Goal: Task Accomplishment & Management: Complete application form

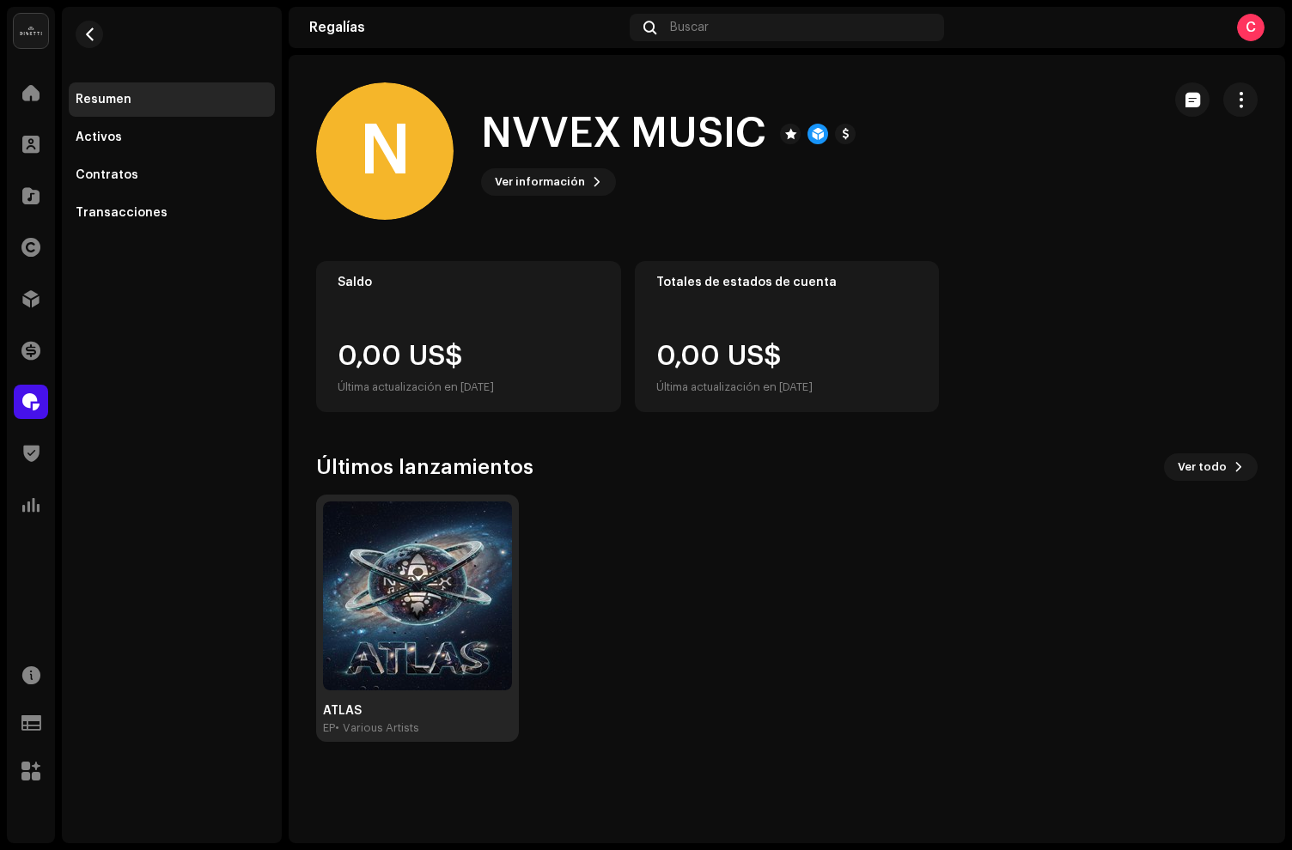
click at [416, 582] on img at bounding box center [417, 596] width 189 height 189
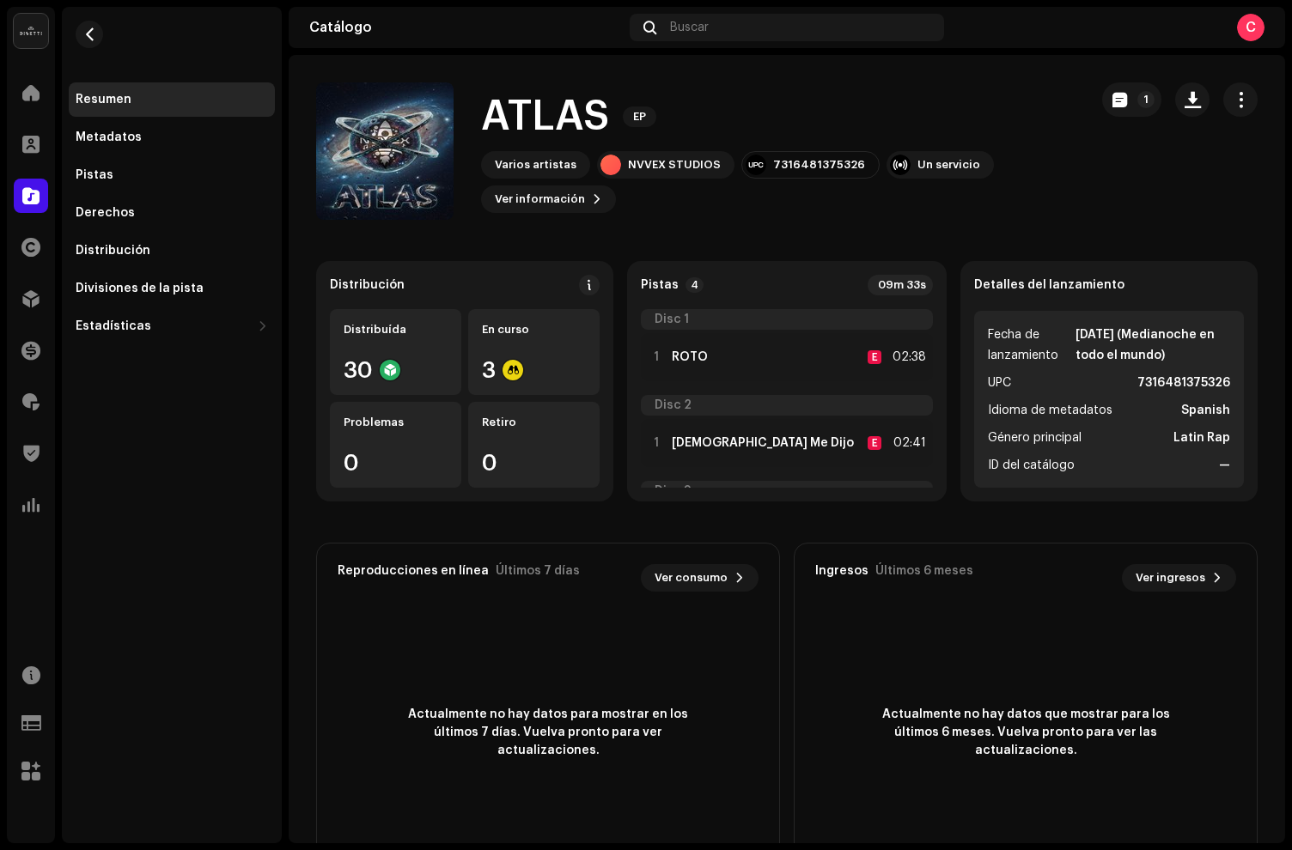
click at [1234, 103] on span "button" at bounding box center [1241, 100] width 16 height 14
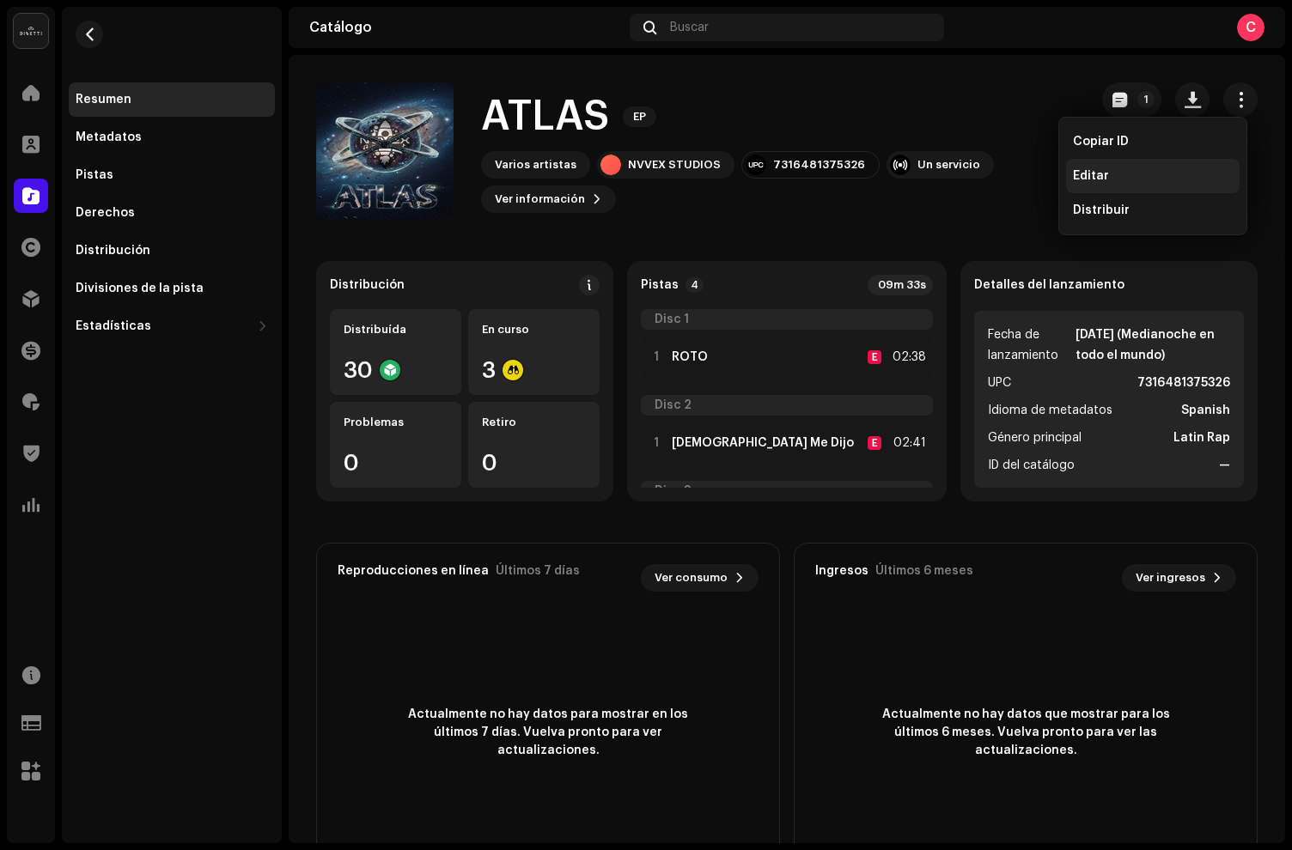
click at [1122, 167] on div "Editar" at bounding box center [1153, 176] width 174 height 34
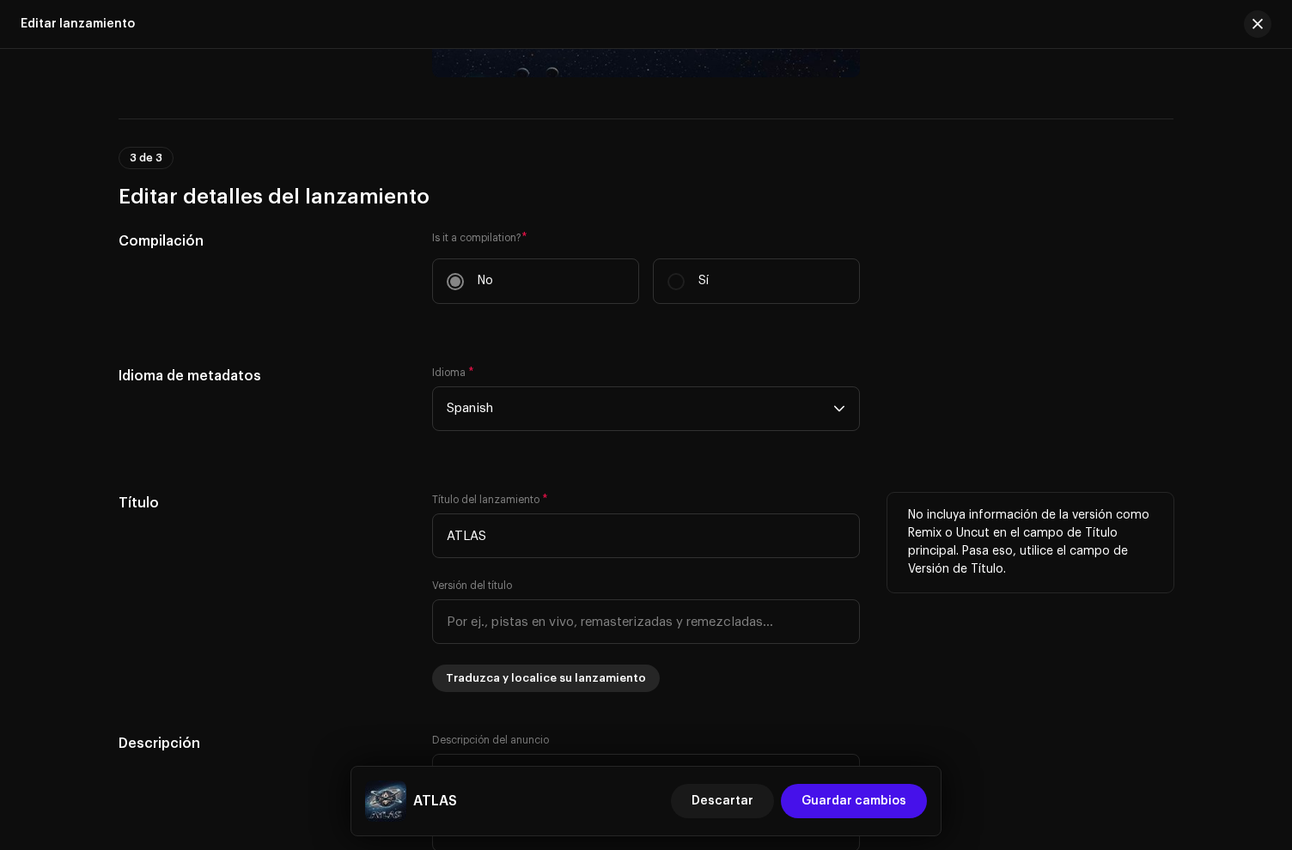
scroll to position [1460, 0]
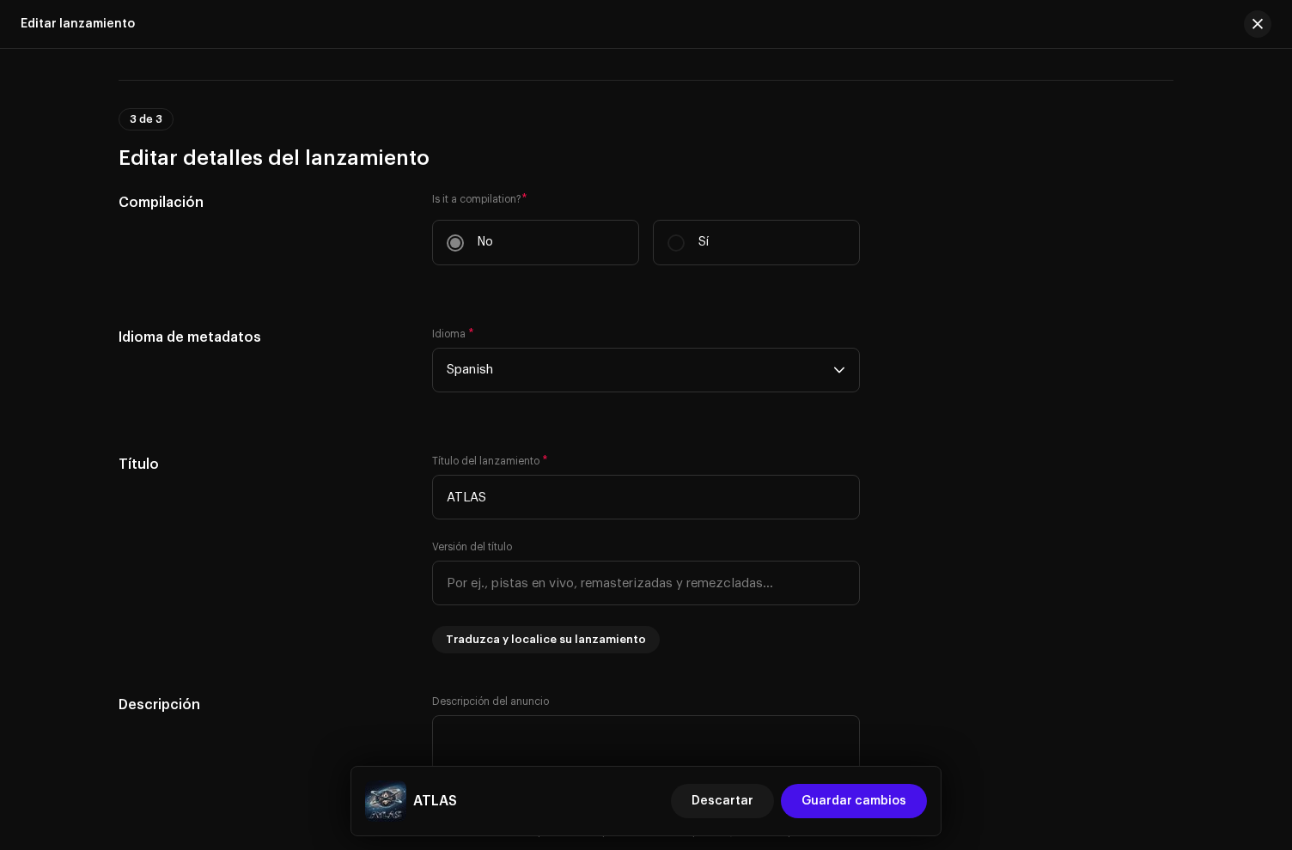
drag, startPoint x: 708, startPoint y: 255, endPoint x: 680, endPoint y: 245, distance: 29.4
click at [702, 254] on label "Sí" at bounding box center [756, 243] width 207 height 46
click at [679, 244] on label "Sí" at bounding box center [756, 243] width 207 height 46
click at [673, 245] on label "Sí" at bounding box center [756, 243] width 207 height 46
drag, startPoint x: 673, startPoint y: 245, endPoint x: 618, endPoint y: 256, distance: 55.3
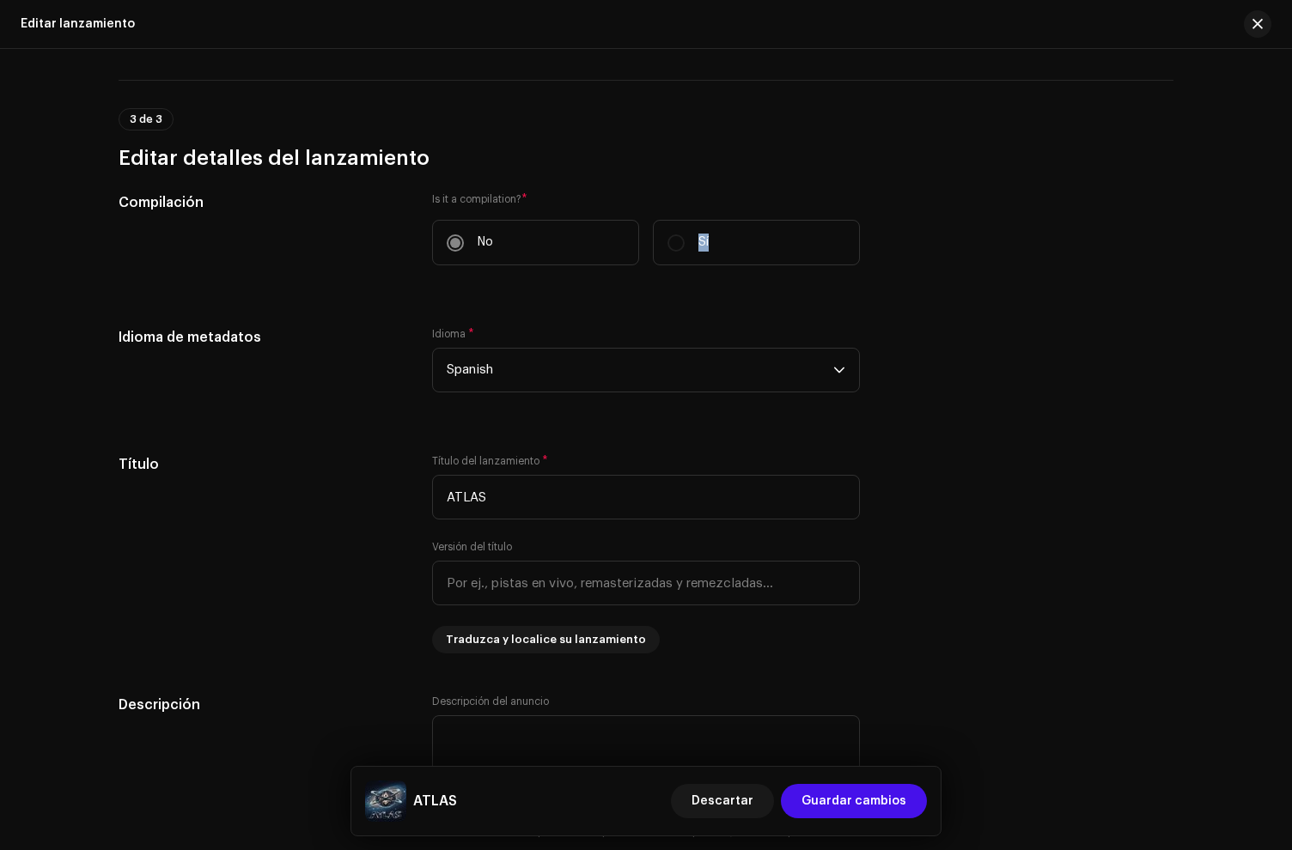
click at [666, 250] on label "Sí" at bounding box center [756, 243] width 207 height 46
click at [453, 258] on label "No" at bounding box center [535, 243] width 207 height 46
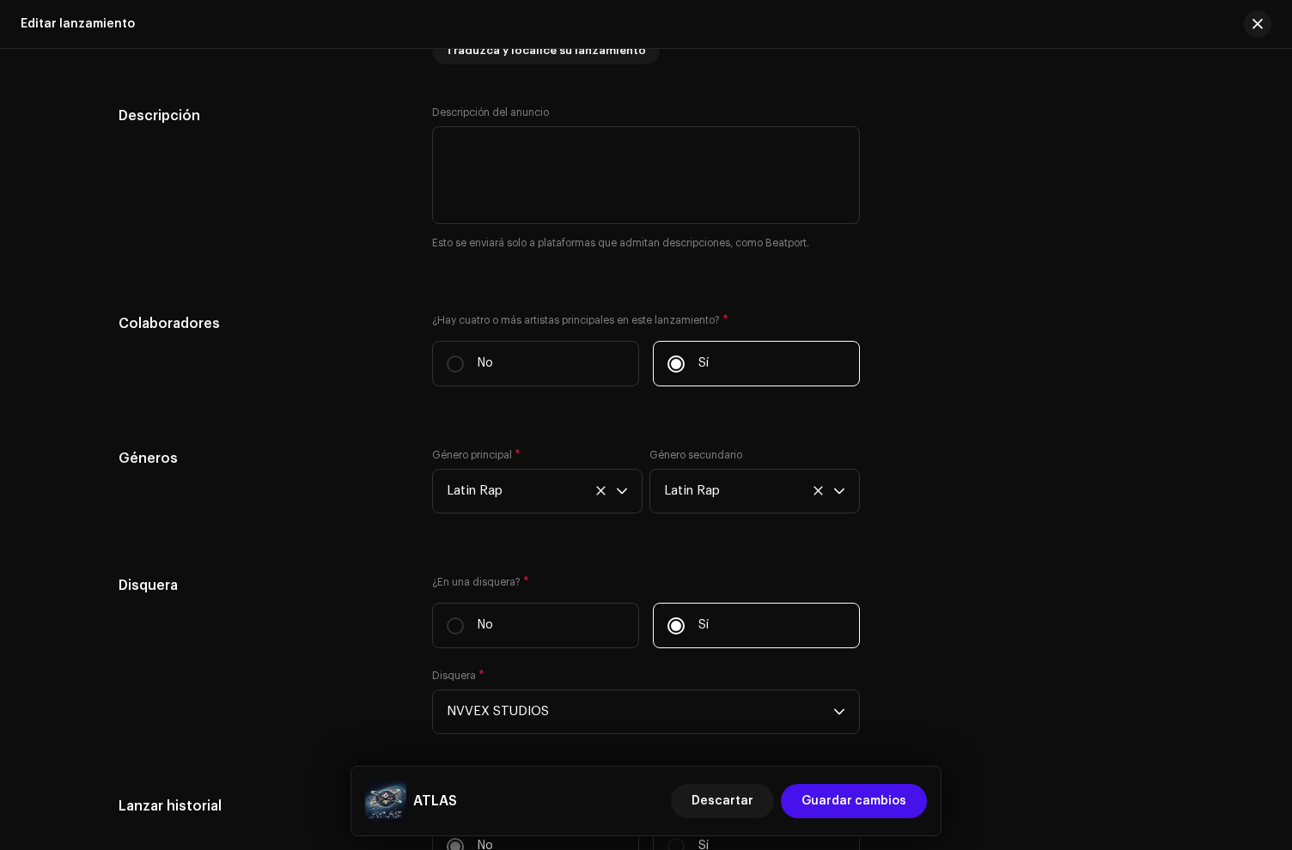
scroll to position [2053, 0]
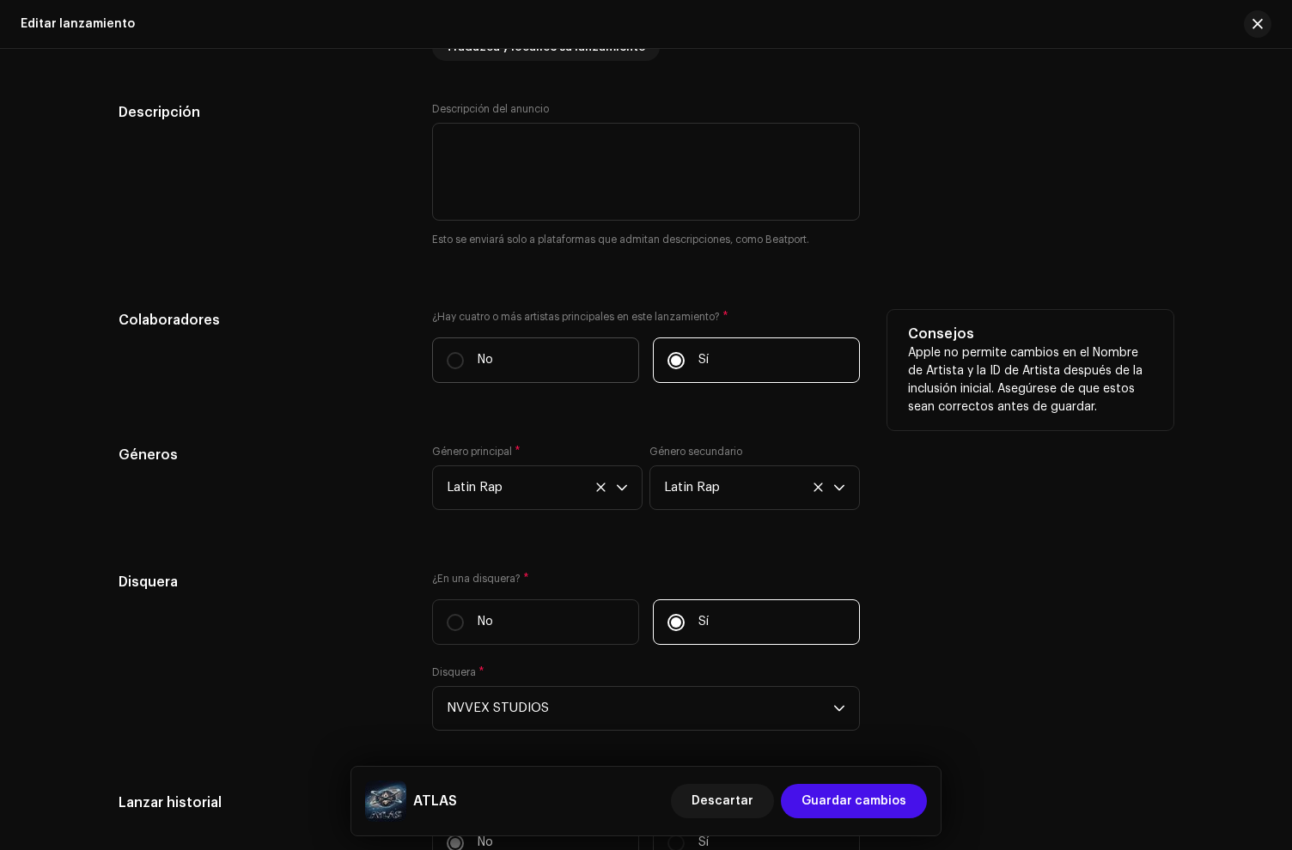
click at [491, 342] on label "No" at bounding box center [535, 361] width 207 height 46
click at [464, 352] on input "No" at bounding box center [455, 360] width 17 height 17
radio input "true"
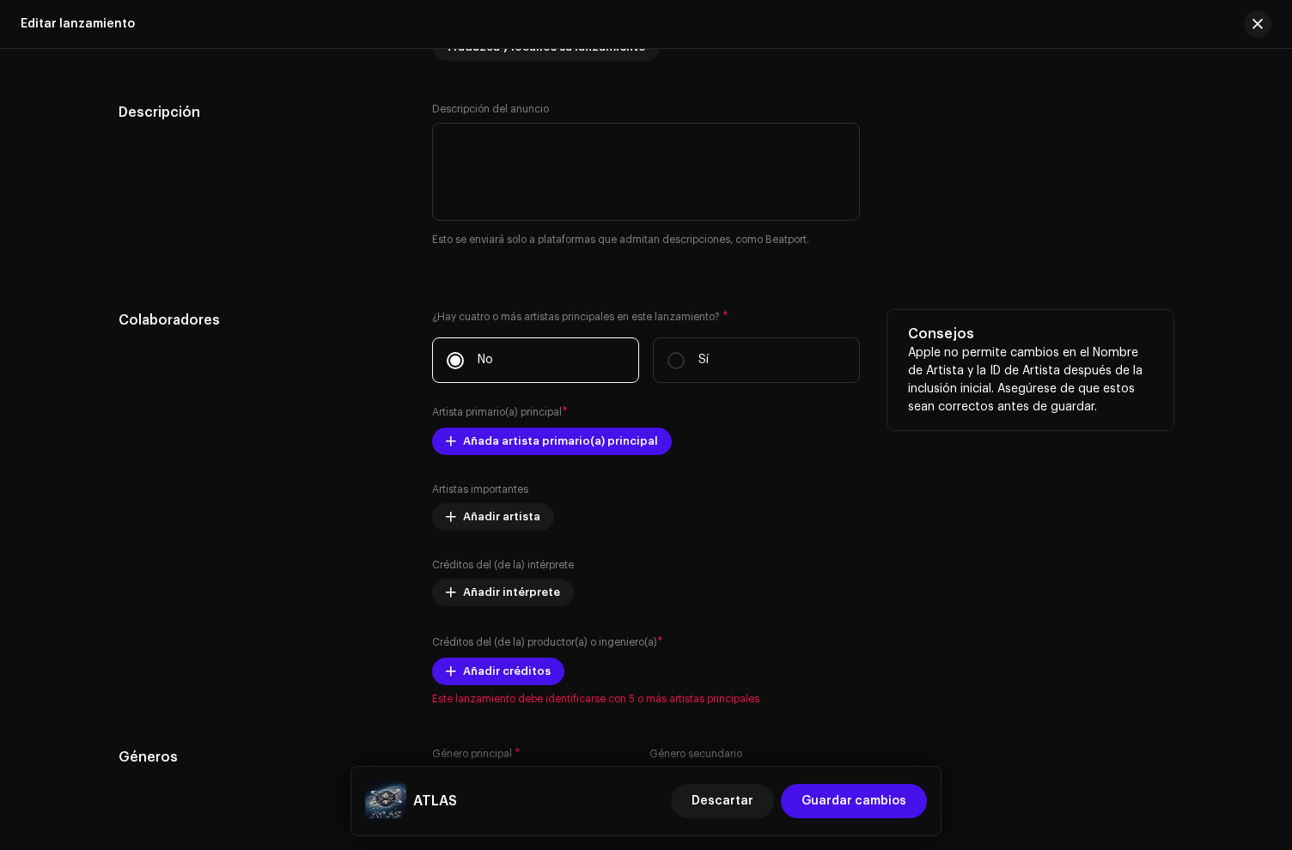
scroll to position [2198, 0]
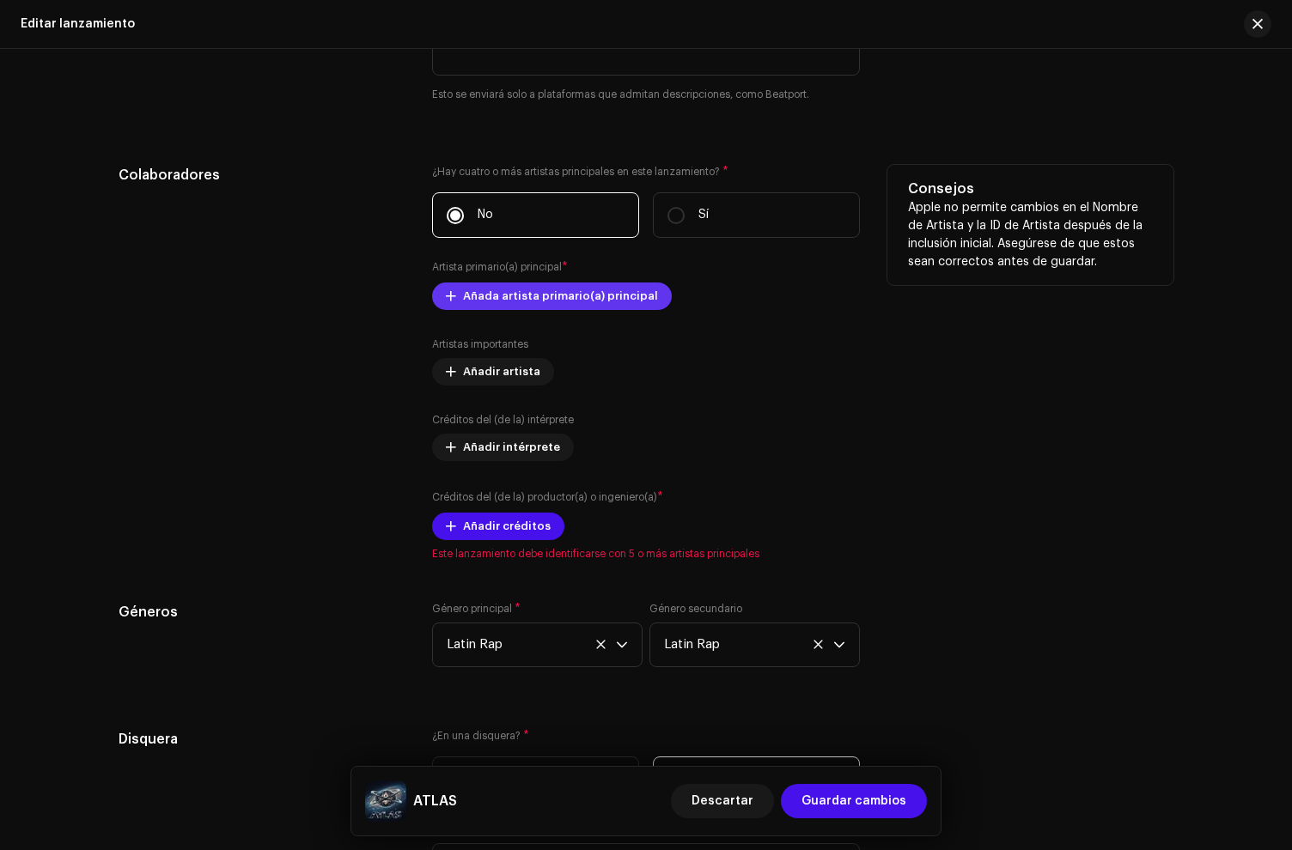
click at [513, 288] on span "Añada artista primario(a) principal" at bounding box center [560, 296] width 195 height 34
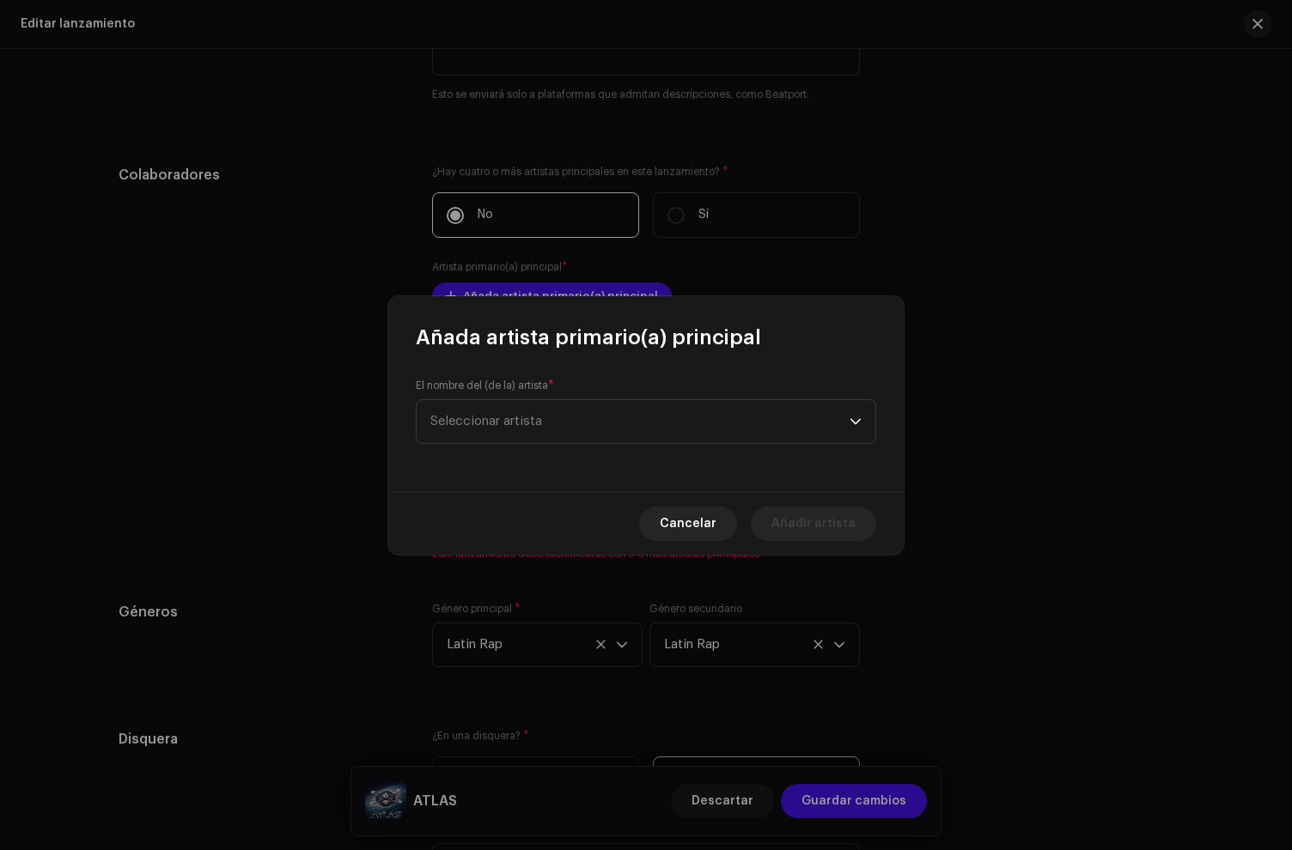
click at [502, 444] on div "El nombre del (de la) artista * Seleccionar artista" at bounding box center [645, 421] width 515 height 141
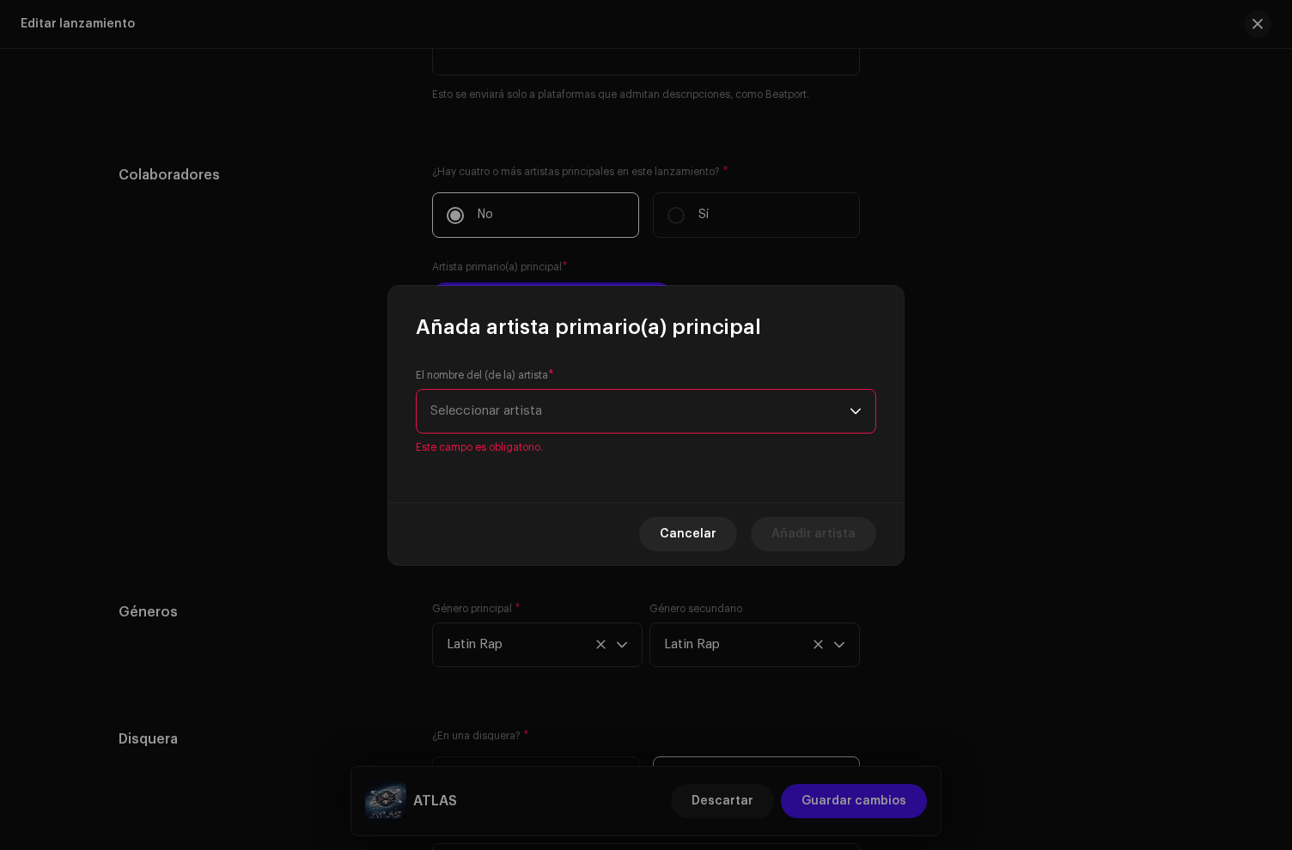
click at [510, 426] on span "Seleccionar artista" at bounding box center [639, 411] width 419 height 43
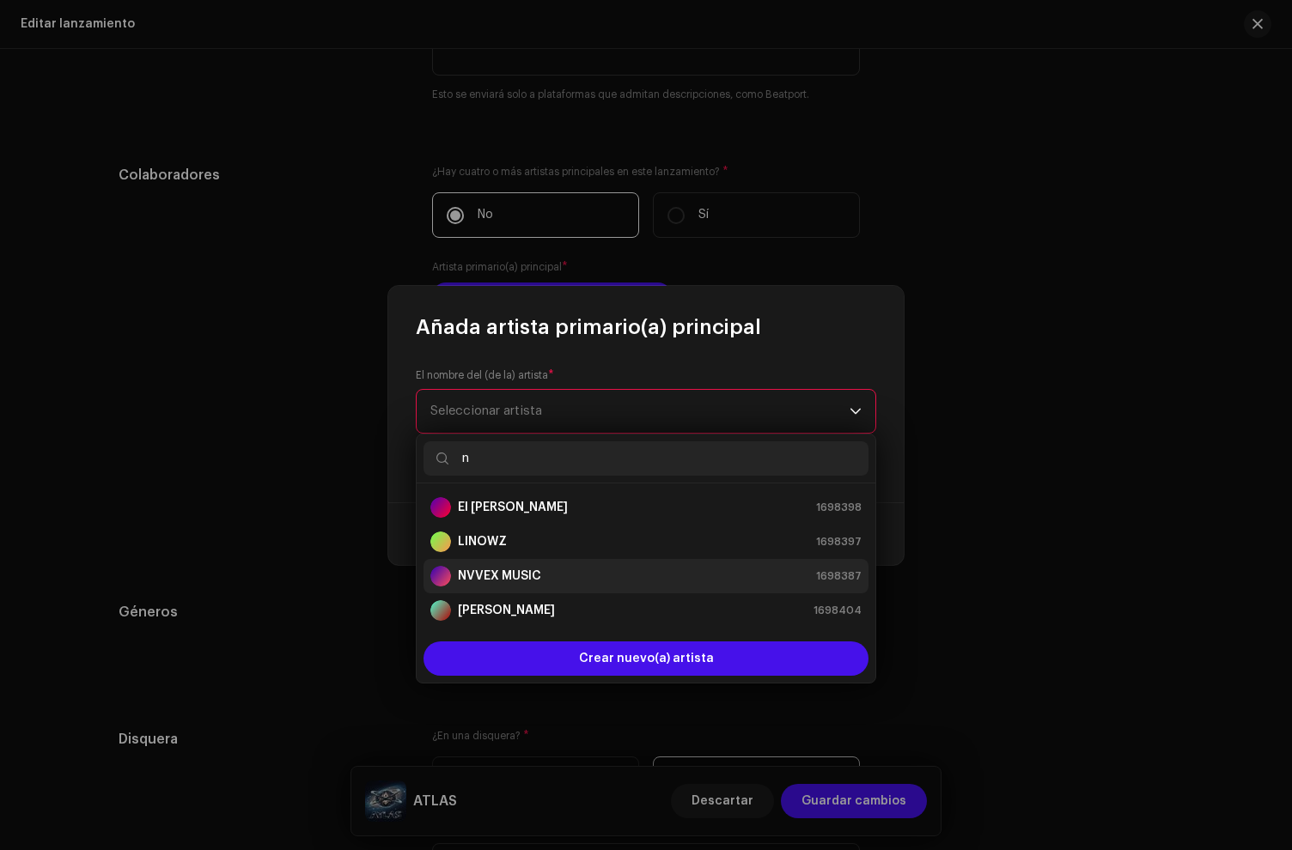
type input "n"
click at [518, 572] on strong "NVVEX MUSIC" at bounding box center [499, 576] width 83 height 17
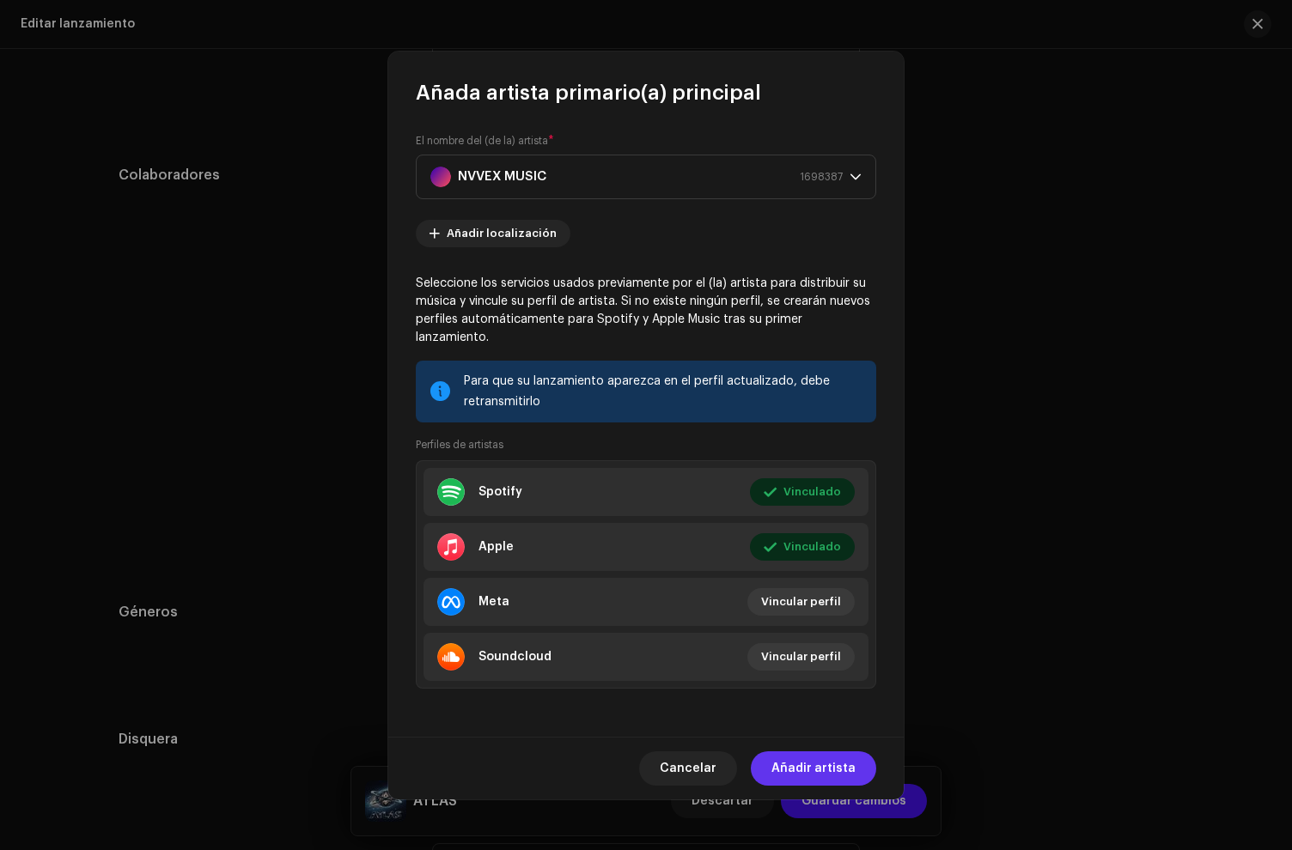
click at [812, 761] on span "Añadir artista" at bounding box center [813, 769] width 84 height 34
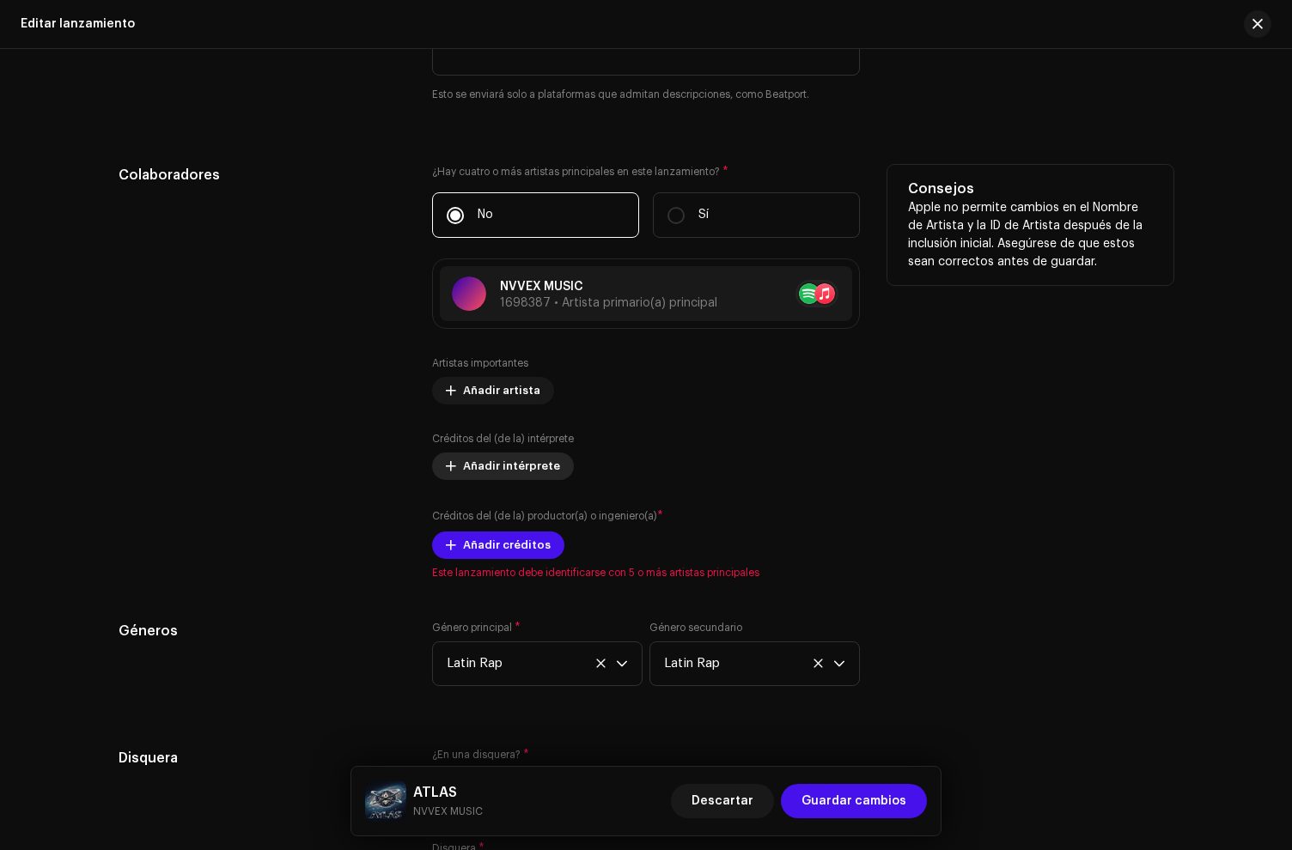
click at [478, 471] on span "Añadir intérprete" at bounding box center [511, 466] width 97 height 34
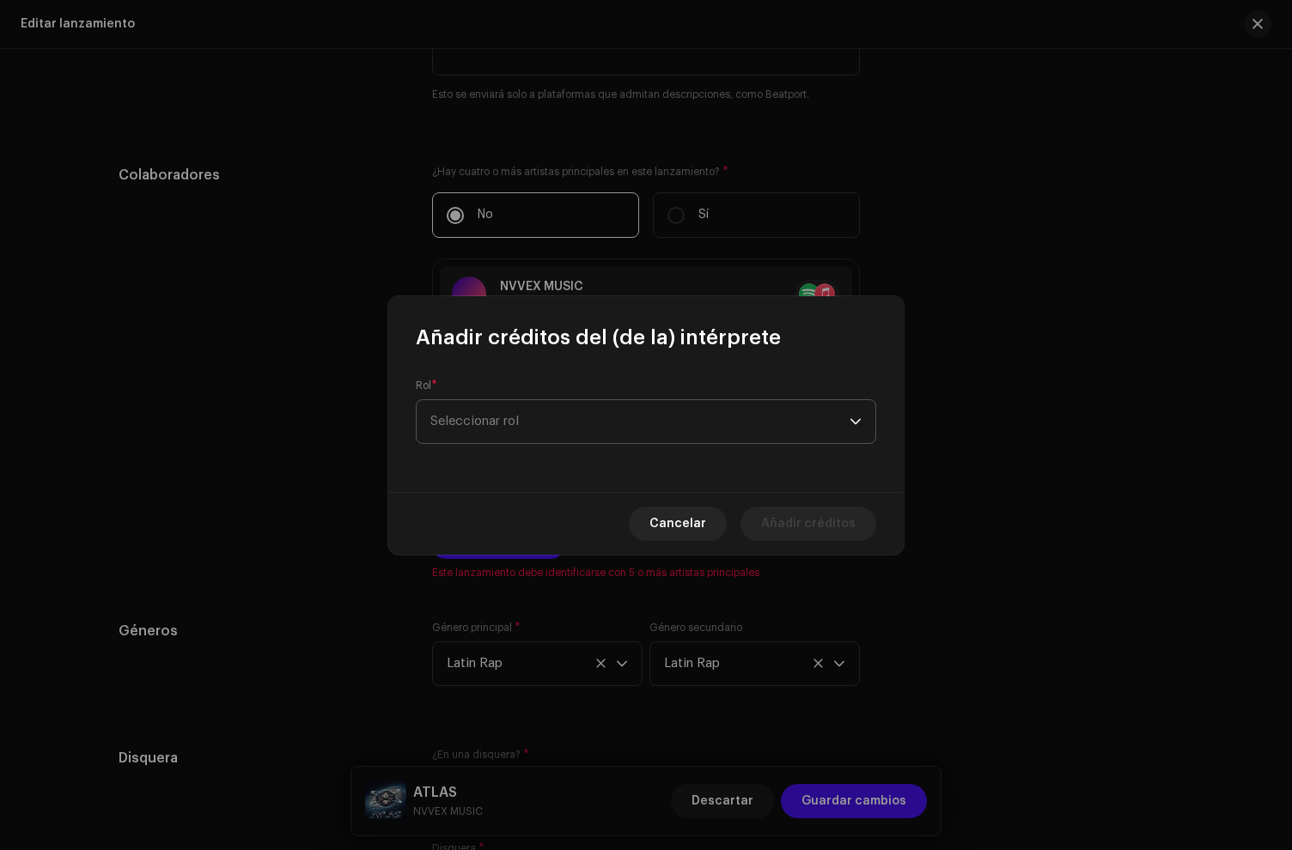
click at [499, 407] on span "Seleccionar rol" at bounding box center [639, 421] width 419 height 43
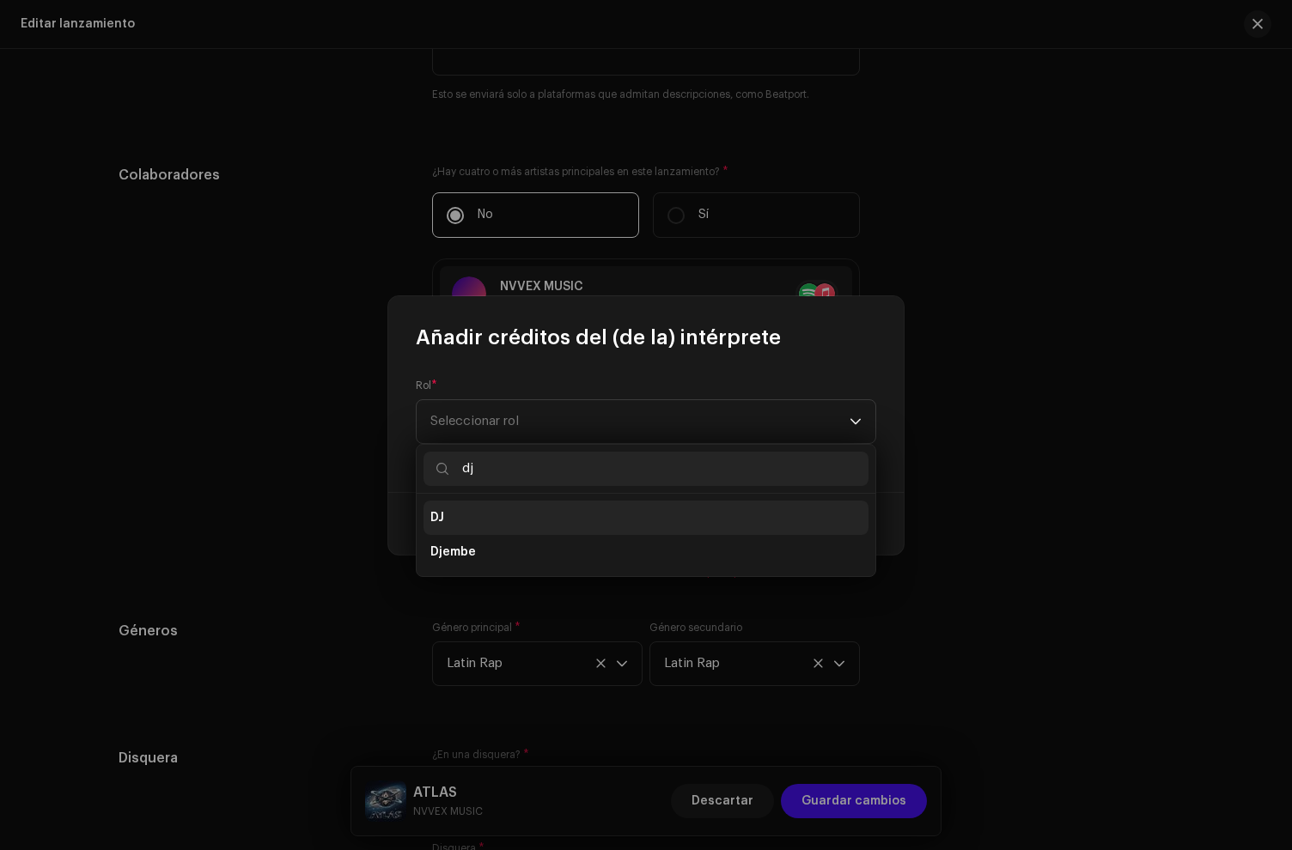
type input "dj"
click at [461, 518] on li "DJ" at bounding box center [645, 518] width 445 height 34
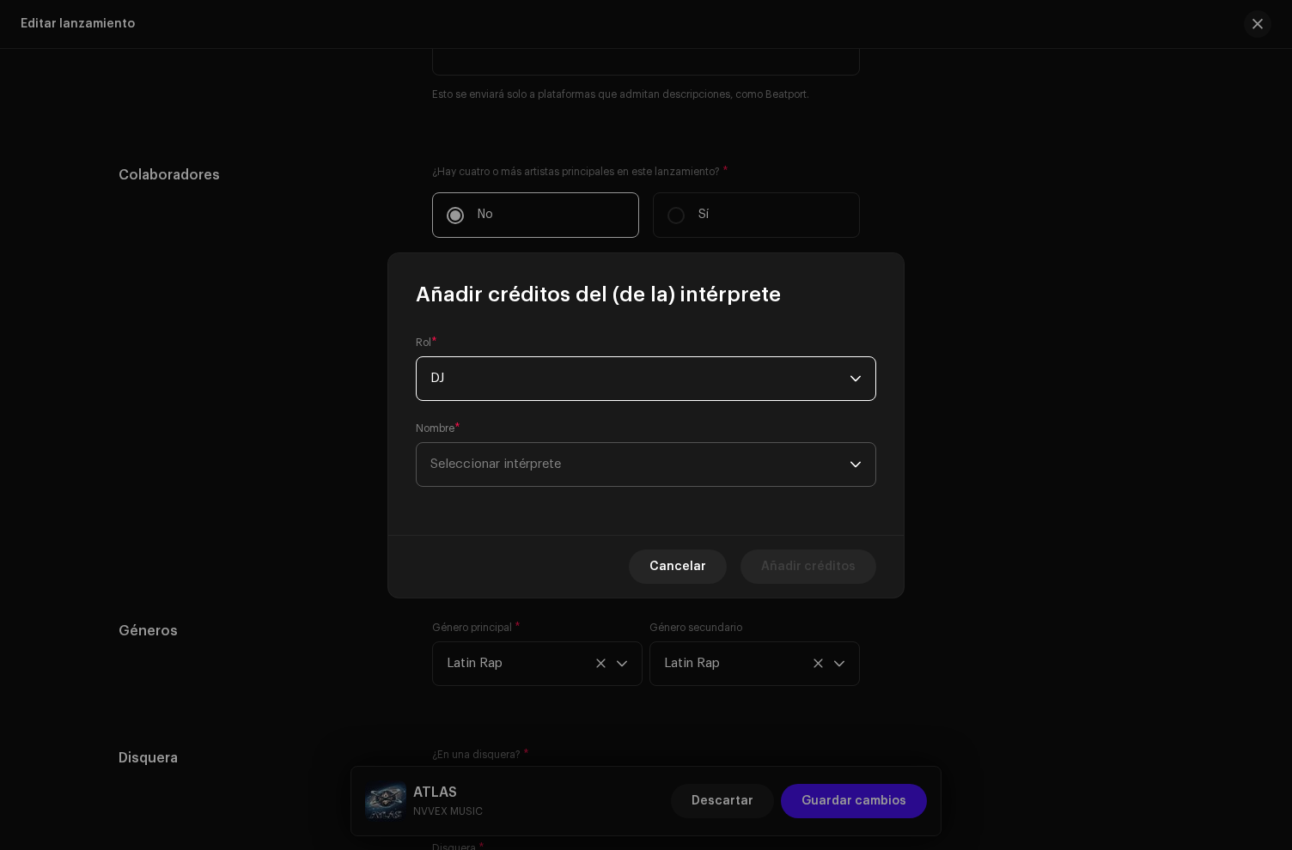
click at [525, 478] on span "Seleccionar intérprete" at bounding box center [639, 464] width 419 height 43
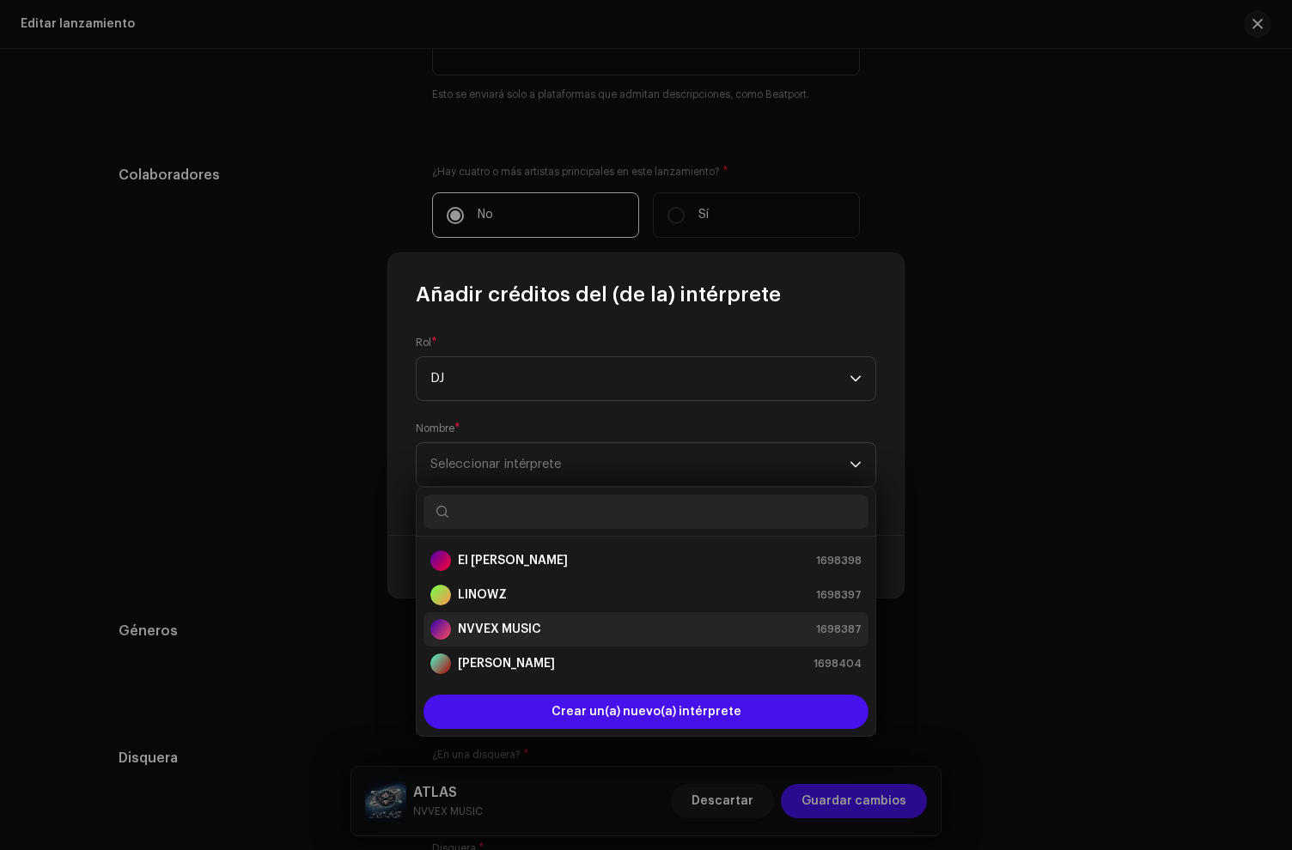
click at [515, 619] on div "NVVEX MUSIC" at bounding box center [485, 629] width 111 height 21
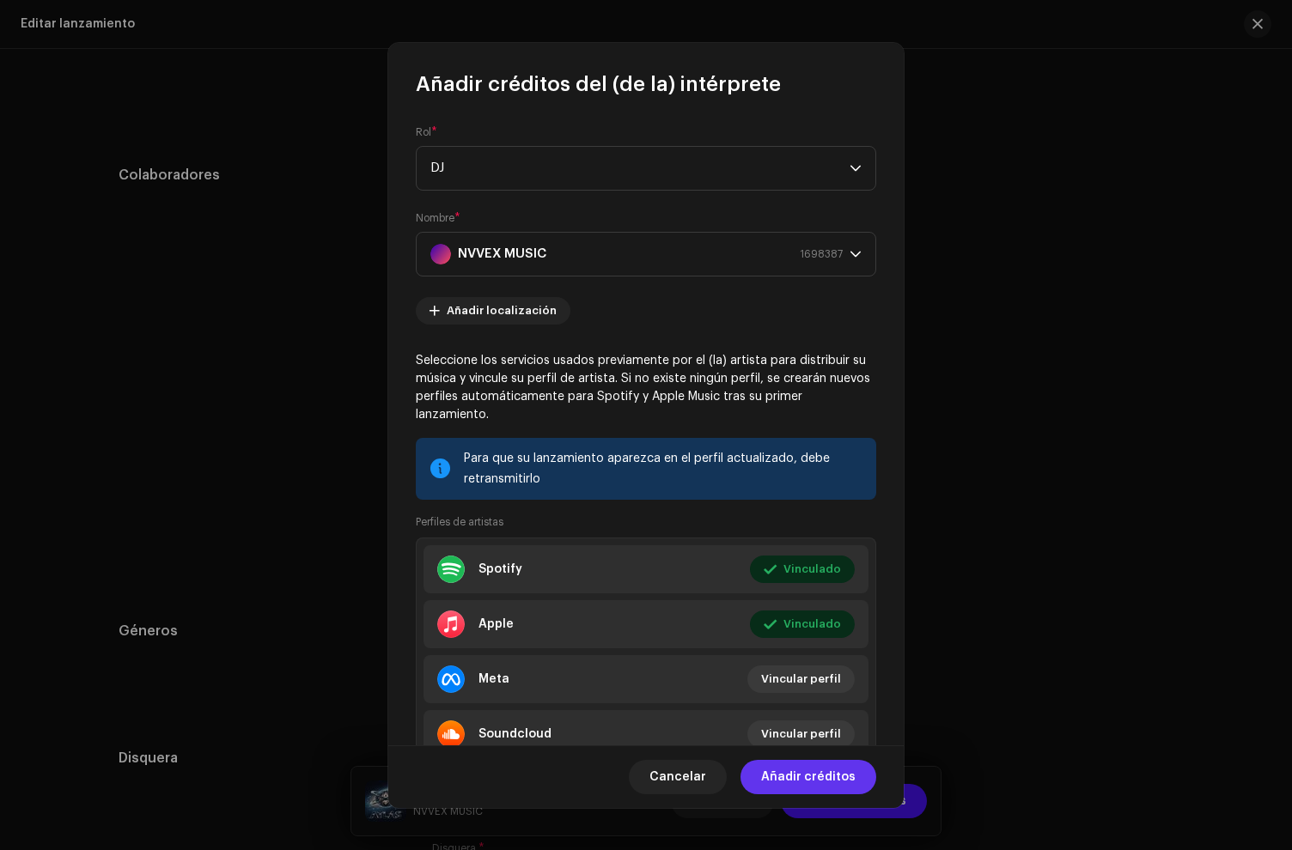
click at [805, 776] on span "Añadir créditos" at bounding box center [808, 777] width 94 height 34
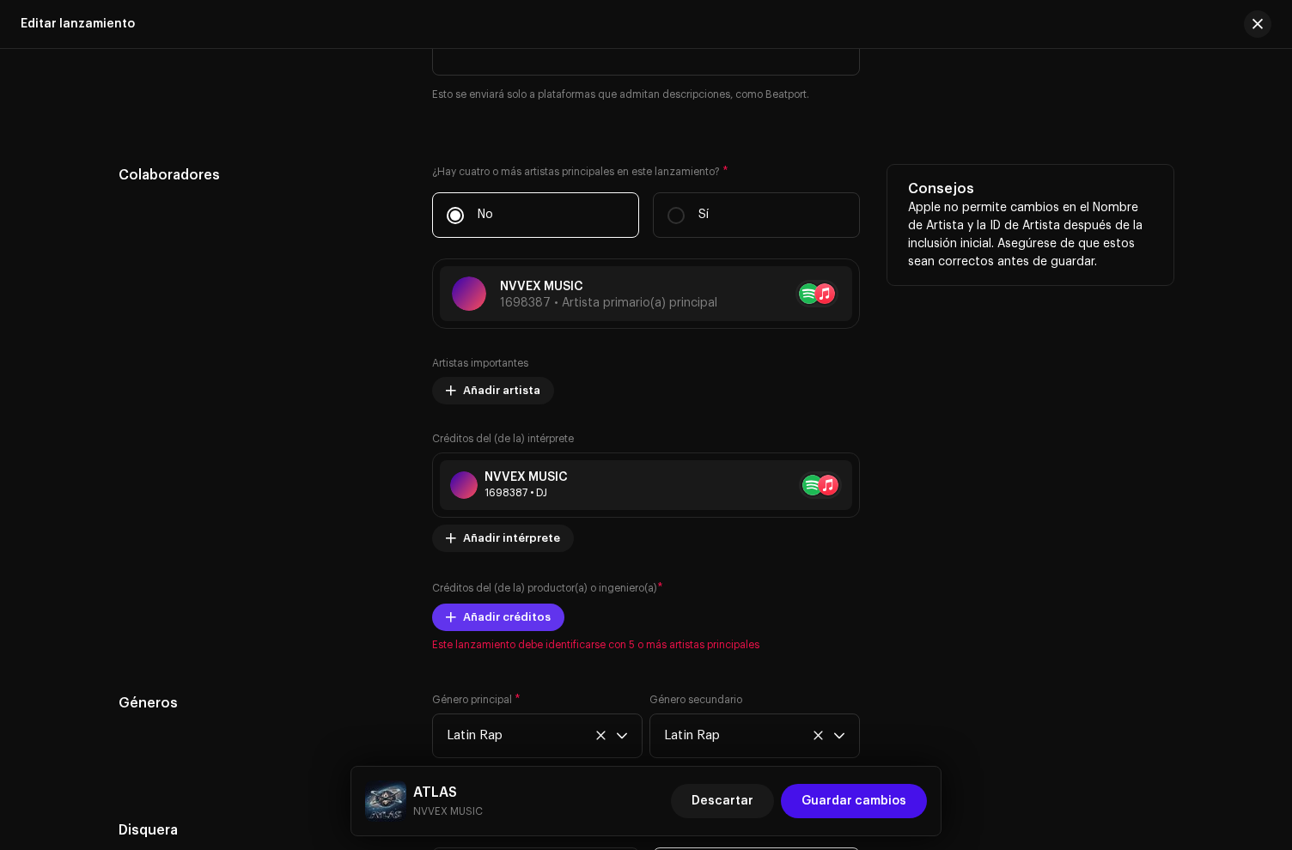
click at [477, 624] on span "Añadir créditos" at bounding box center [507, 617] width 88 height 34
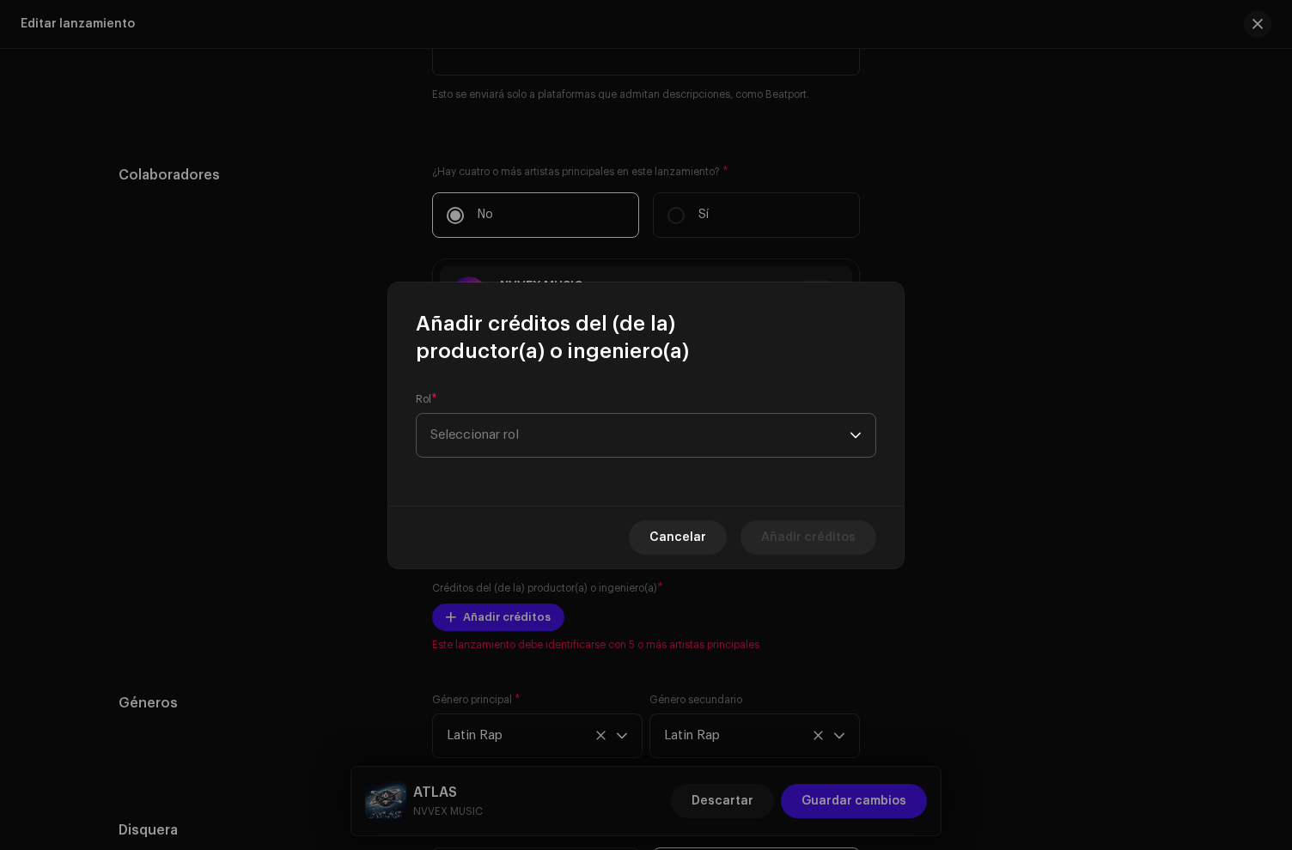
click at [483, 452] on span "Seleccionar rol" at bounding box center [639, 435] width 419 height 43
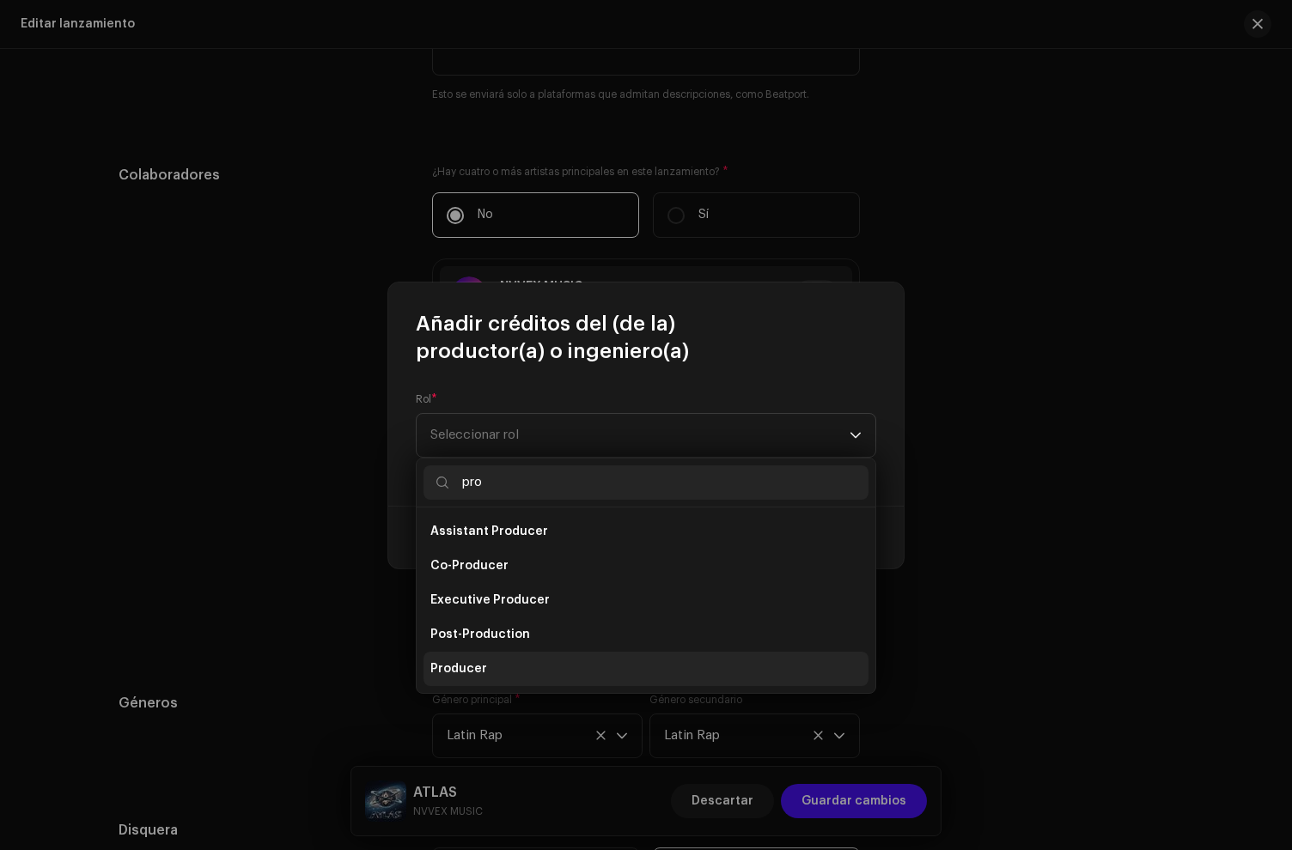
type input "pro"
click at [494, 658] on li "Producer" at bounding box center [645, 669] width 445 height 34
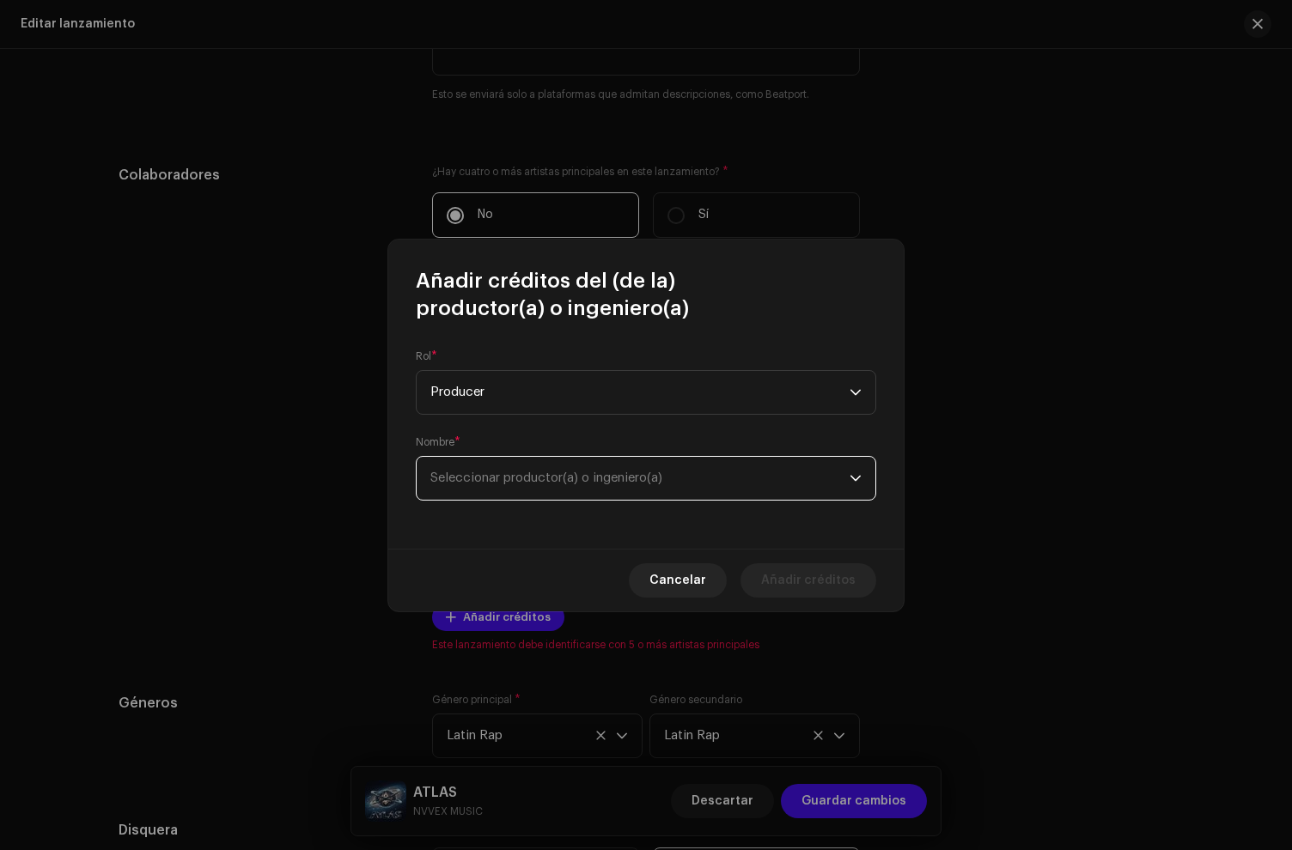
click at [511, 467] on span "Seleccionar productor(a) o ingeniero(a)" at bounding box center [639, 478] width 419 height 43
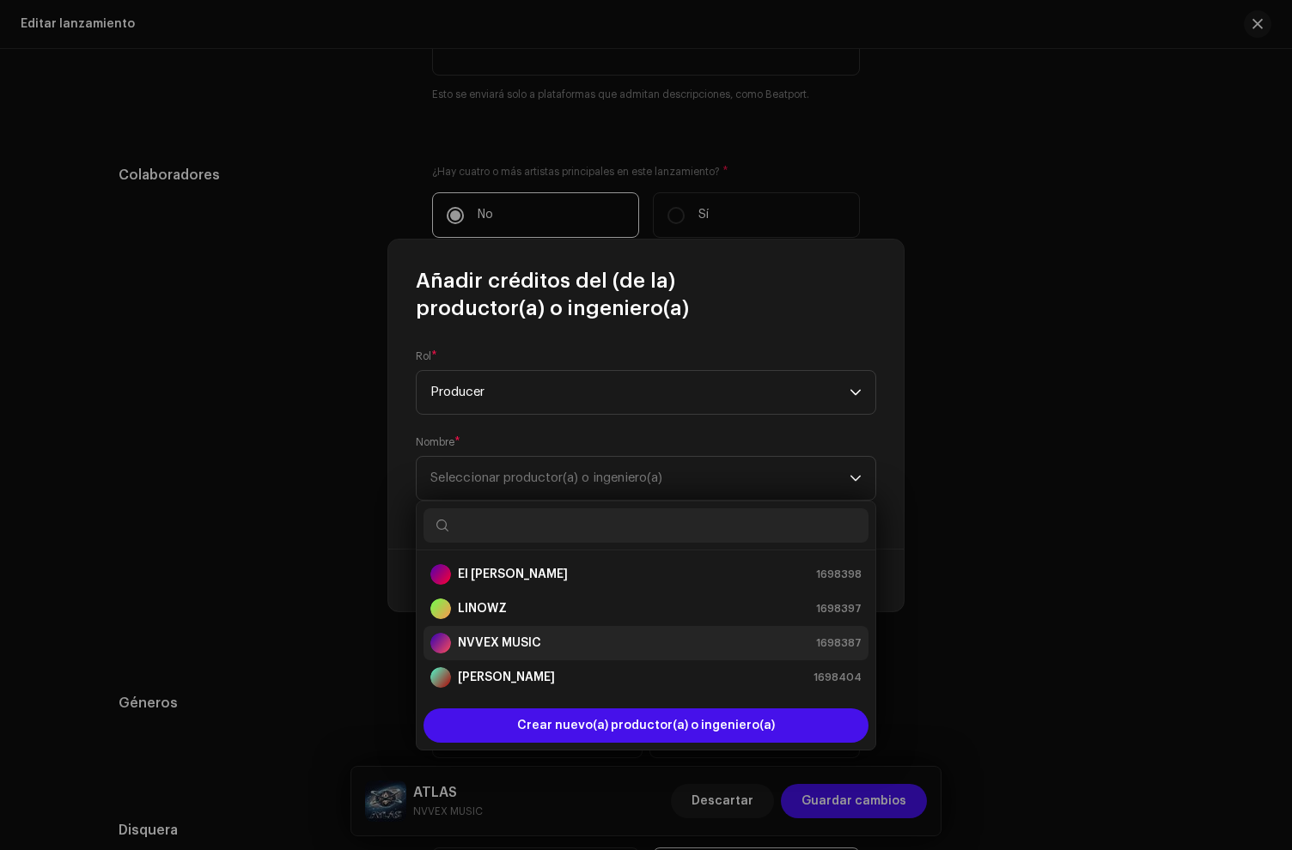
click at [482, 634] on div "NVVEX MUSIC" at bounding box center [485, 643] width 111 height 21
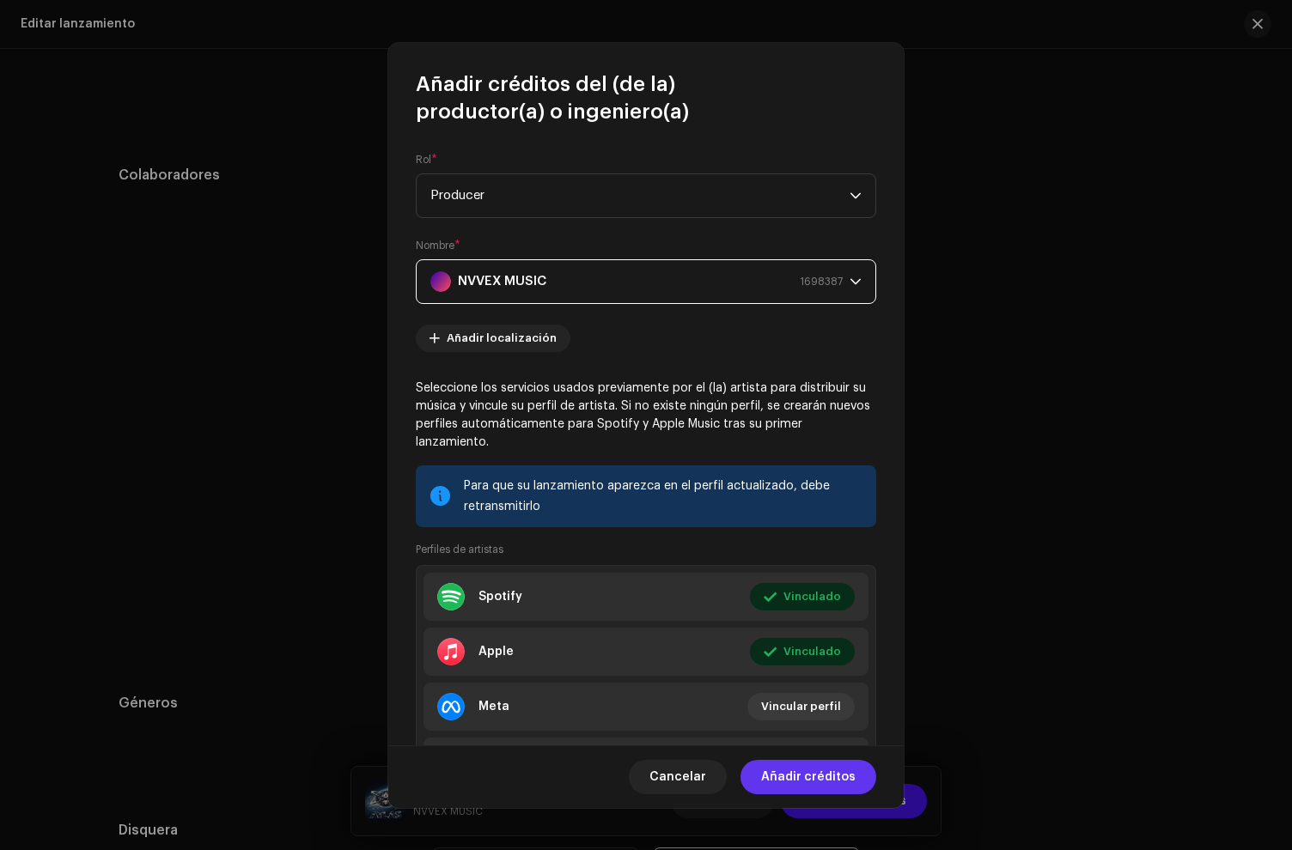
click at [814, 779] on span "Añadir créditos" at bounding box center [808, 777] width 94 height 34
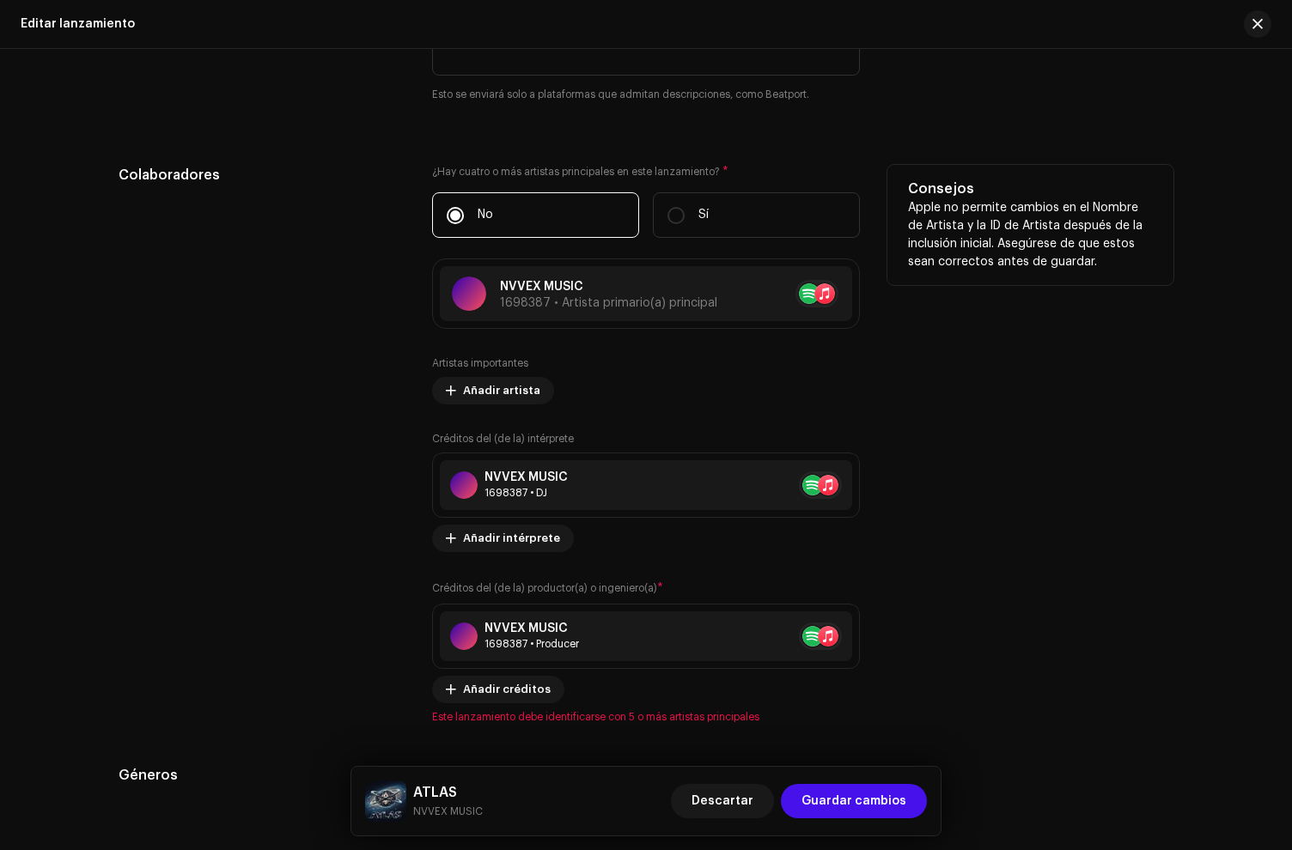
scroll to position [2664, 0]
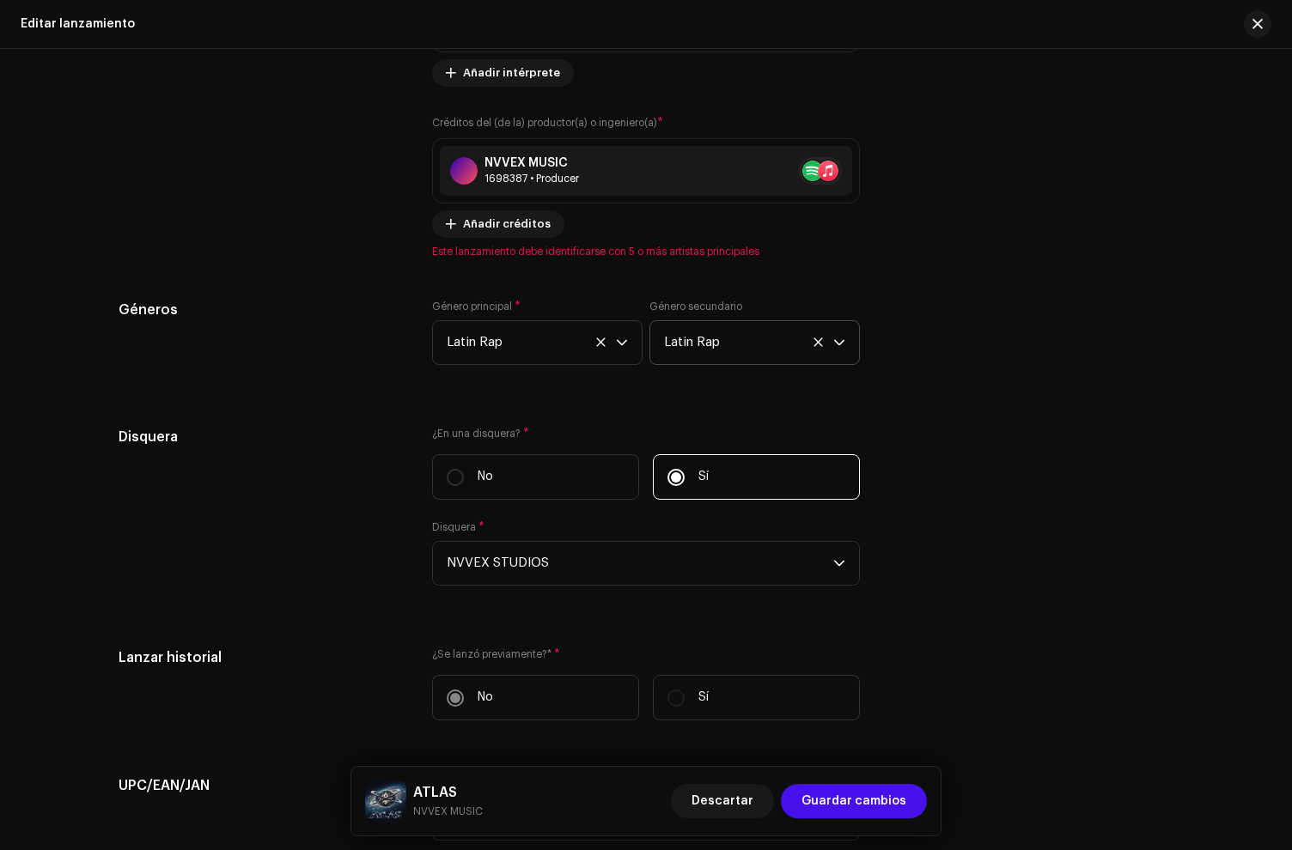
click at [813, 340] on icon at bounding box center [818, 342] width 11 height 11
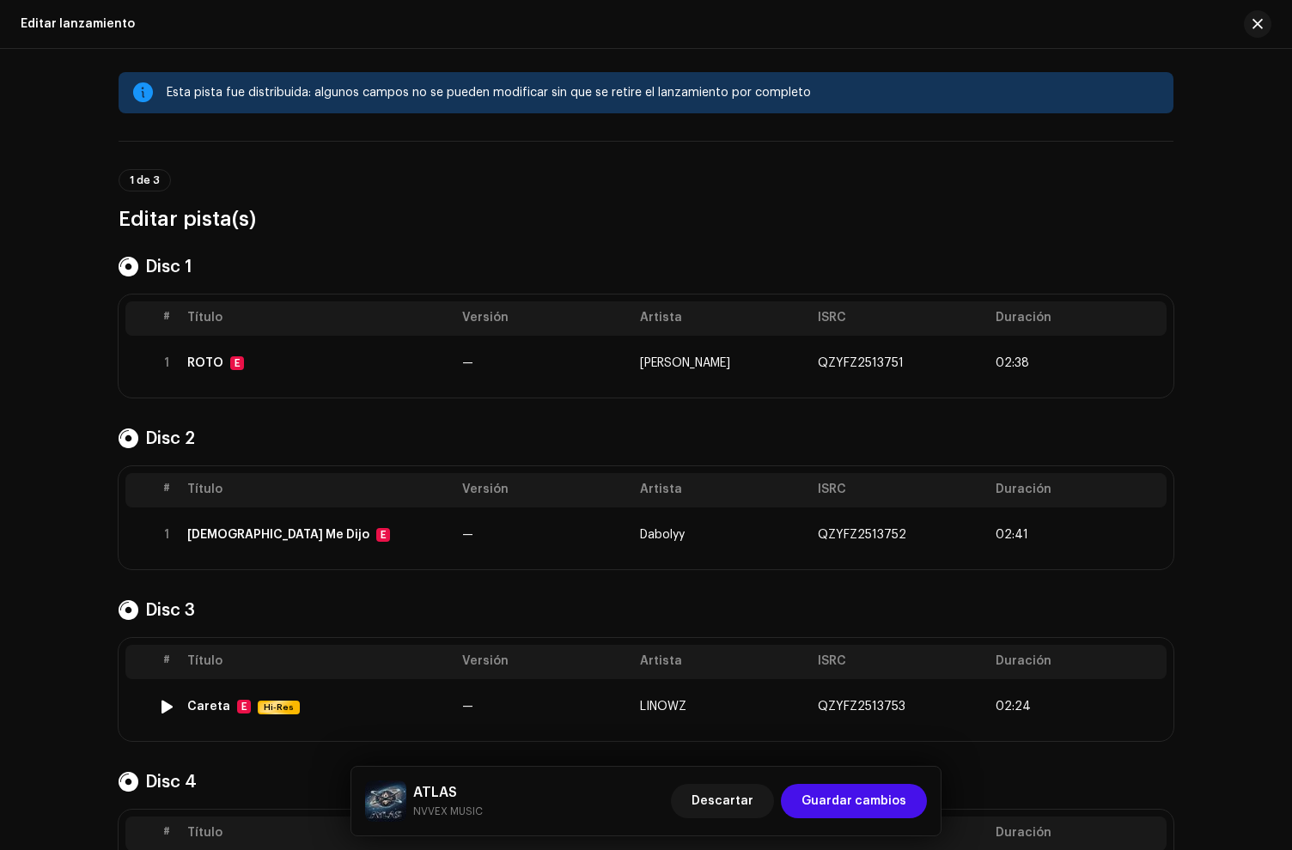
scroll to position [0, 0]
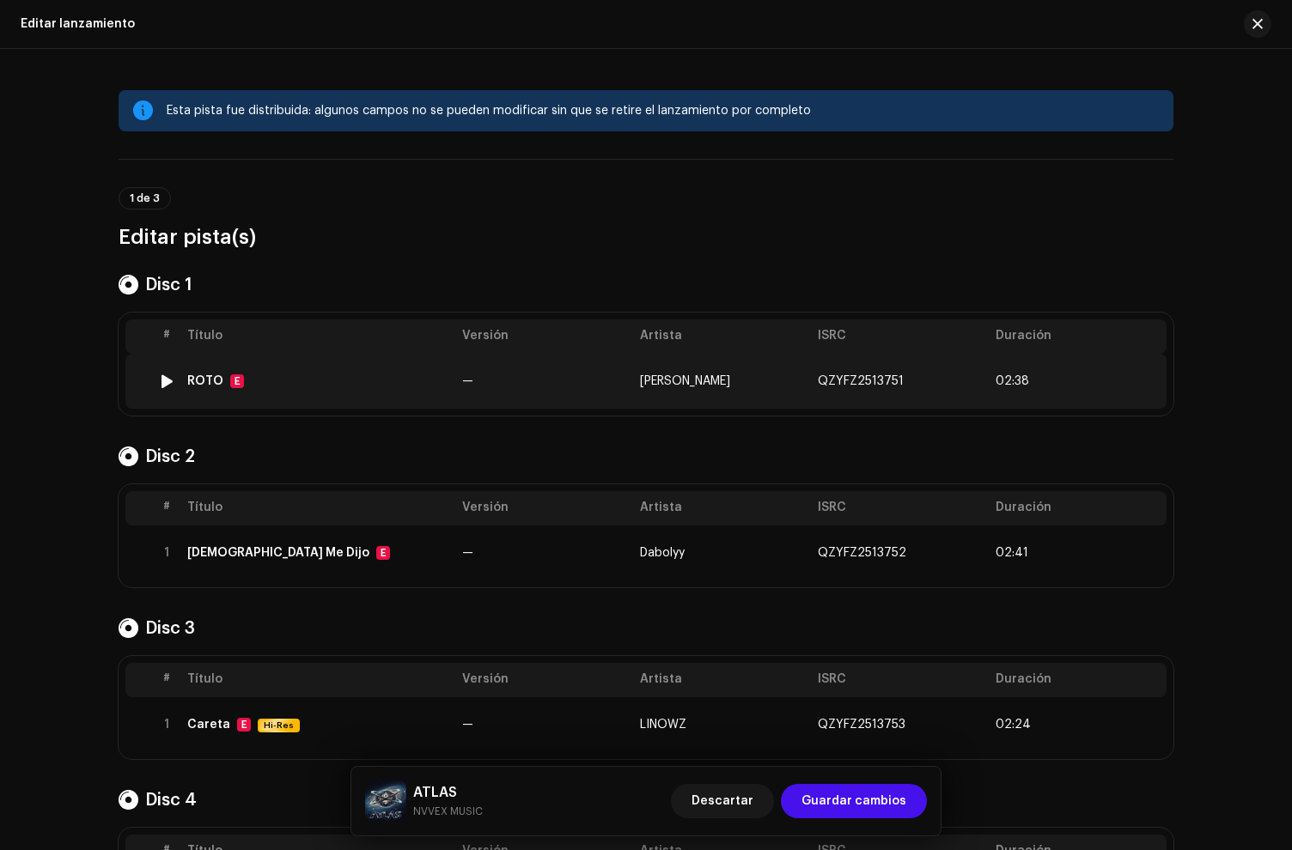
click at [299, 379] on div "ROTO E" at bounding box center [317, 382] width 261 height 14
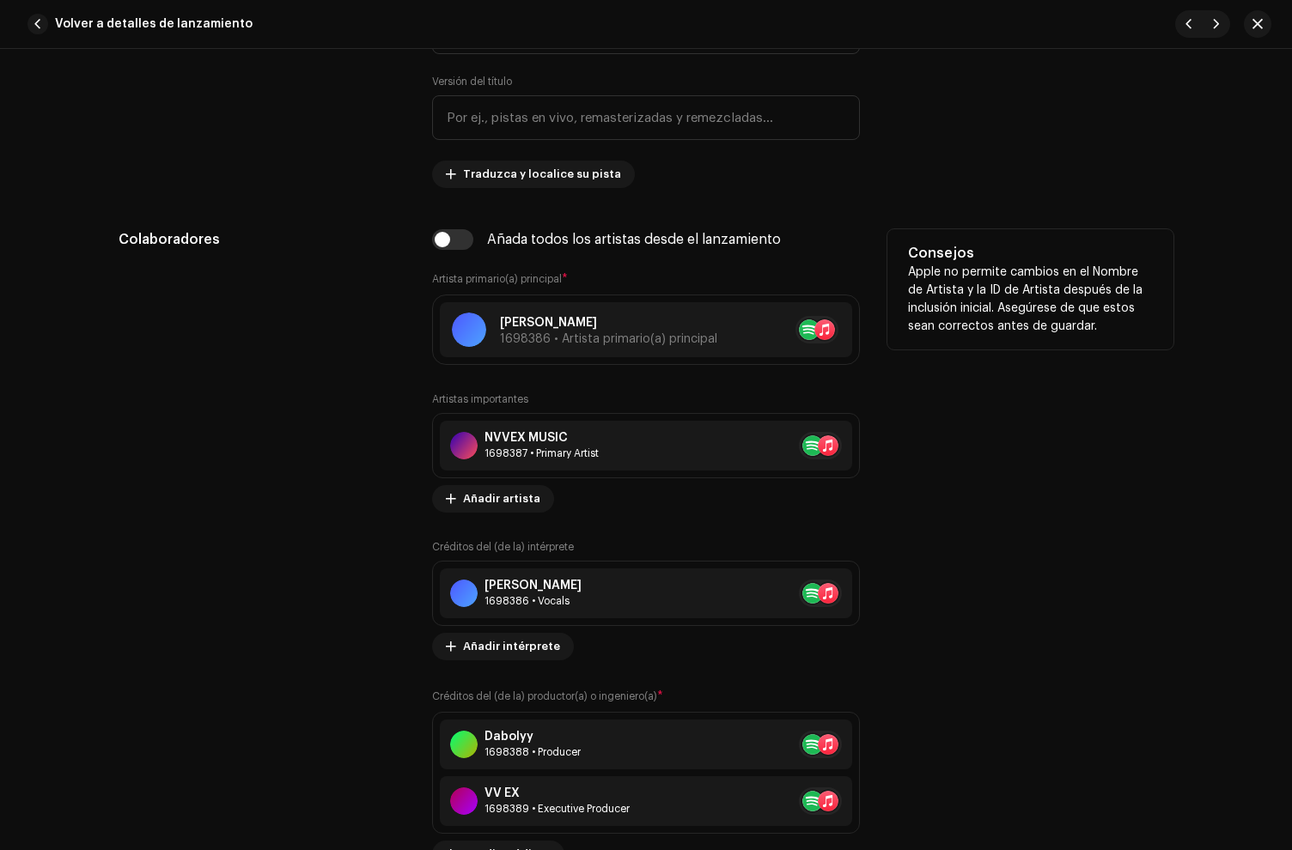
scroll to position [989, 0]
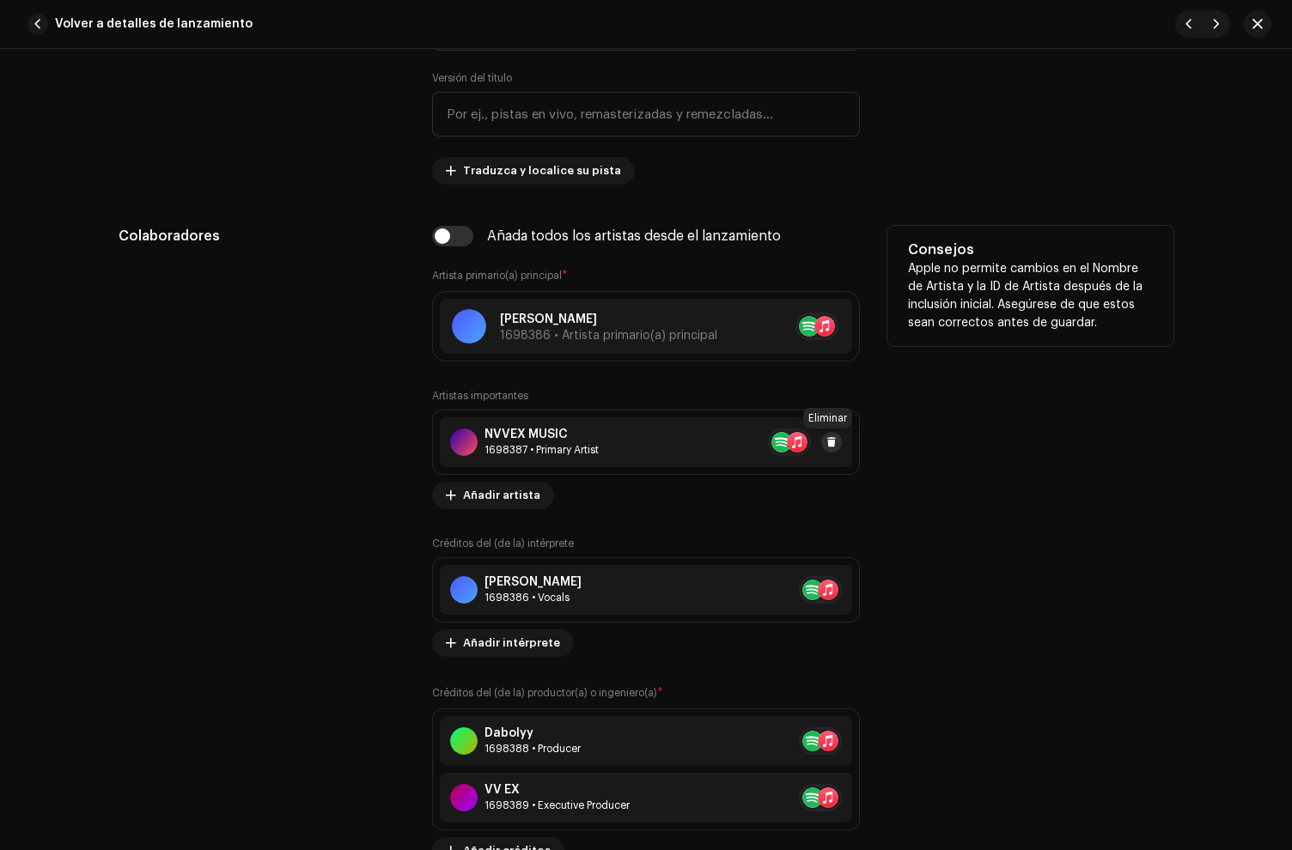
click at [826, 443] on span at bounding box center [831, 442] width 10 height 14
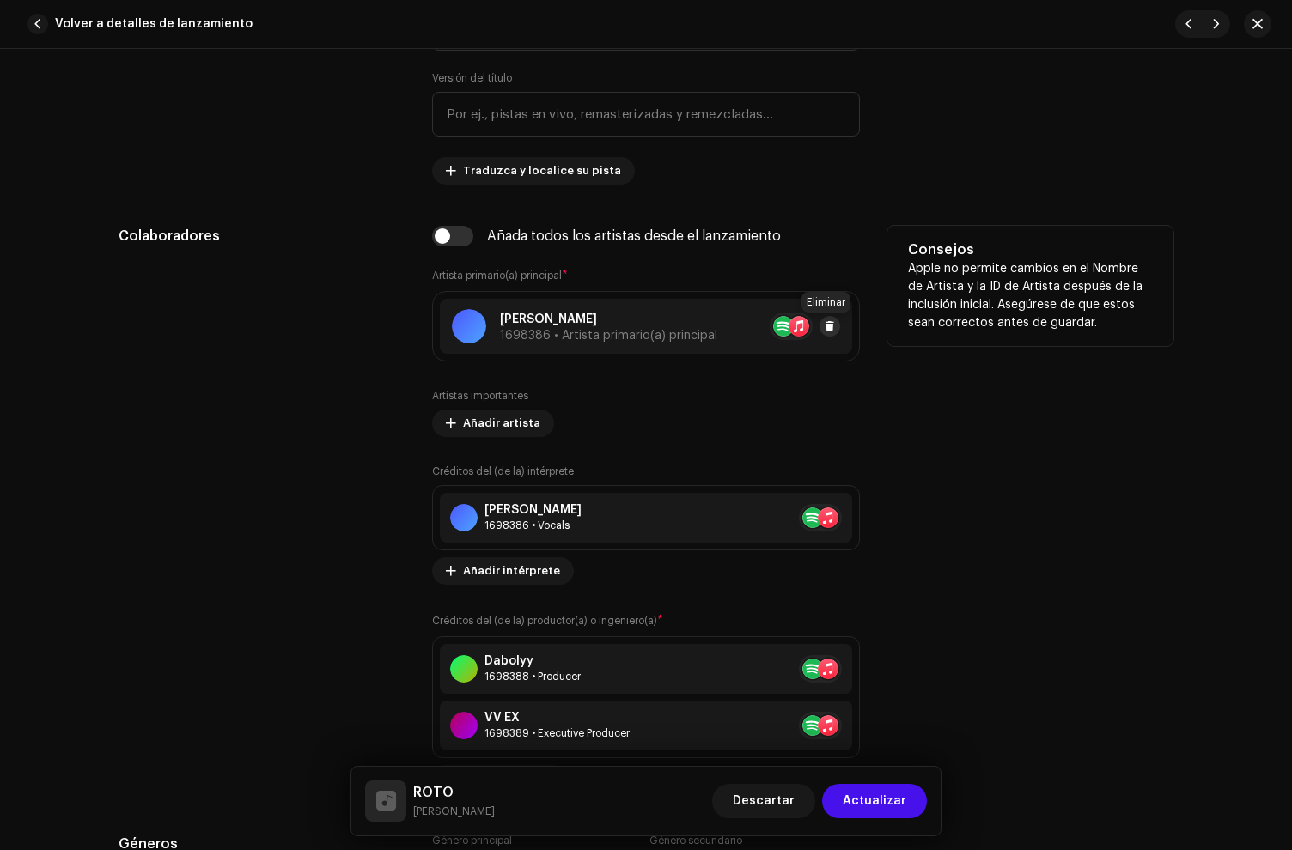
click at [833, 329] on button at bounding box center [829, 326] width 21 height 21
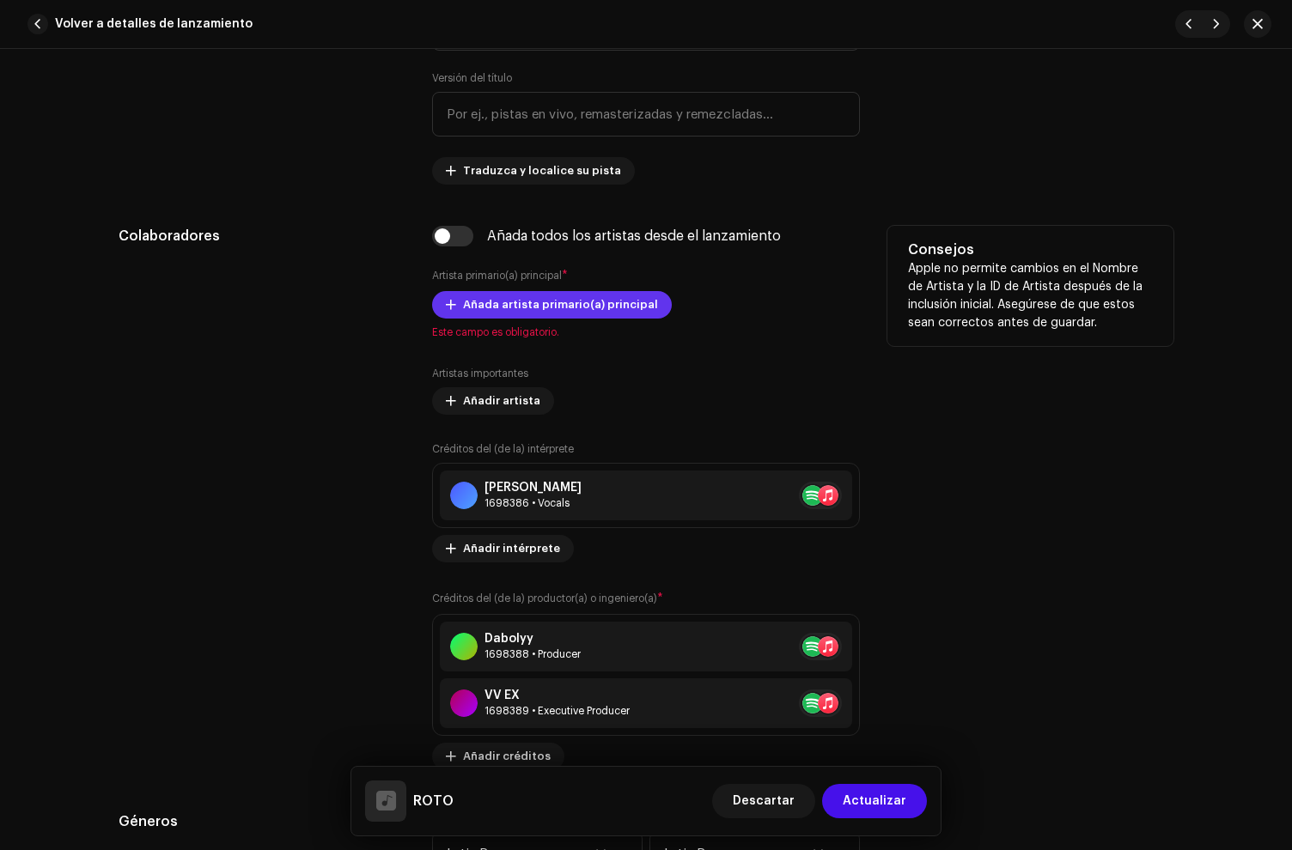
click at [580, 311] on span "Añada artista primario(a) principal" at bounding box center [560, 305] width 195 height 34
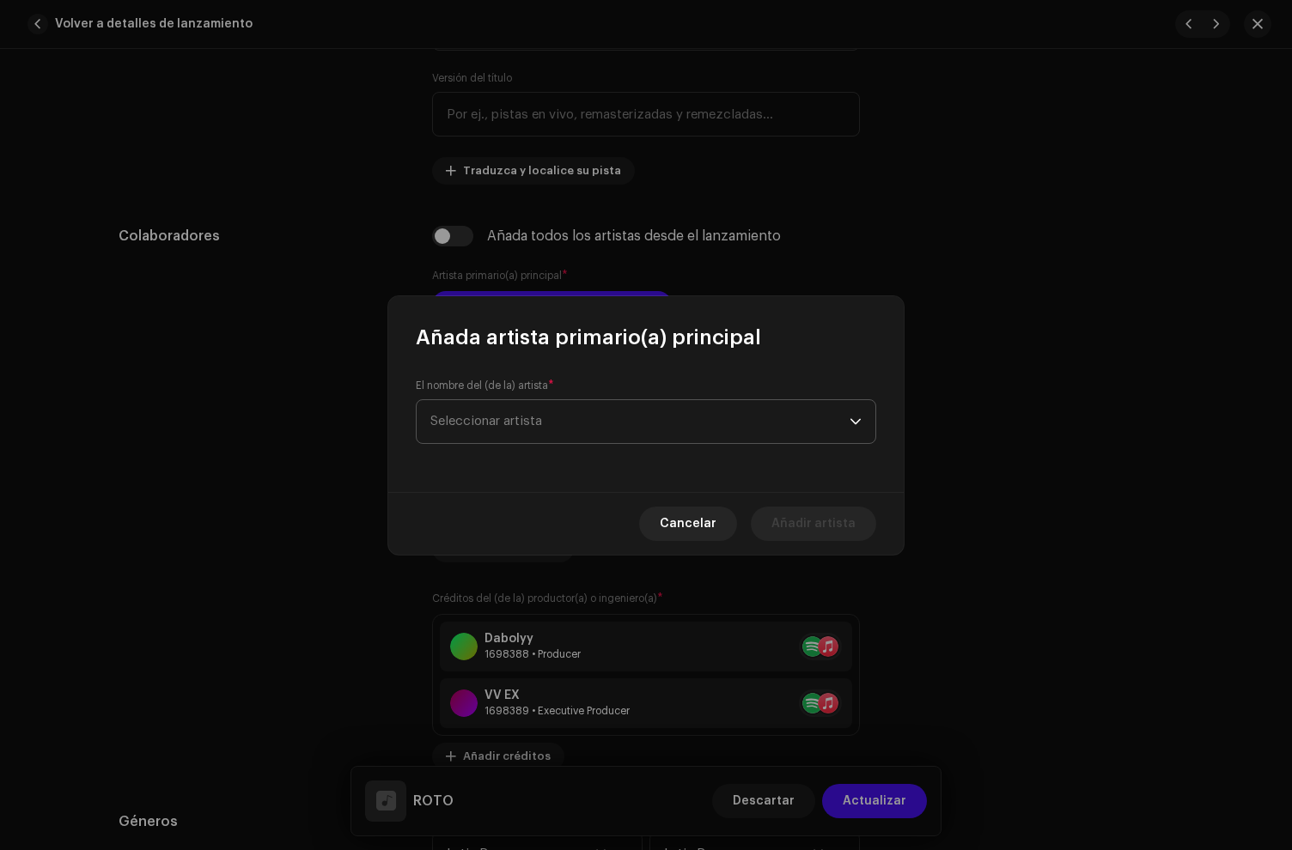
click at [510, 414] on span "Seleccionar artista" at bounding box center [639, 421] width 419 height 43
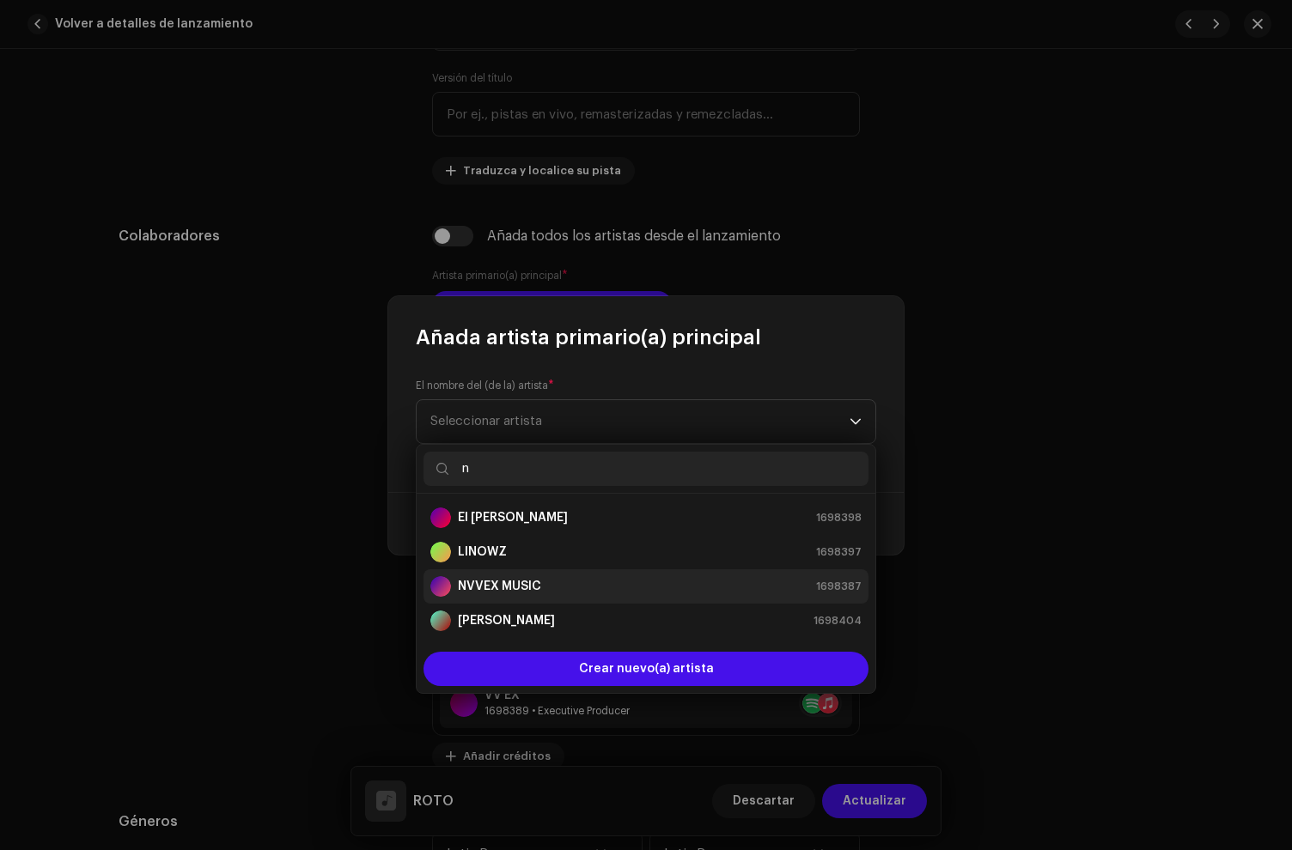
type input "n"
click at [496, 592] on strong "NVVEX MUSIC" at bounding box center [499, 586] width 83 height 17
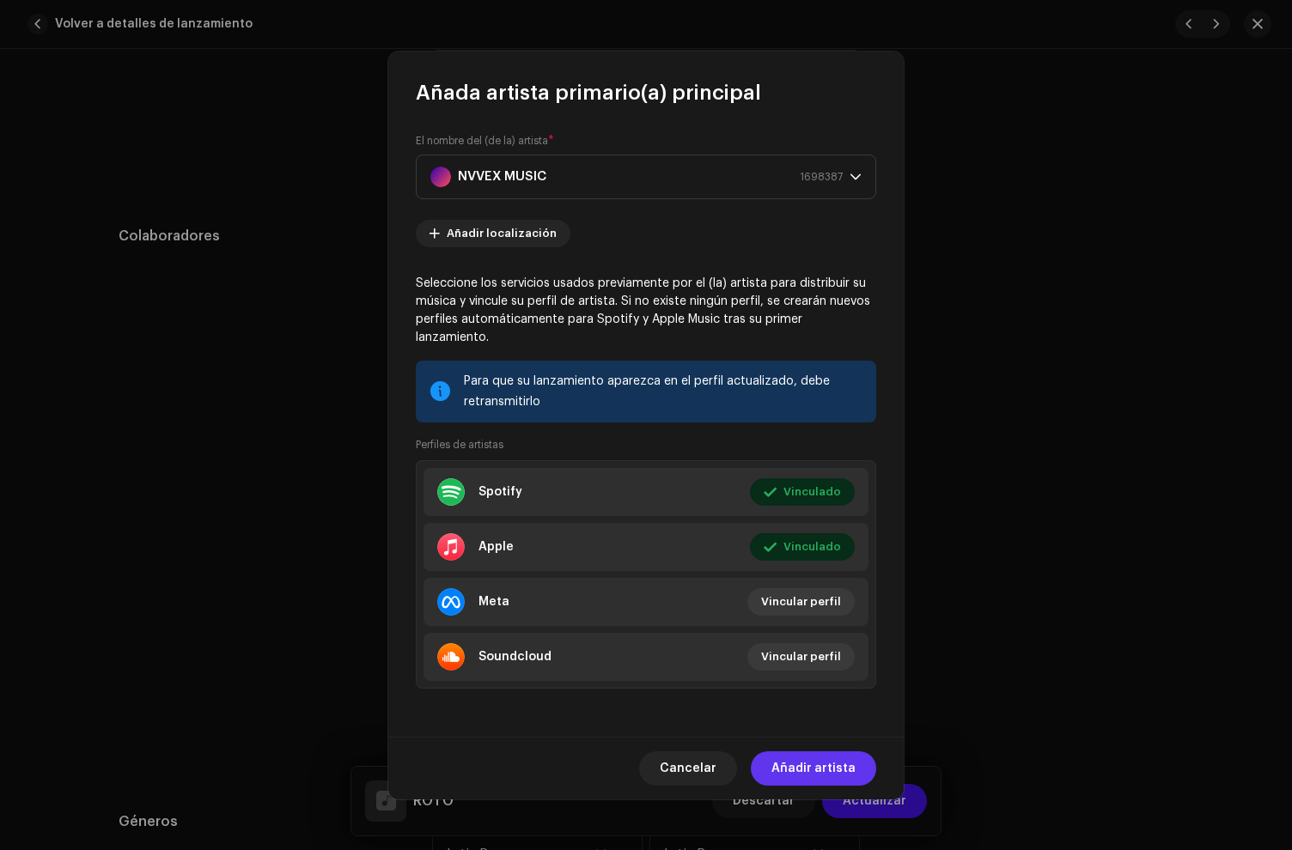
click at [797, 770] on span "Añadir artista" at bounding box center [813, 769] width 84 height 34
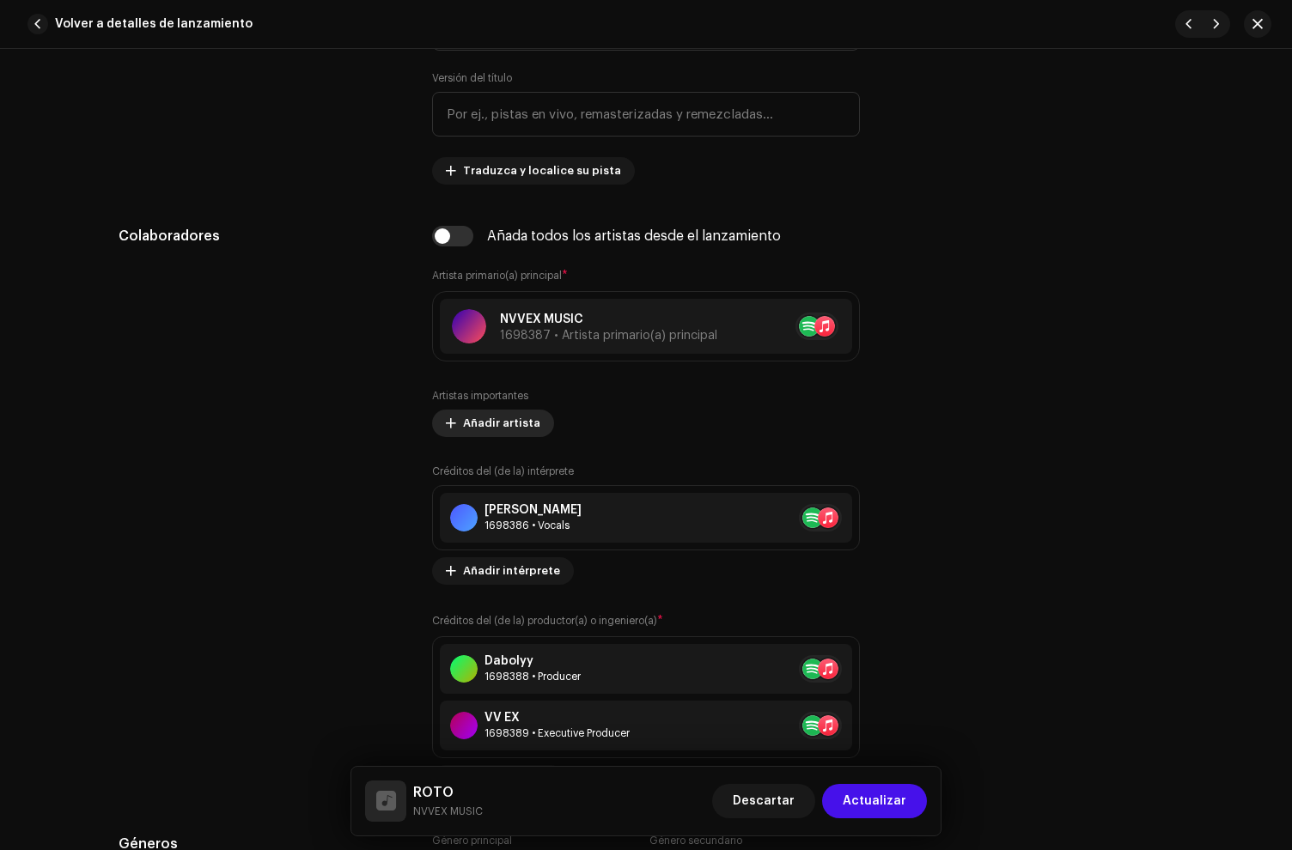
click at [469, 421] on span "Añadir artista" at bounding box center [501, 423] width 77 height 34
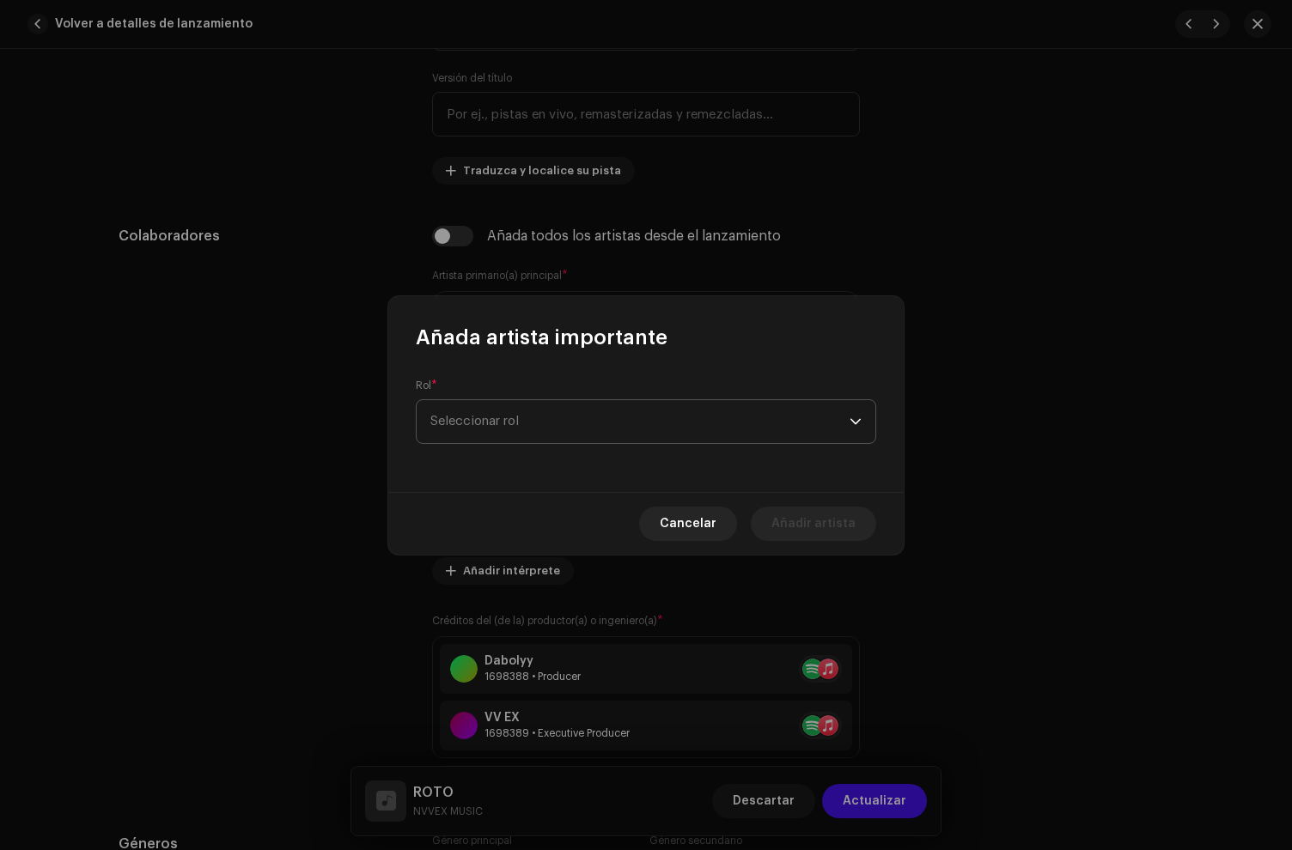
click at [509, 429] on span "Seleccionar rol" at bounding box center [639, 421] width 419 height 43
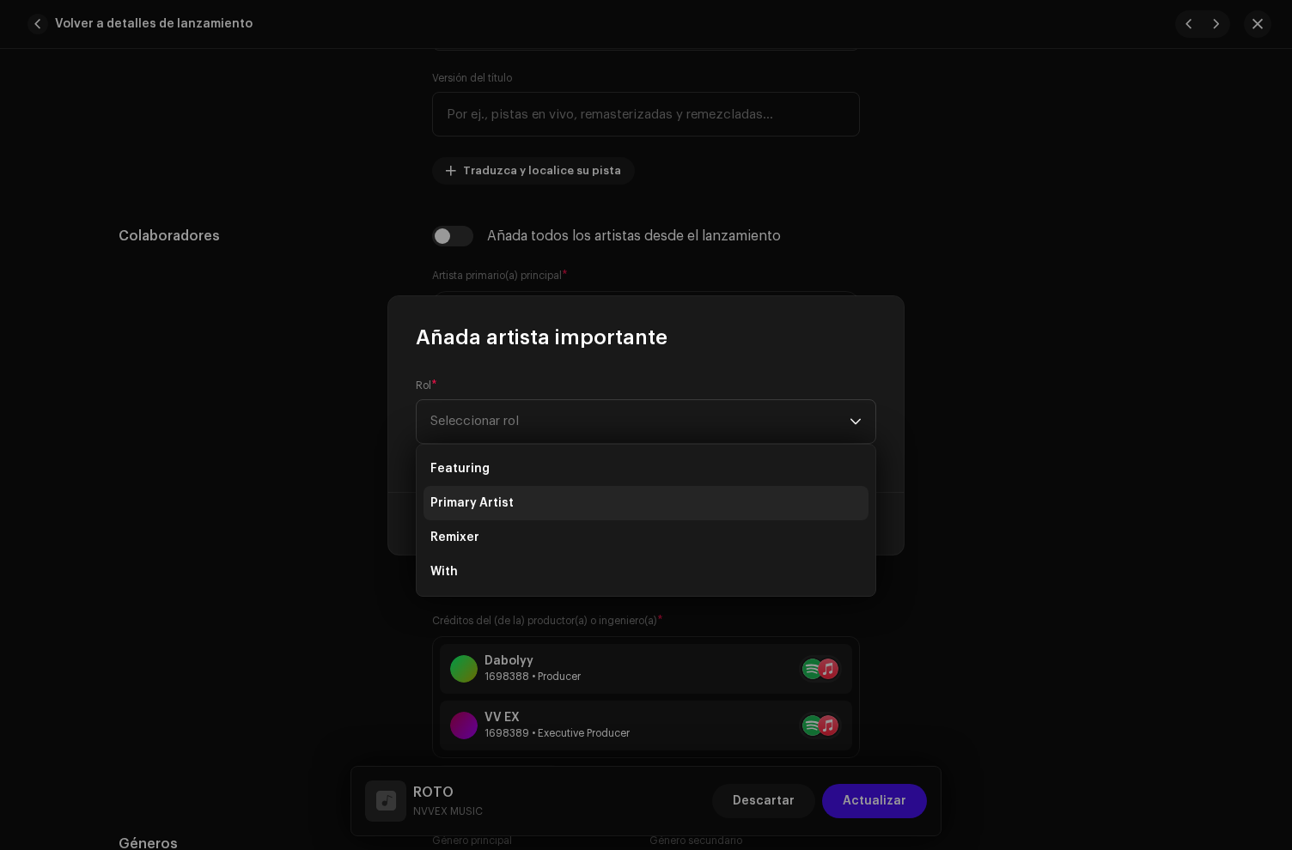
click at [525, 508] on li "Primary Artist" at bounding box center [645, 503] width 445 height 34
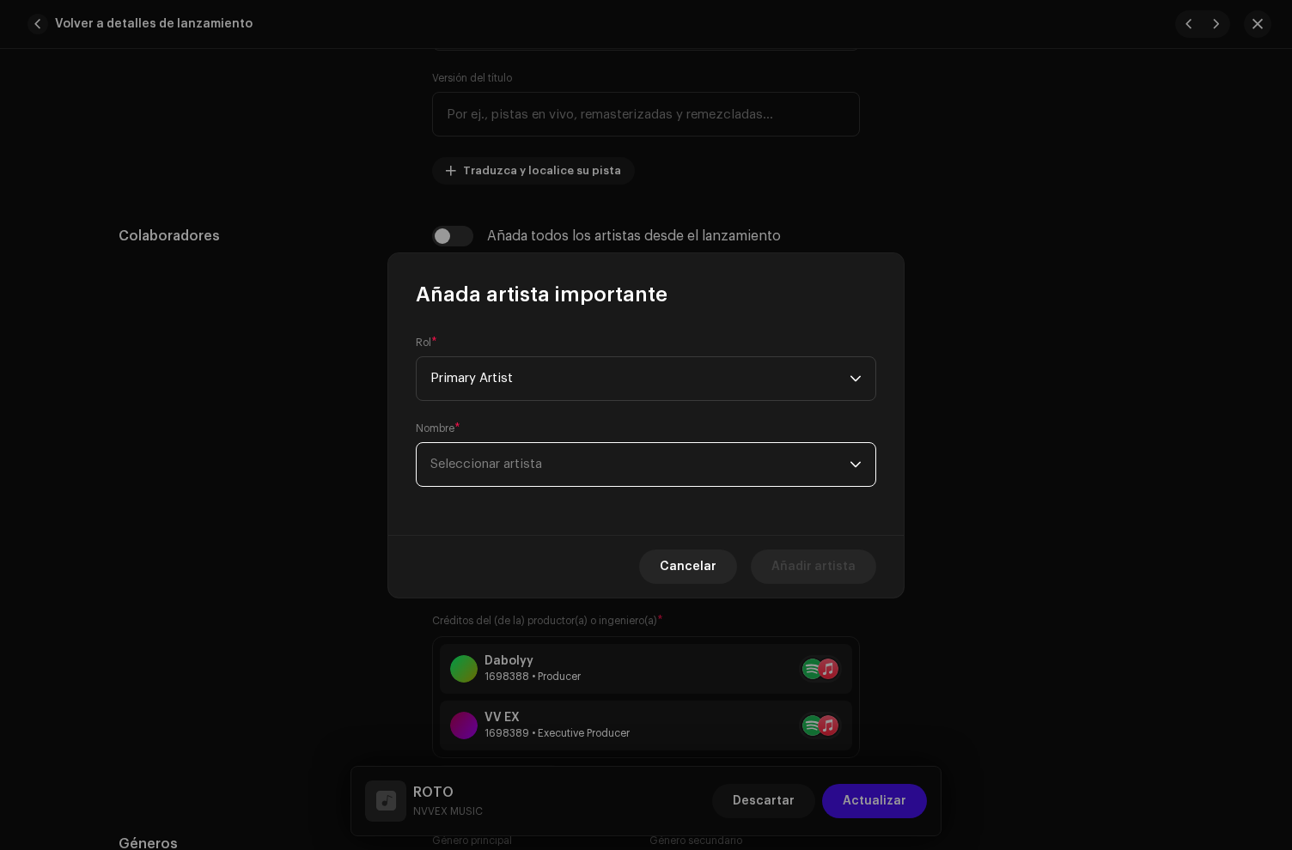
click at [520, 447] on span "Seleccionar artista" at bounding box center [639, 464] width 419 height 43
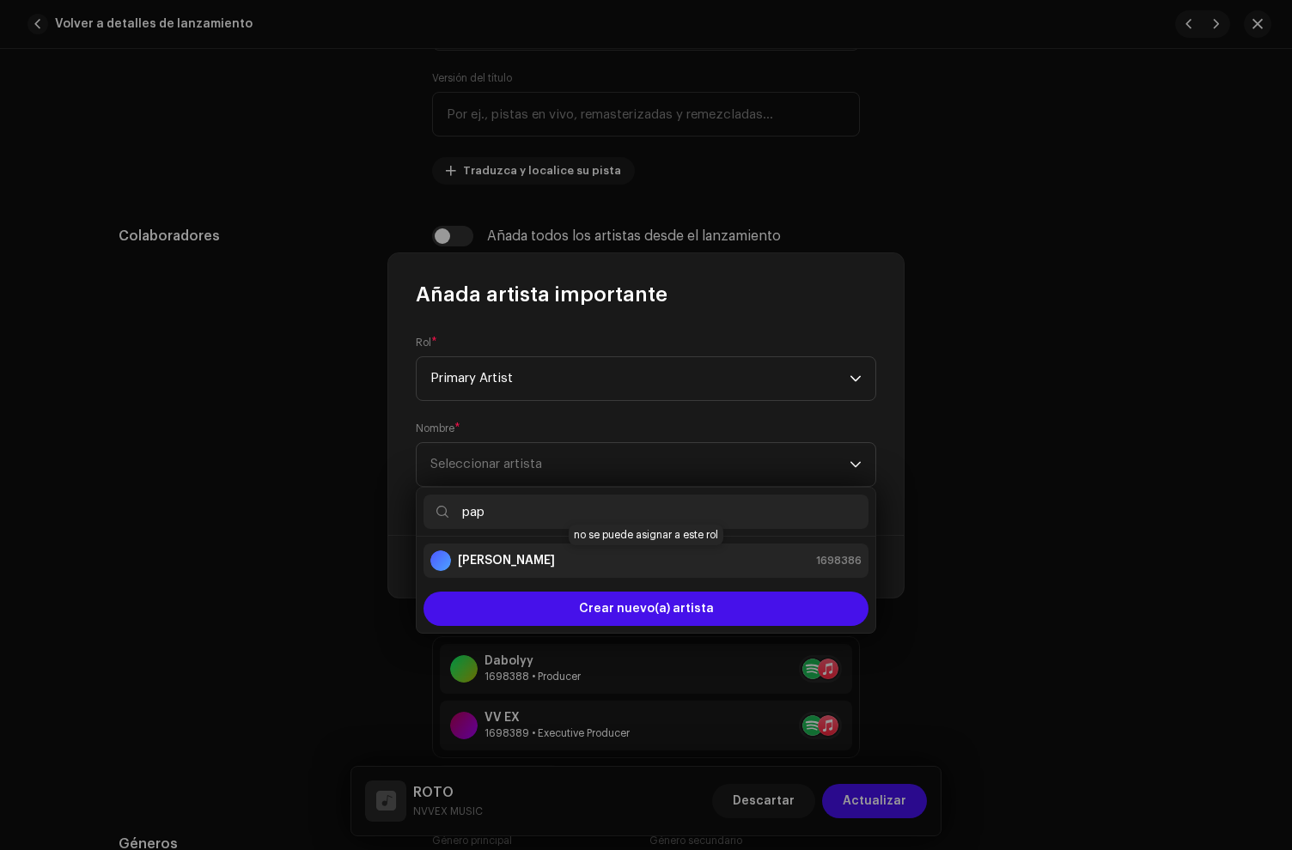
type input "pap"
click at [510, 556] on strong "[PERSON_NAME]" at bounding box center [506, 560] width 97 height 17
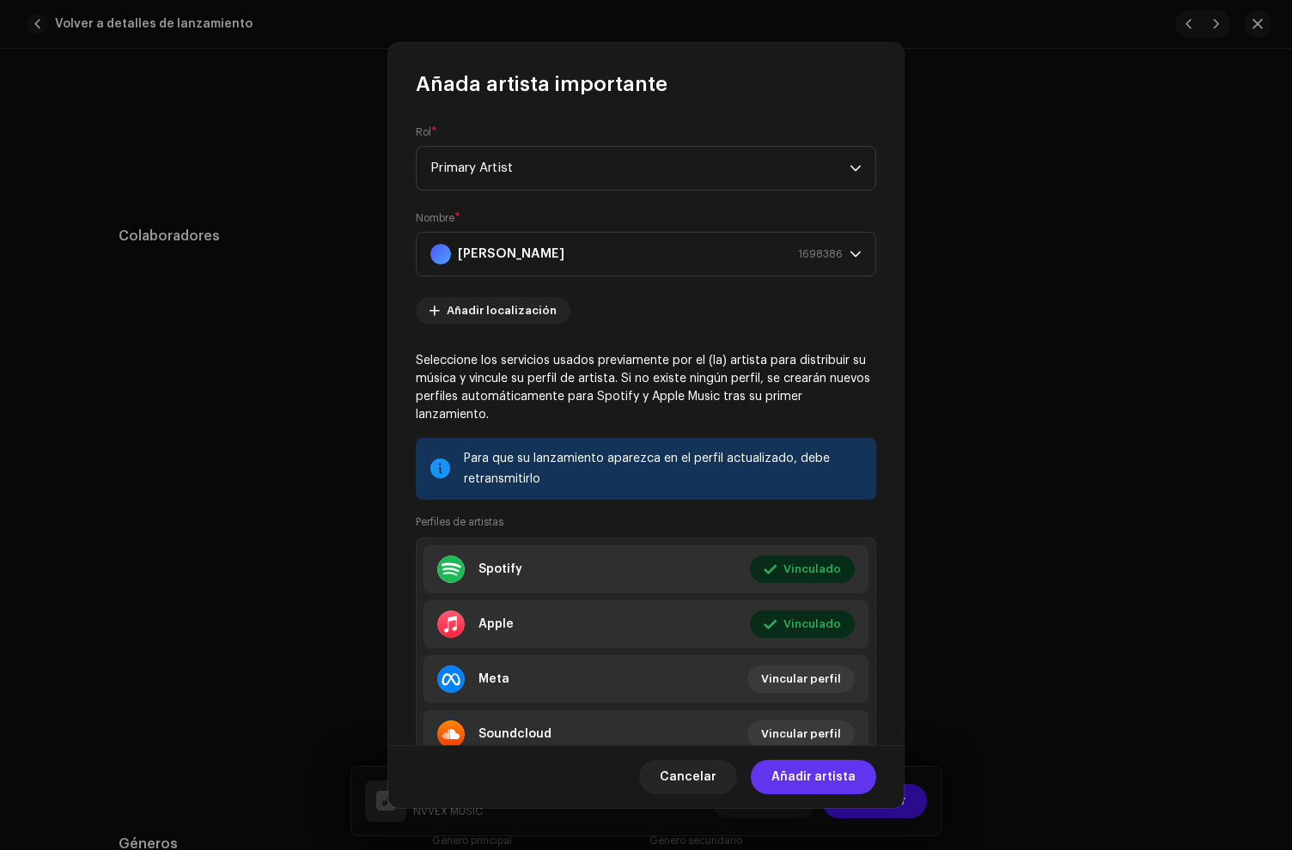
click at [826, 783] on span "Añadir artista" at bounding box center [813, 777] width 84 height 34
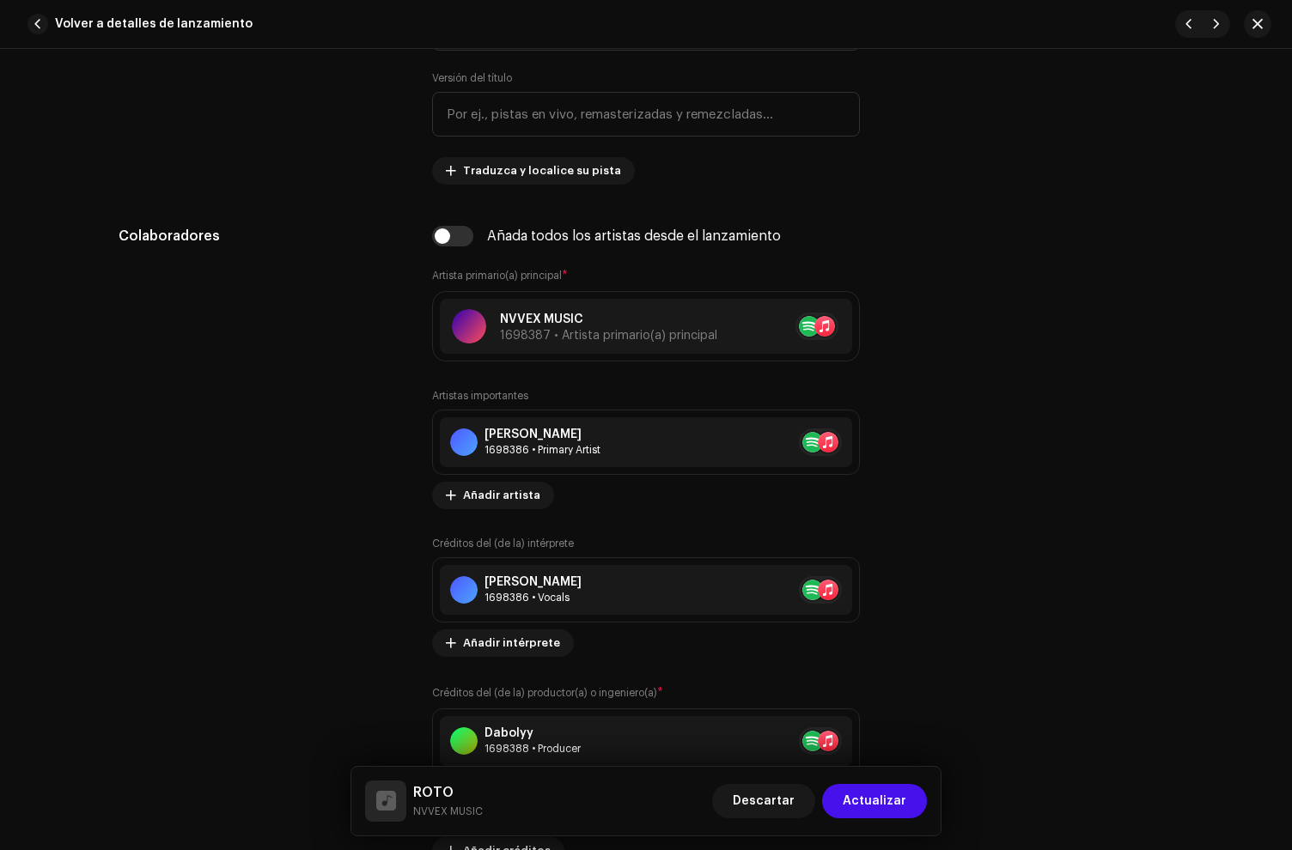
click at [897, 803] on span "Actualizar" at bounding box center [875, 801] width 64 height 34
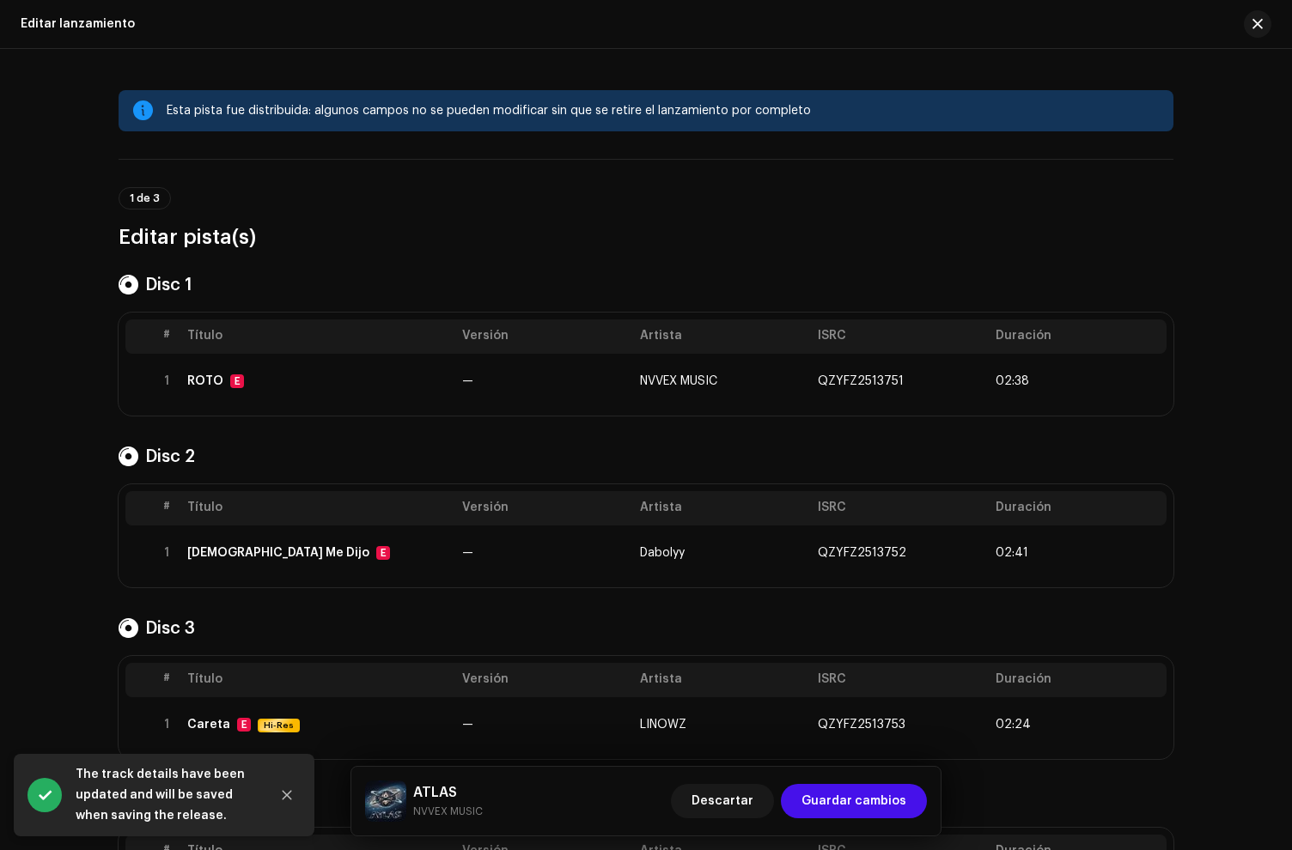
scroll to position [98, 0]
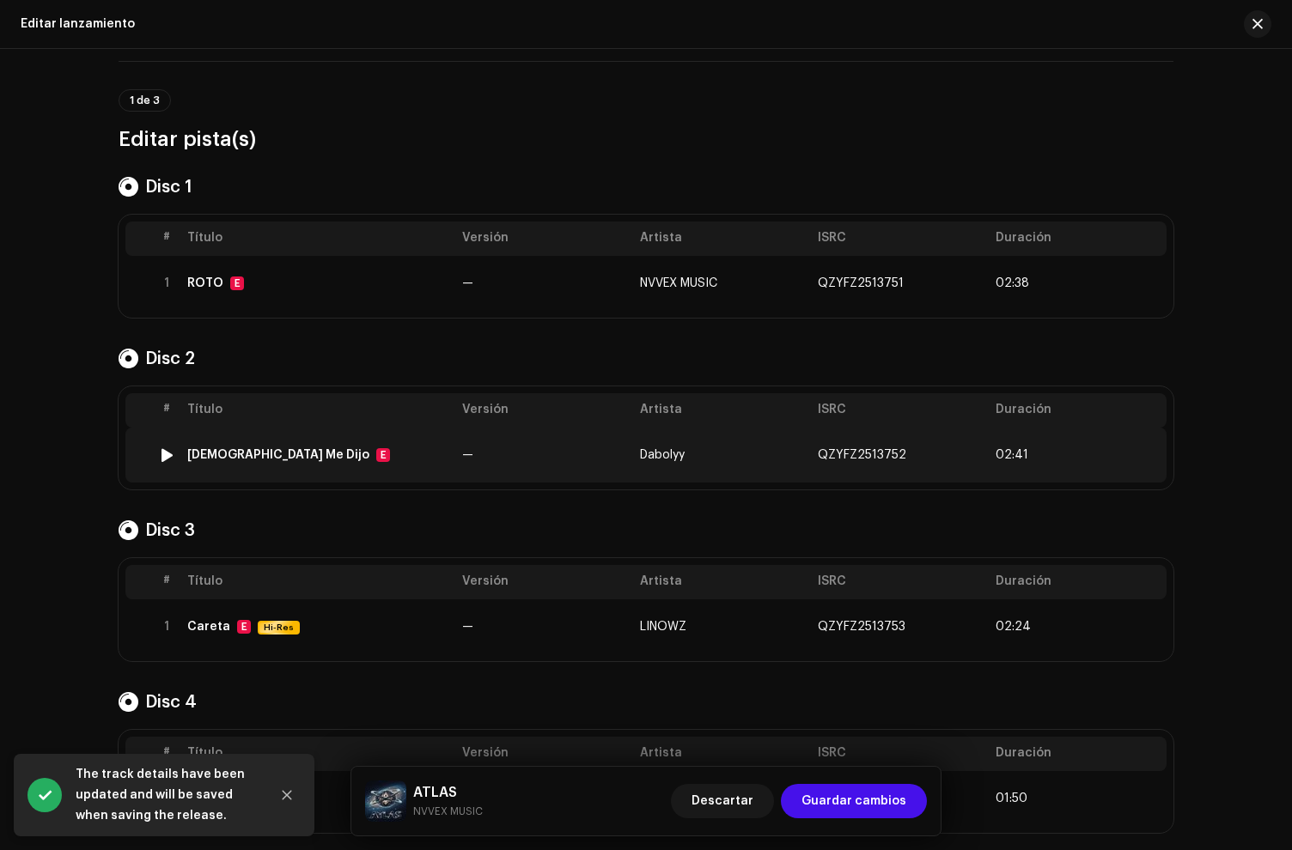
click at [339, 455] on div "[DEMOGRAPHIC_DATA] Me Dijo E" at bounding box center [317, 455] width 261 height 14
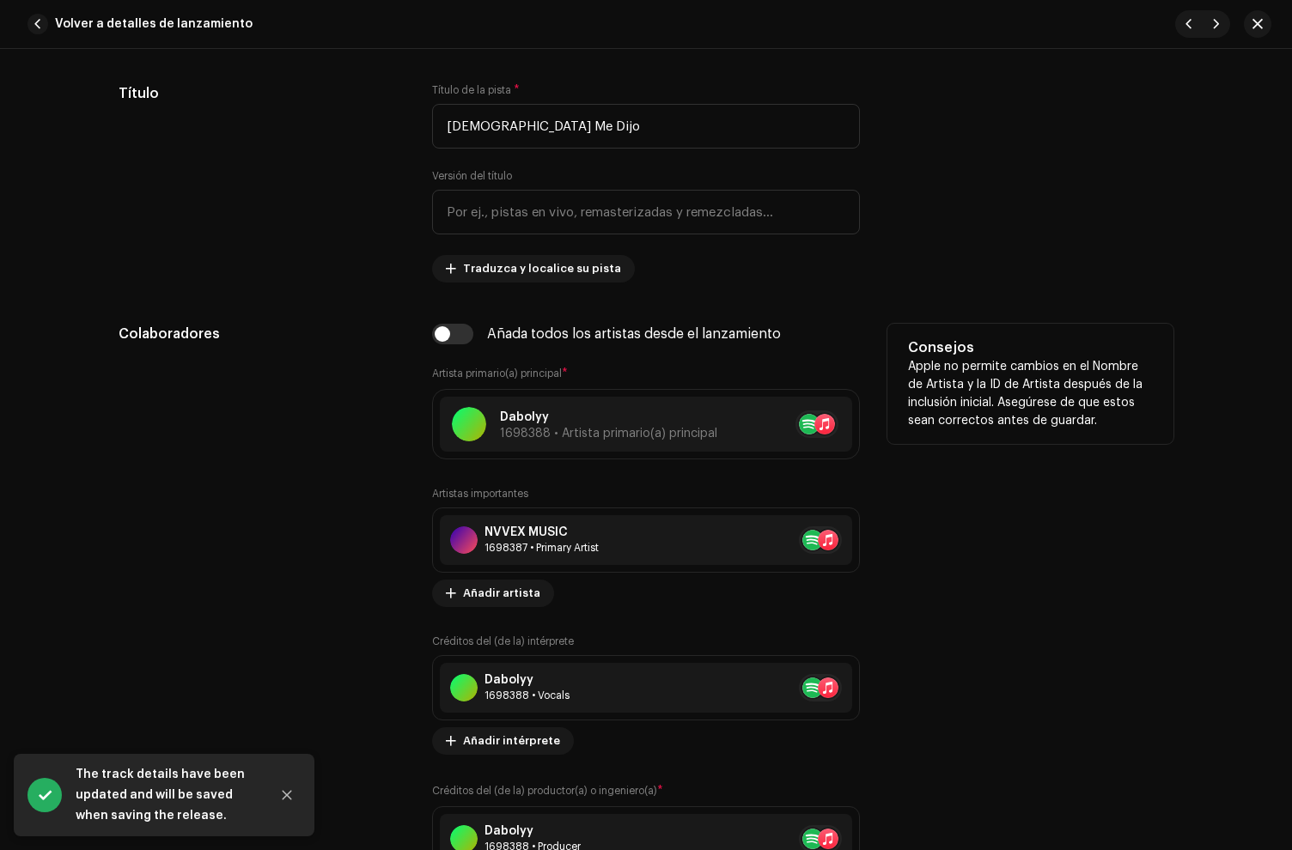
scroll to position [895, 0]
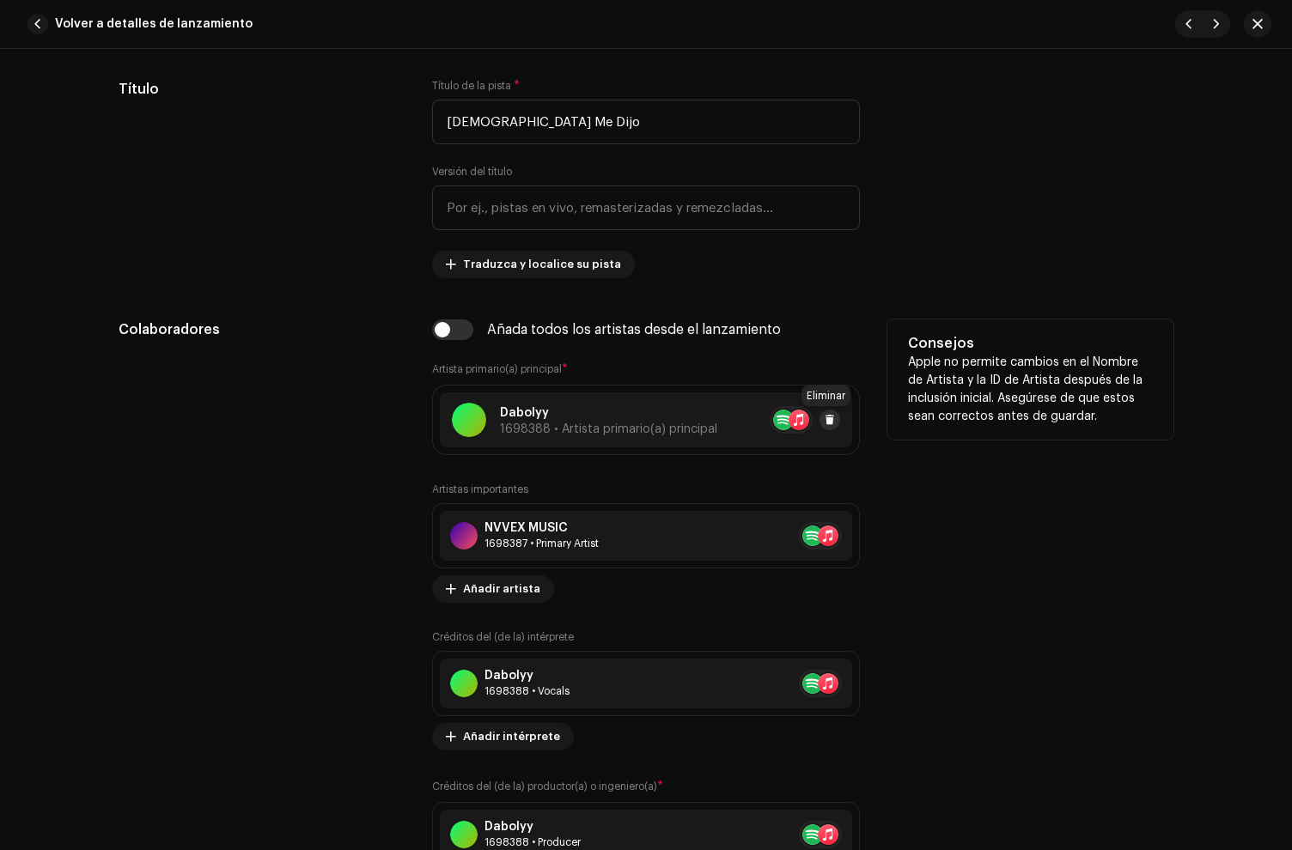
click at [825, 425] on span at bounding box center [830, 420] width 10 height 14
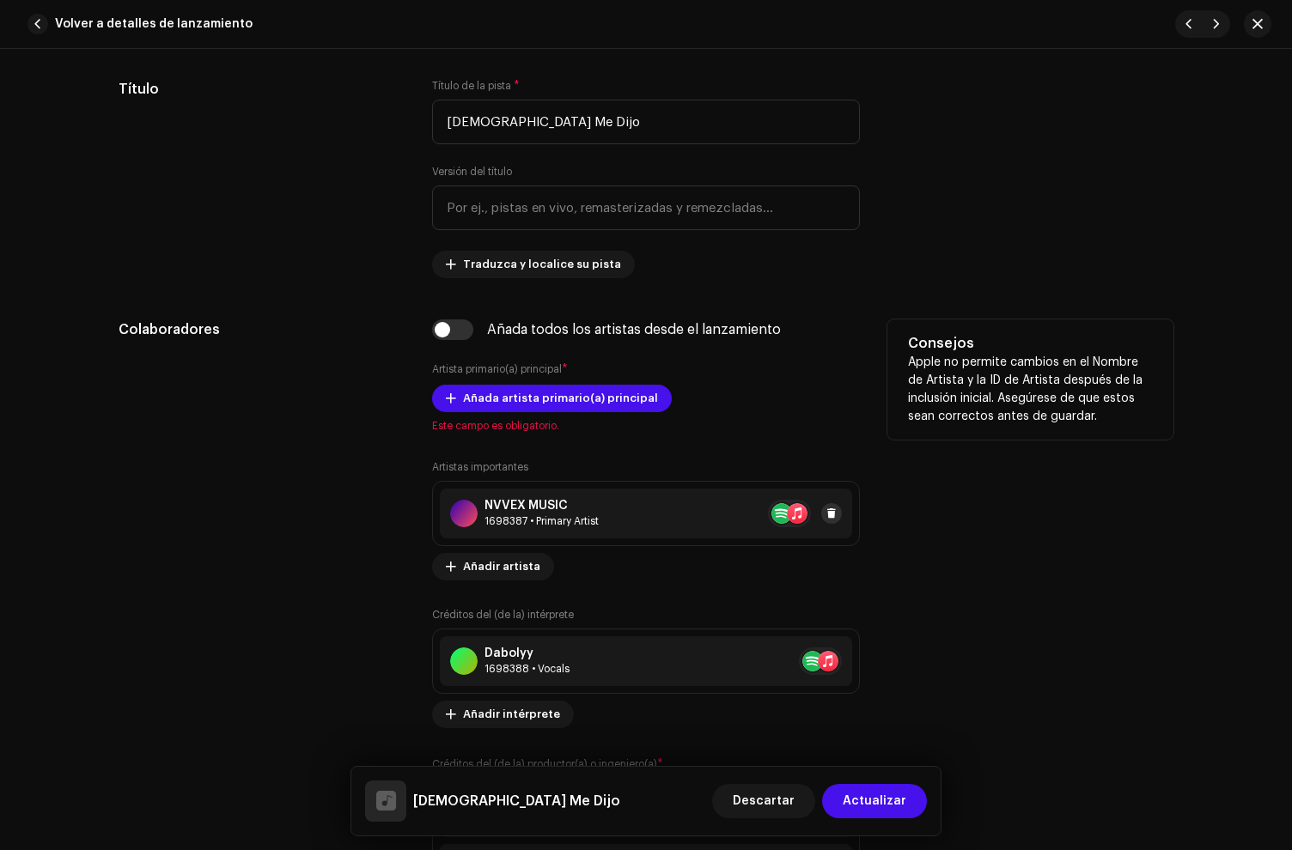
click at [835, 519] on button at bounding box center [831, 513] width 21 height 21
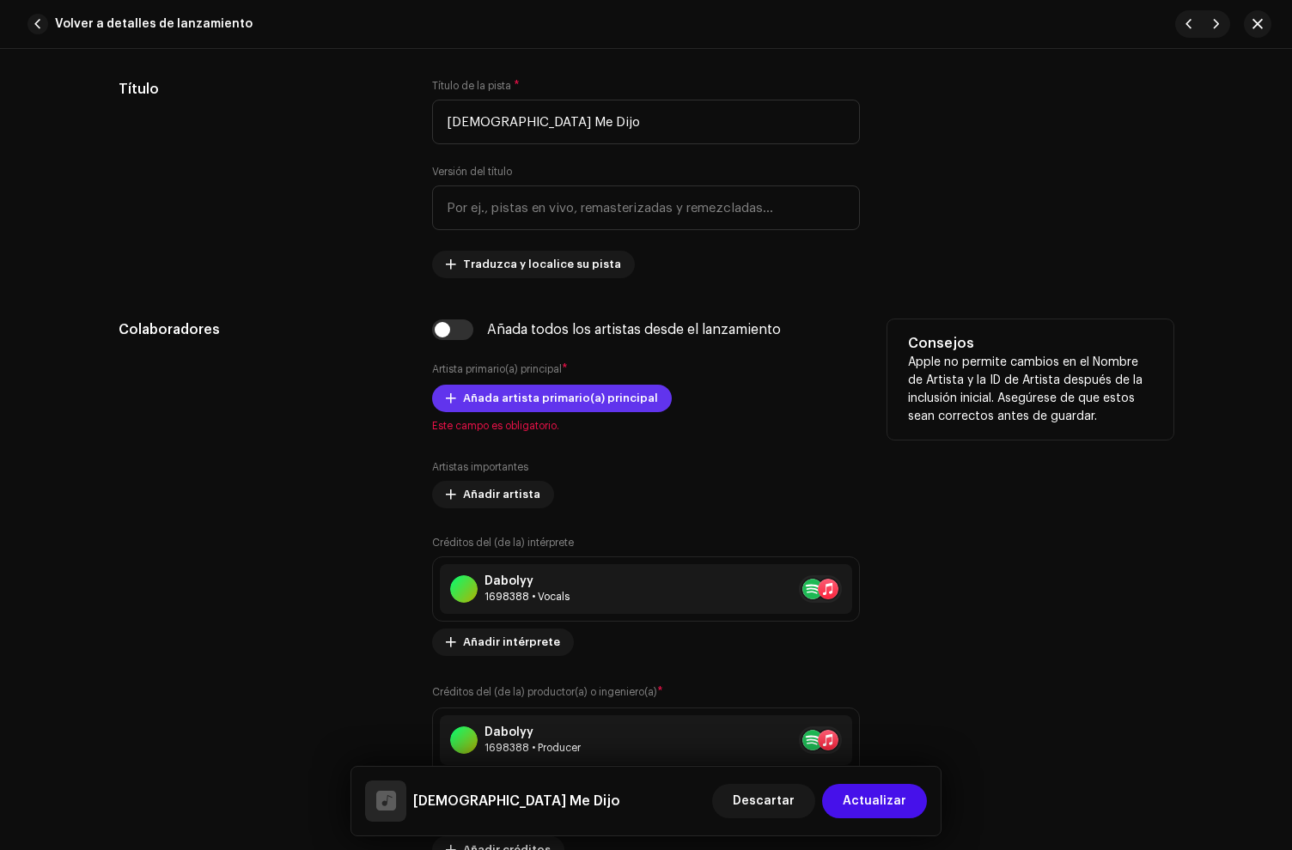
click at [574, 407] on span "Añada artista primario(a) principal" at bounding box center [560, 398] width 195 height 34
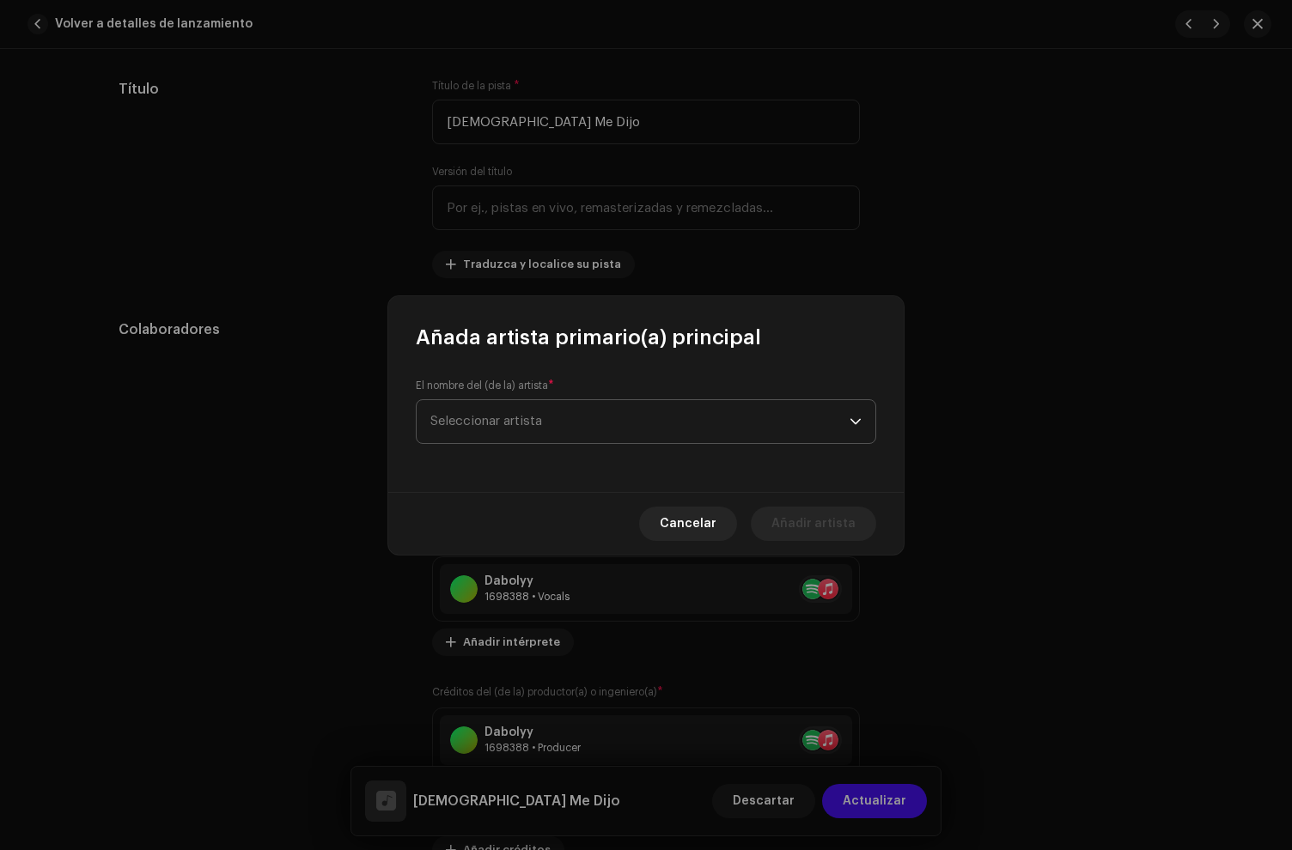
click at [544, 418] on span "Seleccionar artista" at bounding box center [639, 421] width 419 height 43
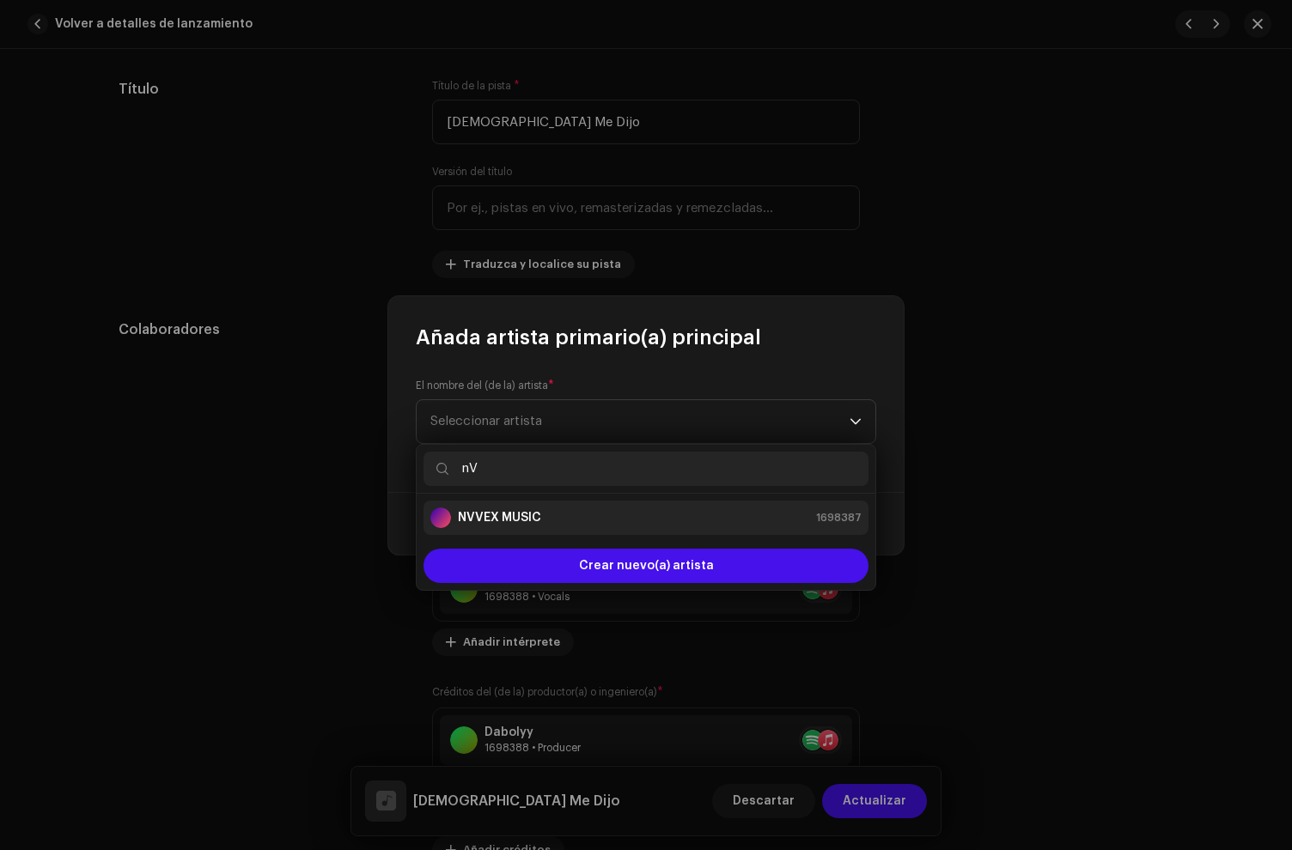
type input "nV"
click at [589, 525] on div "NVVEX MUSIC 1698387" at bounding box center [645, 518] width 431 height 21
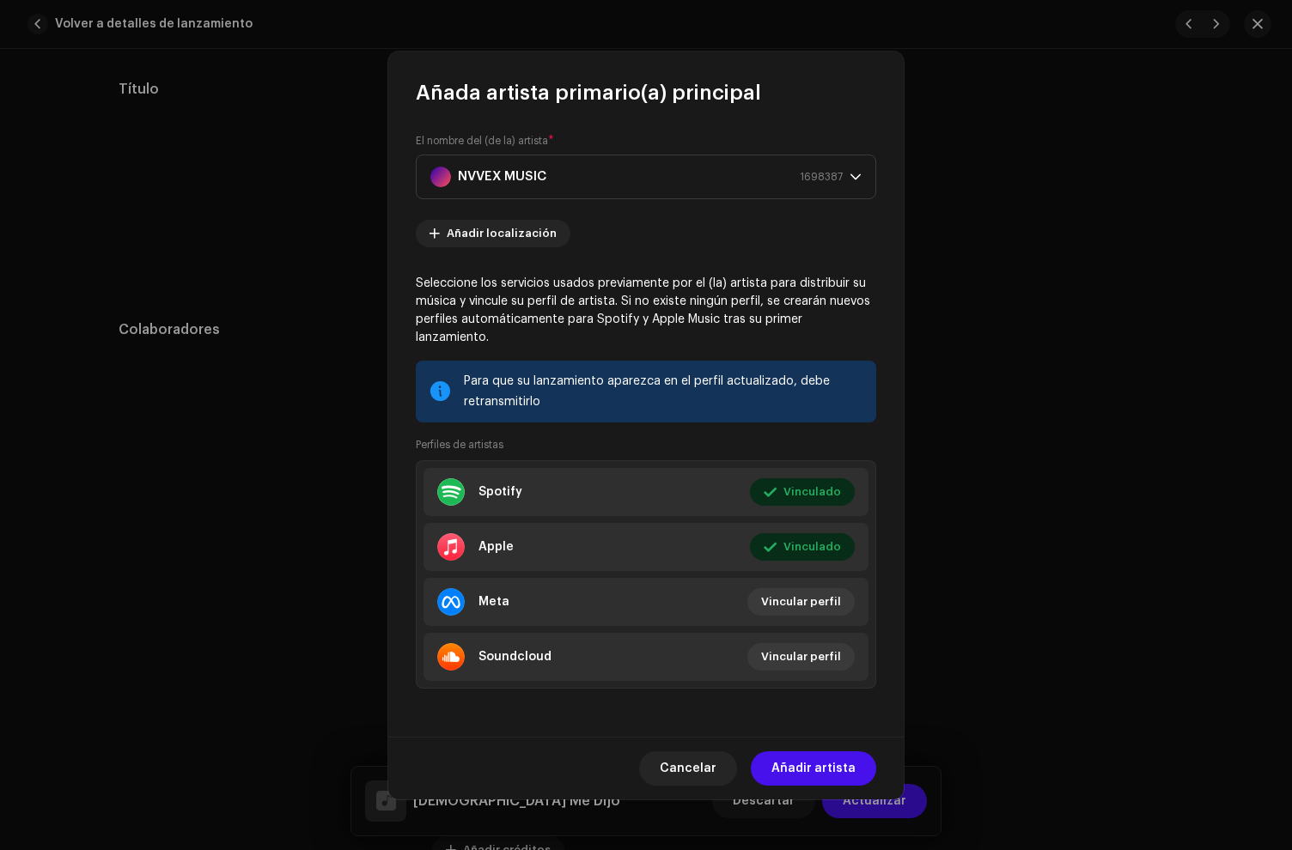
drag, startPoint x: 806, startPoint y: 758, endPoint x: 770, endPoint y: 691, distance: 76.9
click at [806, 758] on span "Añadir artista" at bounding box center [813, 769] width 84 height 34
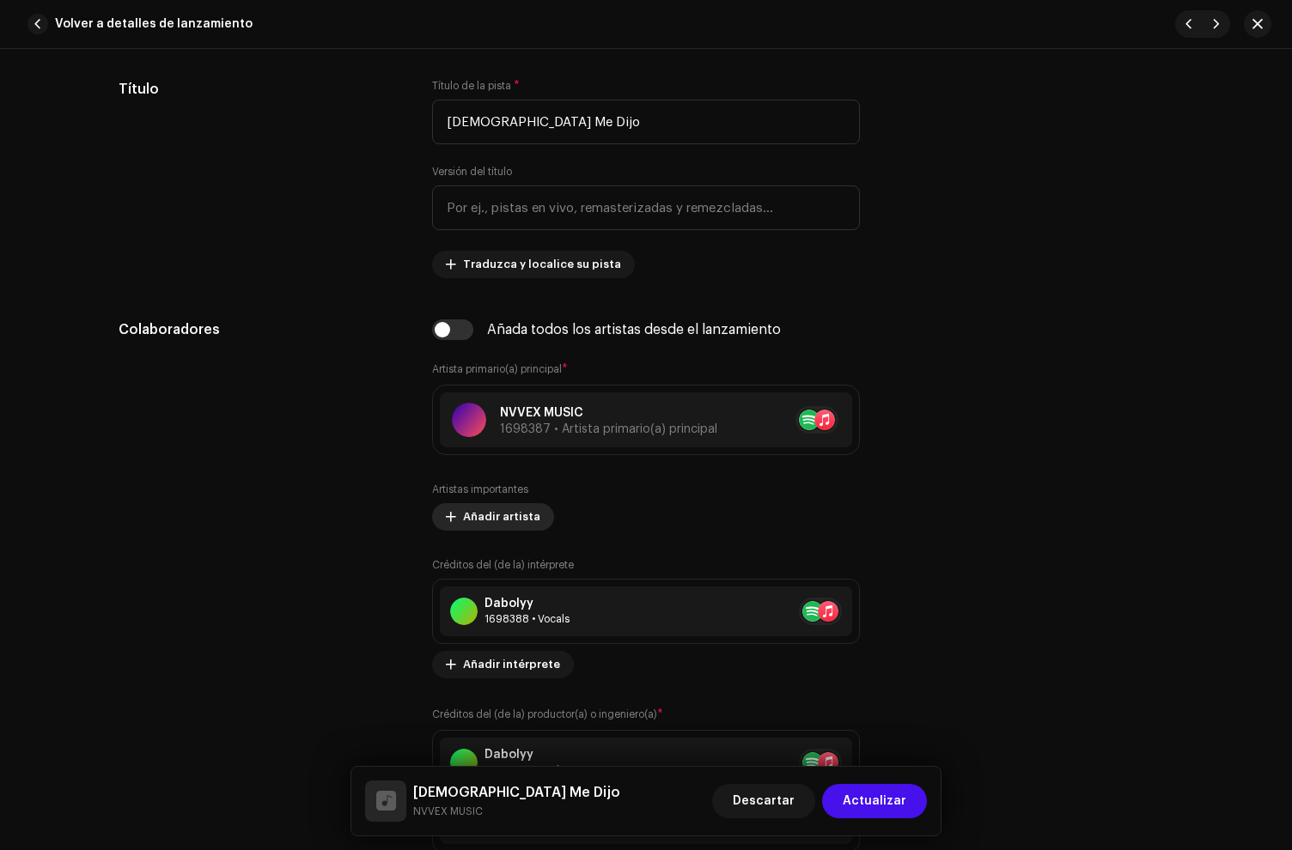
click at [510, 521] on span "Añadir artista" at bounding box center [501, 517] width 77 height 34
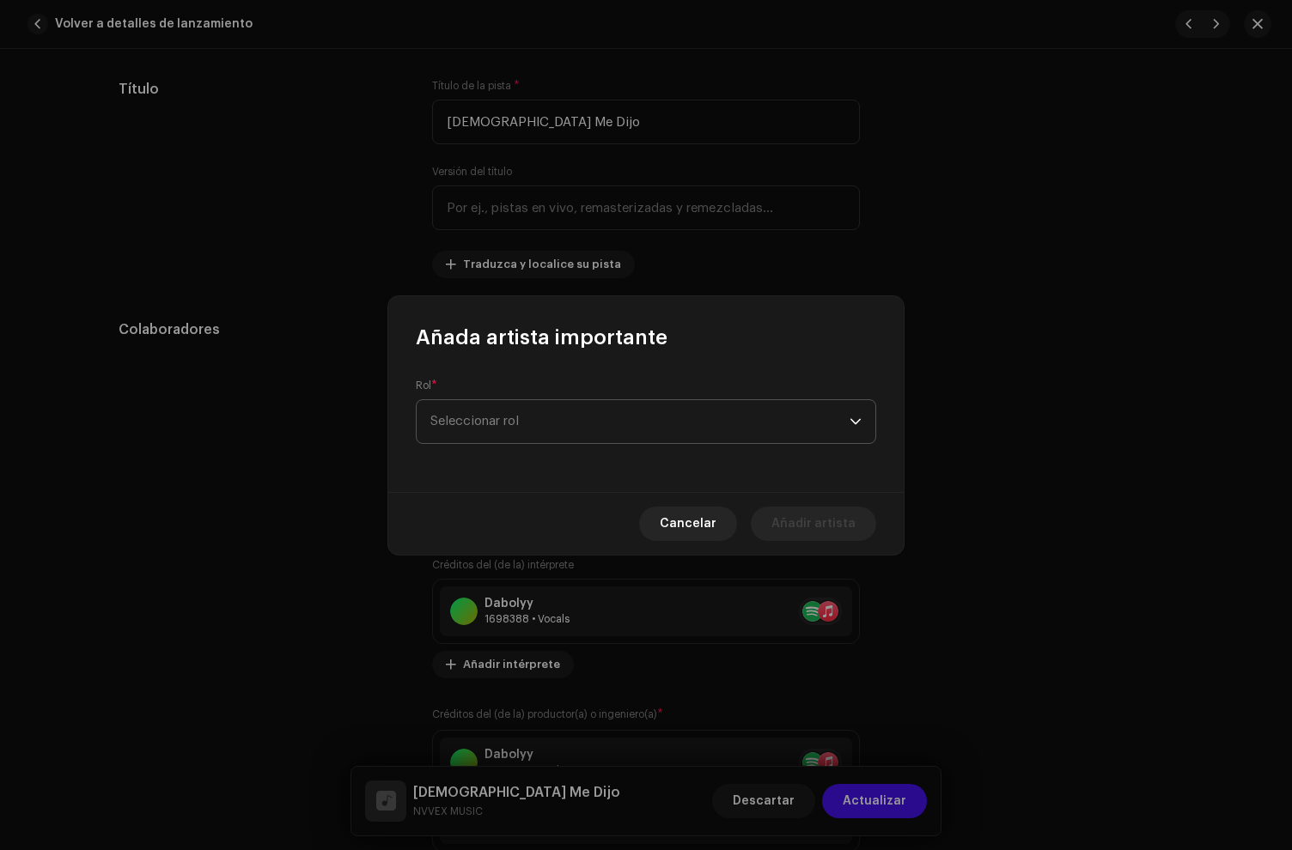
click at [487, 423] on span "Seleccionar rol" at bounding box center [639, 421] width 419 height 43
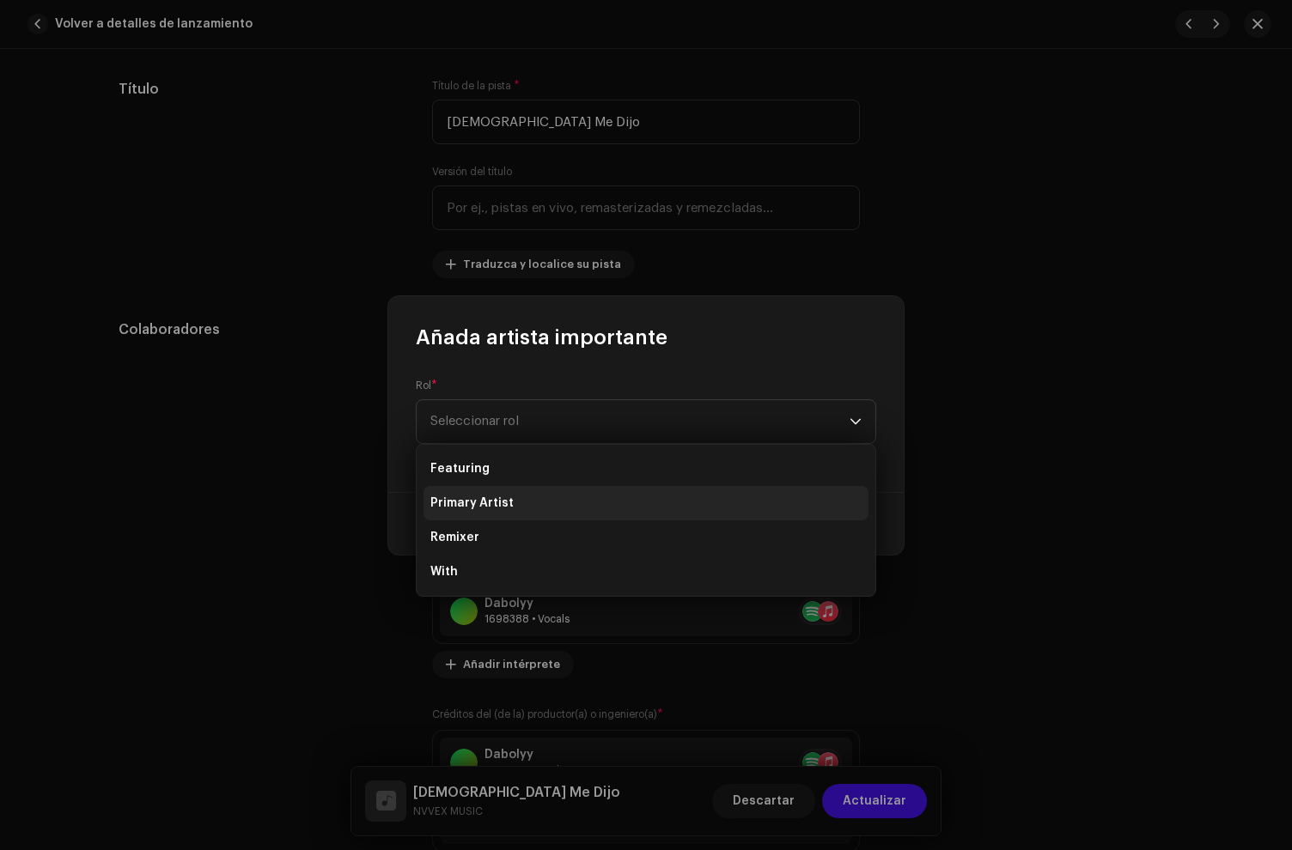
click at [484, 496] on span "Primary Artist" at bounding box center [471, 503] width 83 height 17
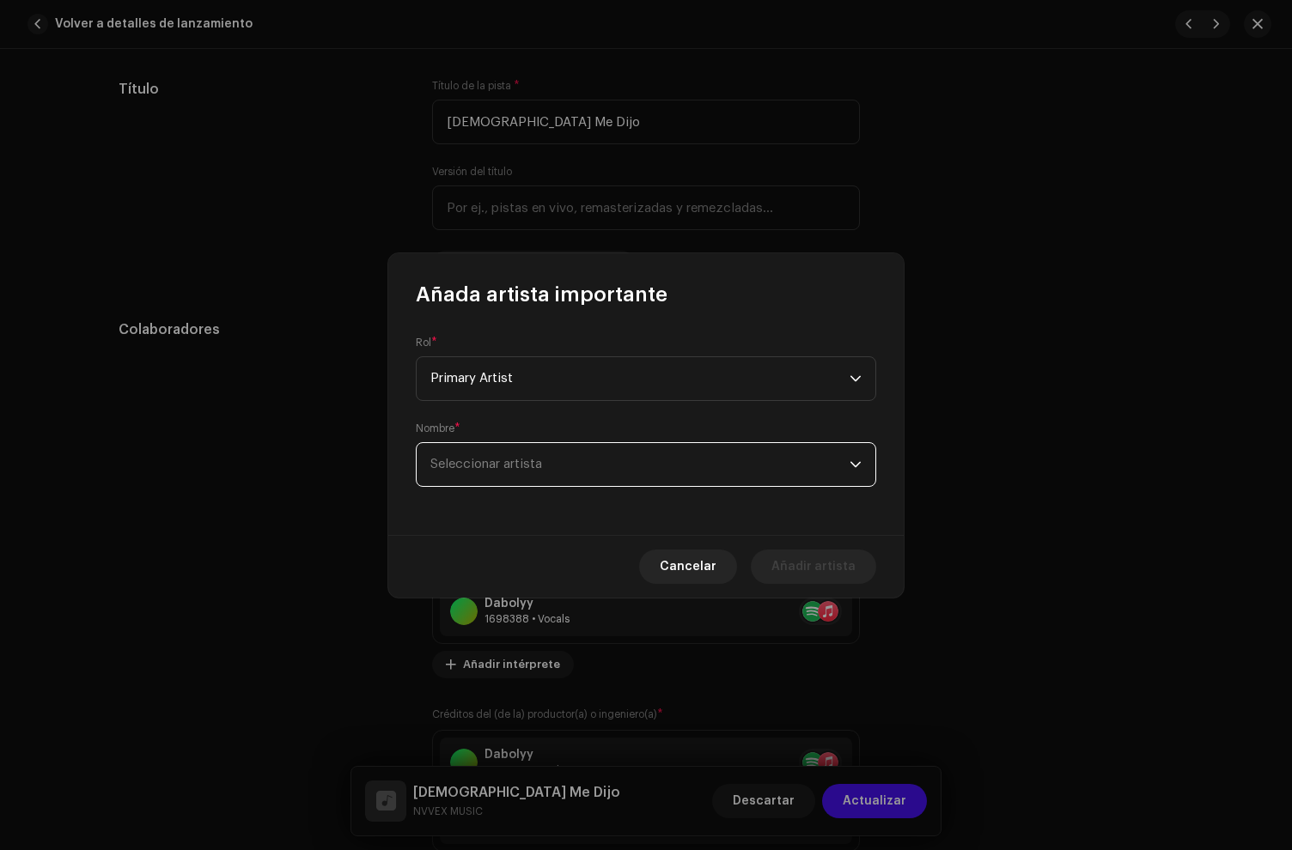
click at [490, 451] on span "Seleccionar artista" at bounding box center [639, 464] width 419 height 43
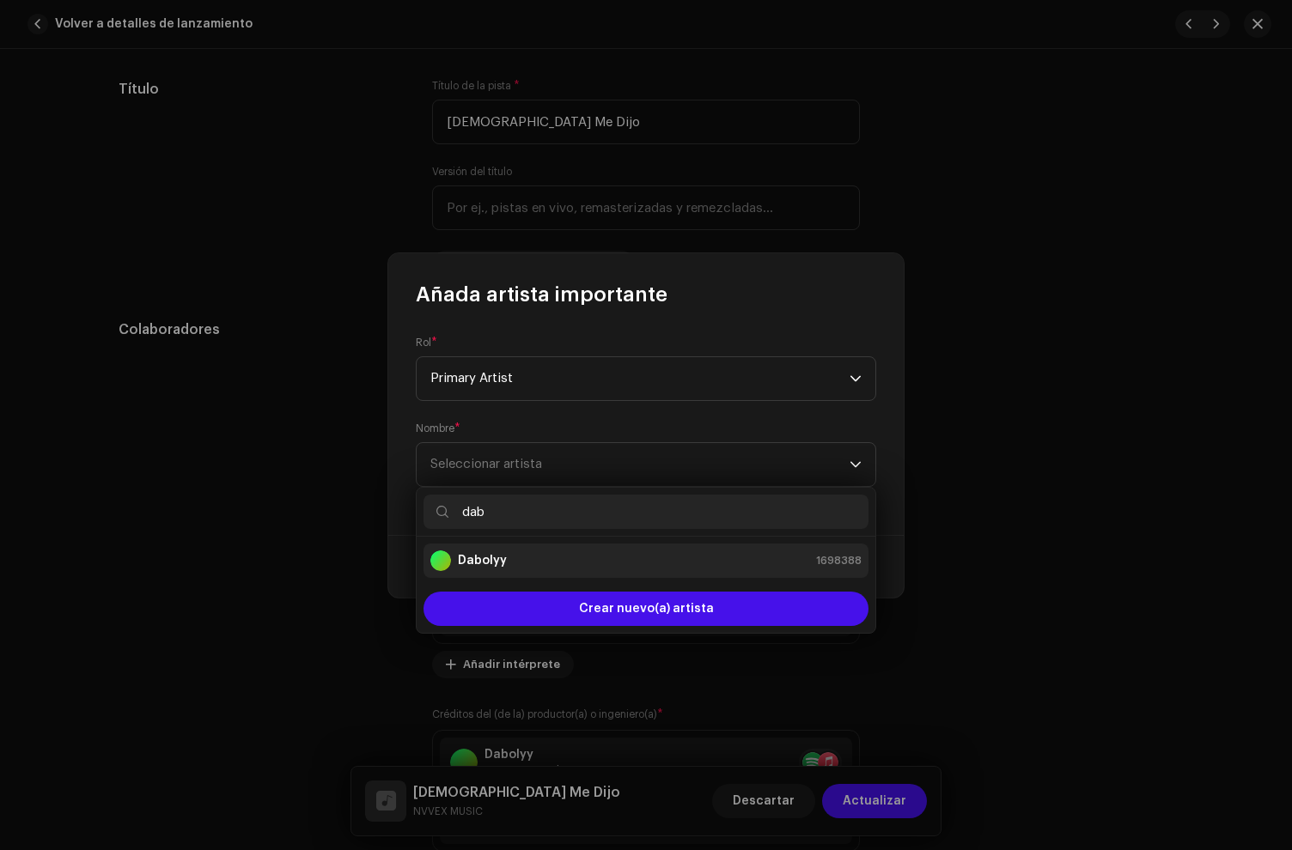
type input "dab"
click at [533, 571] on li "Dabolyy 1698388" at bounding box center [645, 561] width 445 height 34
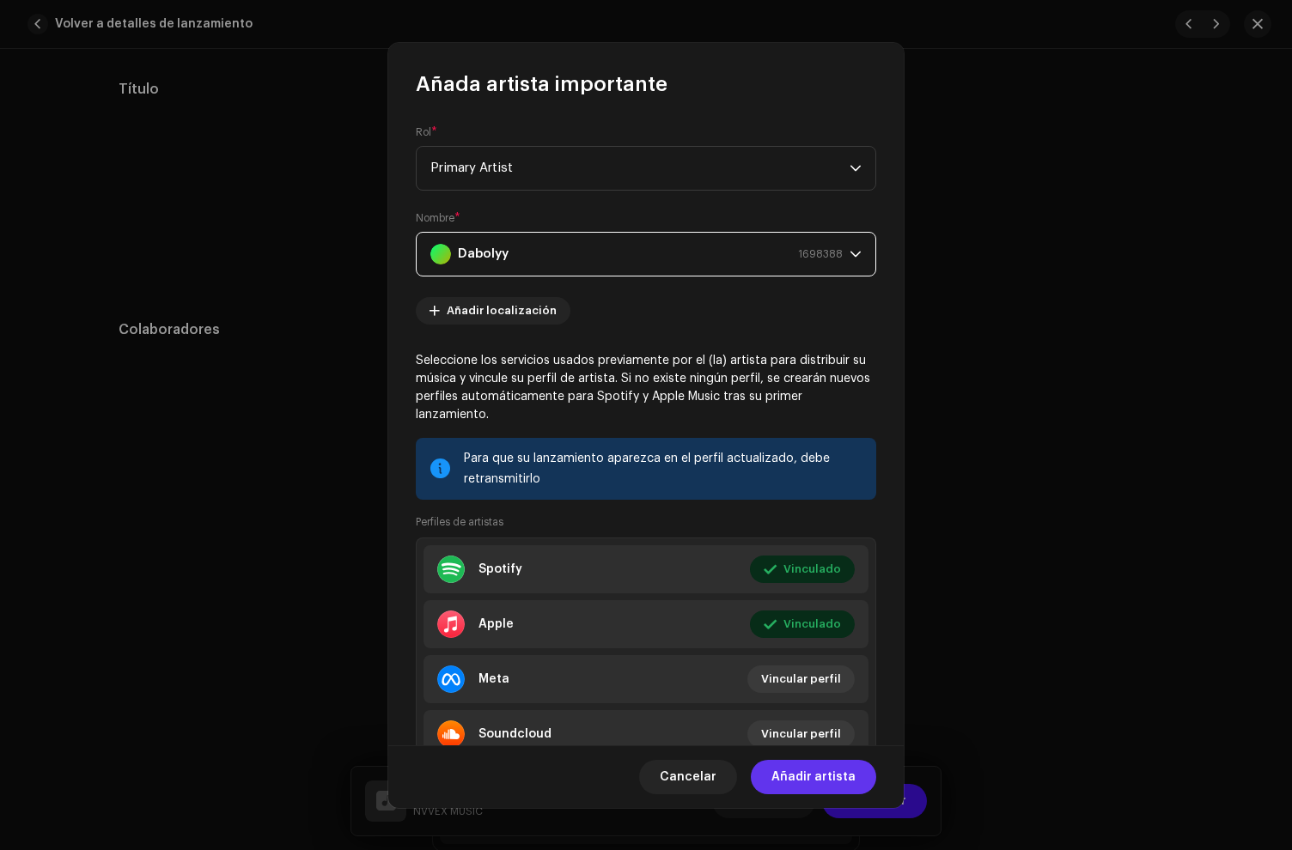
click at [831, 779] on span "Añadir artista" at bounding box center [813, 777] width 84 height 34
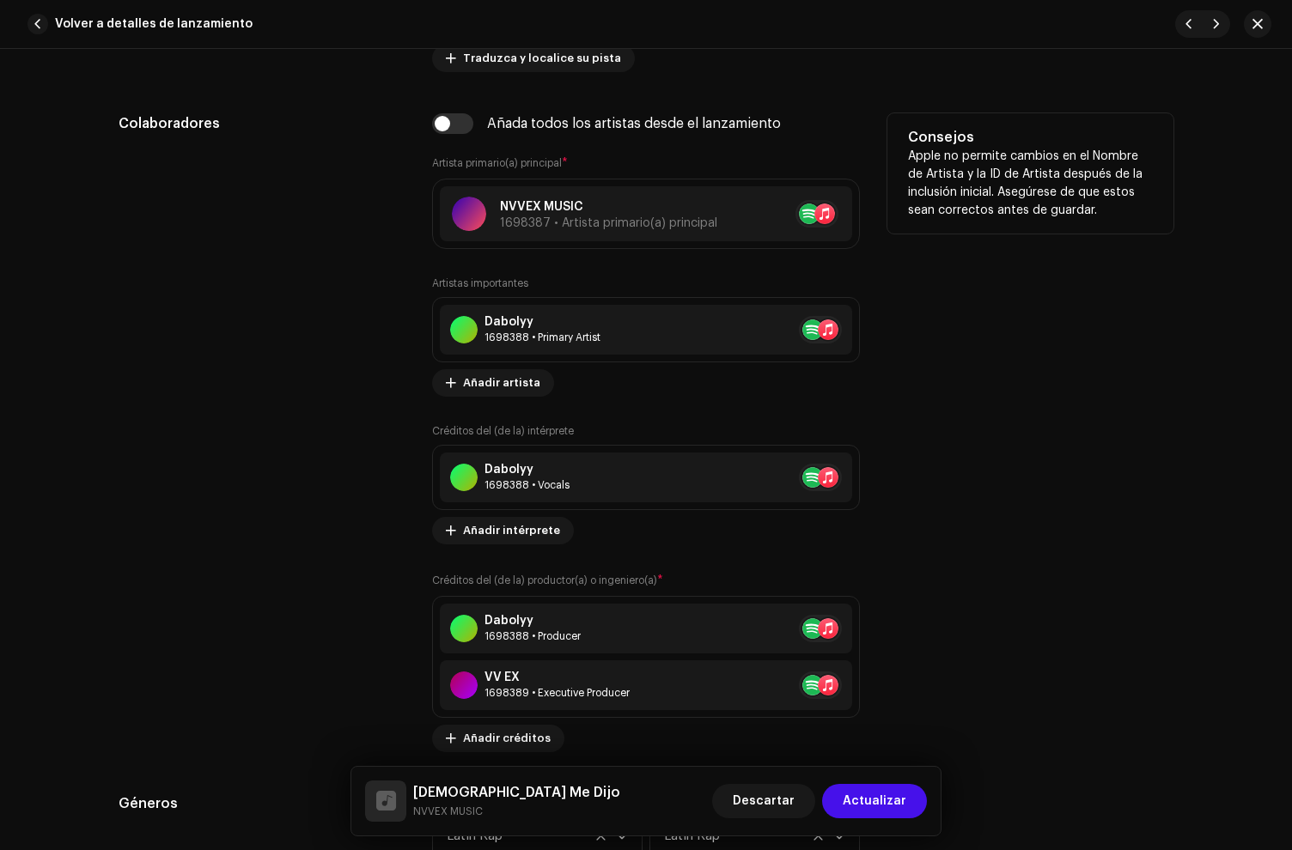
scroll to position [1106, 0]
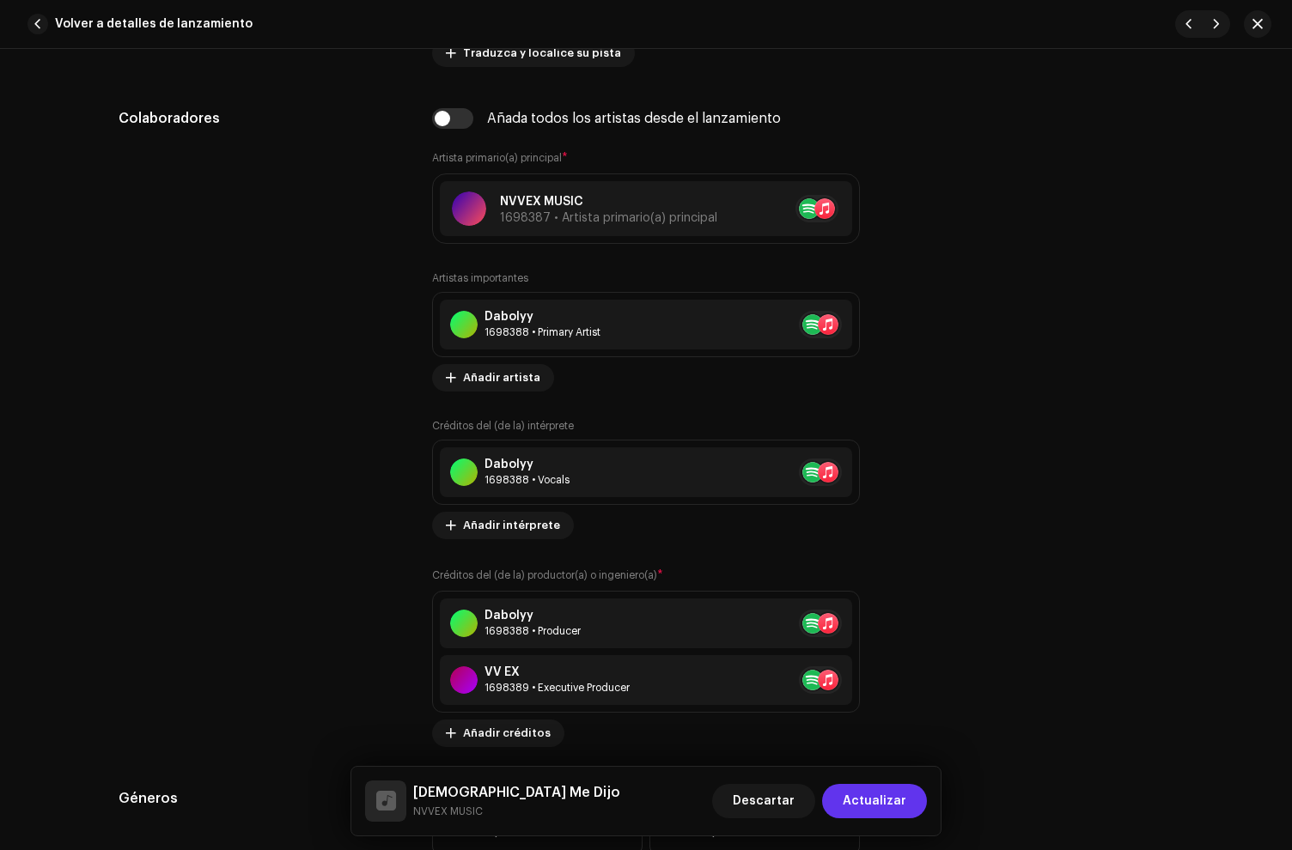
click at [881, 801] on span "Actualizar" at bounding box center [875, 801] width 64 height 34
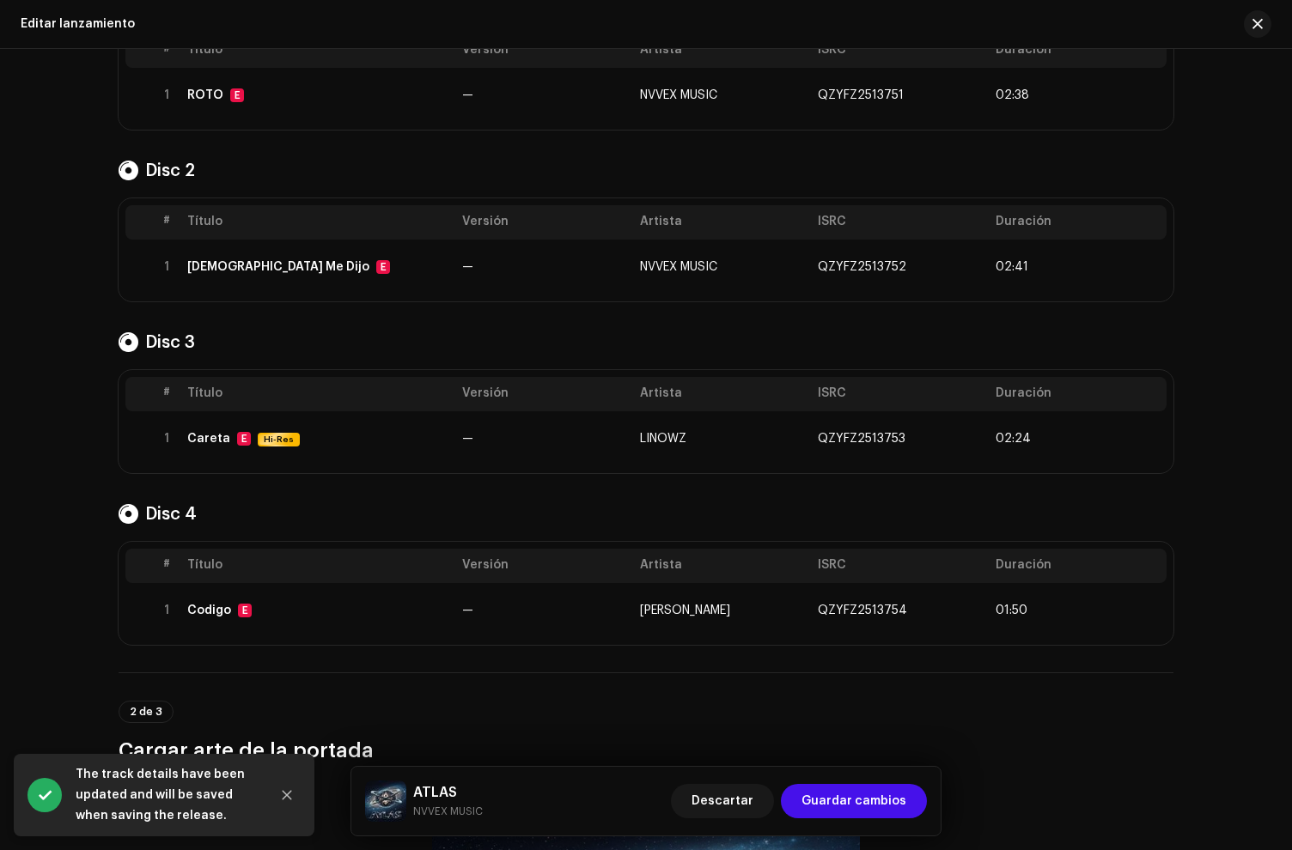
scroll to position [317, 0]
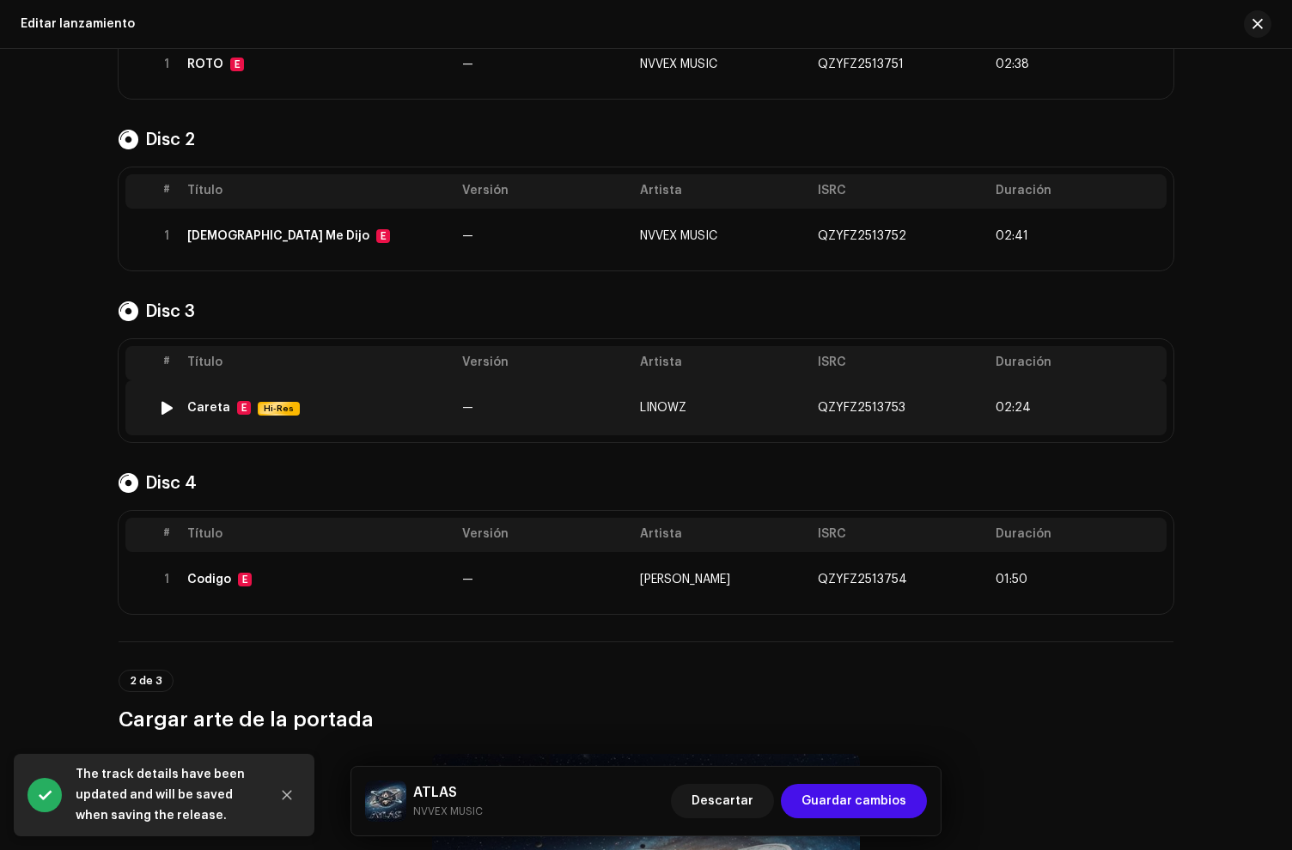
click at [357, 406] on div "Careta E Hi-Res" at bounding box center [317, 408] width 261 height 15
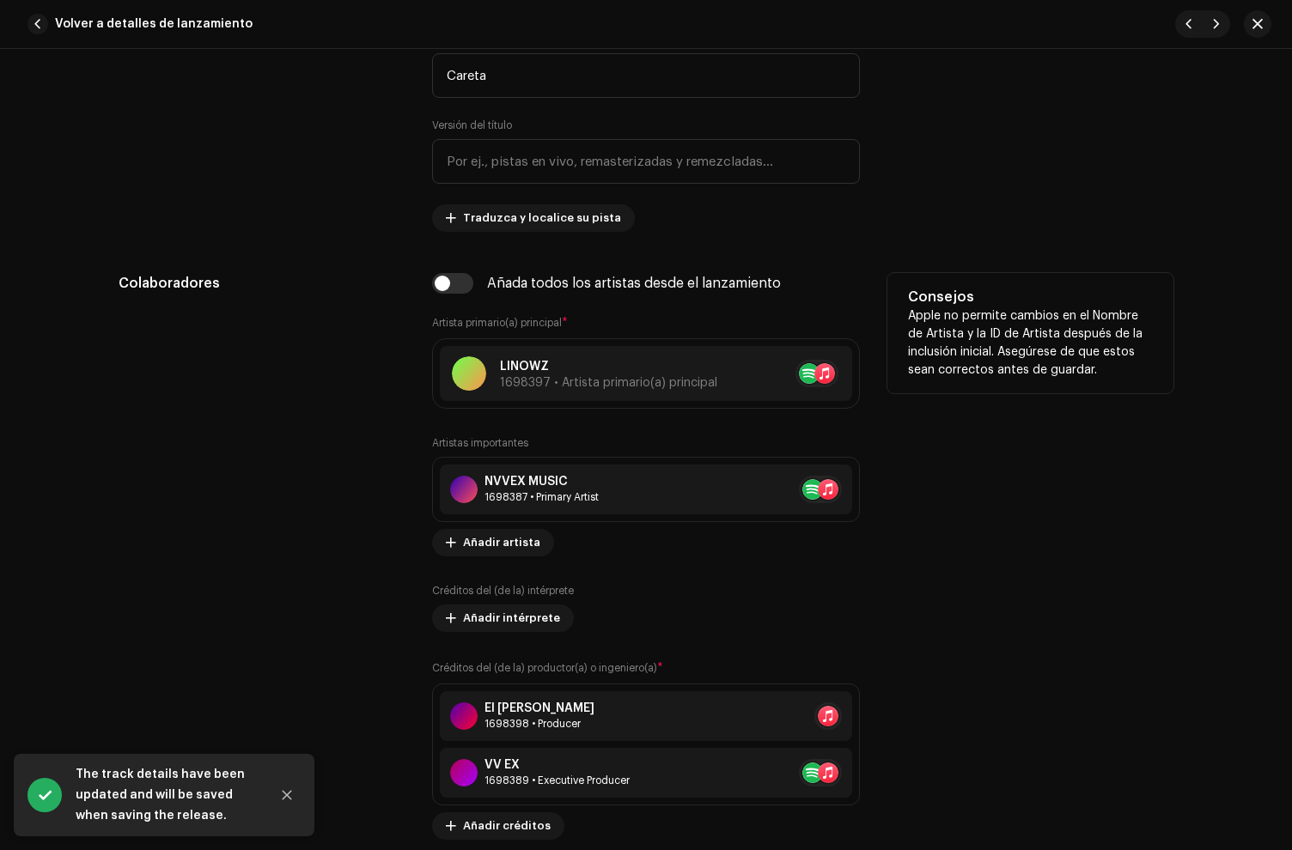
scroll to position [1075, 0]
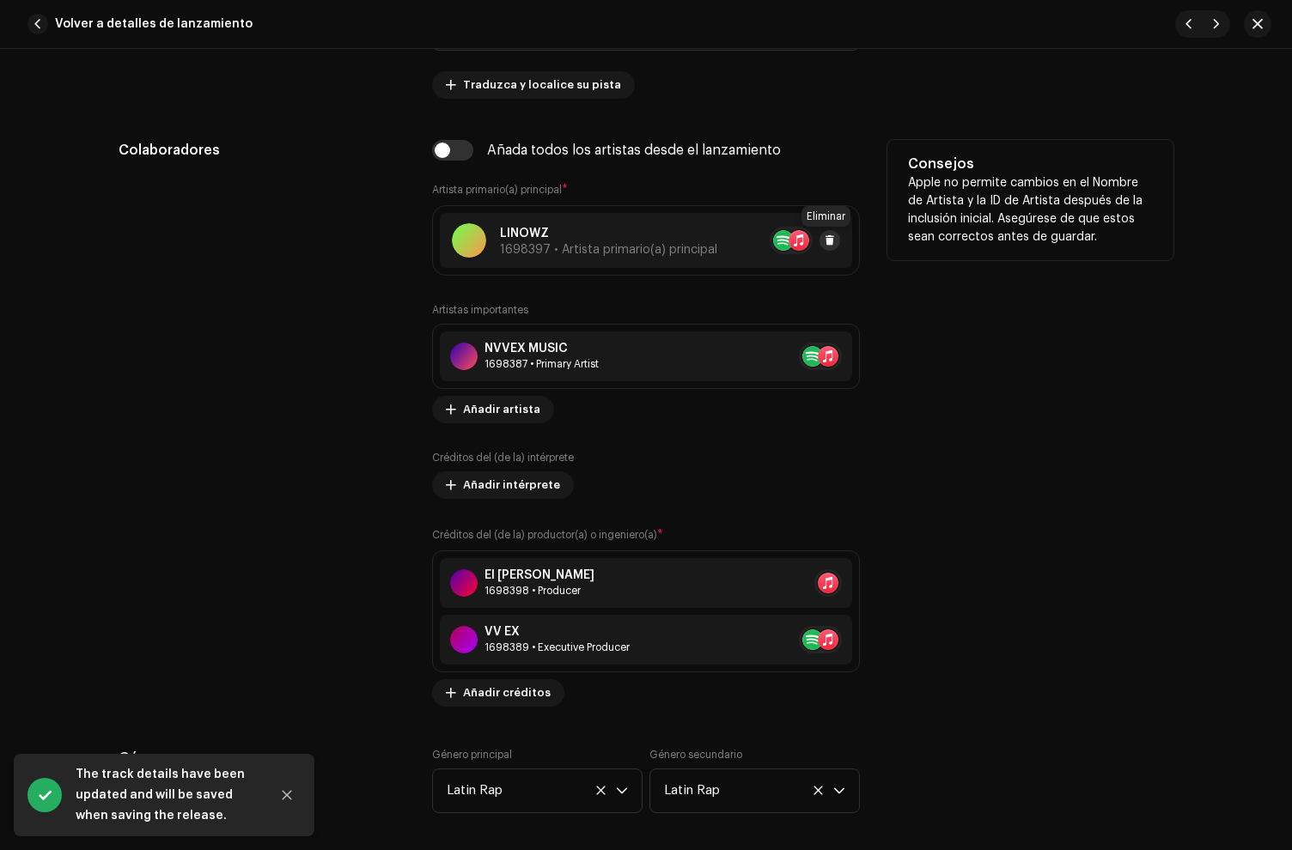
click at [831, 247] on button at bounding box center [829, 240] width 21 height 21
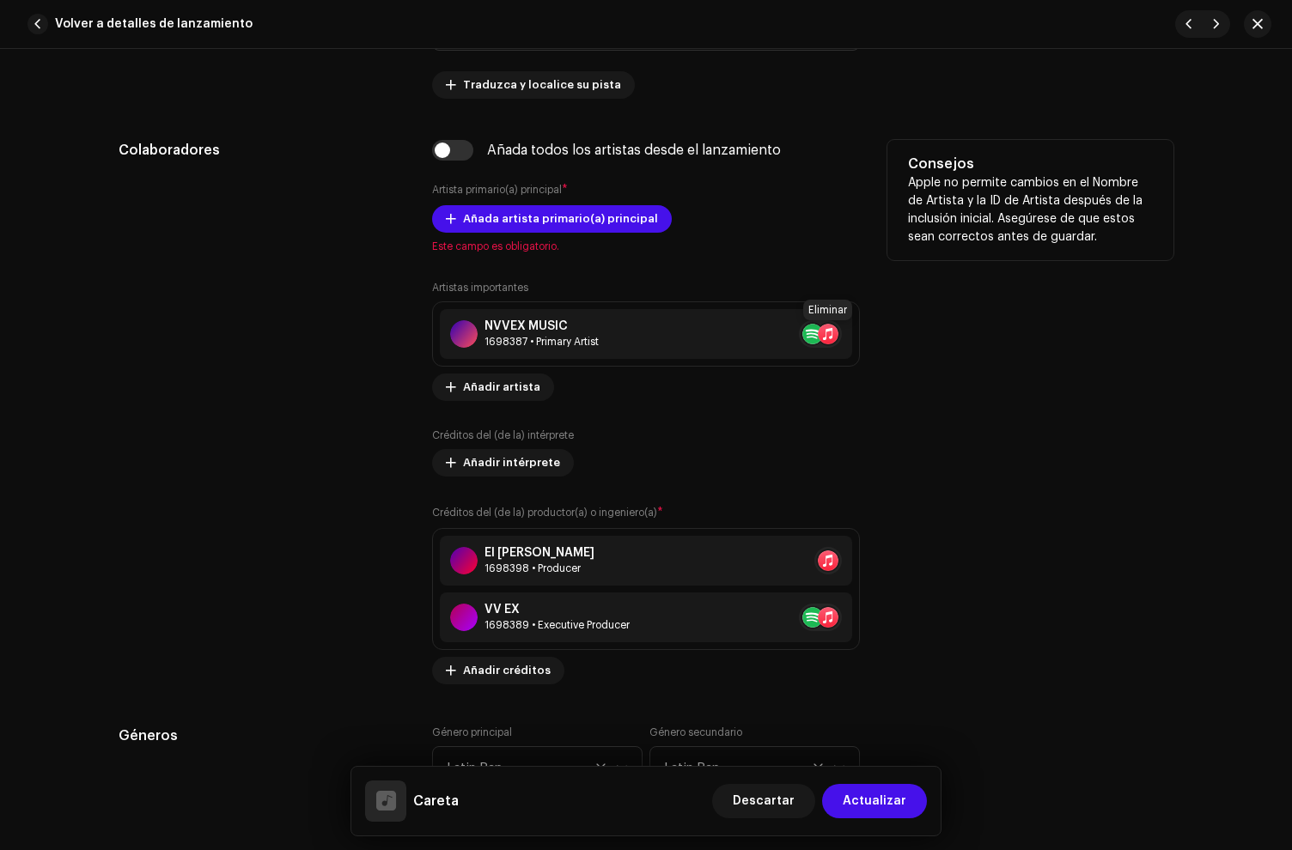
drag, startPoint x: 832, startPoint y: 335, endPoint x: 682, endPoint y: 298, distance: 154.8
click at [852, 335] on button at bounding box center [862, 334] width 21 height 21
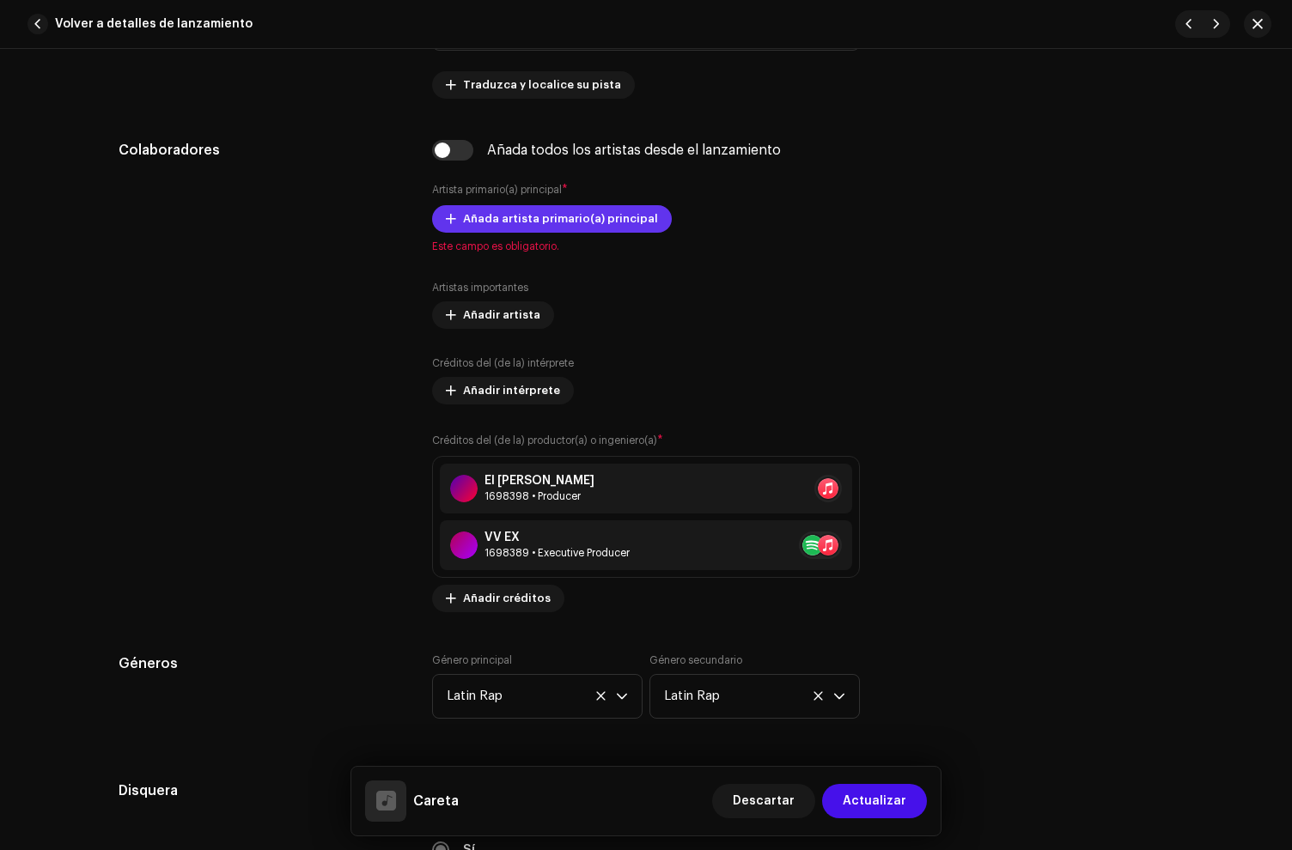
click at [495, 219] on span "Añada artista primario(a) principal" at bounding box center [560, 219] width 195 height 34
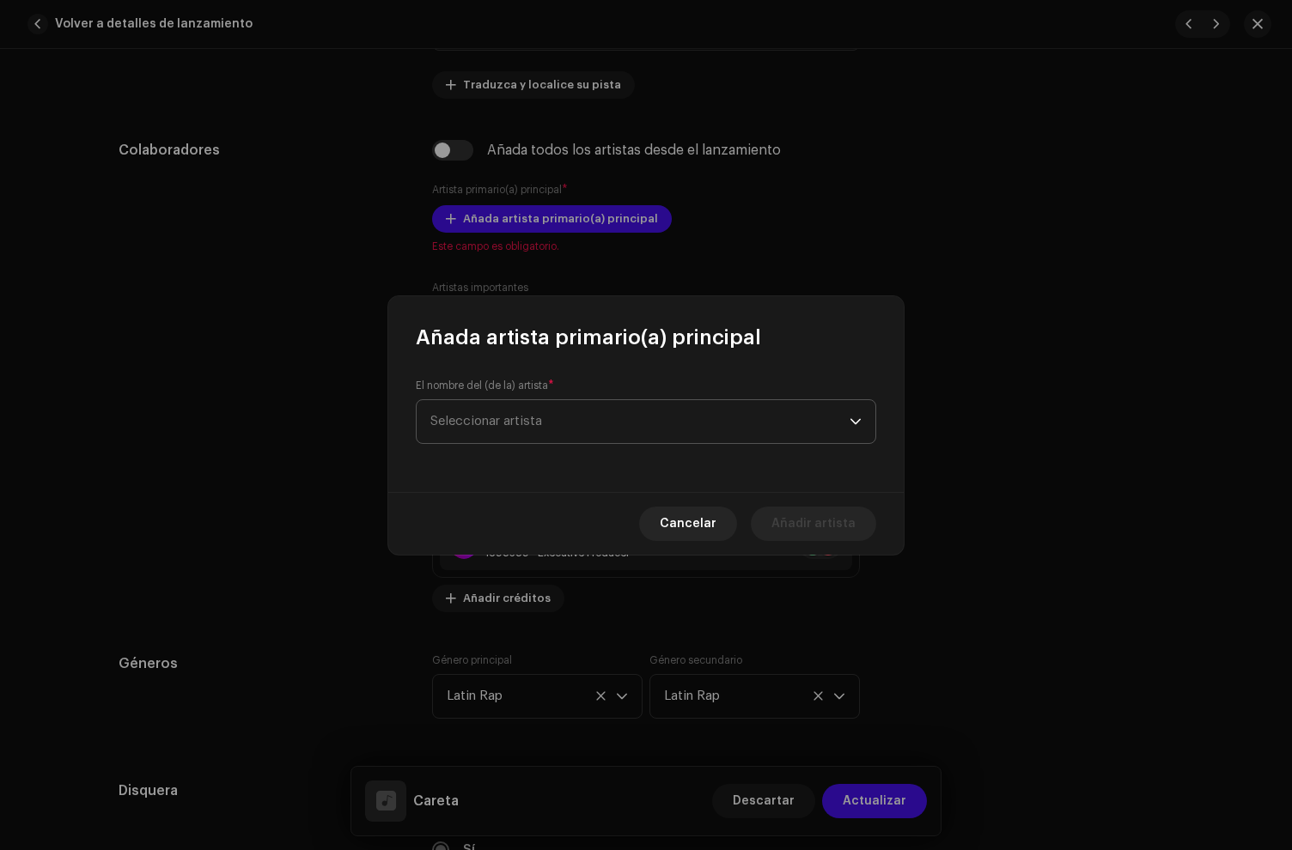
click at [525, 429] on span "Seleccionar artista" at bounding box center [639, 421] width 419 height 43
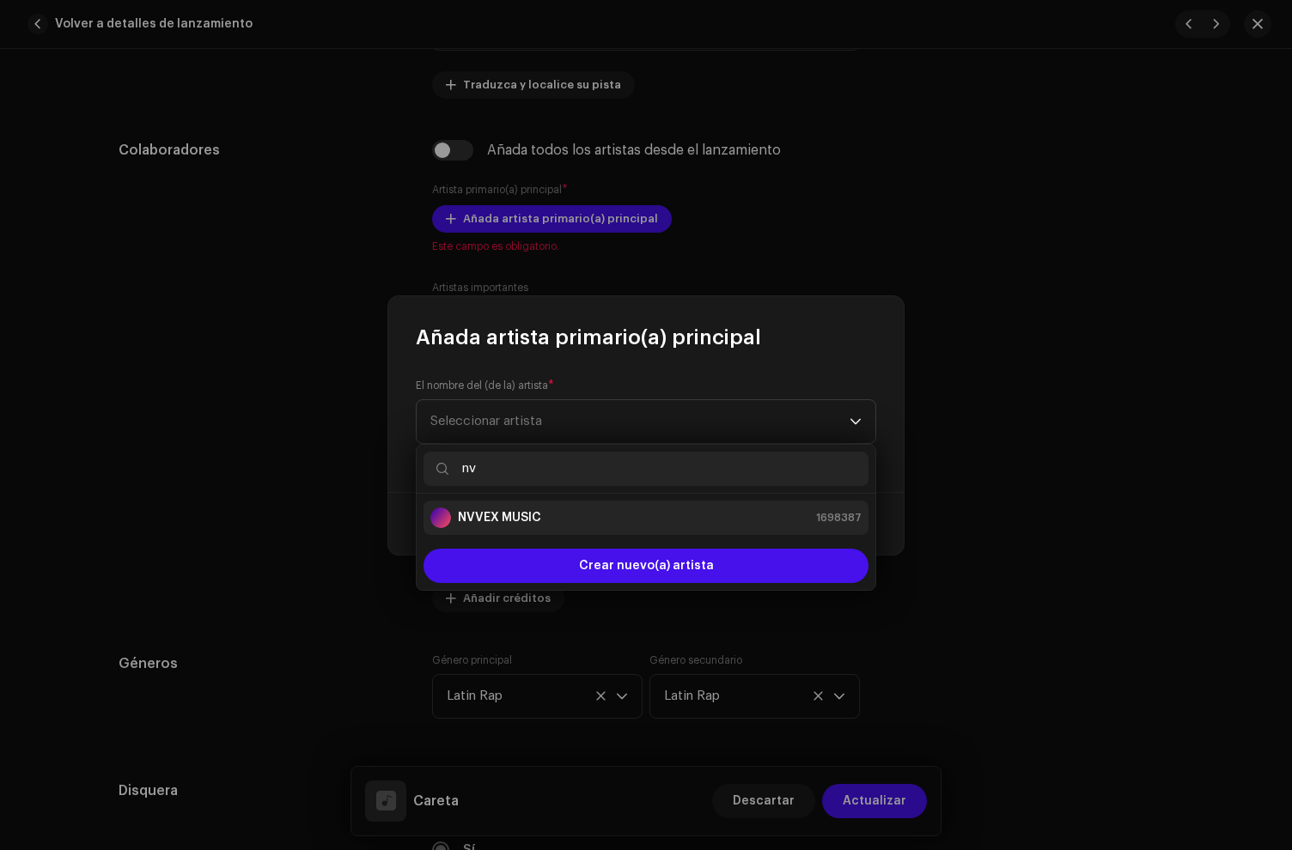
type input "nv"
click at [567, 521] on div "NVVEX MUSIC 1698387" at bounding box center [645, 518] width 431 height 21
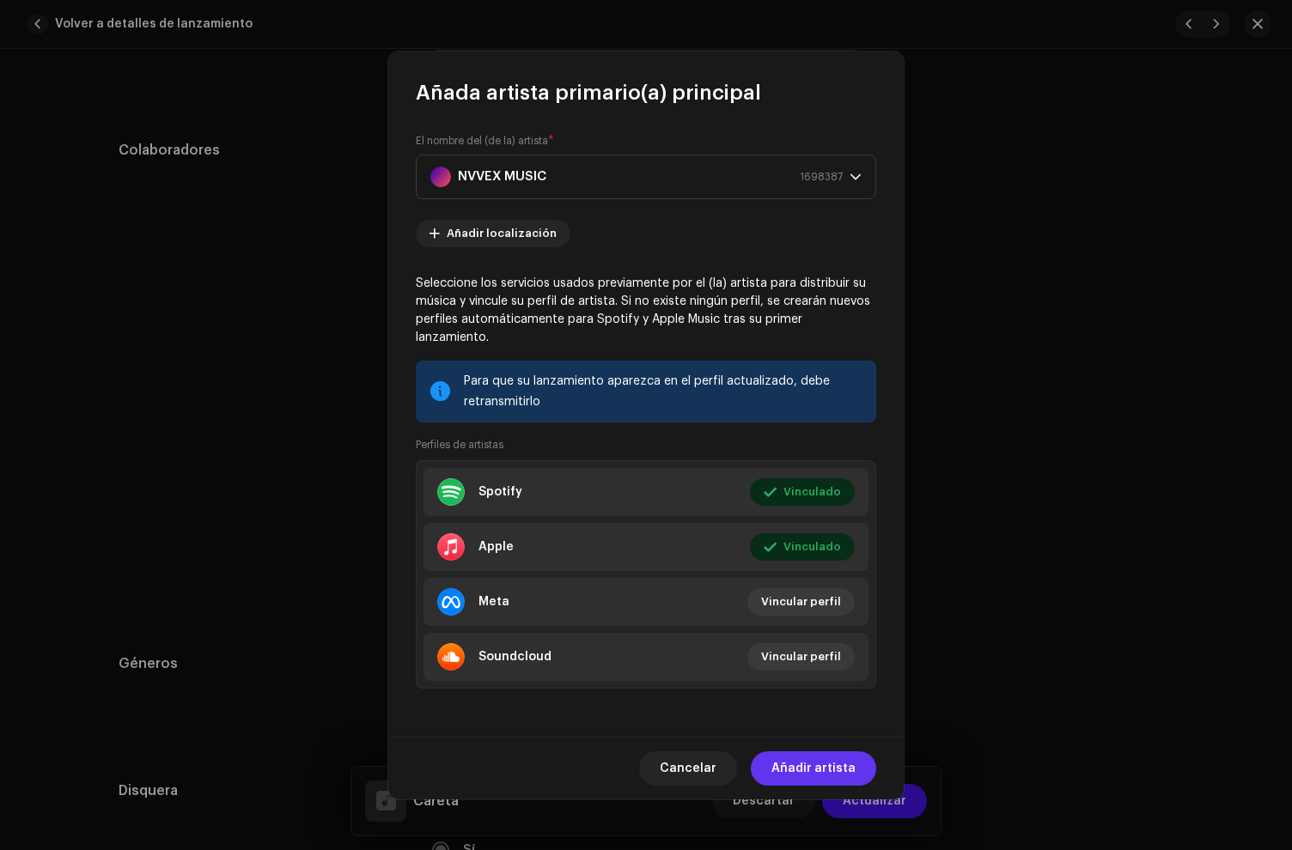
click at [816, 752] on span "Añadir artista" at bounding box center [813, 769] width 84 height 34
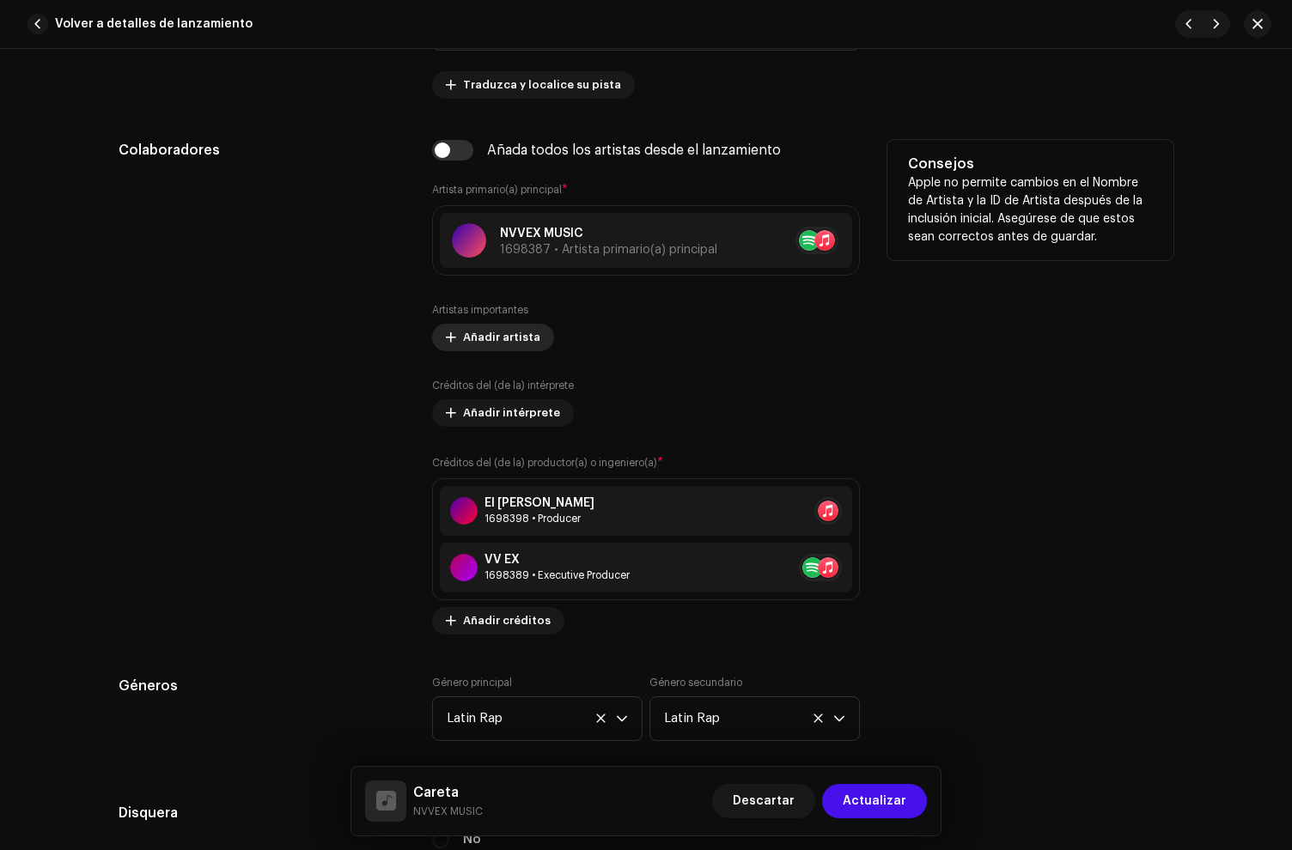
click at [512, 344] on span "Añadir artista" at bounding box center [501, 337] width 77 height 34
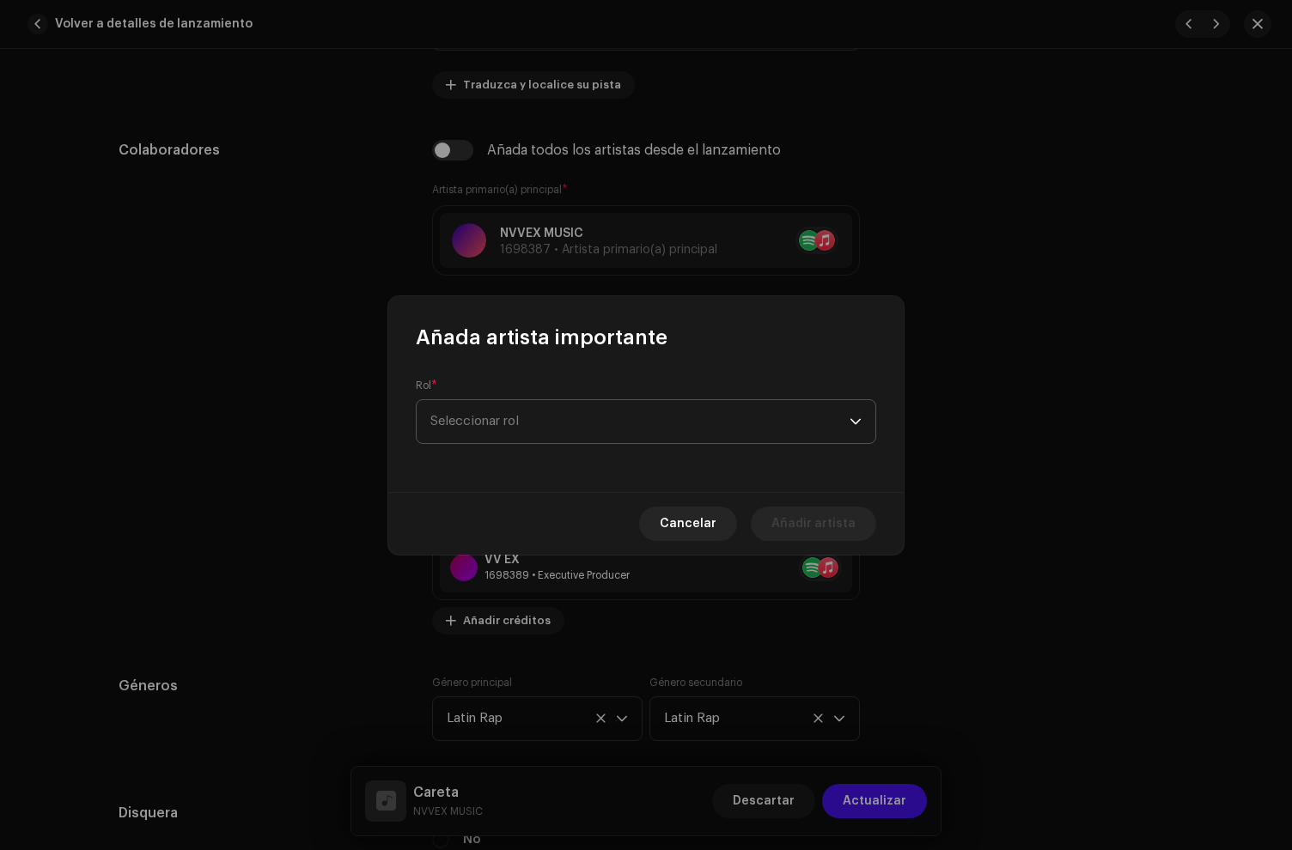
click at [504, 439] on span "Seleccionar rol" at bounding box center [639, 421] width 419 height 43
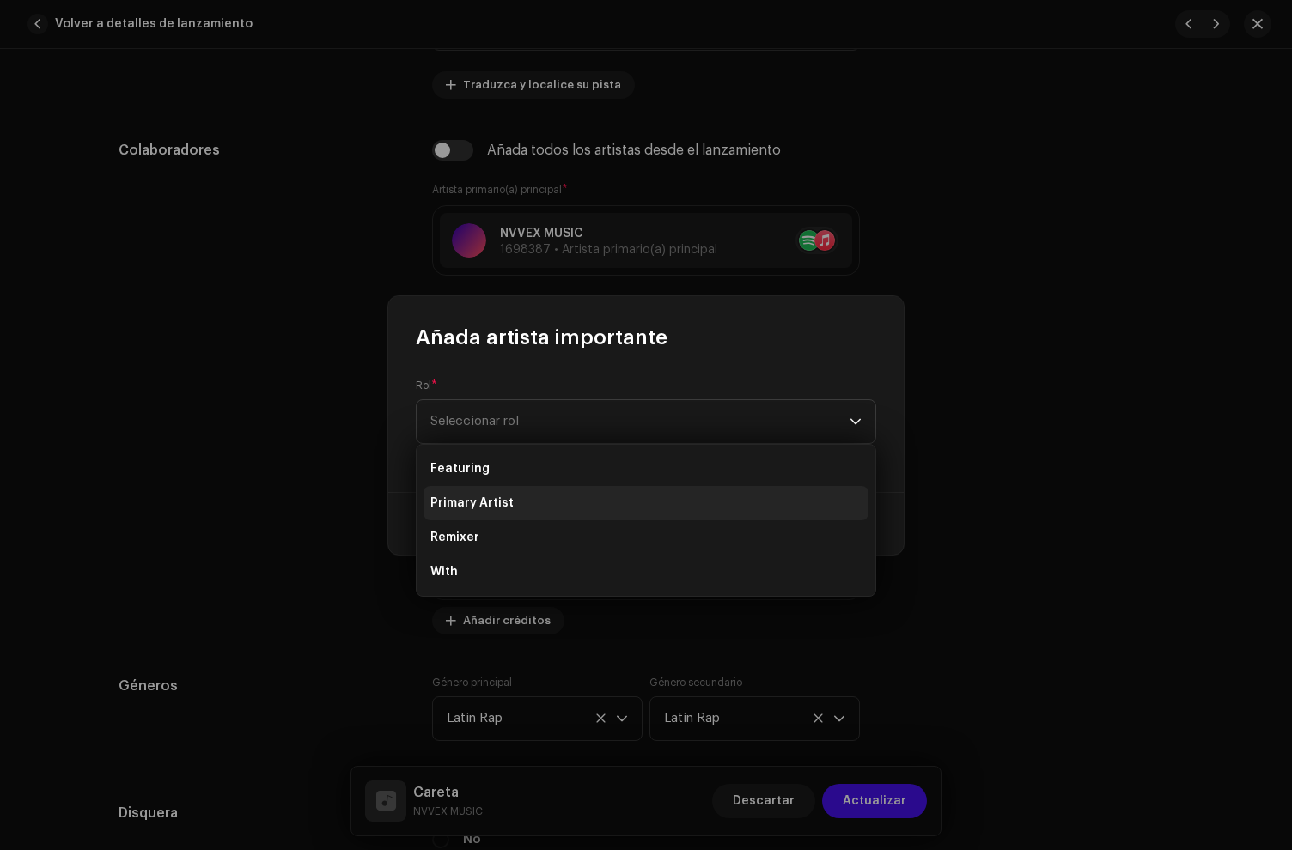
click at [472, 497] on span "Primary Artist" at bounding box center [471, 503] width 83 height 17
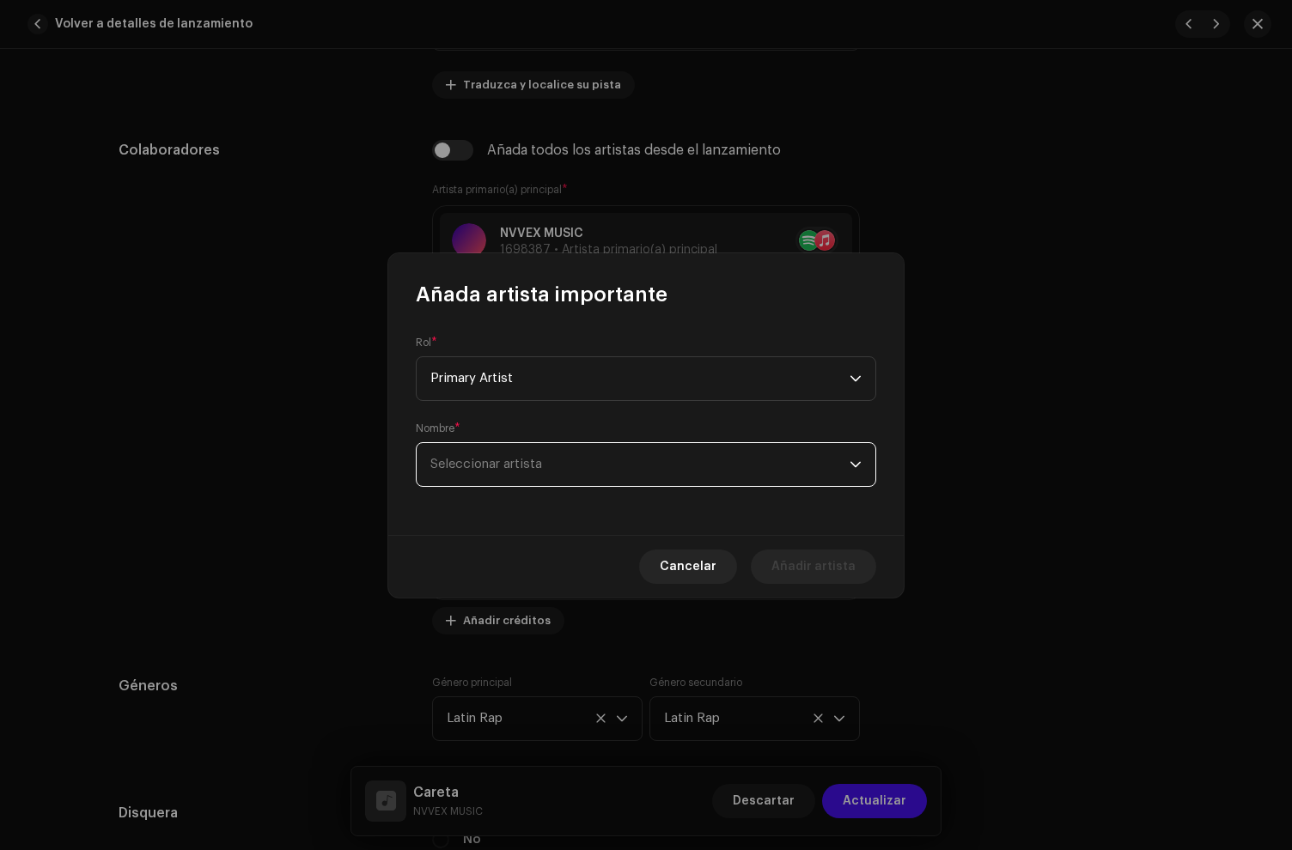
click at [501, 447] on span "Seleccionar artista" at bounding box center [639, 464] width 419 height 43
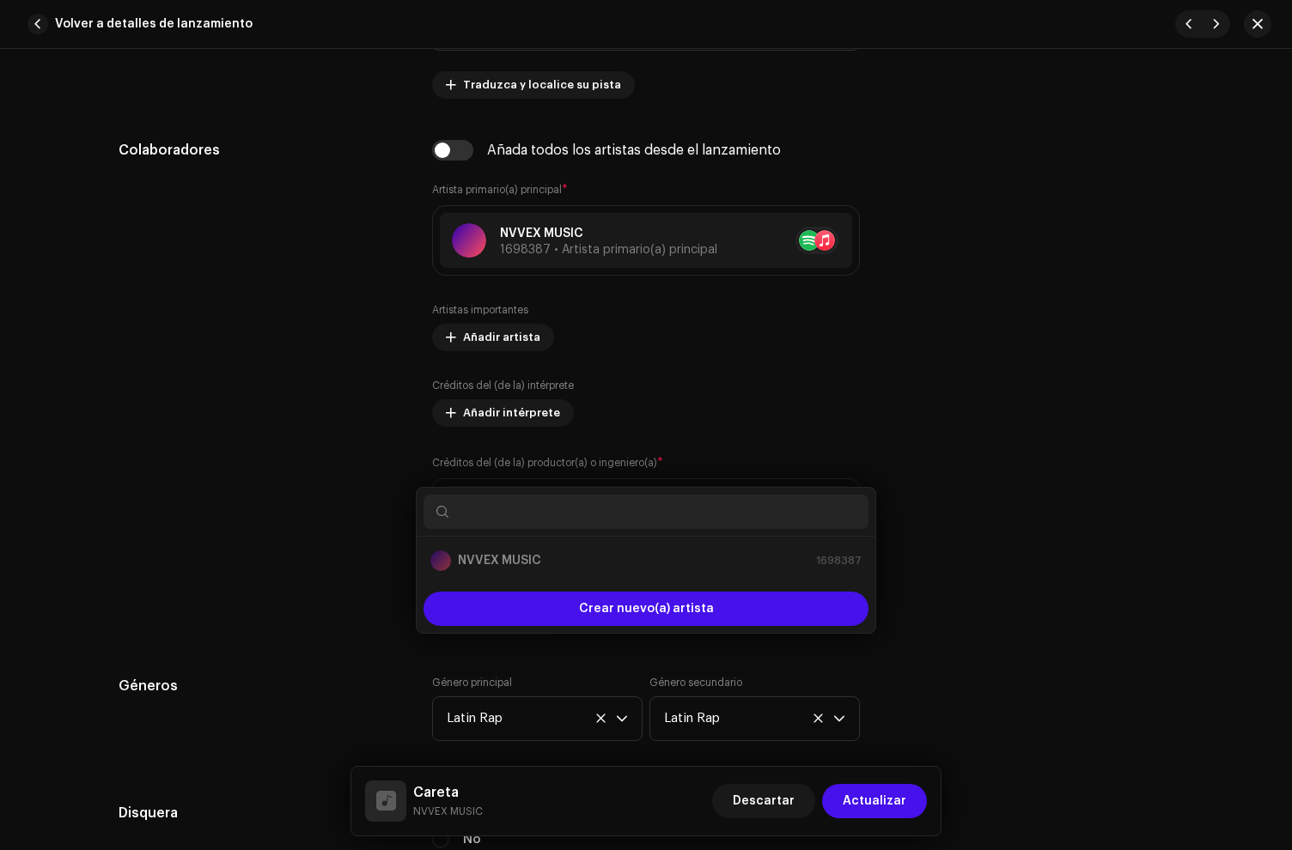
click at [308, 281] on div "Añada artista importante Rol * Primary Artist Nombre * Seleccionar artista Canc…" at bounding box center [646, 425] width 1292 height 850
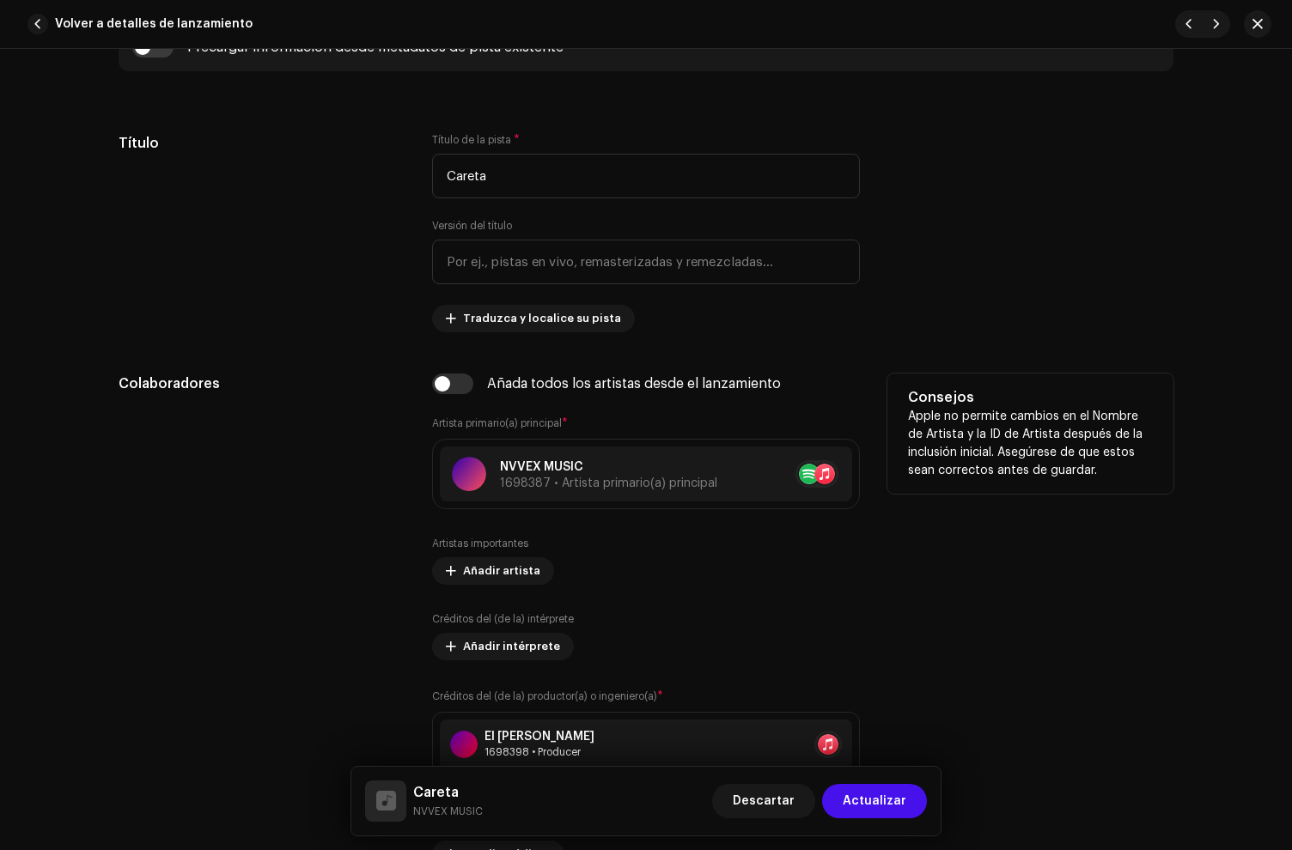
scroll to position [839, 0]
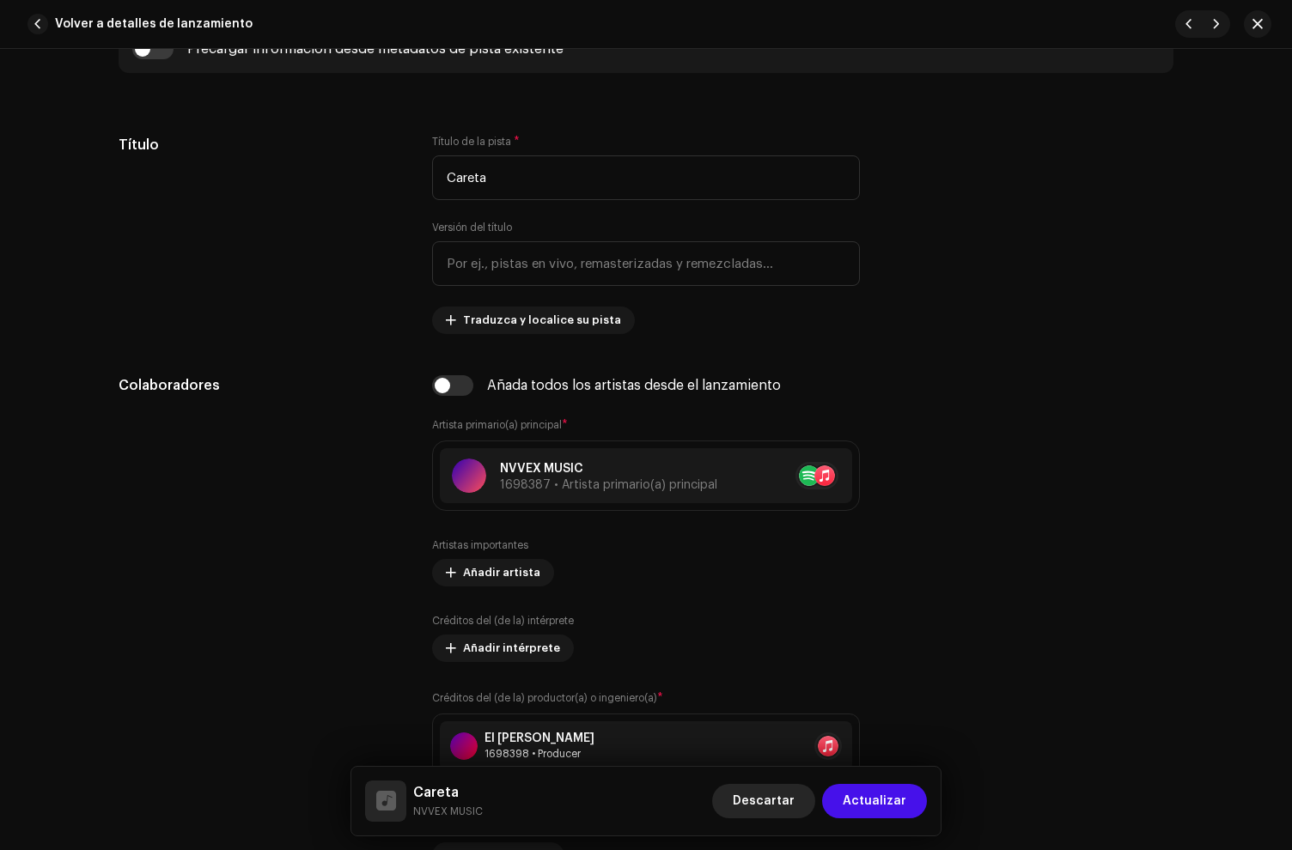
click at [785, 789] on span "Descartar" at bounding box center [764, 801] width 62 height 34
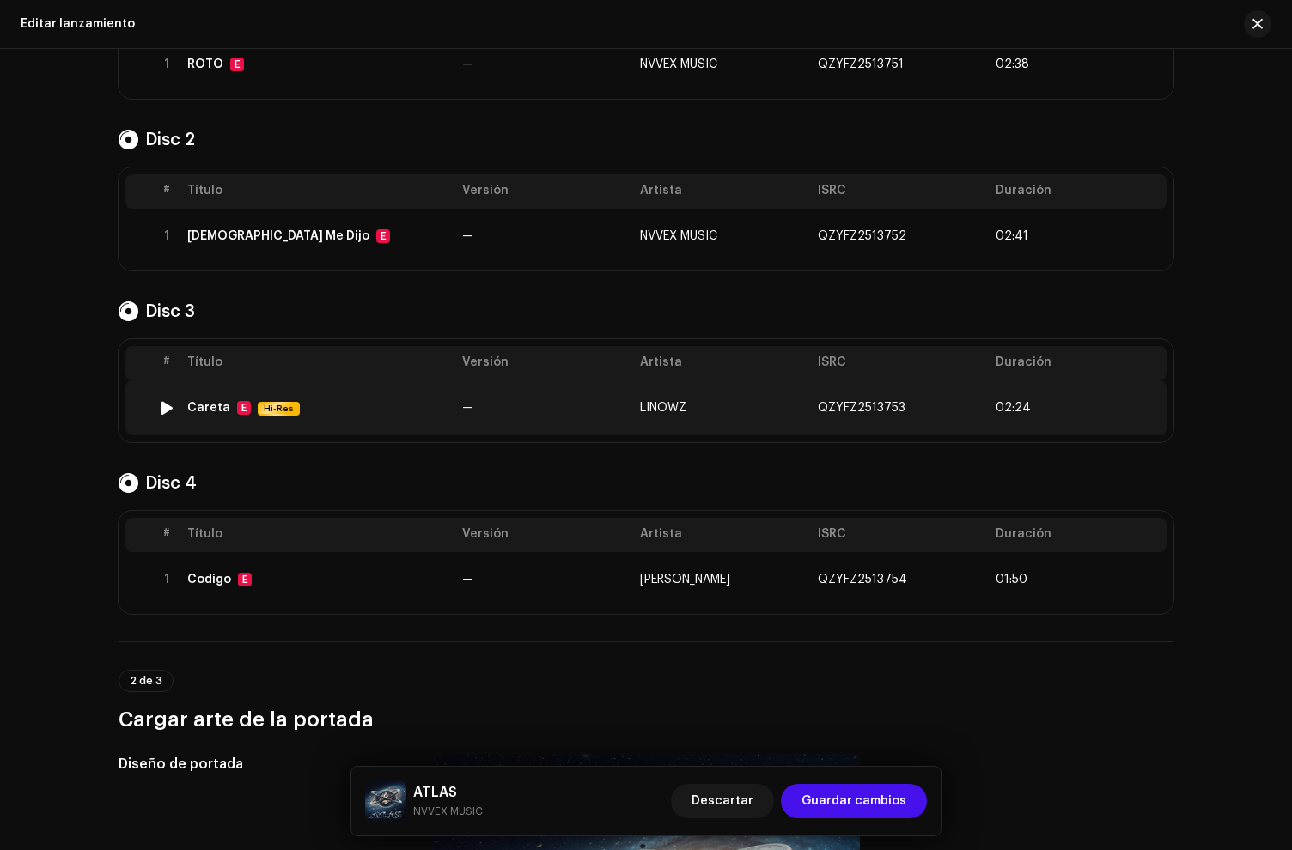
click at [313, 413] on div "Careta E Hi-Res" at bounding box center [317, 408] width 261 height 15
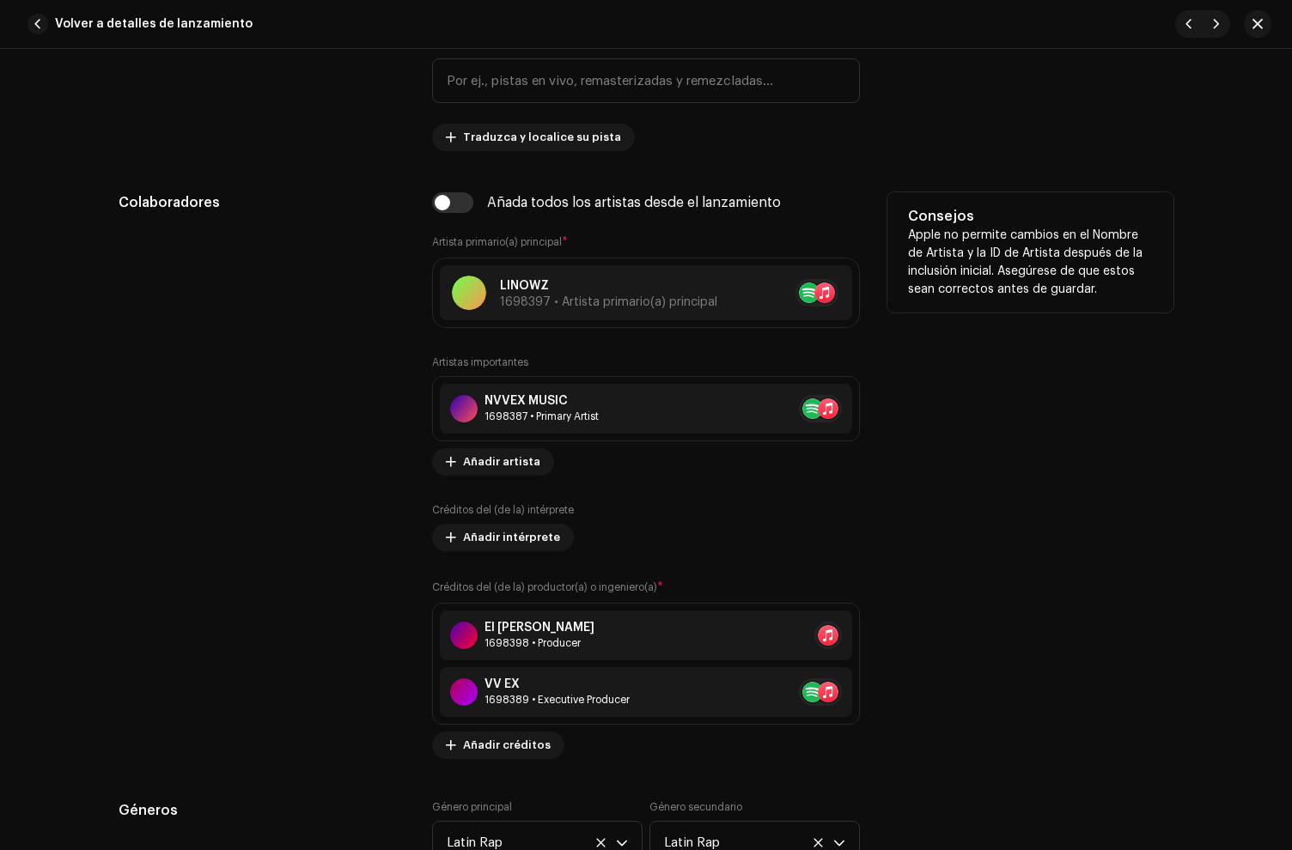
scroll to position [1024, 0]
click at [513, 543] on span "Añadir intérprete" at bounding box center [511, 536] width 97 height 34
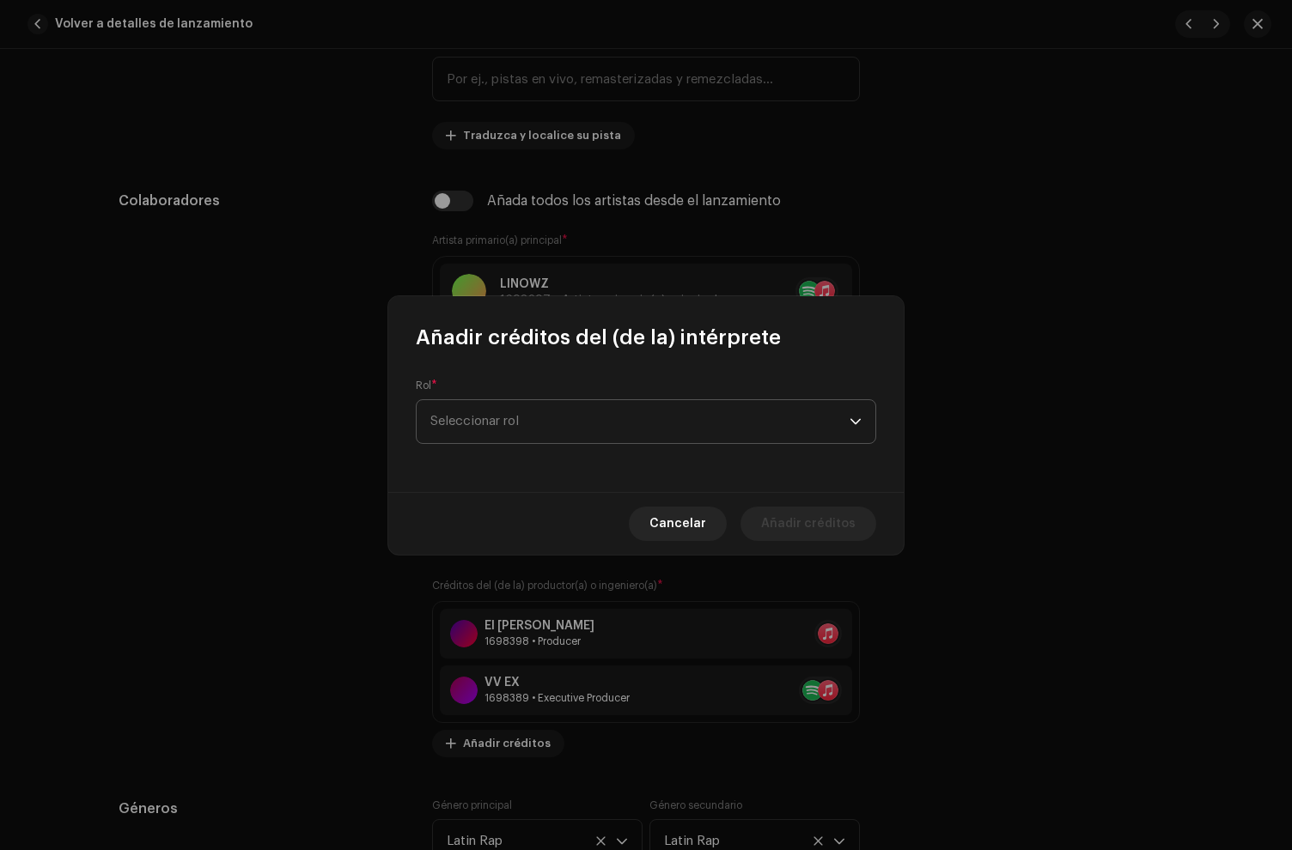
click at [532, 433] on span "Seleccionar rol" at bounding box center [639, 421] width 419 height 43
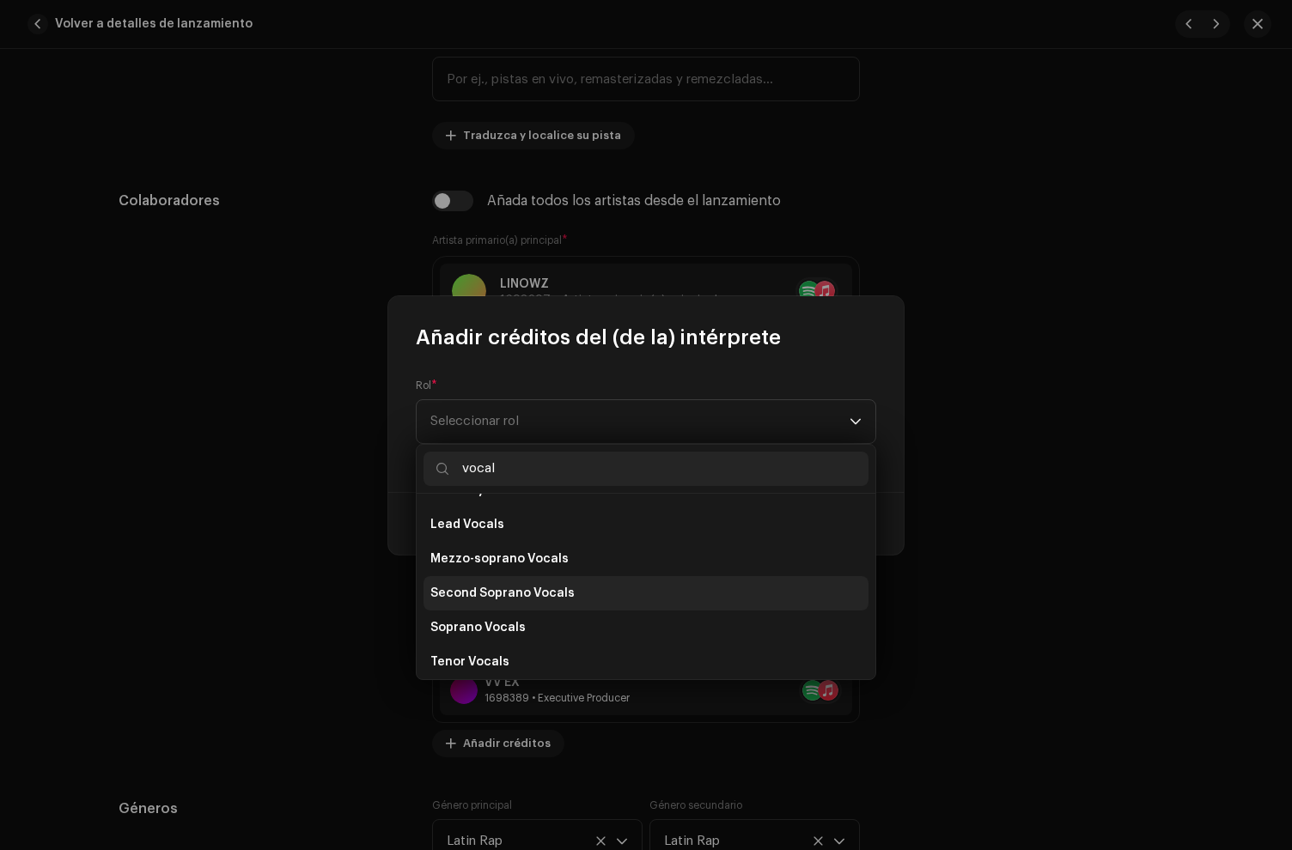
scroll to position [309, 0]
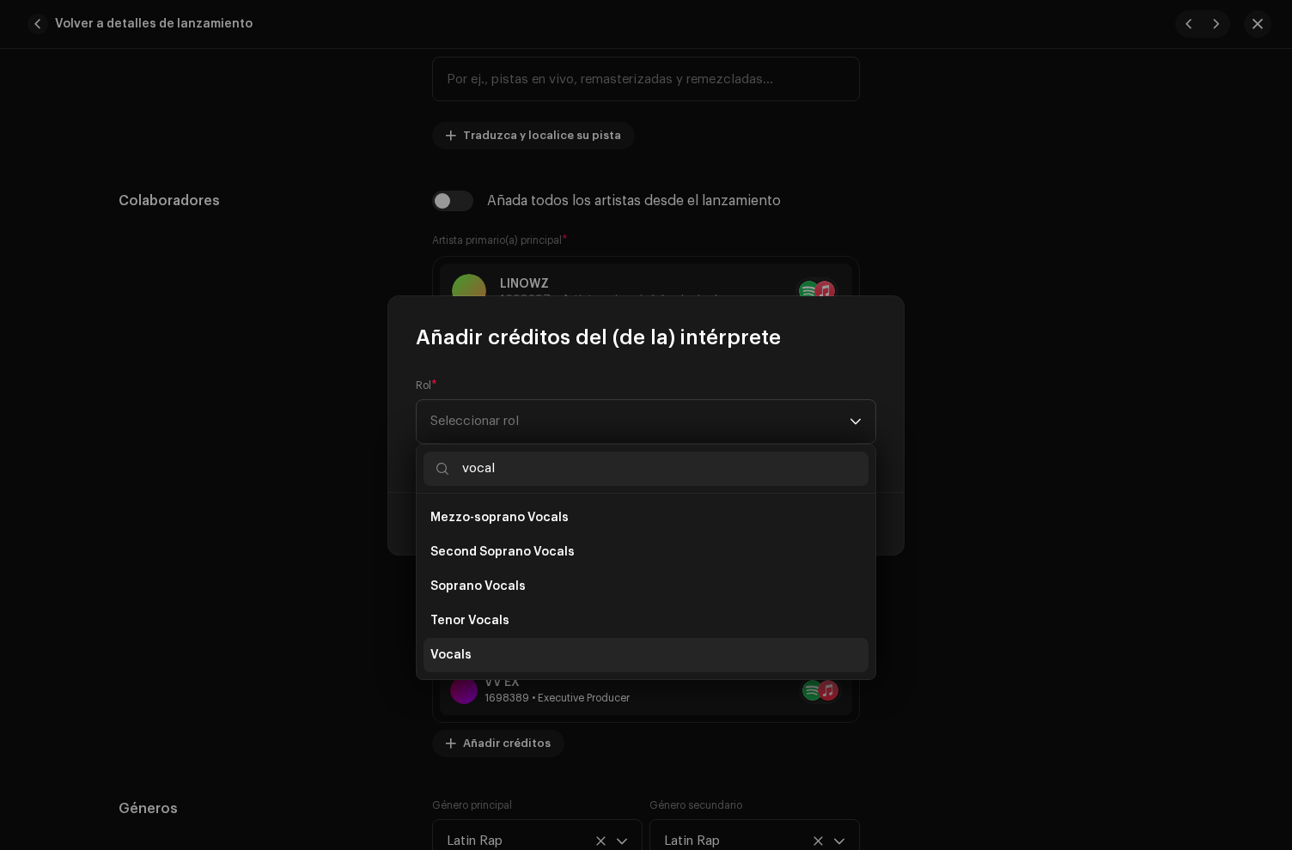
type input "vocal"
click at [468, 649] on li "Vocals" at bounding box center [645, 655] width 445 height 34
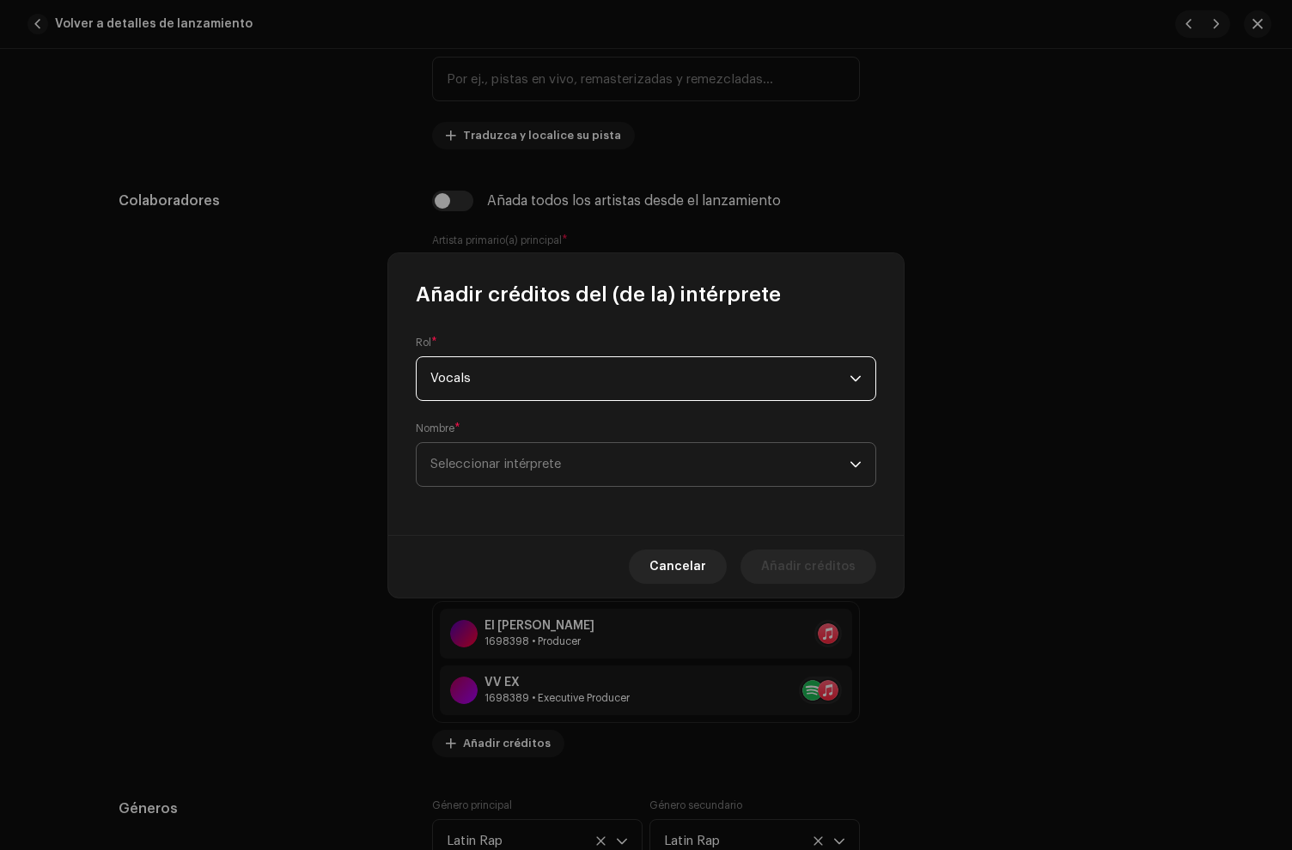
click at [492, 457] on span "Seleccionar intérprete" at bounding box center [639, 464] width 419 height 43
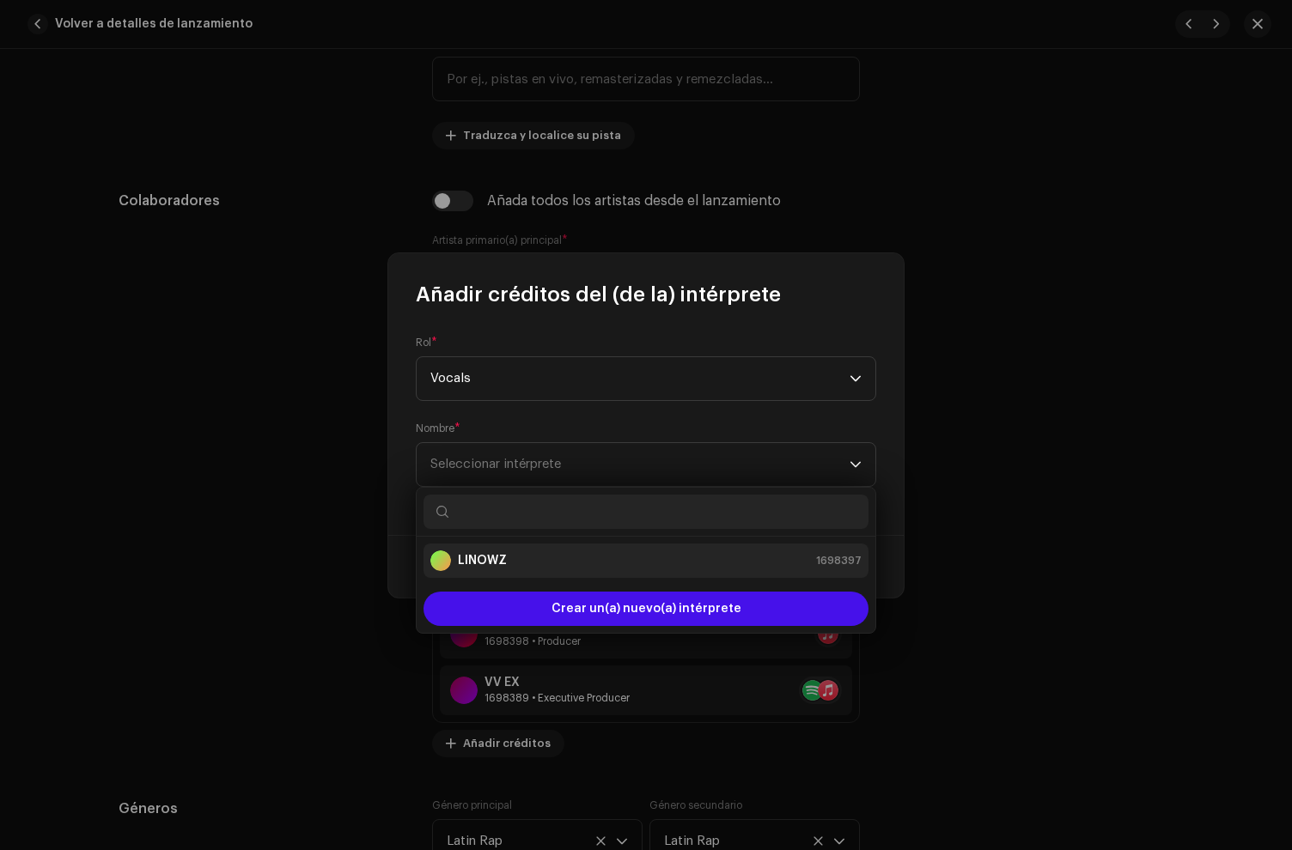
click at [495, 574] on li "LINOWZ 1698397" at bounding box center [645, 561] width 445 height 34
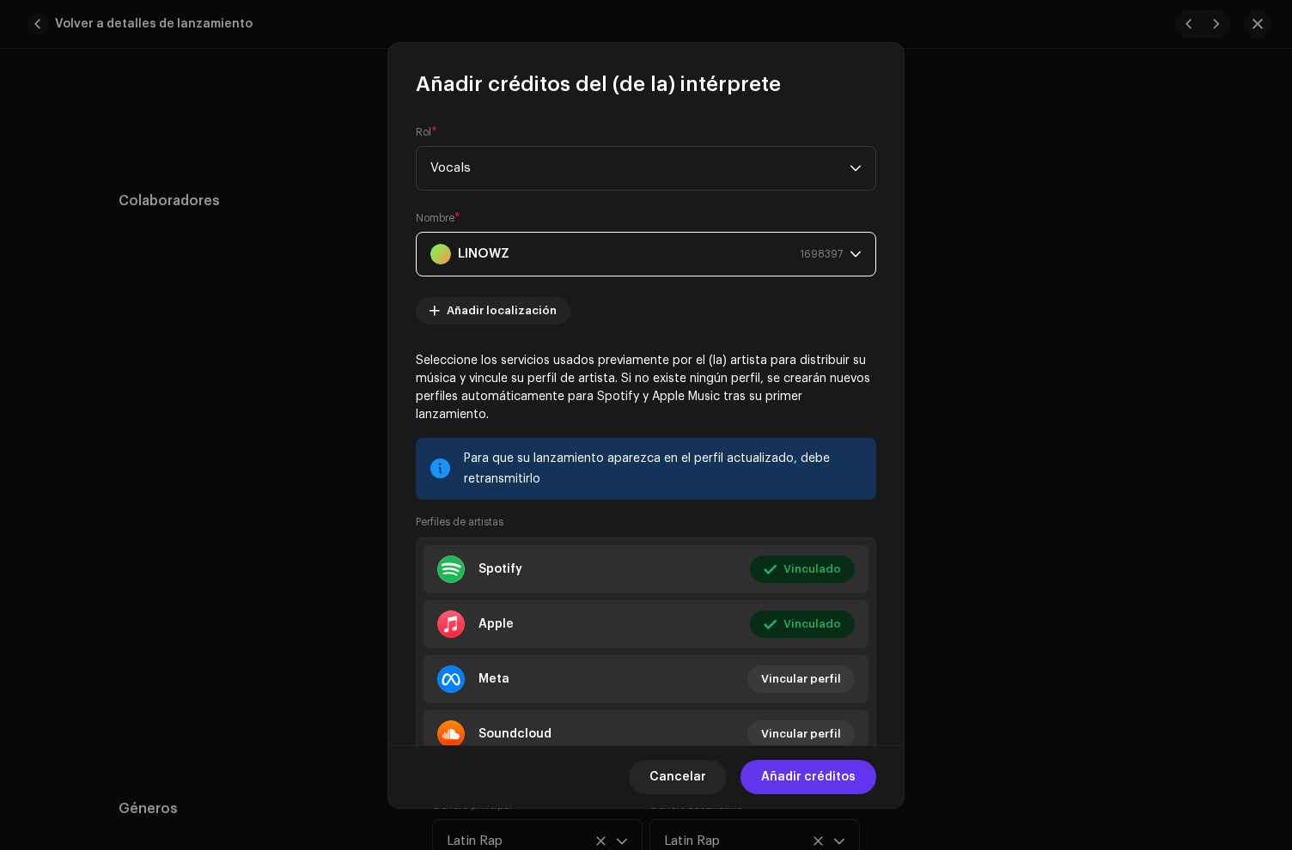
click at [789, 776] on span "Añadir créditos" at bounding box center [808, 777] width 94 height 34
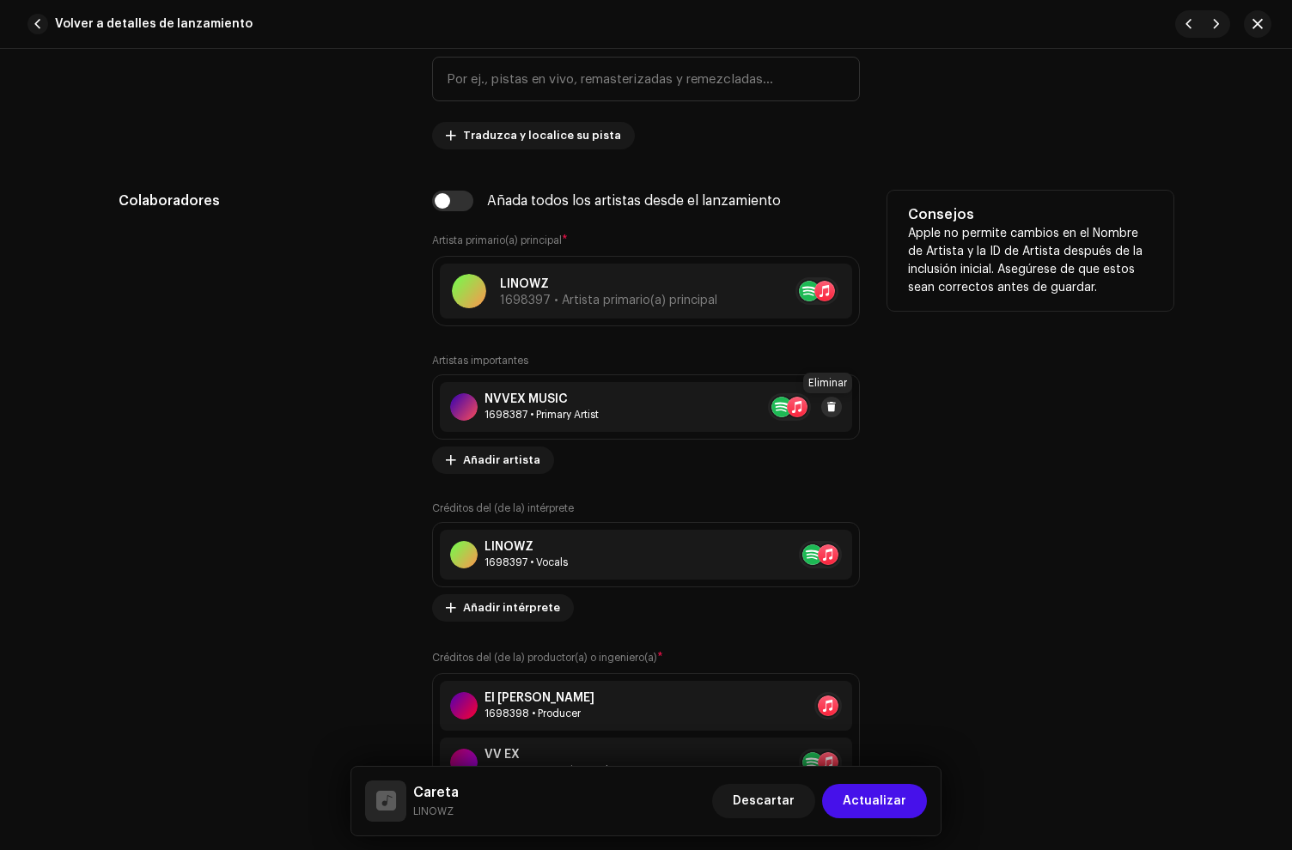
click at [821, 407] on button at bounding box center [831, 407] width 21 height 21
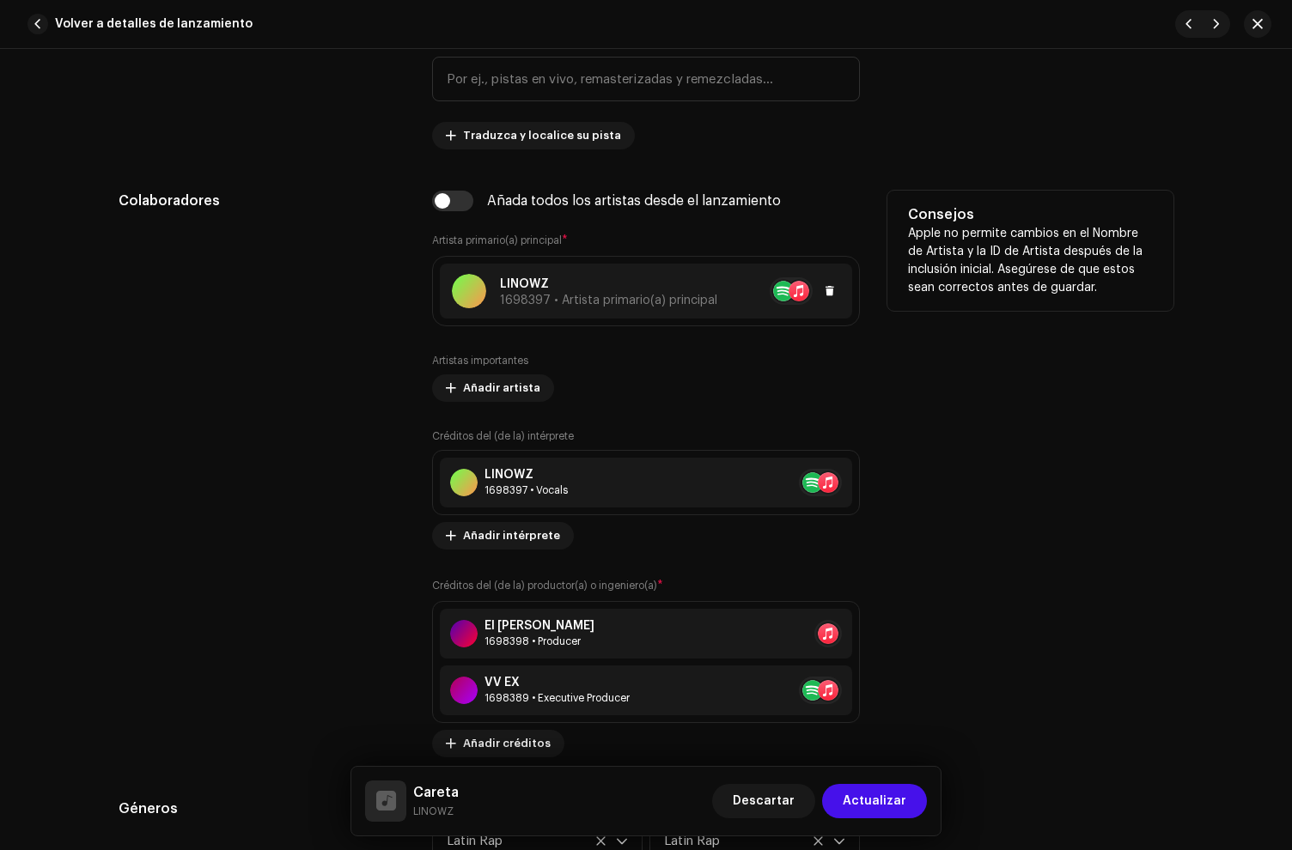
scroll to position [1017, 0]
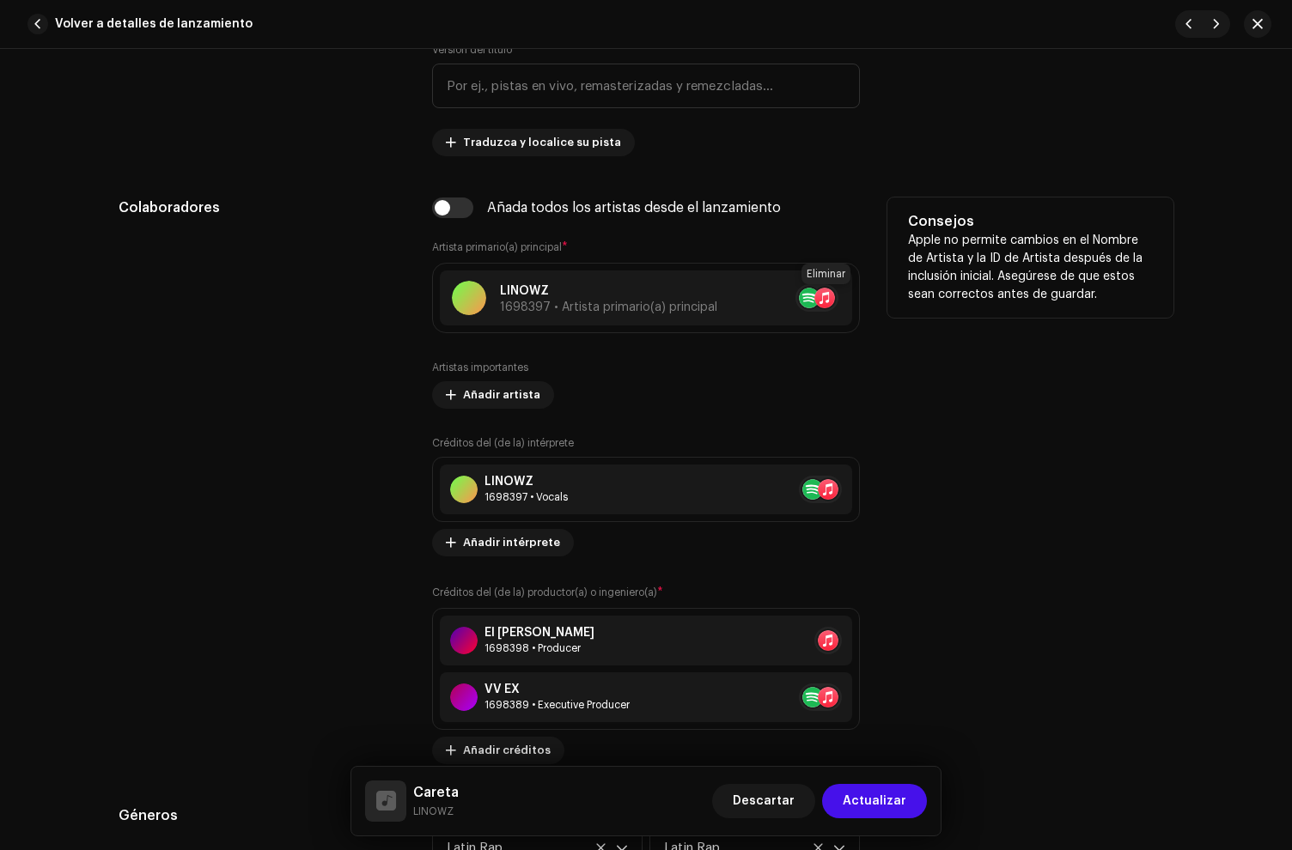
drag, startPoint x: 831, startPoint y: 297, endPoint x: 761, endPoint y: 297, distance: 69.6
click at [845, 297] on button at bounding box center [855, 298] width 21 height 21
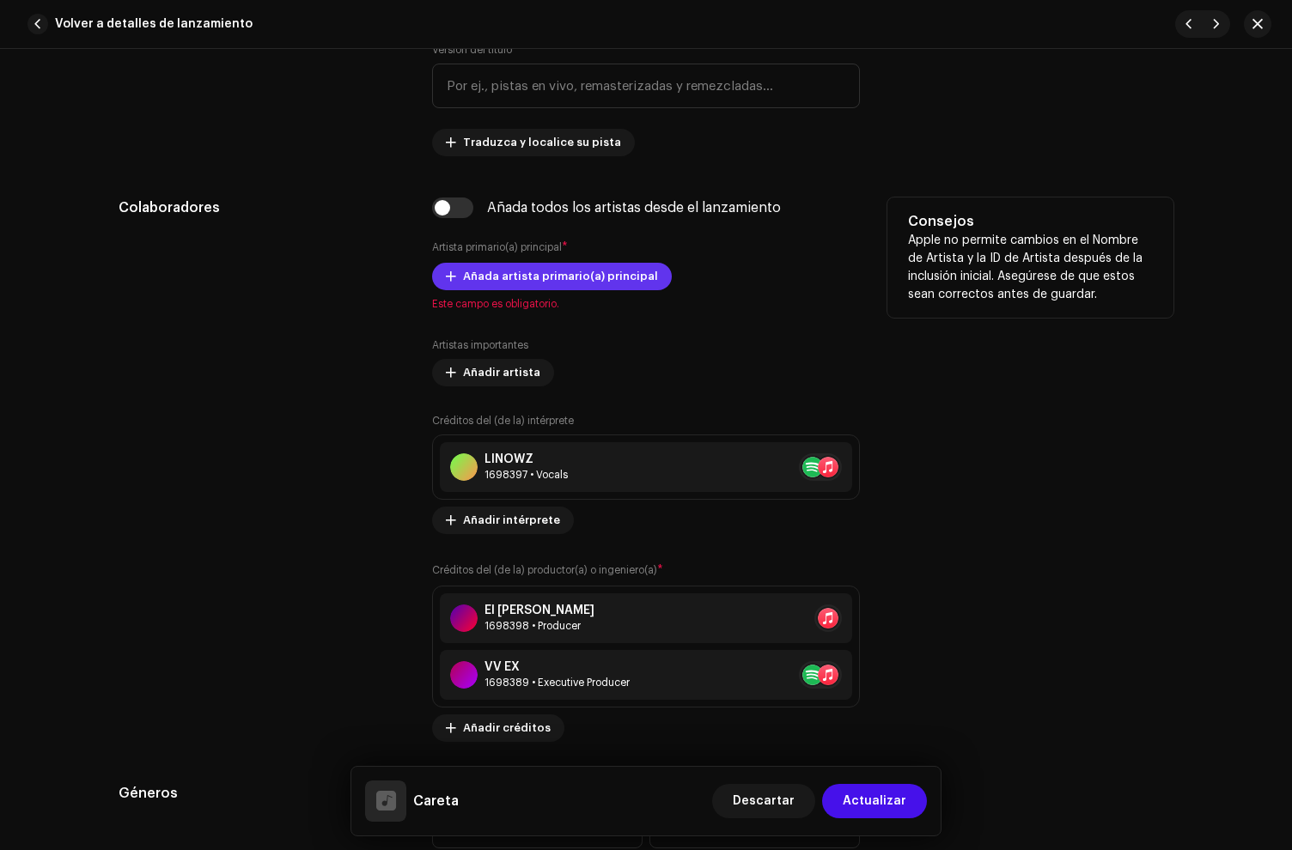
click at [494, 266] on span "Añada artista primario(a) principal" at bounding box center [560, 276] width 195 height 34
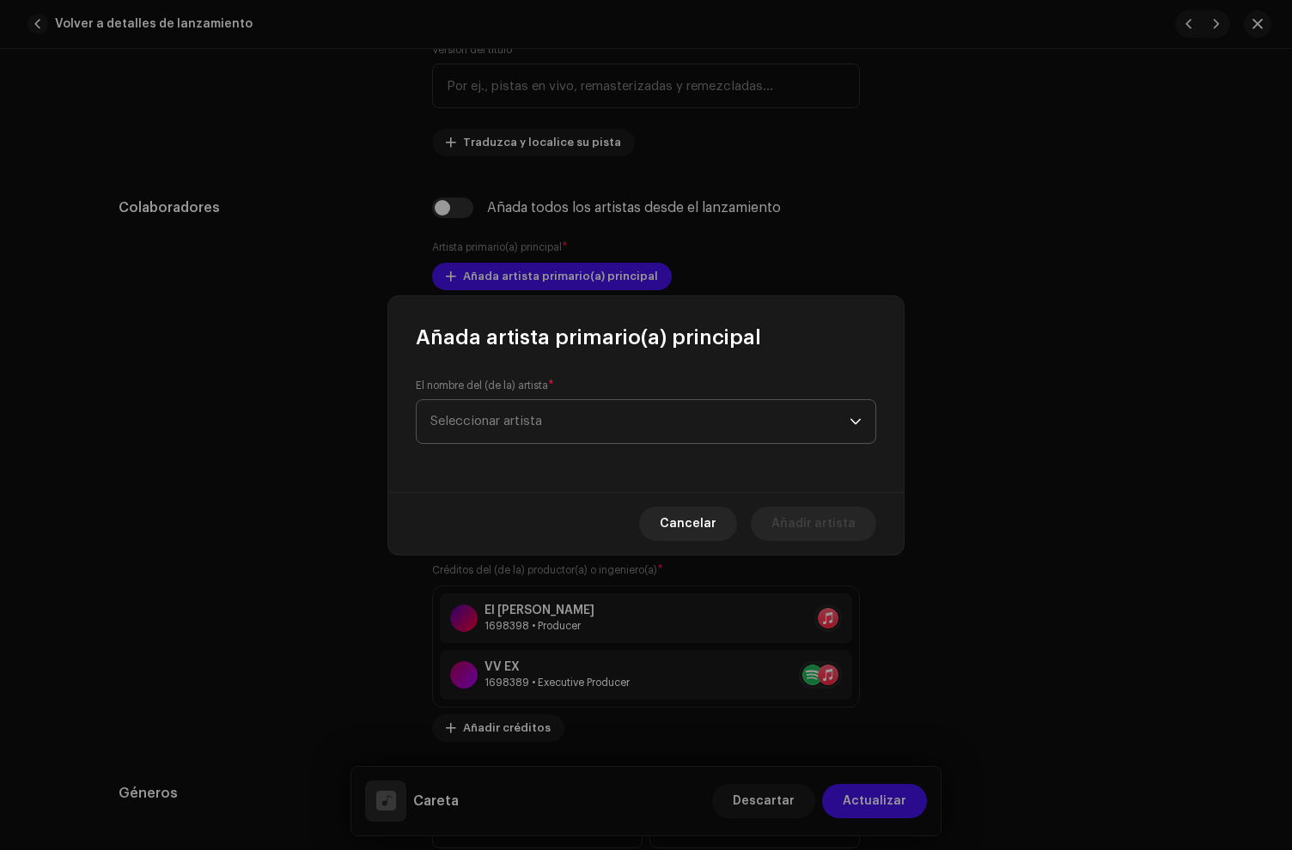
click at [521, 417] on span "Seleccionar artista" at bounding box center [486, 421] width 112 height 13
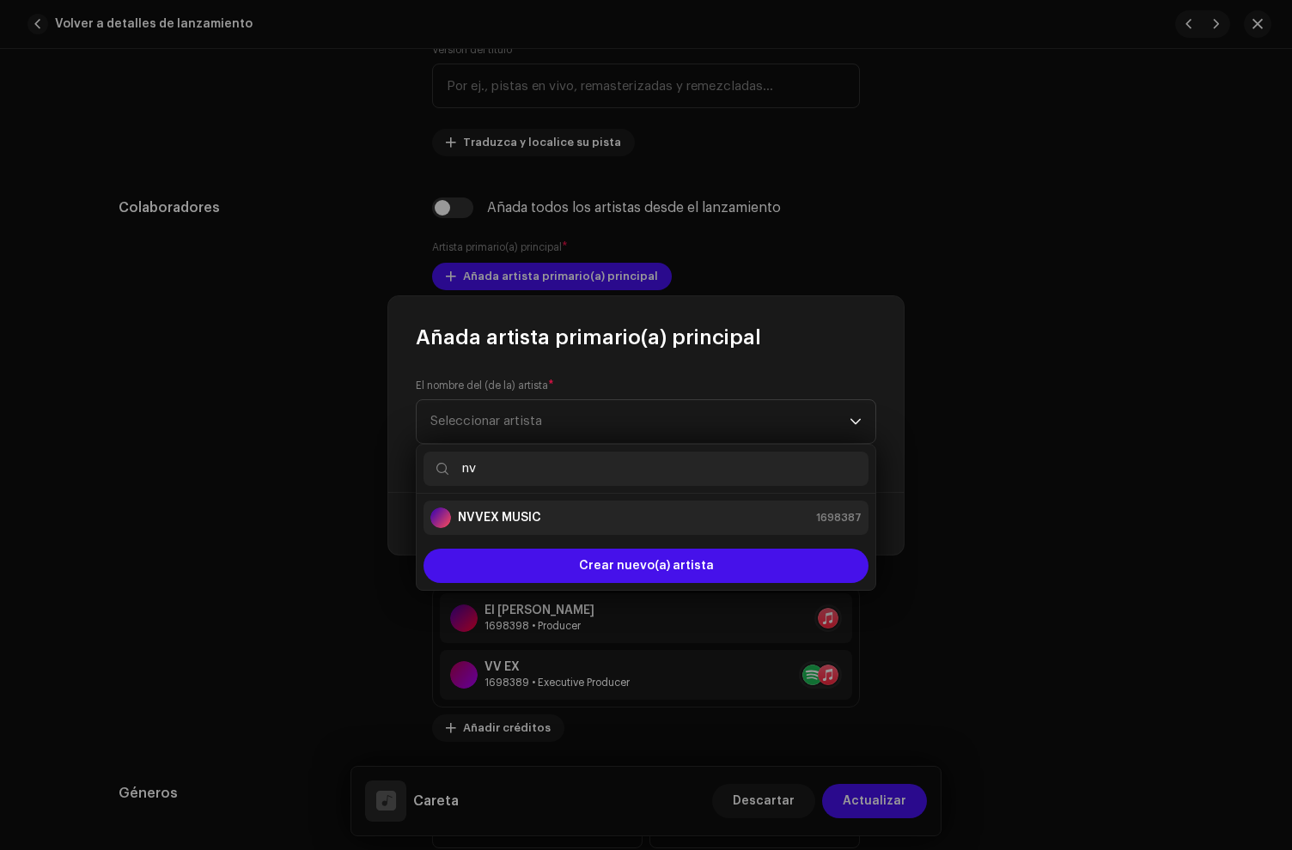
type input "nv"
click at [507, 512] on strong "NVVEX MUSIC" at bounding box center [499, 517] width 83 height 17
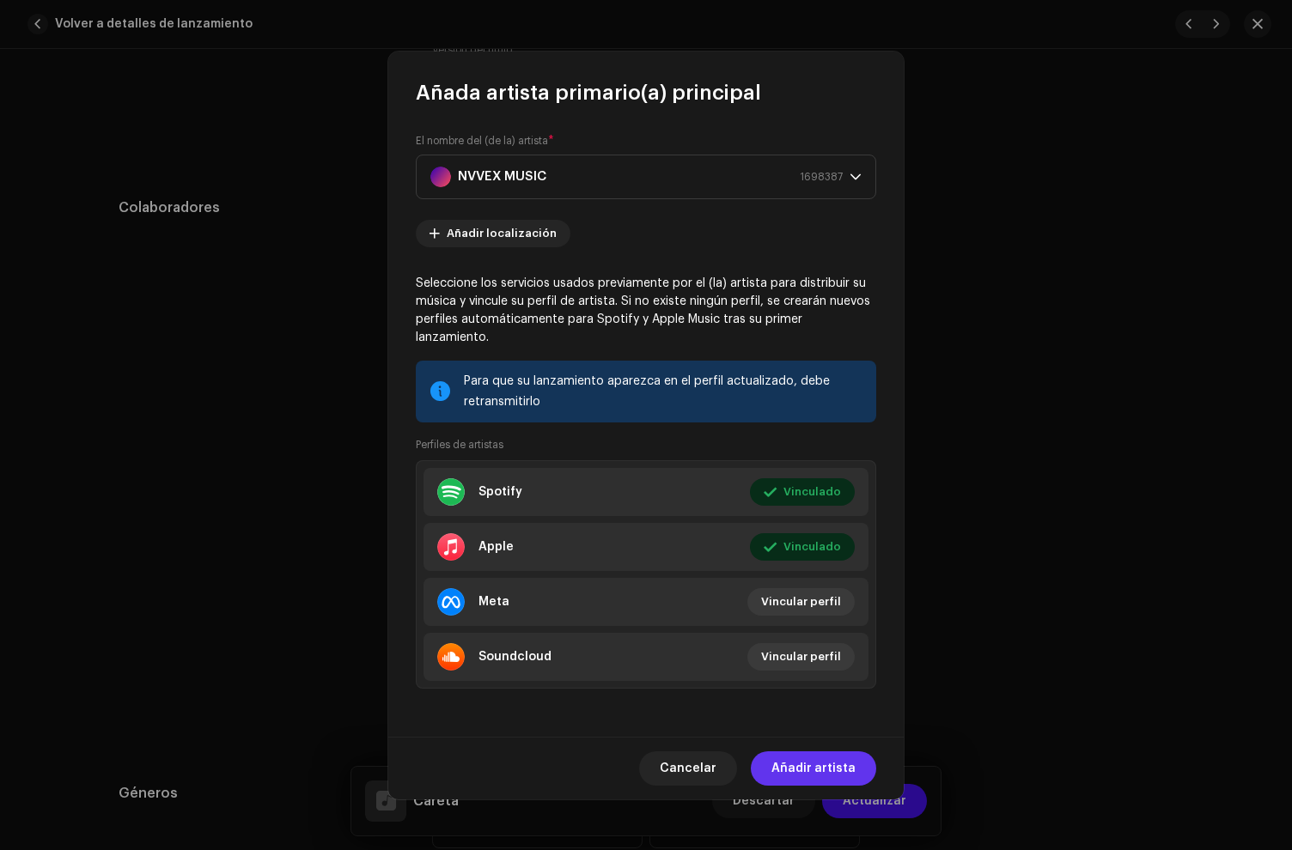
click at [812, 762] on span "Añadir artista" at bounding box center [813, 769] width 84 height 34
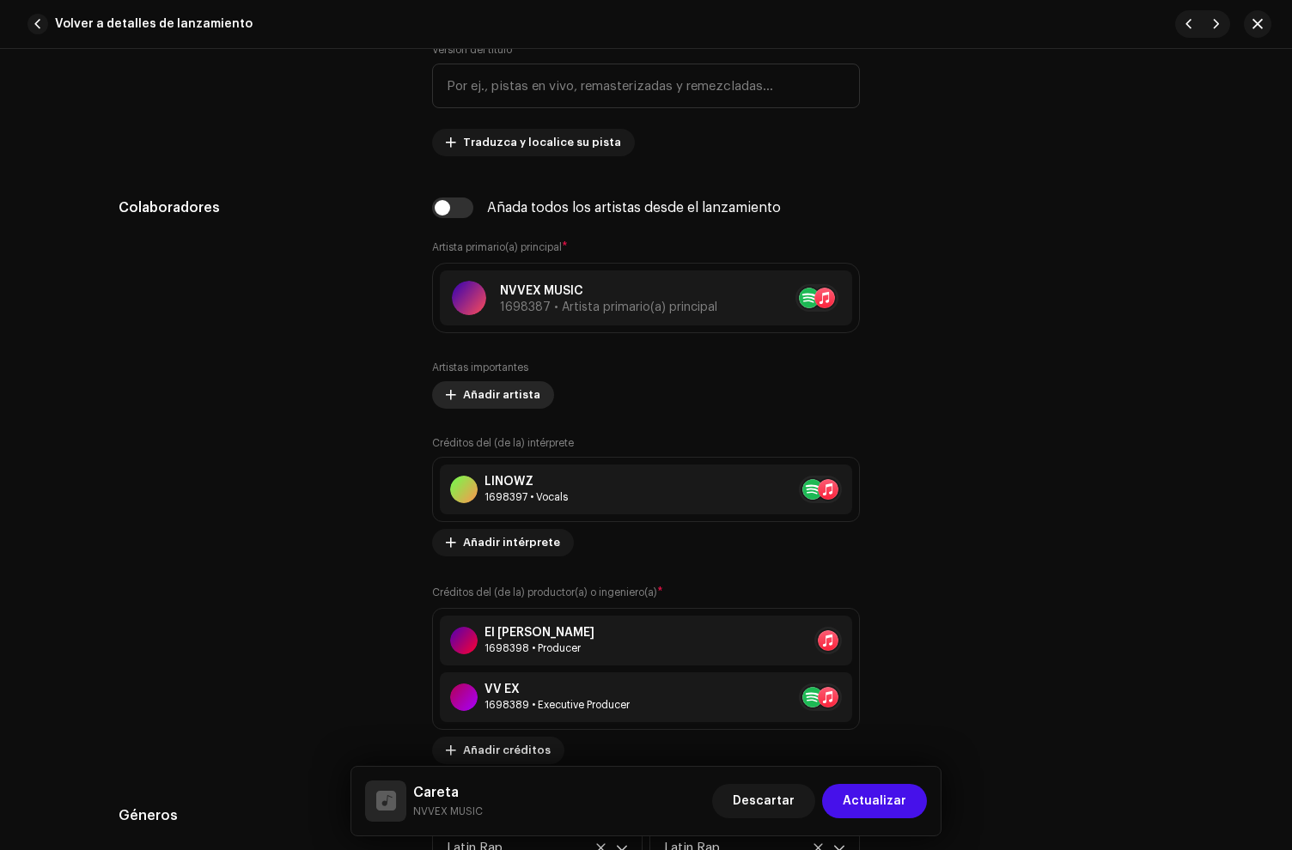
click at [508, 401] on span "Añadir artista" at bounding box center [501, 395] width 77 height 34
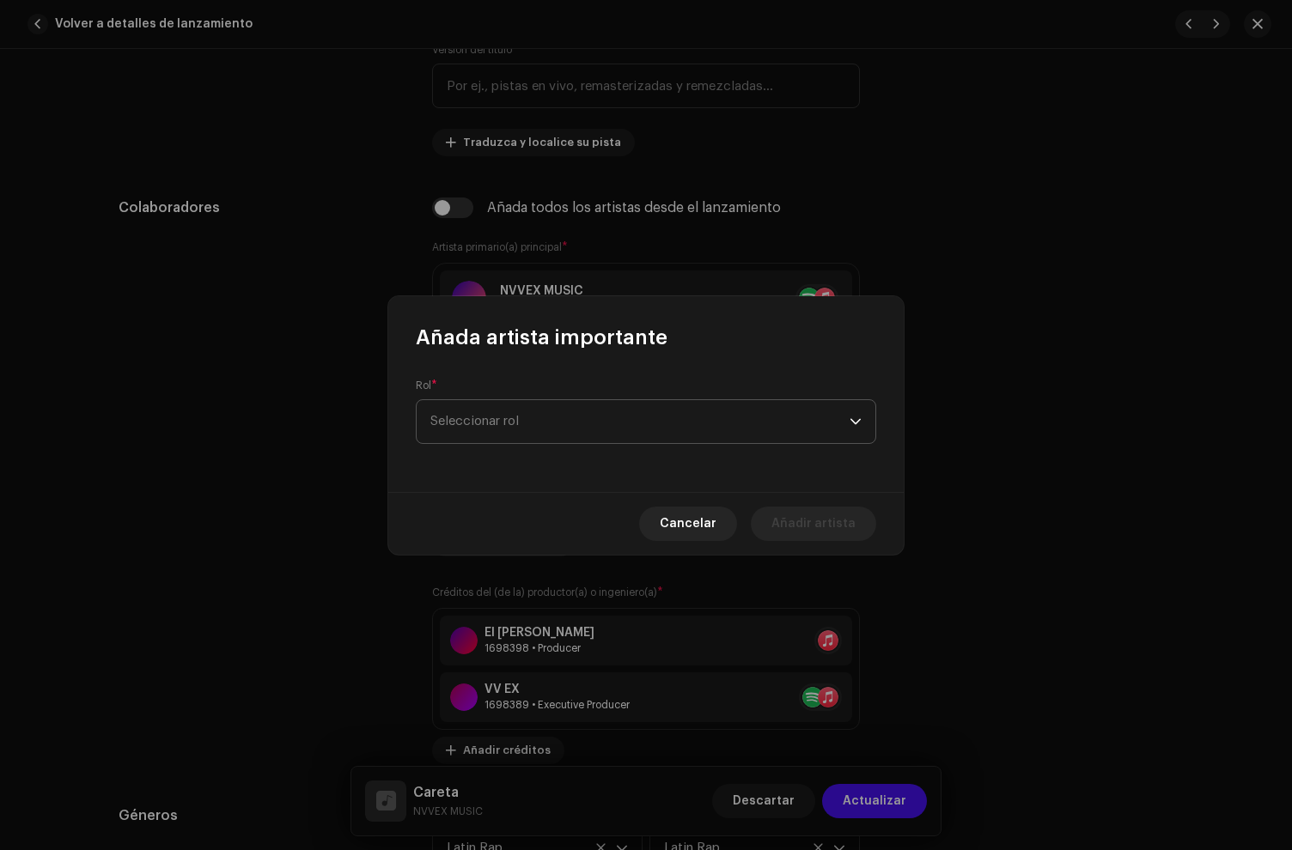
click at [558, 425] on span "Seleccionar rol" at bounding box center [639, 421] width 419 height 43
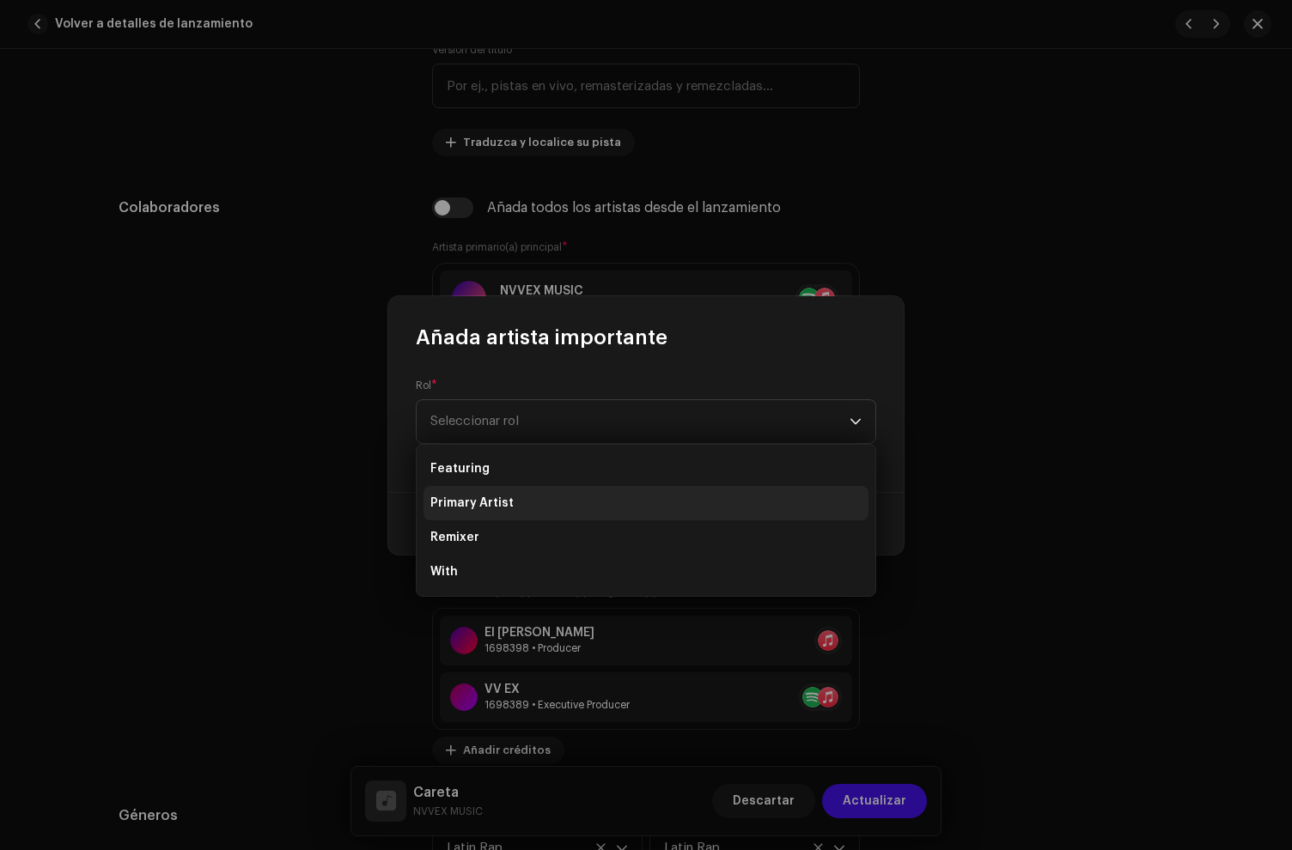
click at [512, 513] on li "Primary Artist" at bounding box center [645, 503] width 445 height 34
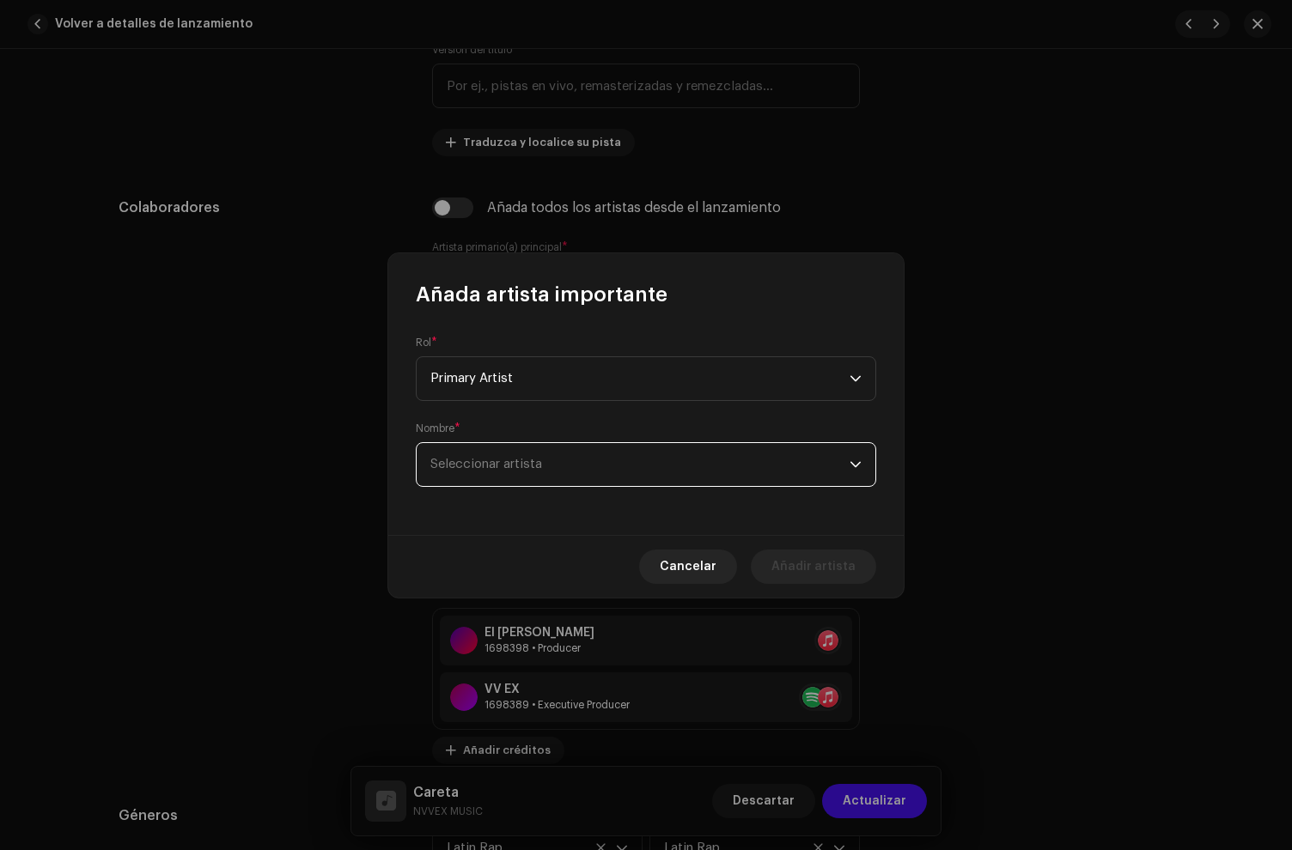
click at [496, 466] on span "Seleccionar artista" at bounding box center [486, 464] width 112 height 13
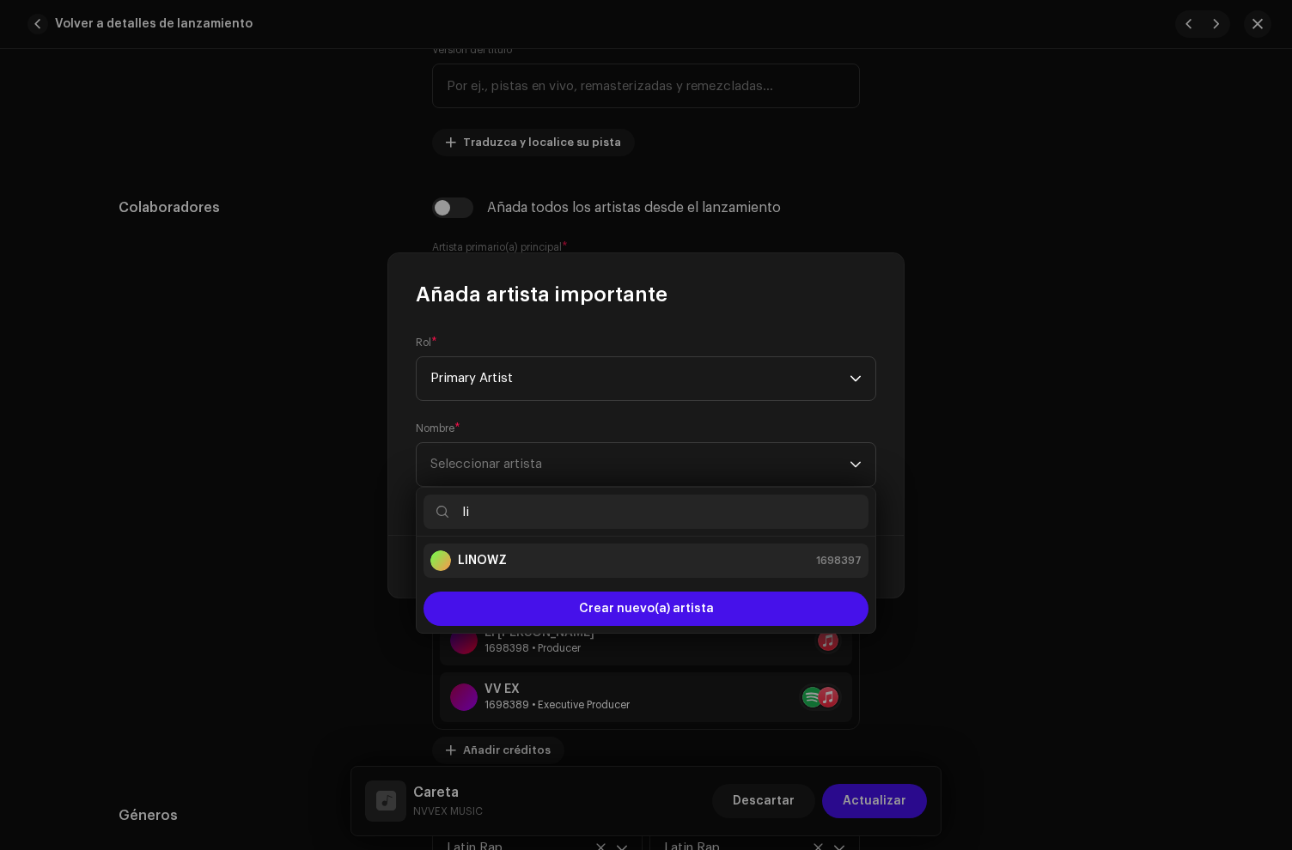
type input "li"
click at [518, 572] on li "LINOWZ 1698397" at bounding box center [645, 561] width 445 height 34
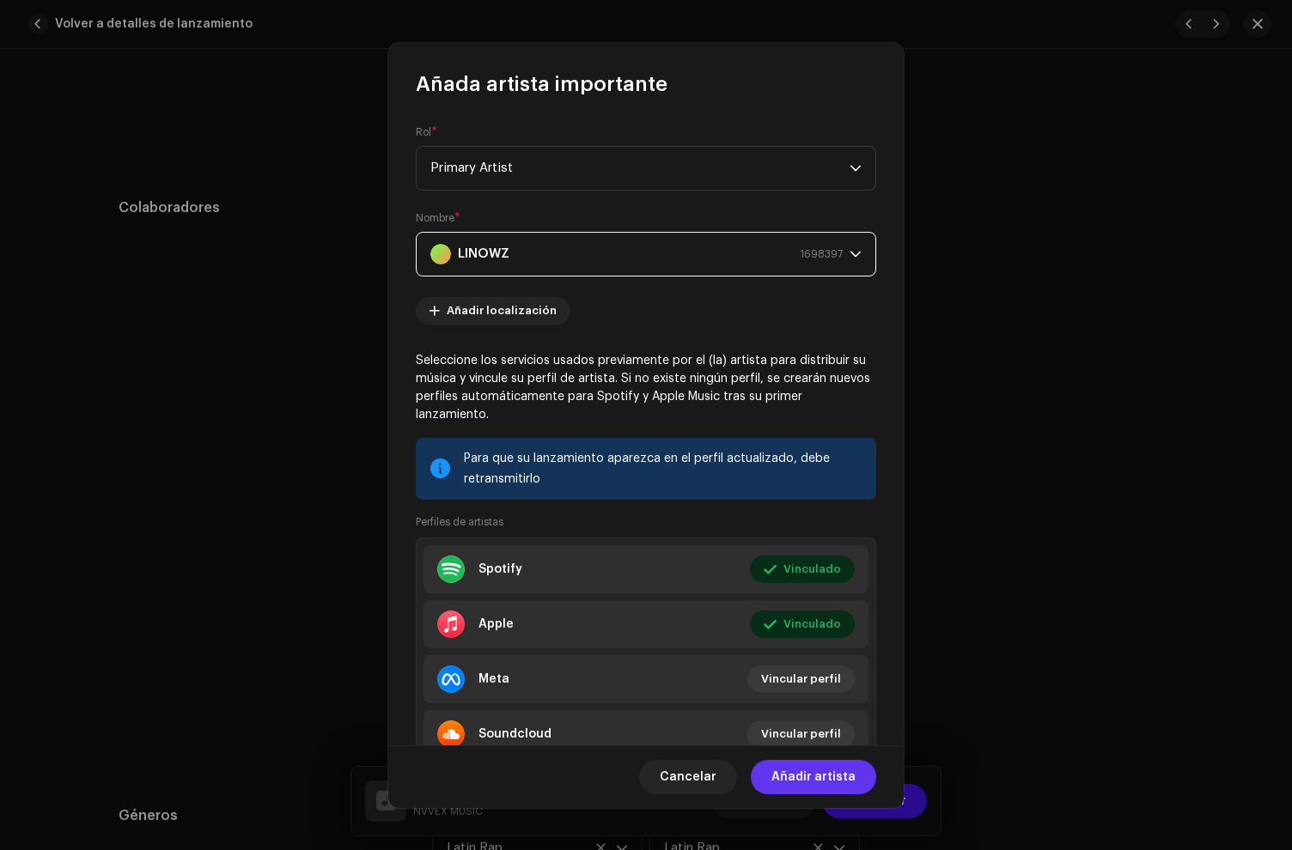
click at [822, 768] on span "Añadir artista" at bounding box center [813, 777] width 84 height 34
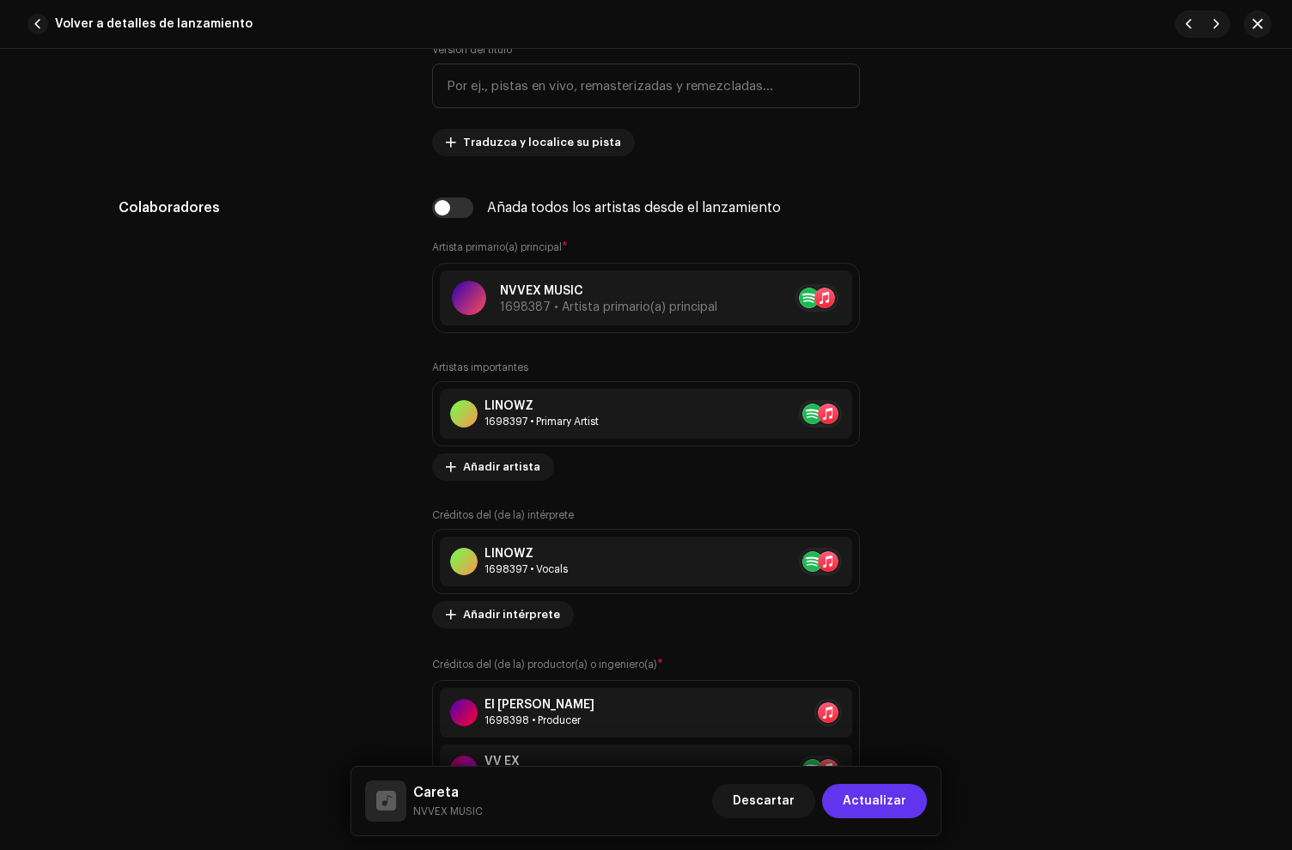
click at [888, 808] on span "Actualizar" at bounding box center [875, 801] width 64 height 34
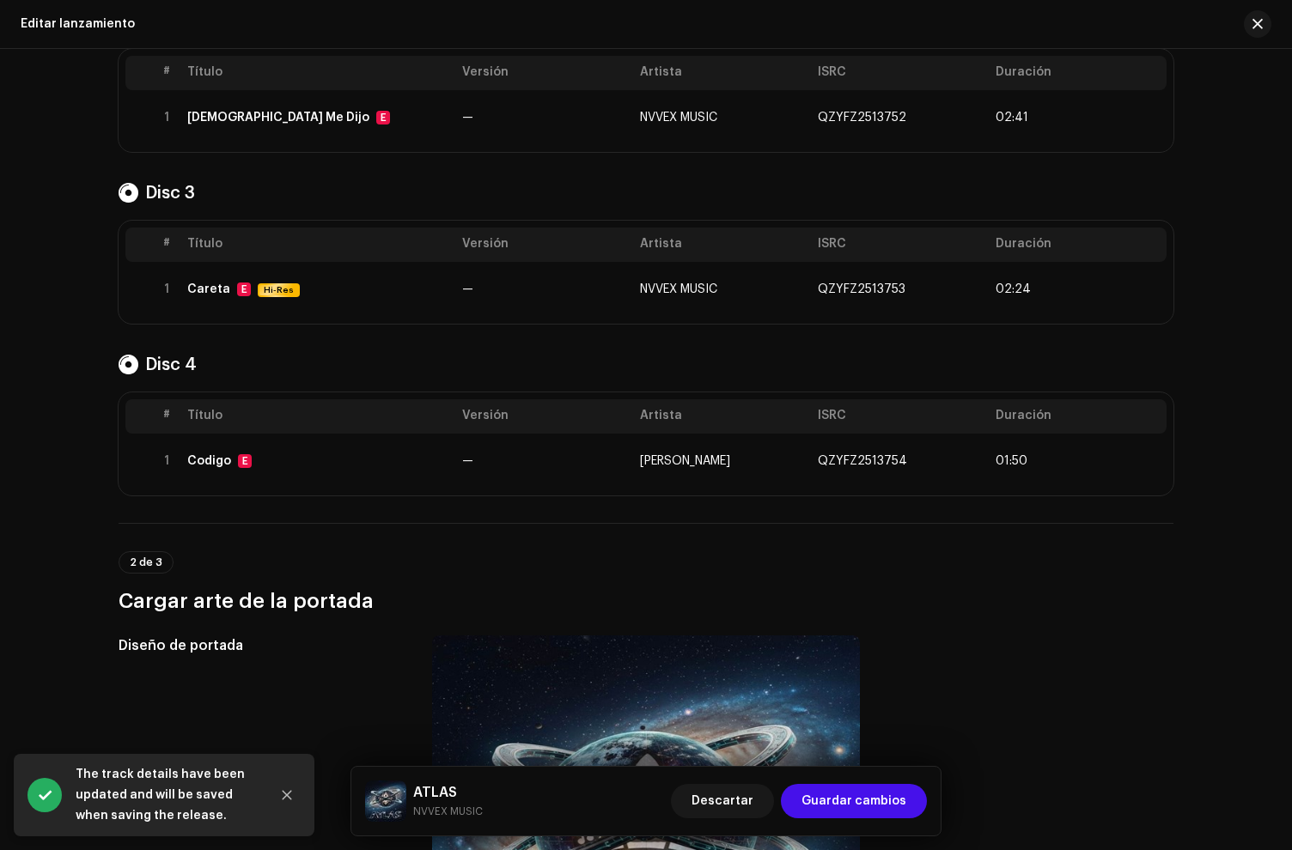
scroll to position [436, 0]
click at [353, 328] on div "Disc 1 # Título Versión Artista ISRC Duración 1 ROTO E — NVVEX MUSIC QZYFZ25137…" at bounding box center [646, 165] width 1055 height 660
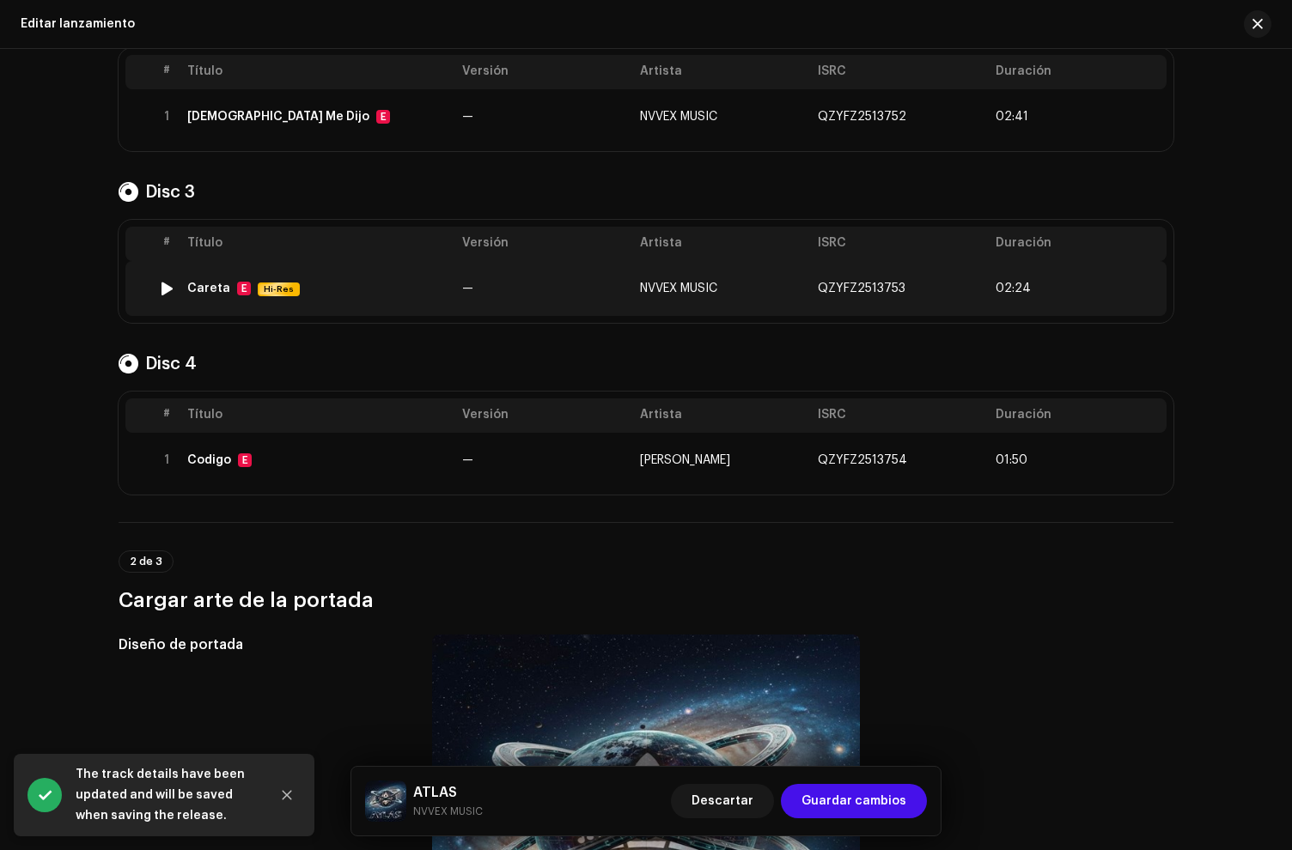
click at [350, 303] on td "Careta E Hi-Res" at bounding box center [317, 288] width 275 height 55
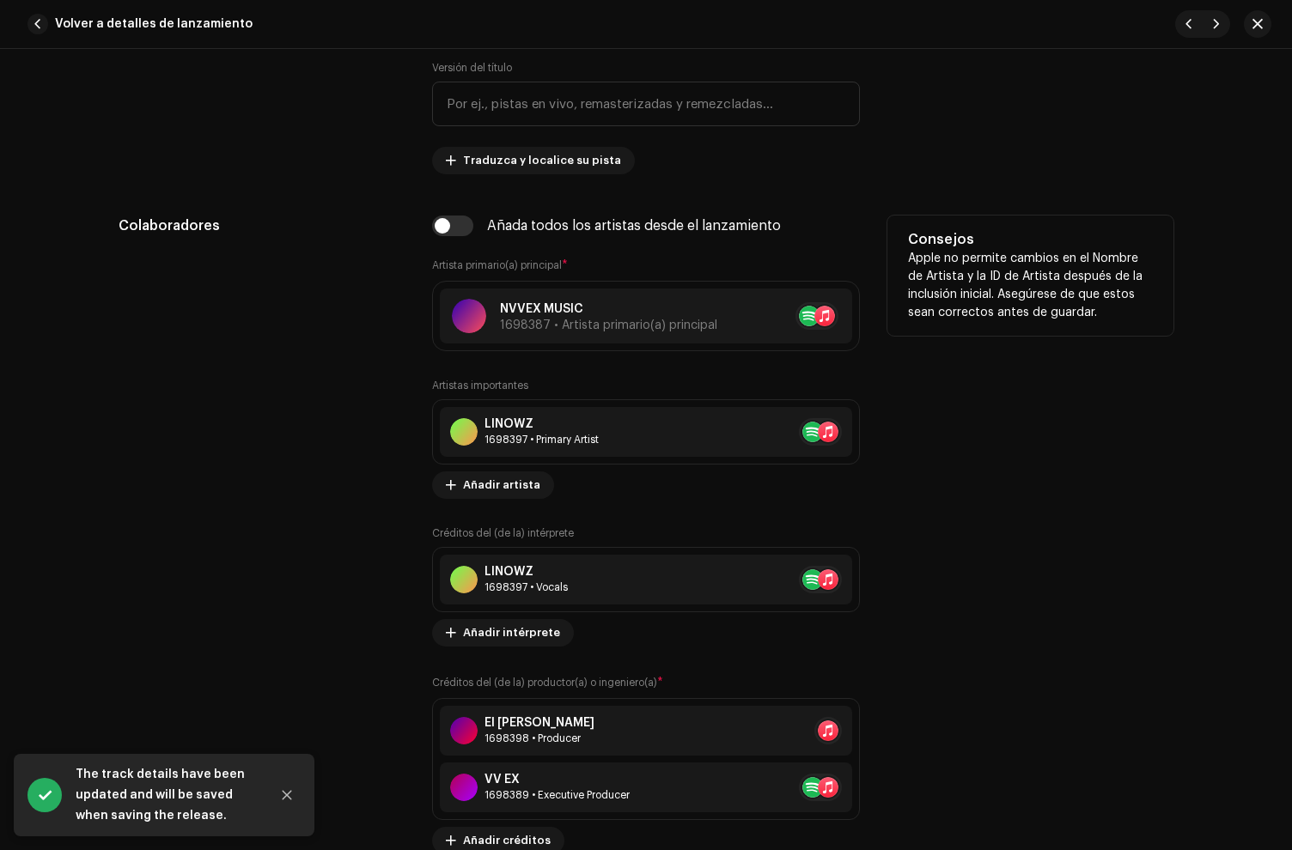
scroll to position [1006, 0]
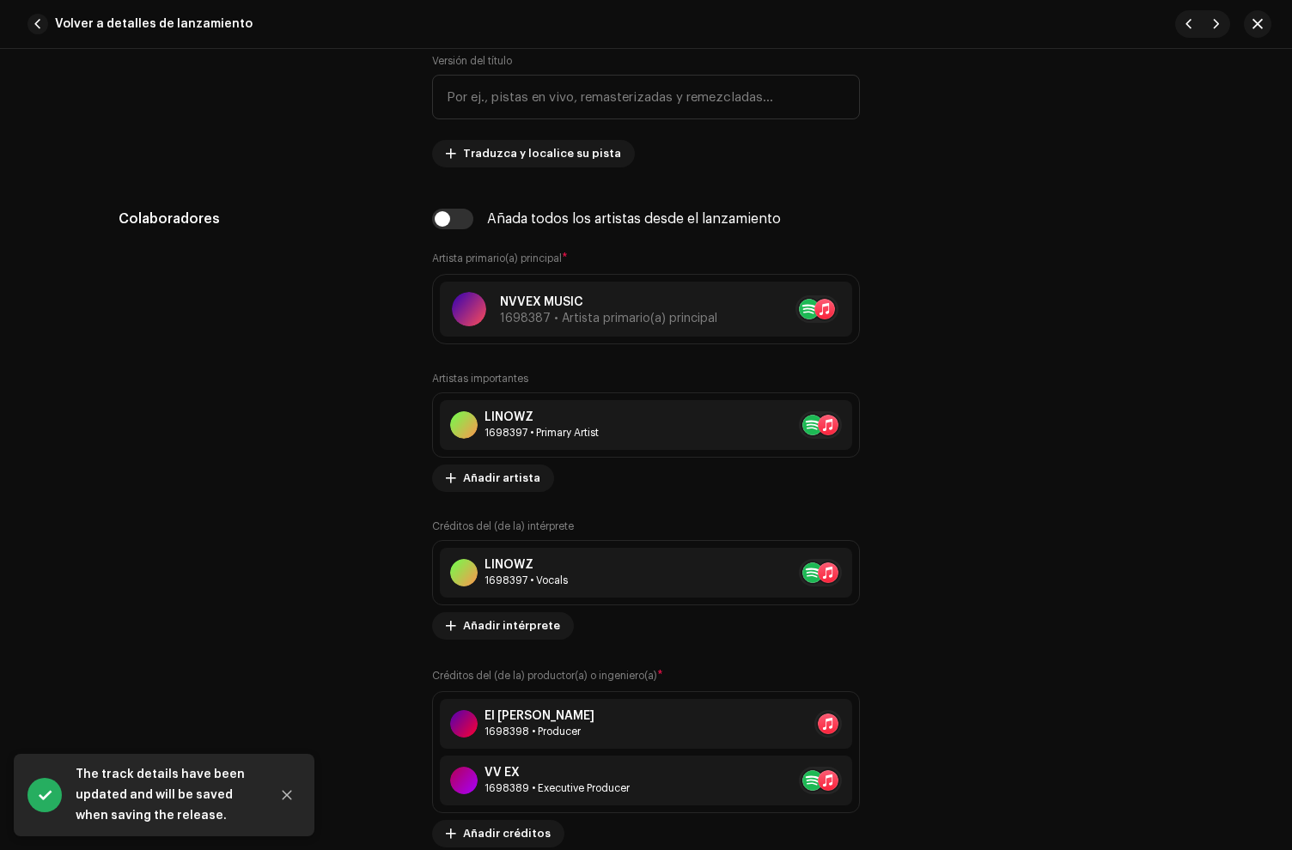
click at [41, 28] on span "button" at bounding box center [37, 24] width 21 height 21
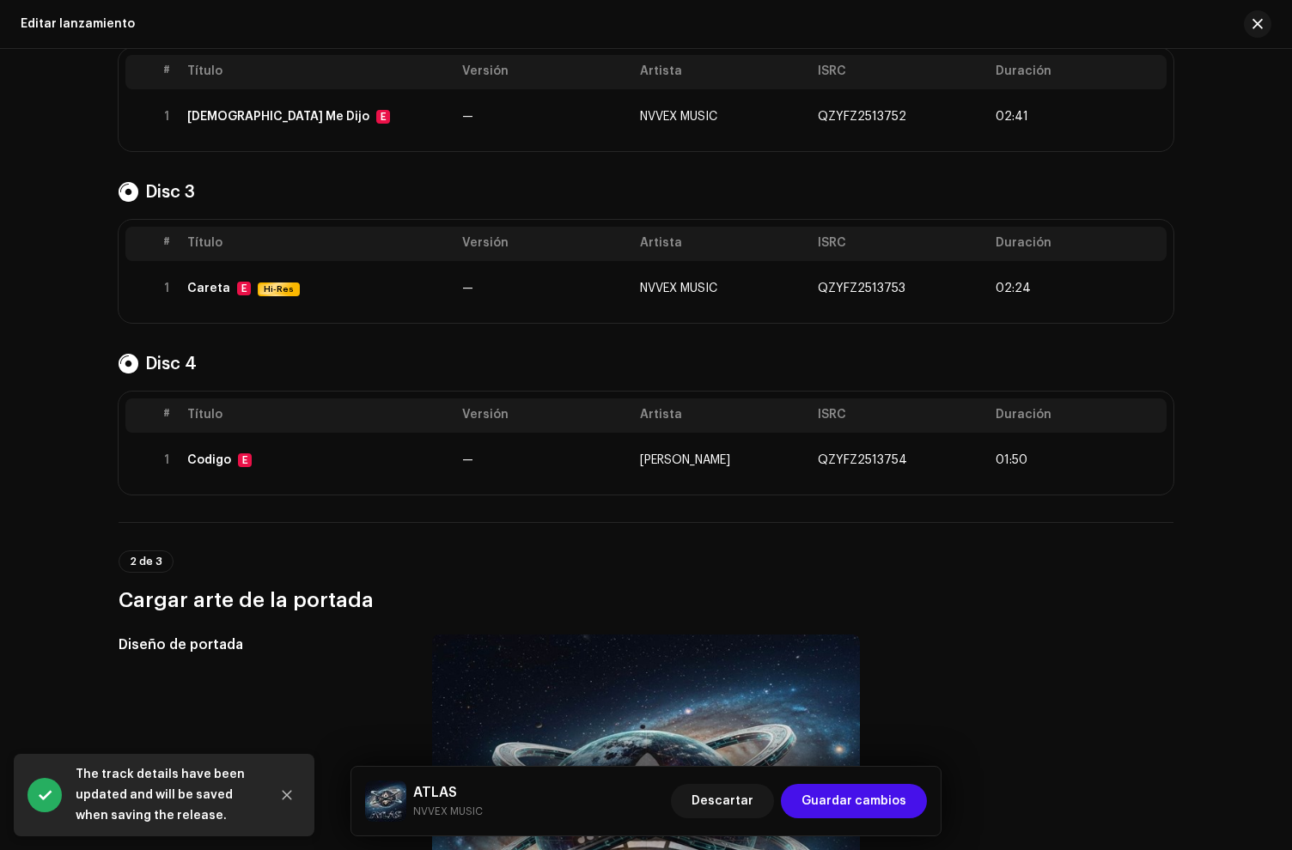
scroll to position [475, 0]
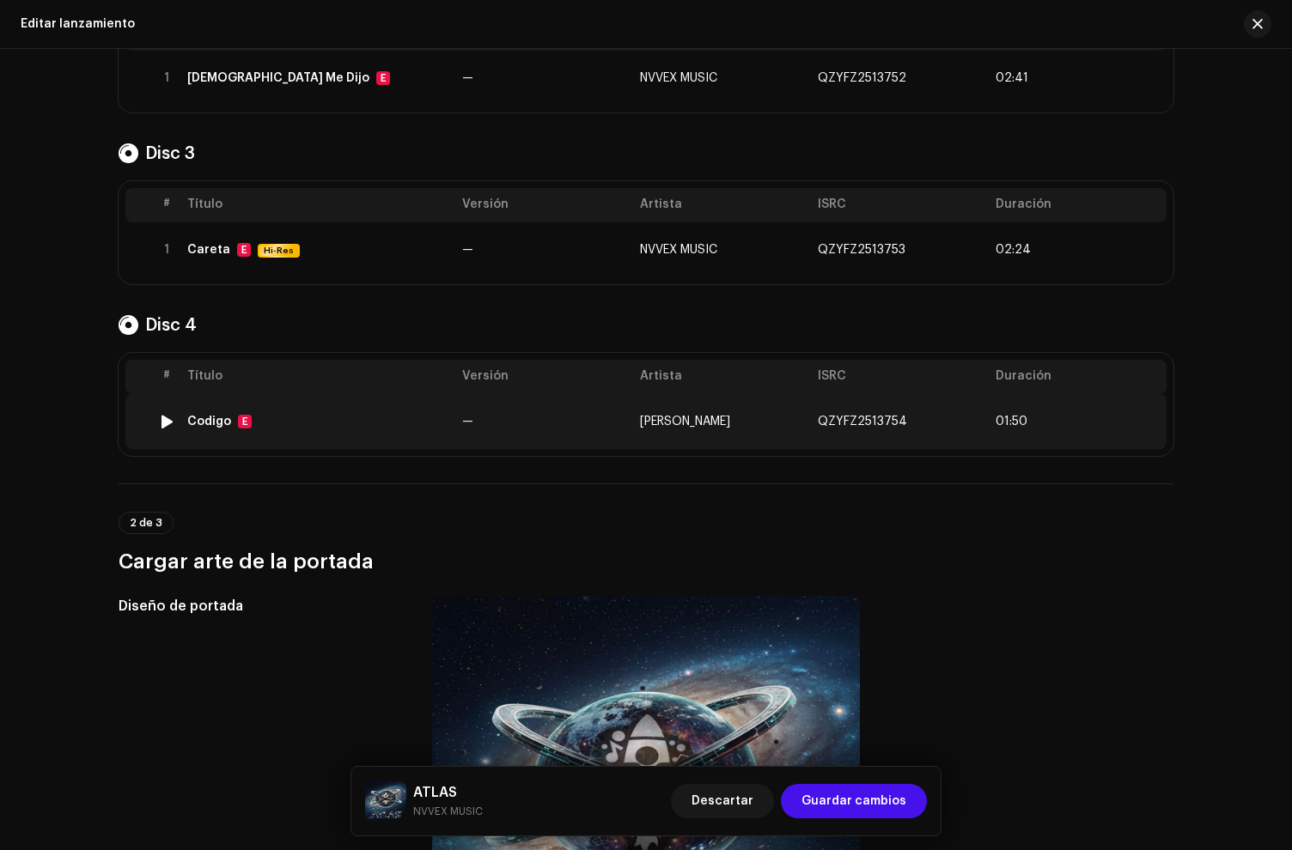
click at [320, 424] on div "Codigo E" at bounding box center [317, 422] width 261 height 14
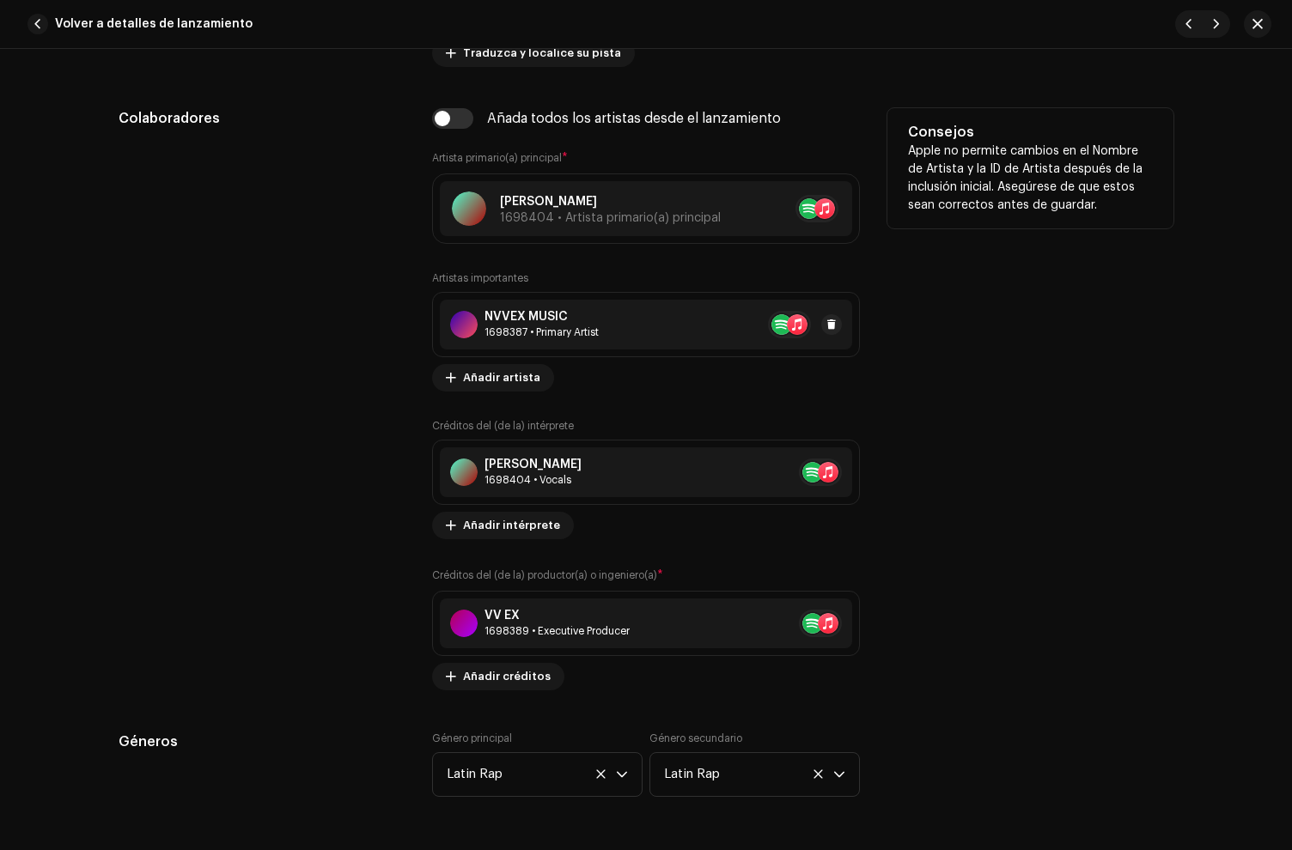
scroll to position [1096, 0]
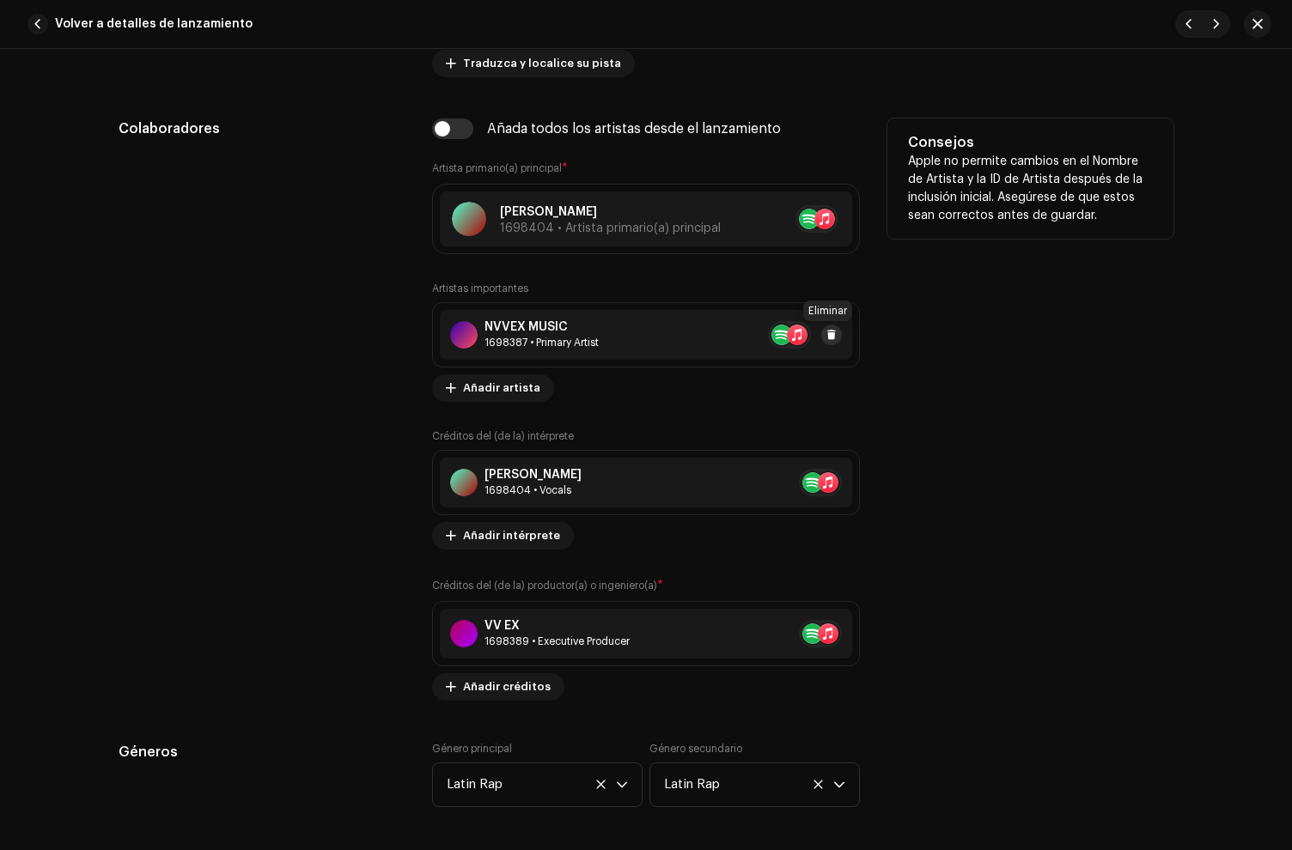
click at [832, 337] on button at bounding box center [831, 335] width 21 height 21
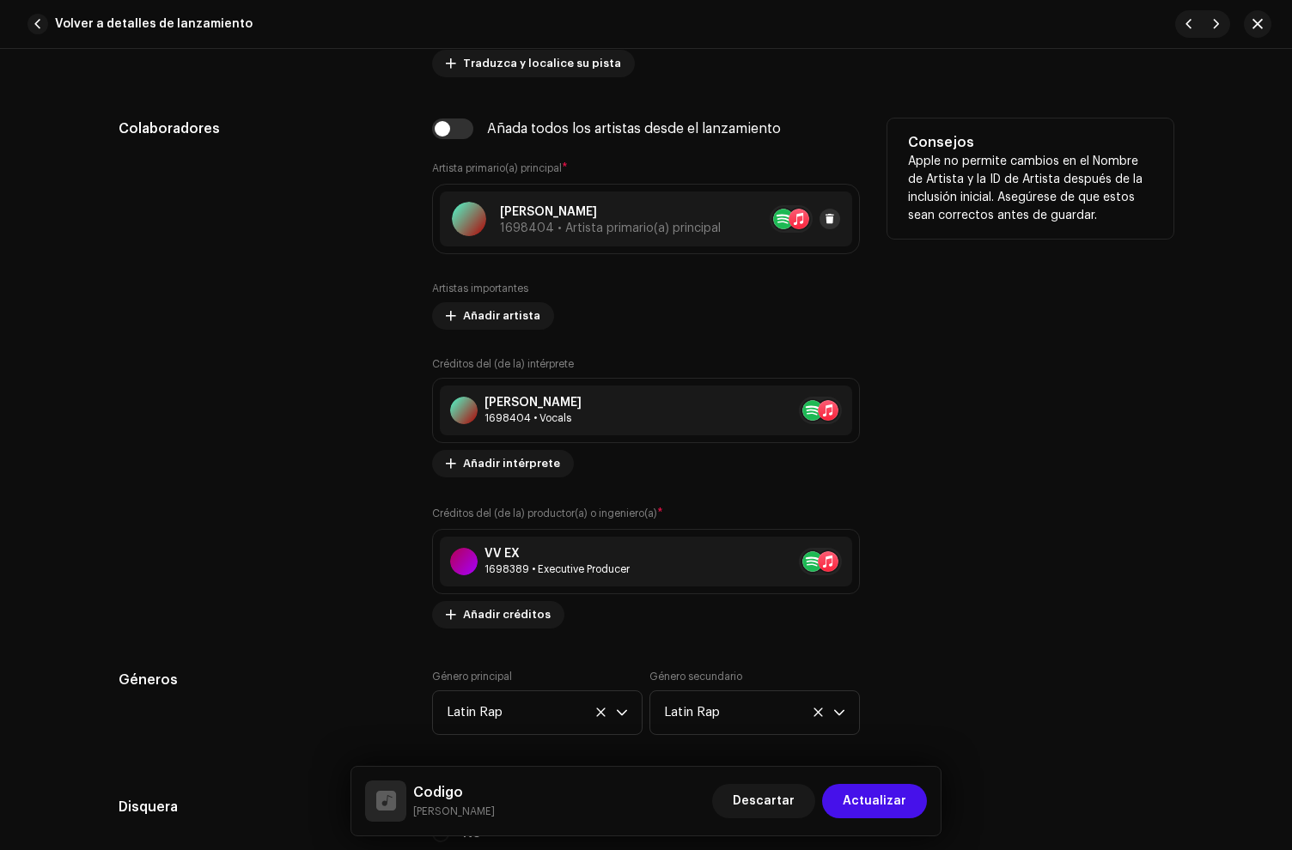
click at [831, 219] on button at bounding box center [829, 219] width 21 height 21
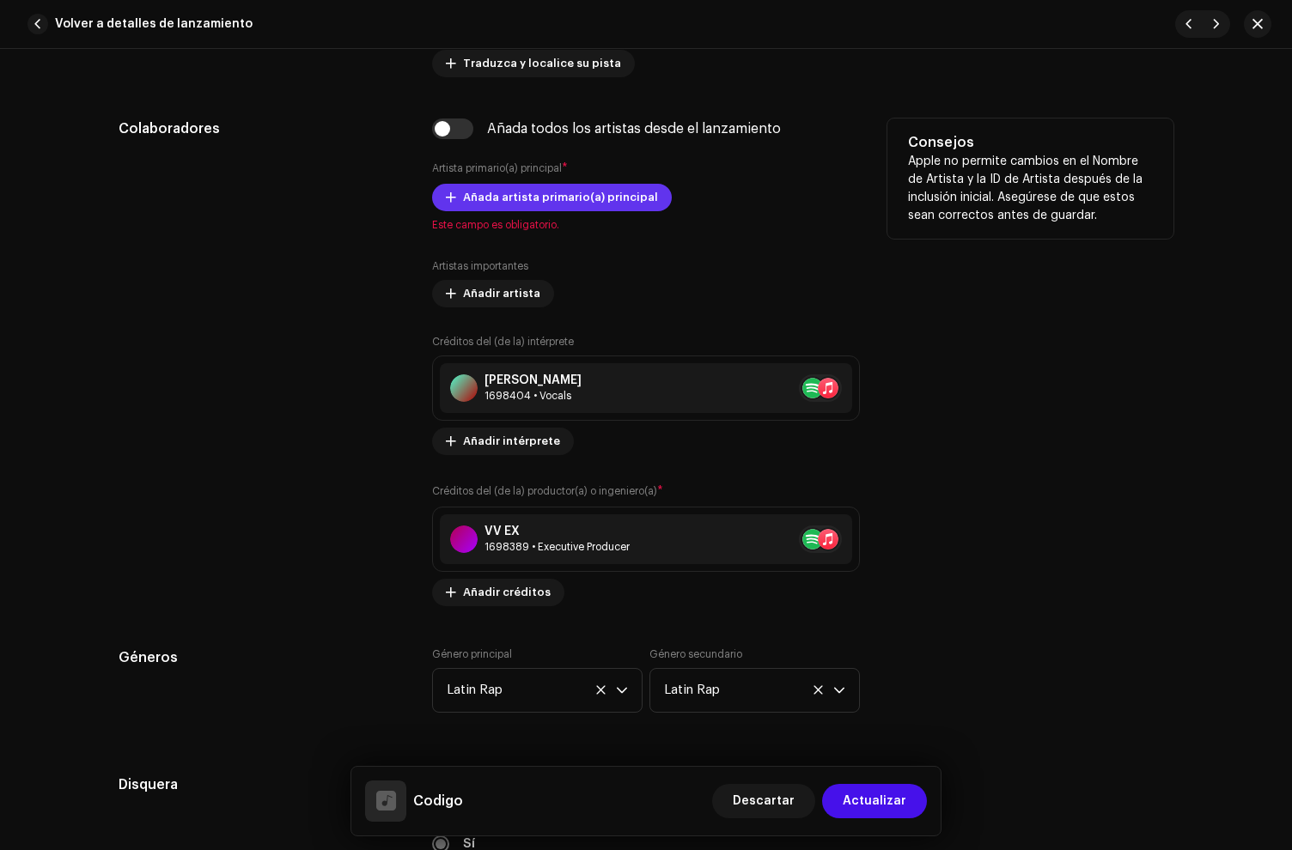
click at [465, 196] on span "Añada artista primario(a) principal" at bounding box center [560, 197] width 195 height 34
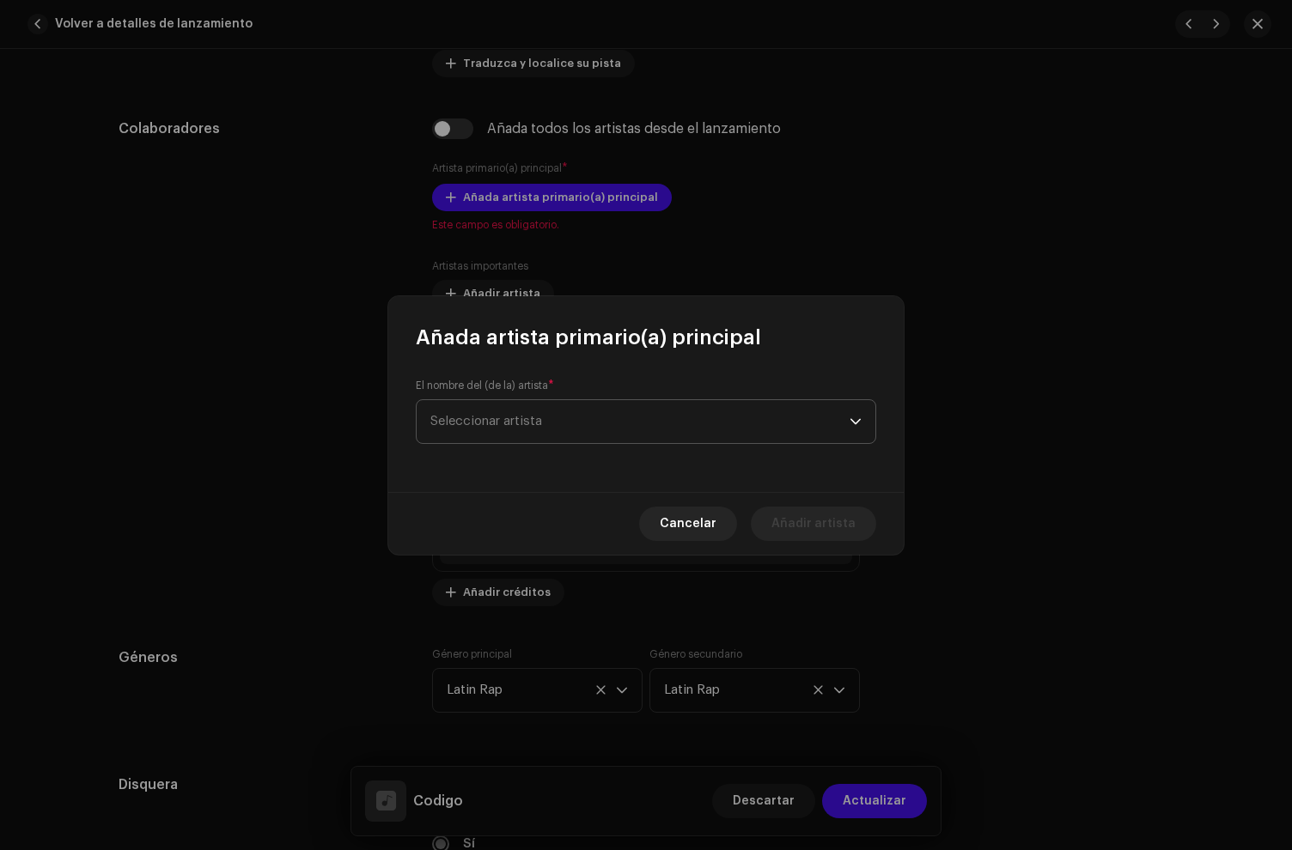
click at [476, 402] on span "Seleccionar artista" at bounding box center [639, 421] width 419 height 43
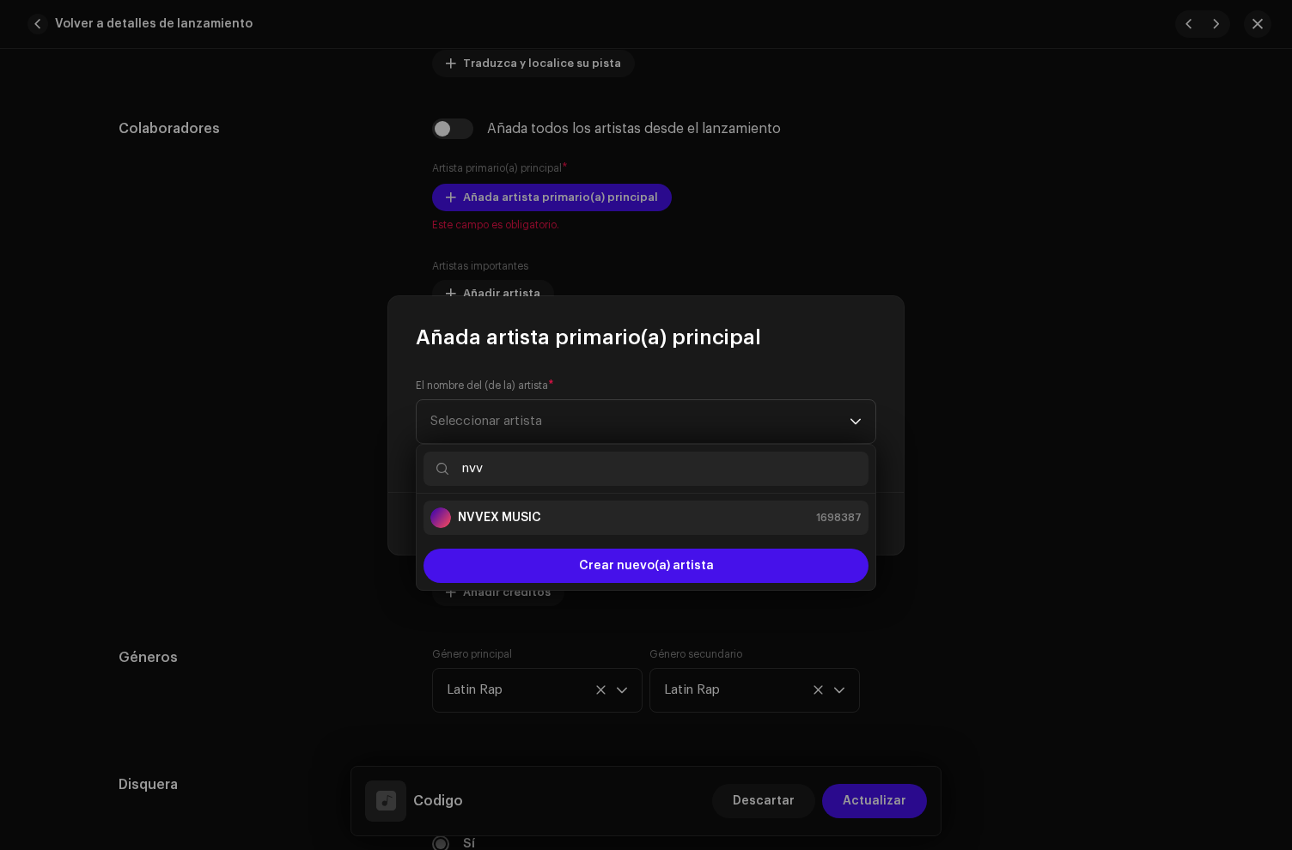
type input "nvv"
click at [545, 524] on div "NVVEX MUSIC 1698387" at bounding box center [645, 518] width 431 height 21
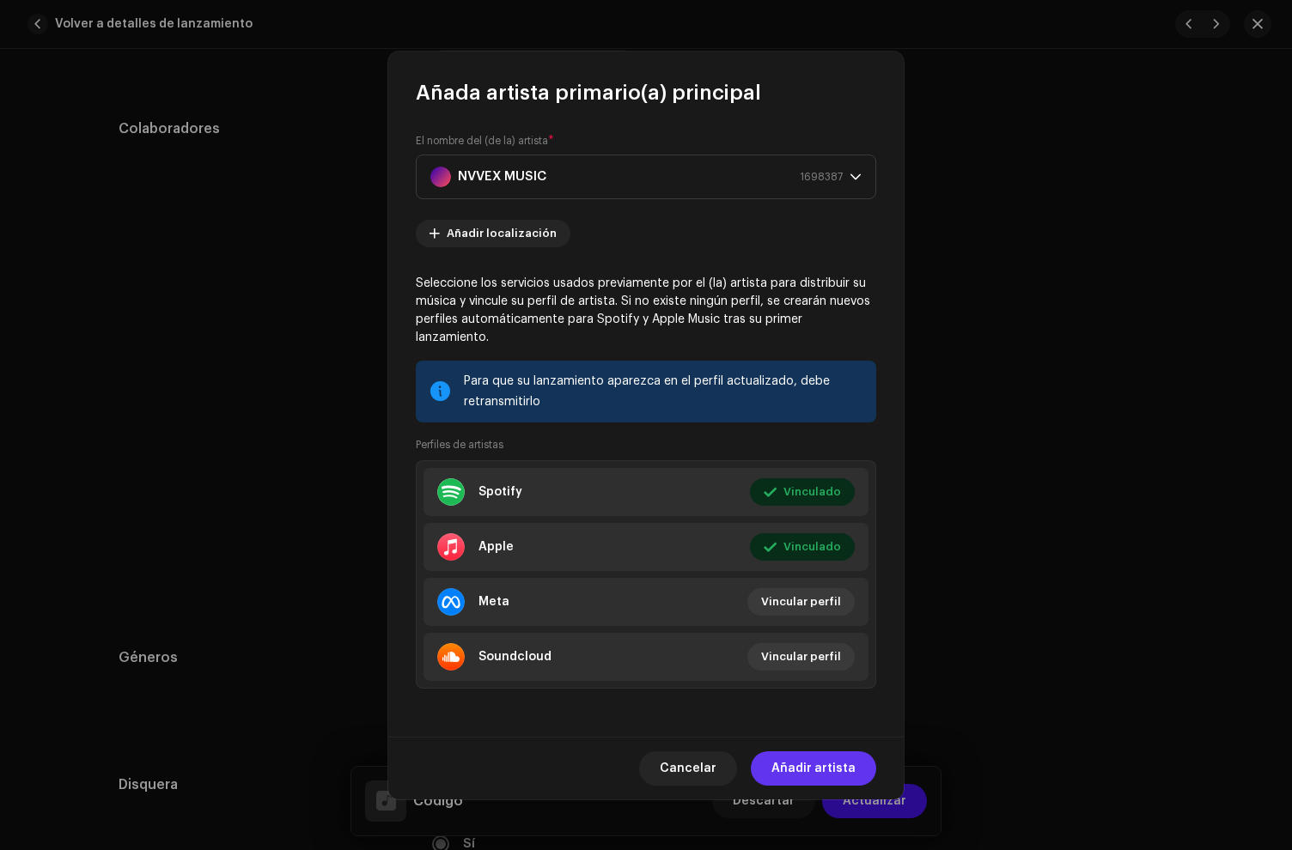
click at [830, 759] on span "Añadir artista" at bounding box center [813, 769] width 84 height 34
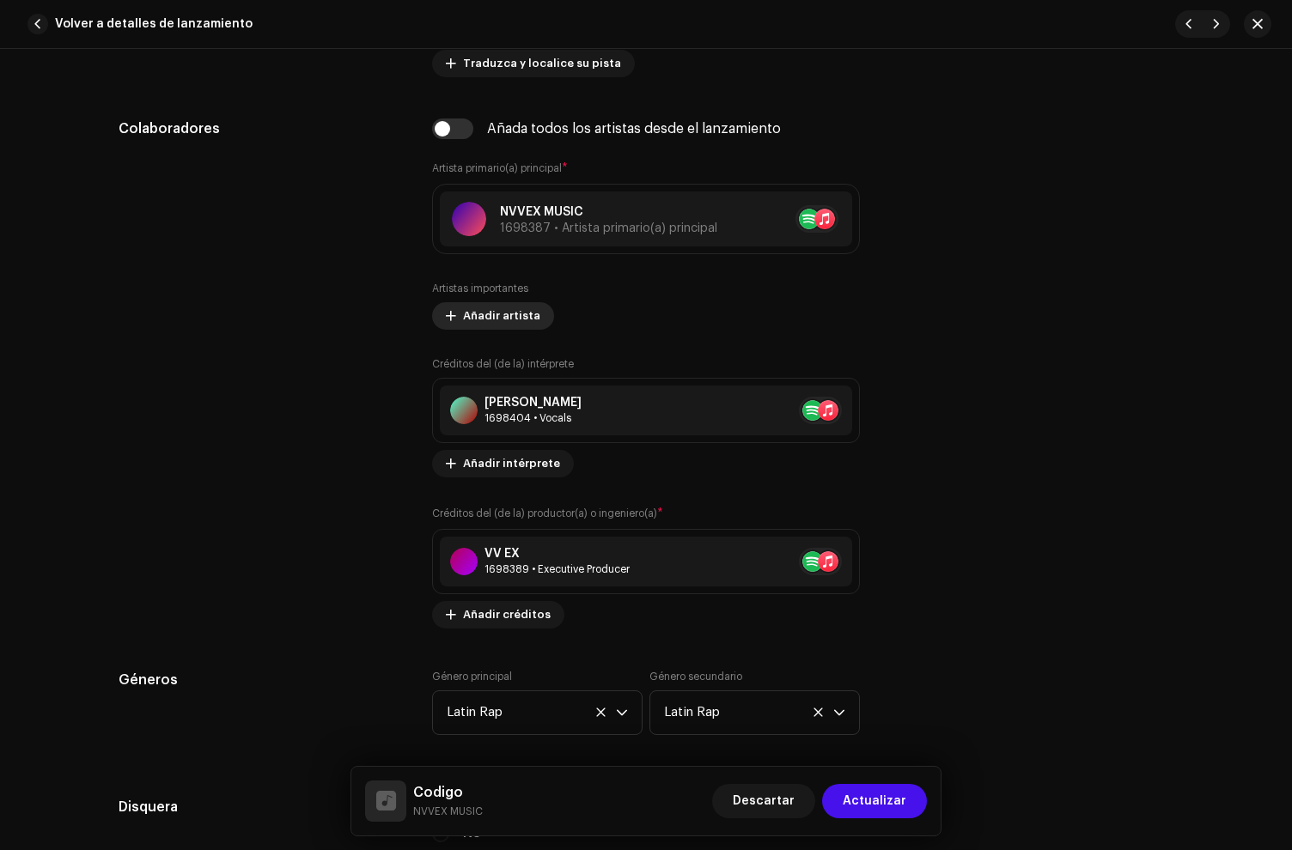
click at [501, 320] on span "Añadir artista" at bounding box center [501, 316] width 77 height 34
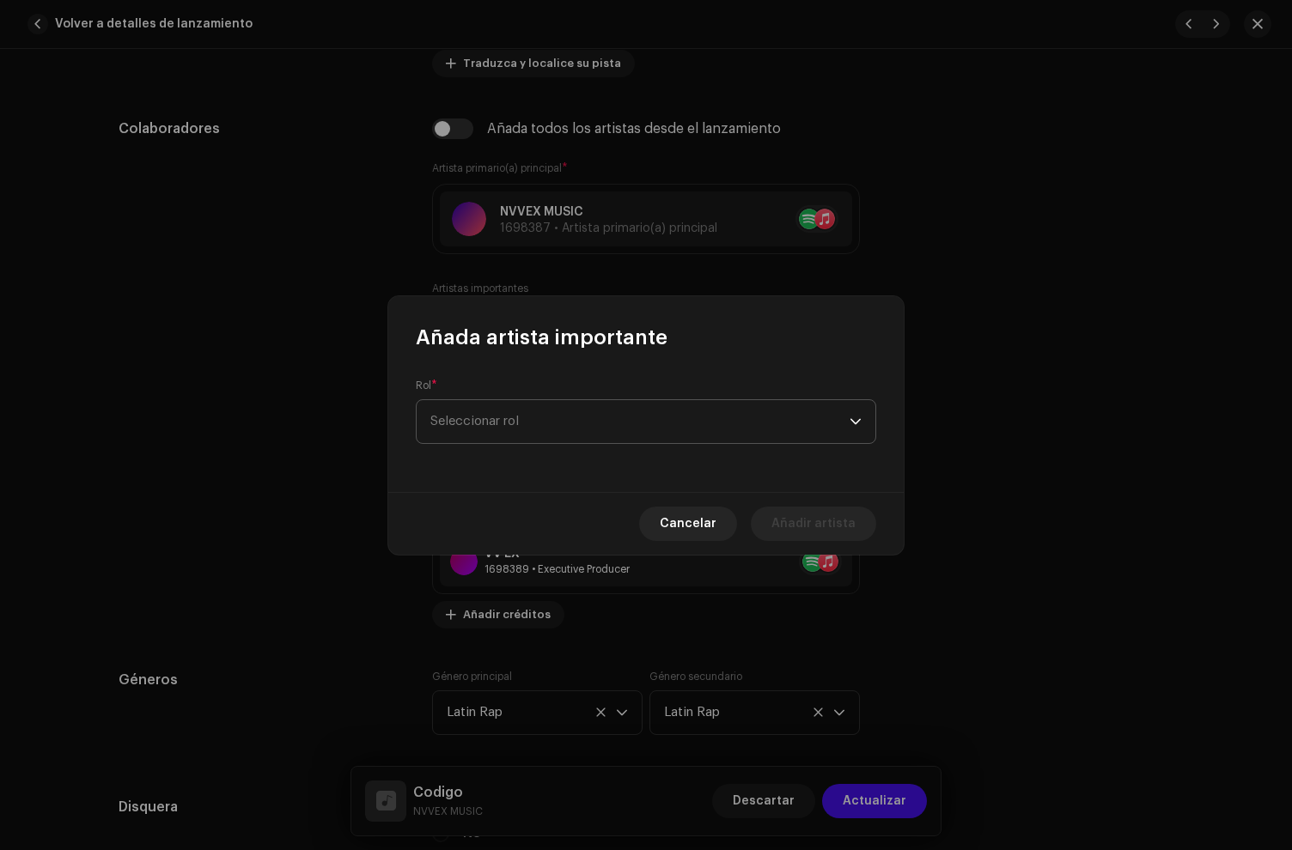
click at [503, 411] on span "Seleccionar rol" at bounding box center [639, 421] width 419 height 43
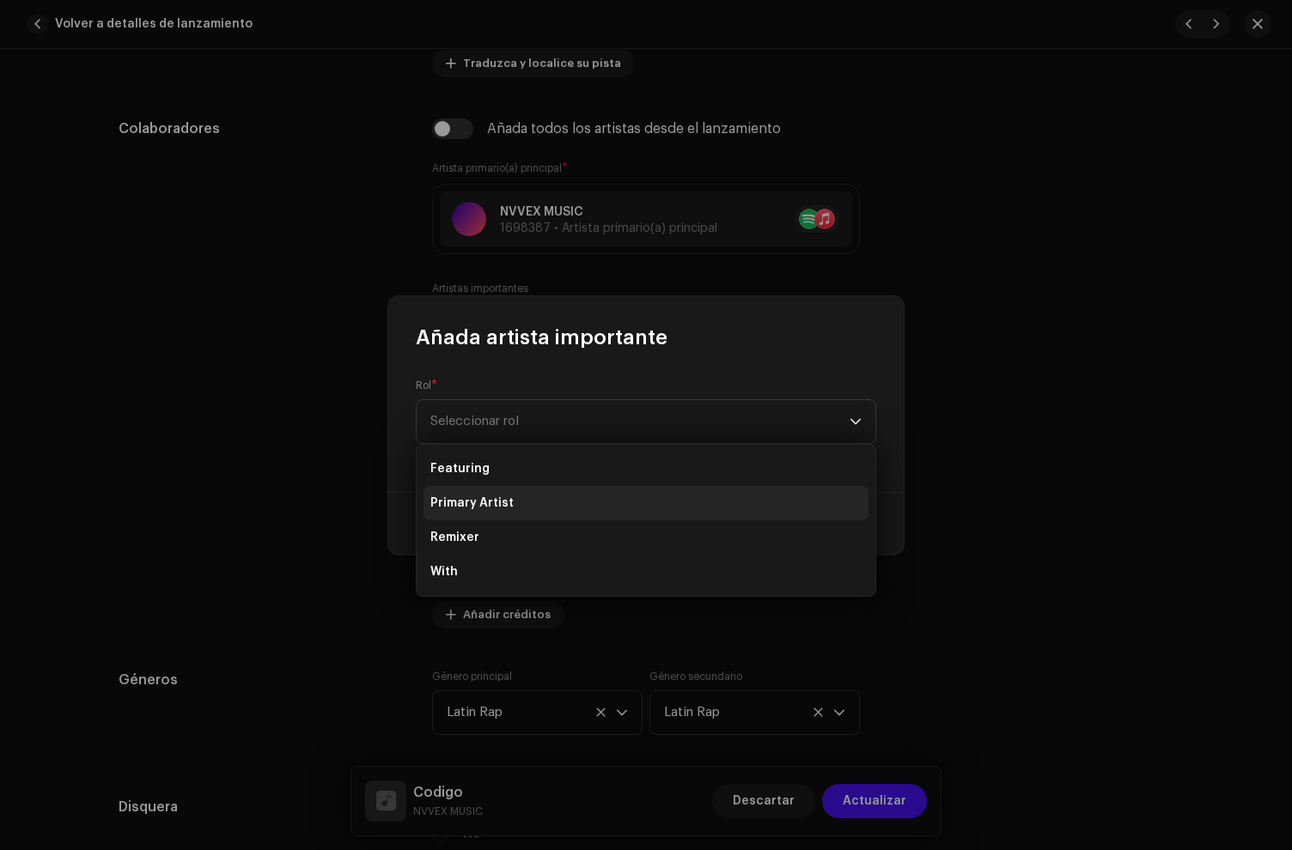
click at [493, 497] on span "Primary Artist" at bounding box center [471, 503] width 83 height 17
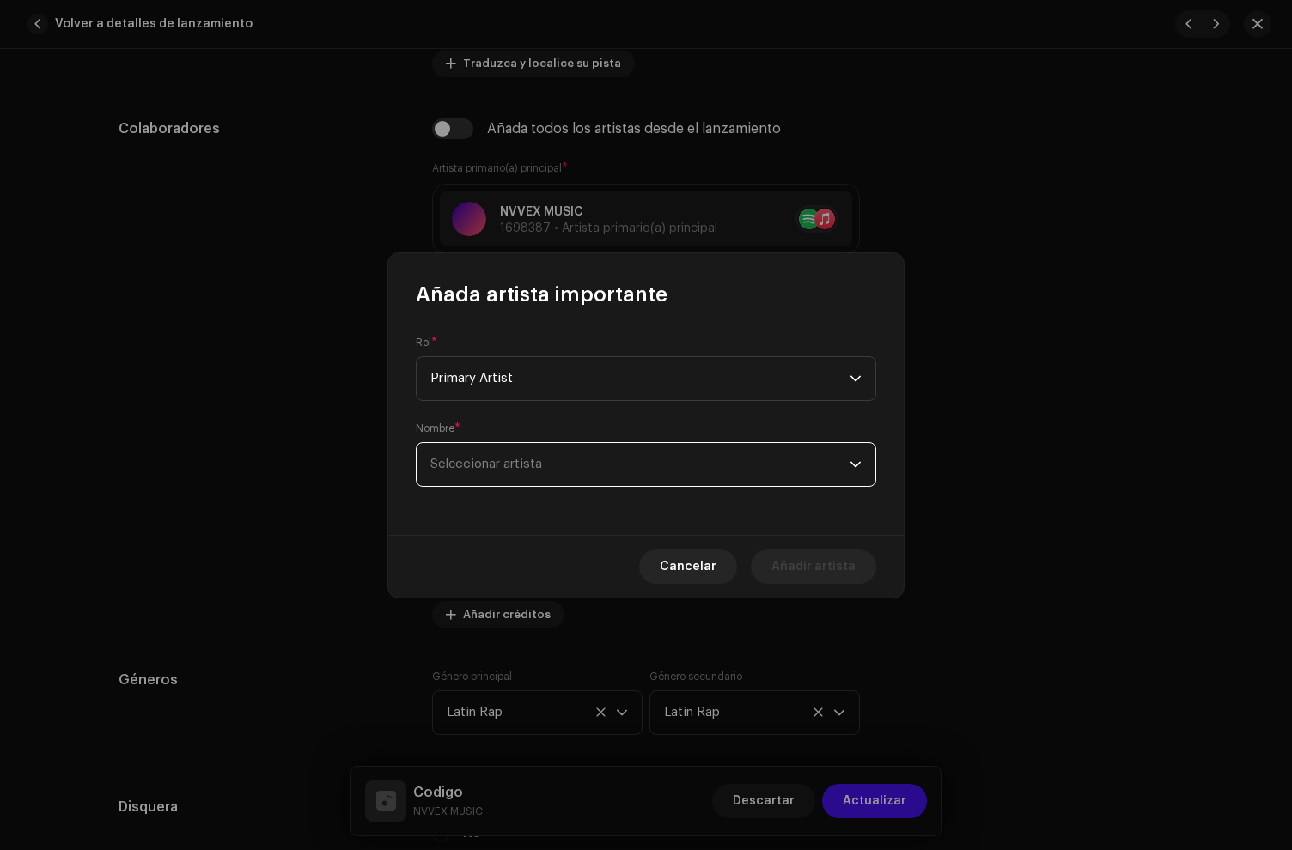
click at [502, 468] on span "Seleccionar artista" at bounding box center [486, 464] width 112 height 13
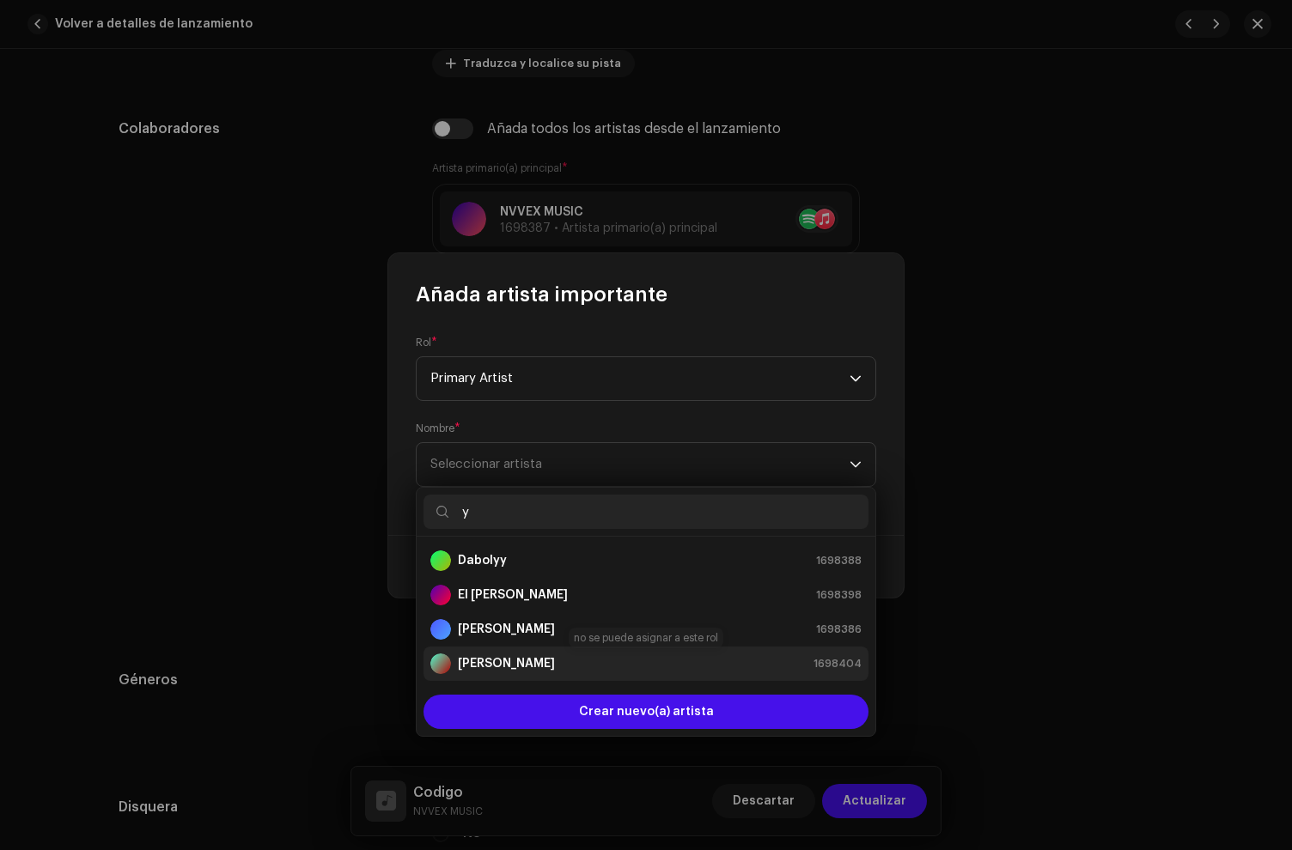
type input "y"
click at [518, 655] on strong "[PERSON_NAME]" at bounding box center [506, 663] width 97 height 17
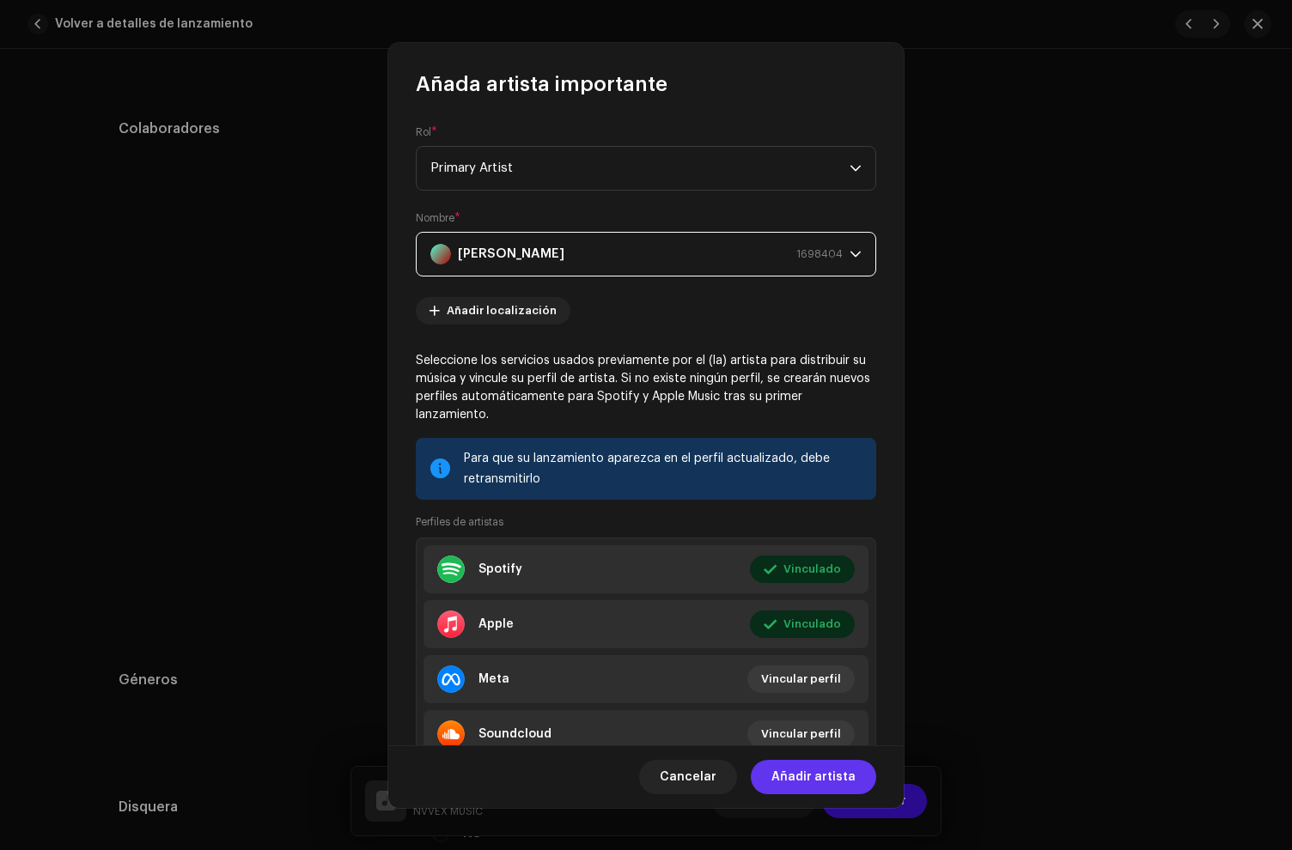
click at [827, 769] on span "Añadir artista" at bounding box center [813, 777] width 84 height 34
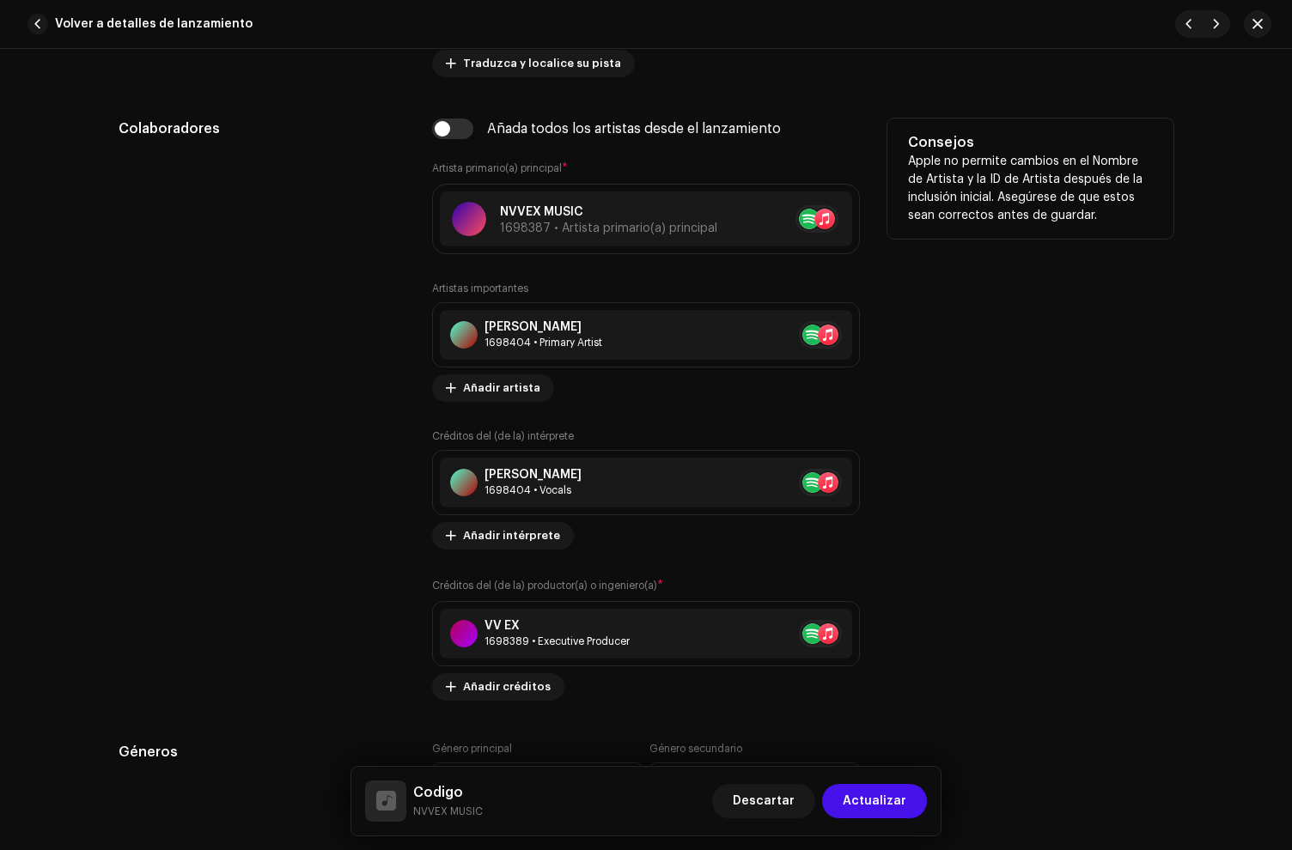
scroll to position [1470, 0]
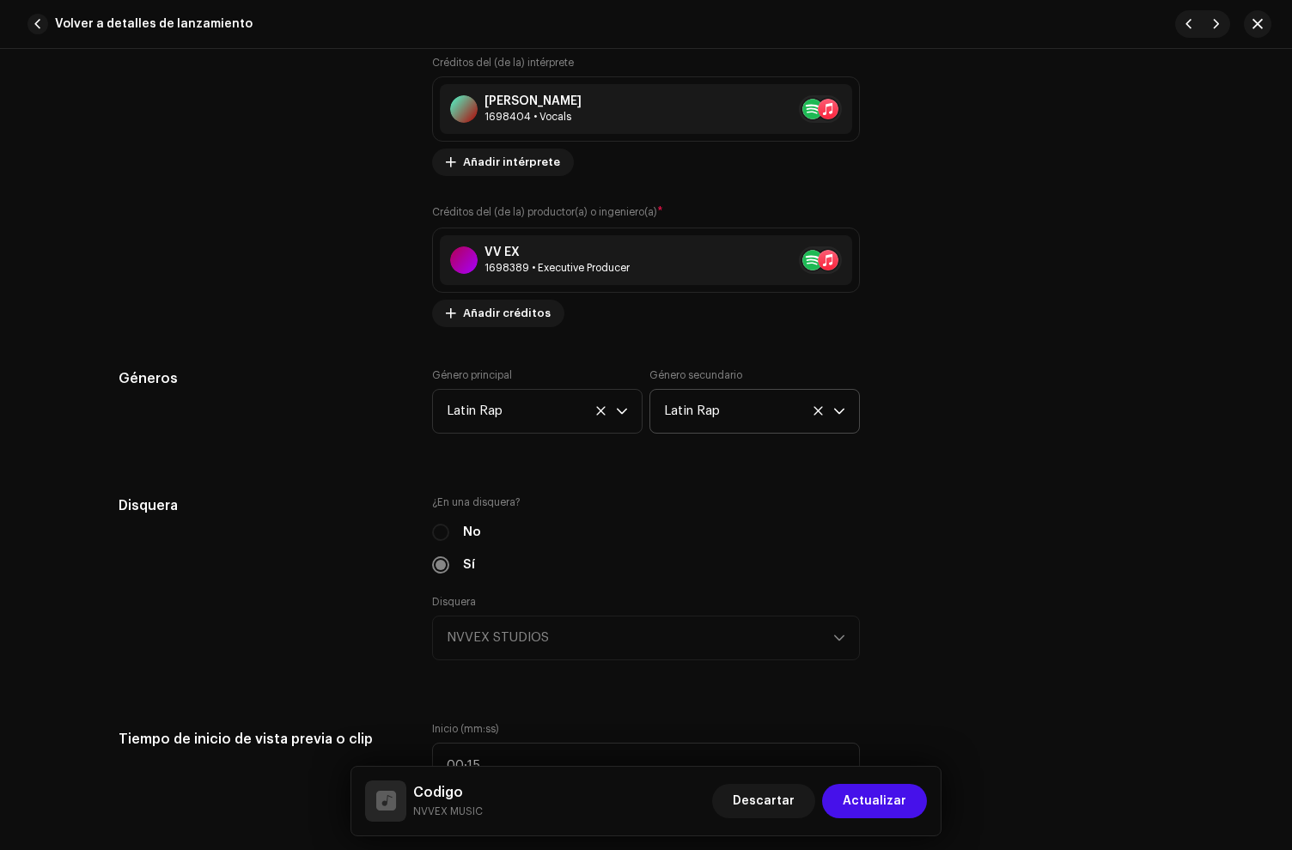
click at [815, 414] on icon at bounding box center [817, 410] width 9 height 9
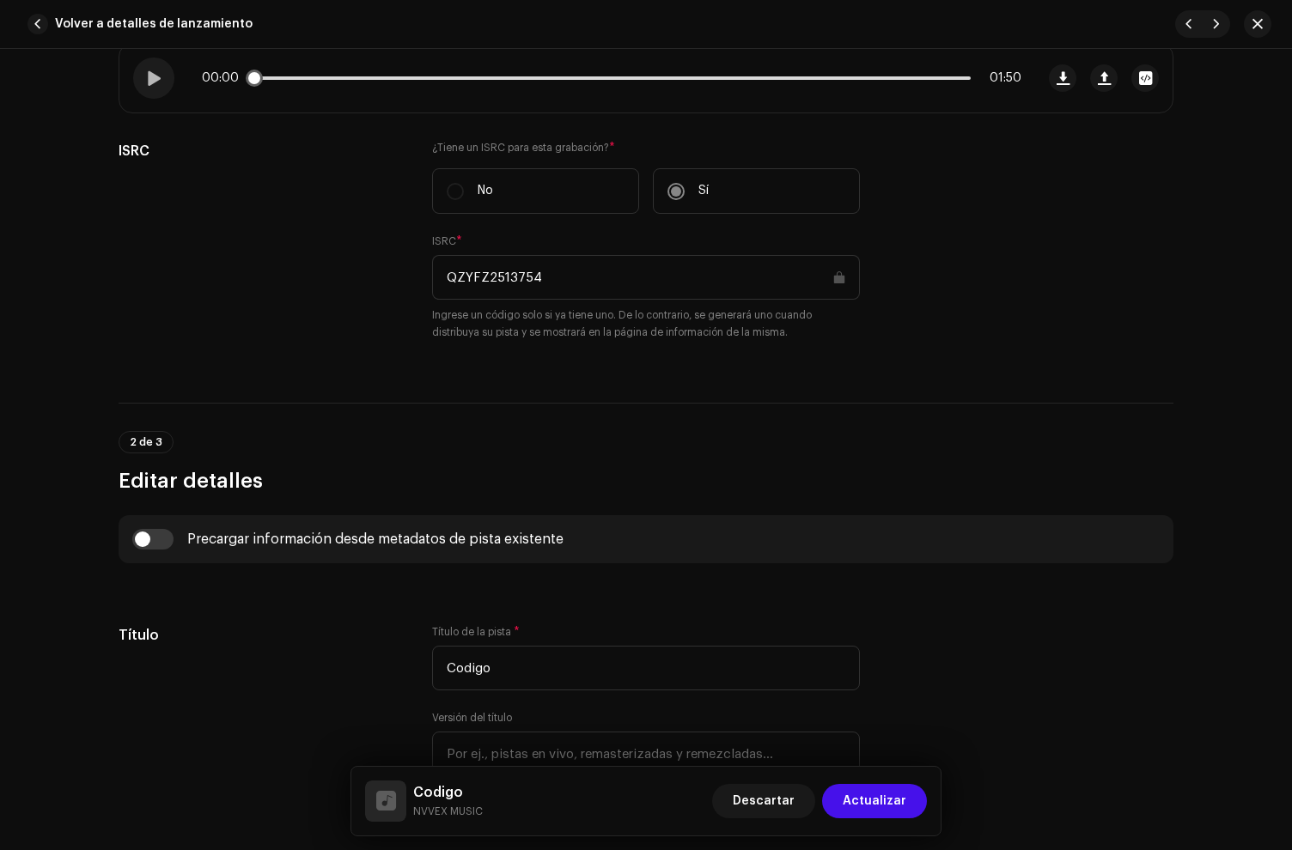
scroll to position [0, 0]
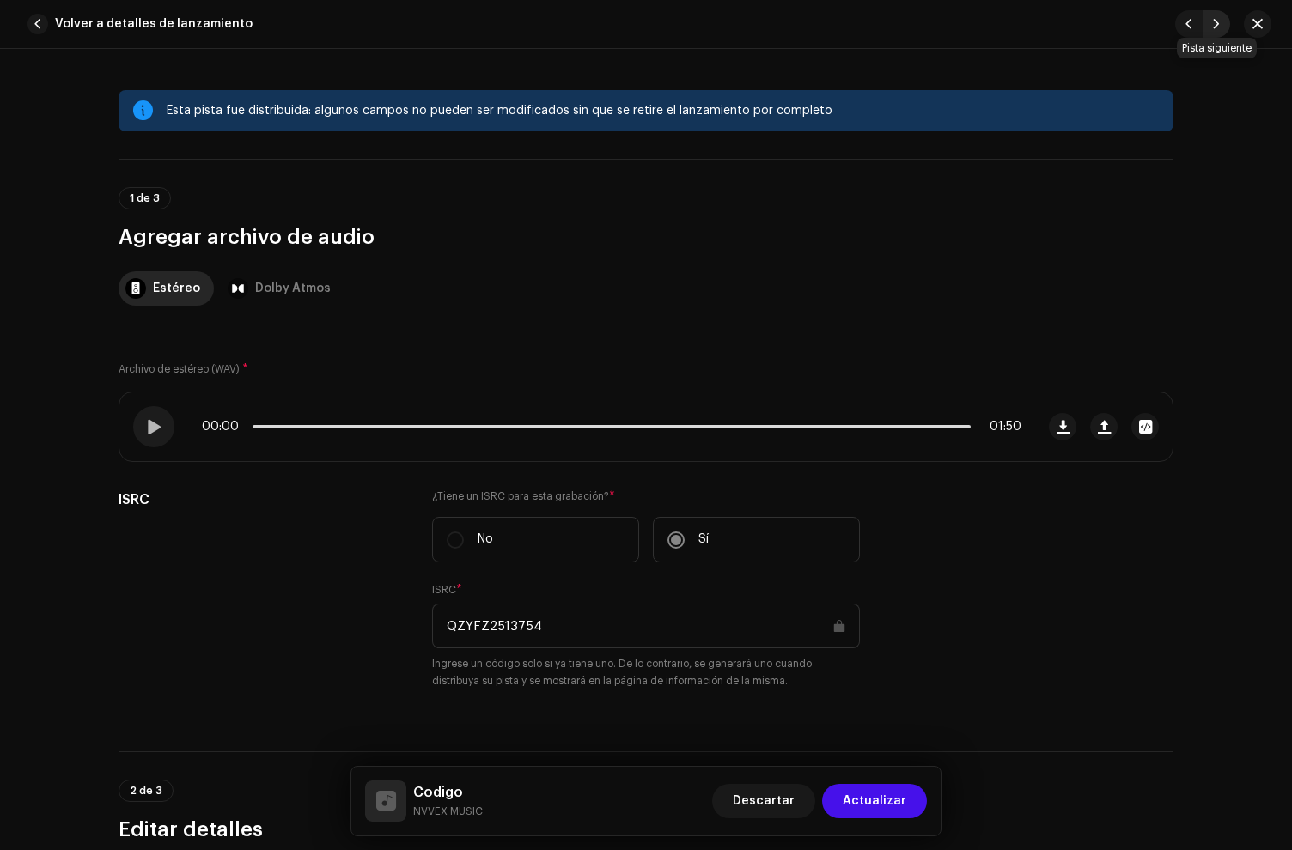
click at [1214, 24] on span "button" at bounding box center [1216, 24] width 10 height 14
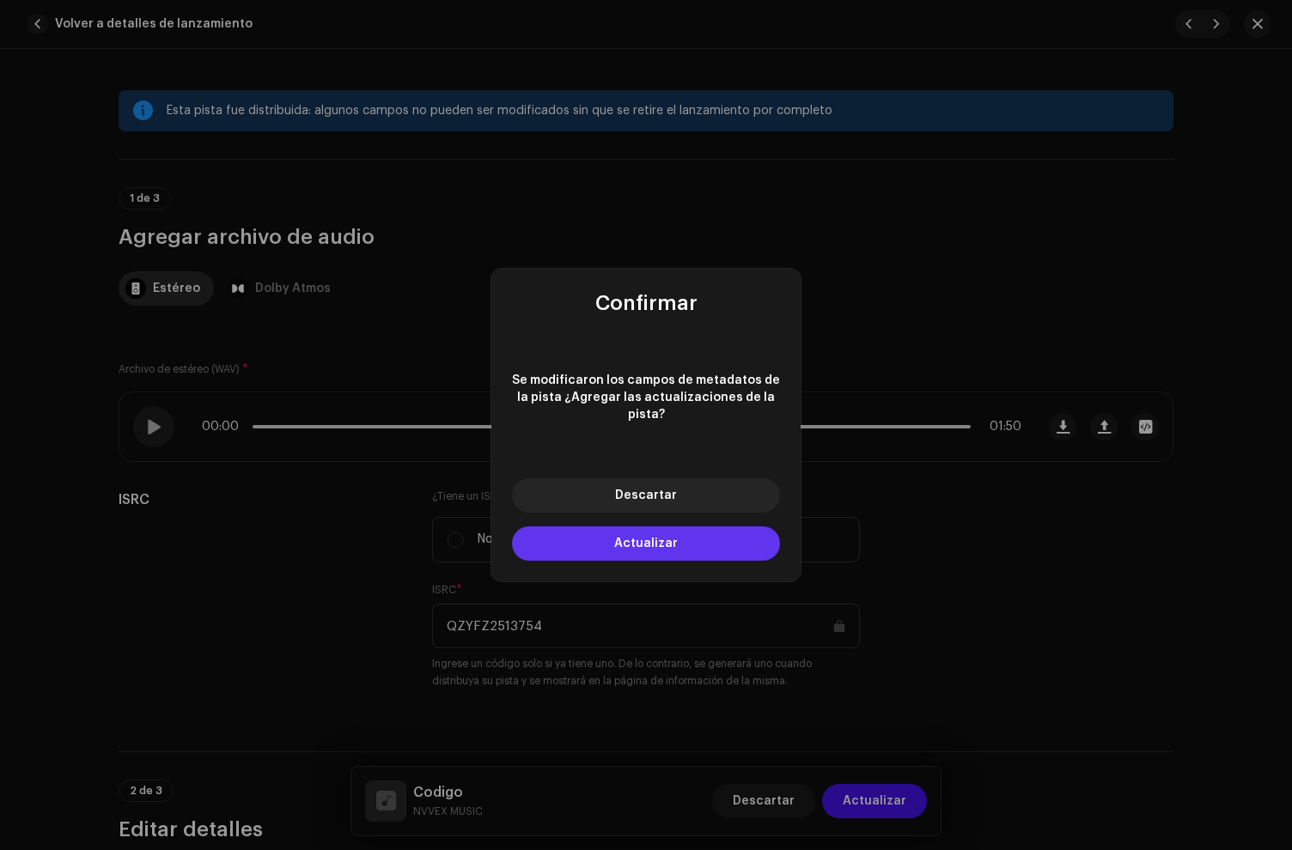
click at [594, 545] on button "Actualizar" at bounding box center [646, 544] width 268 height 34
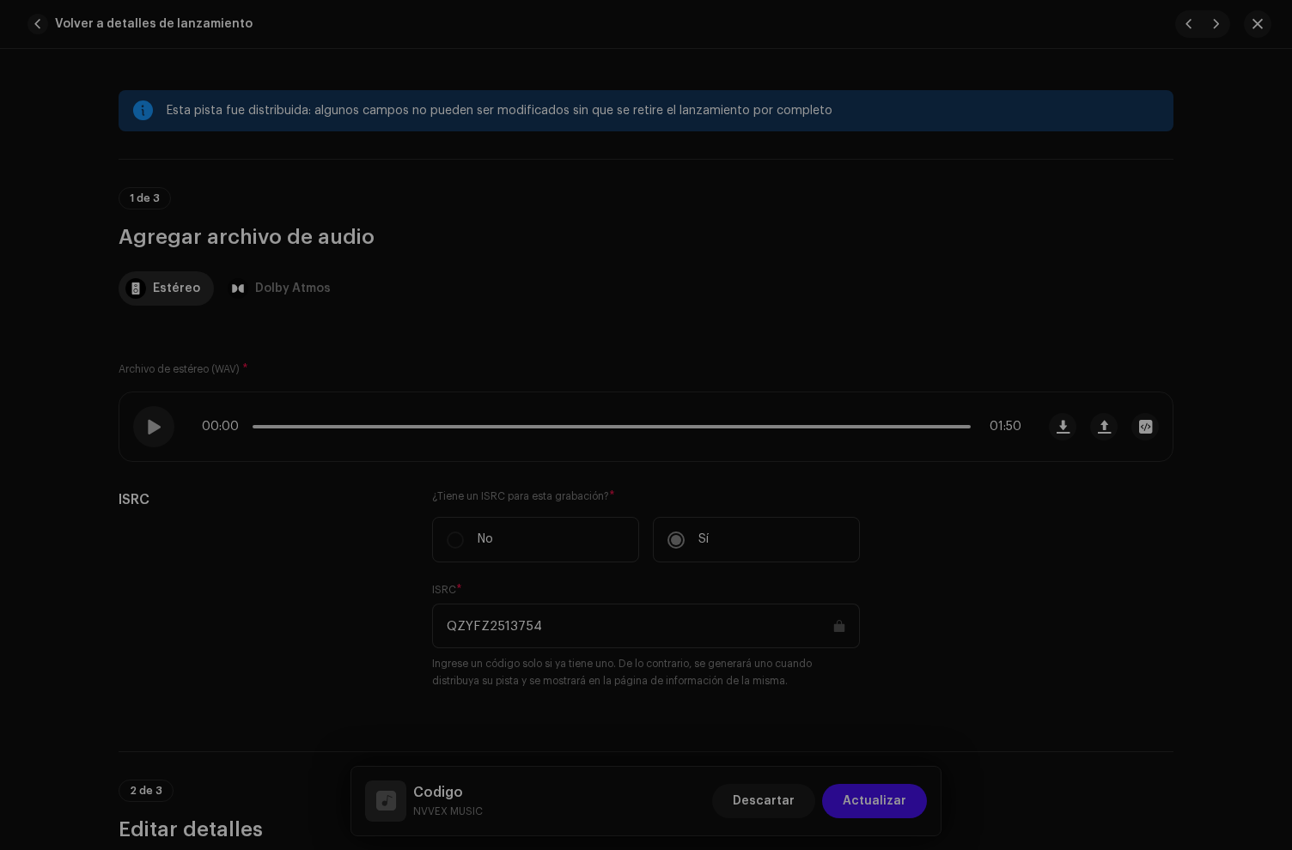
type input "QZYFZ2513751"
type input "ROTO"
type input "00:20"
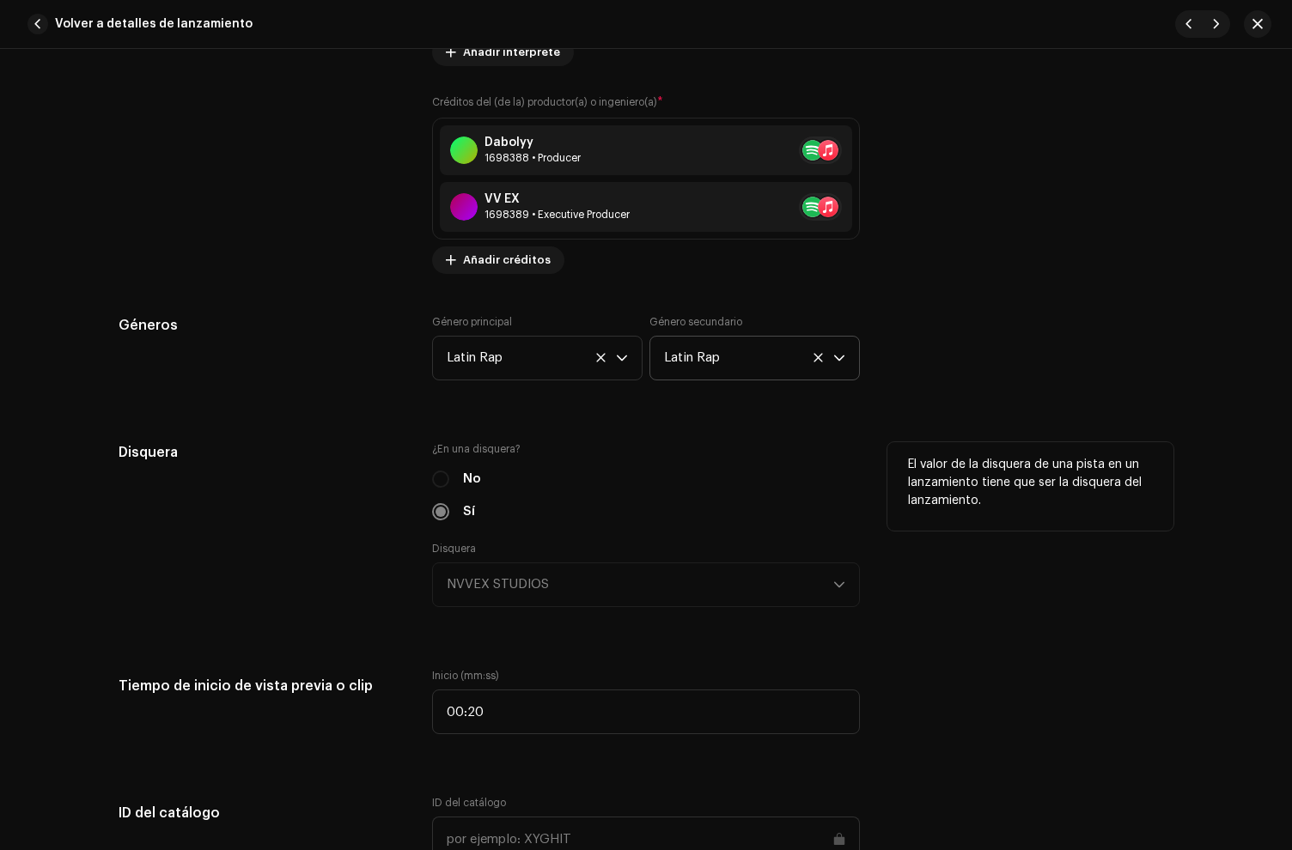
scroll to position [1646, 0]
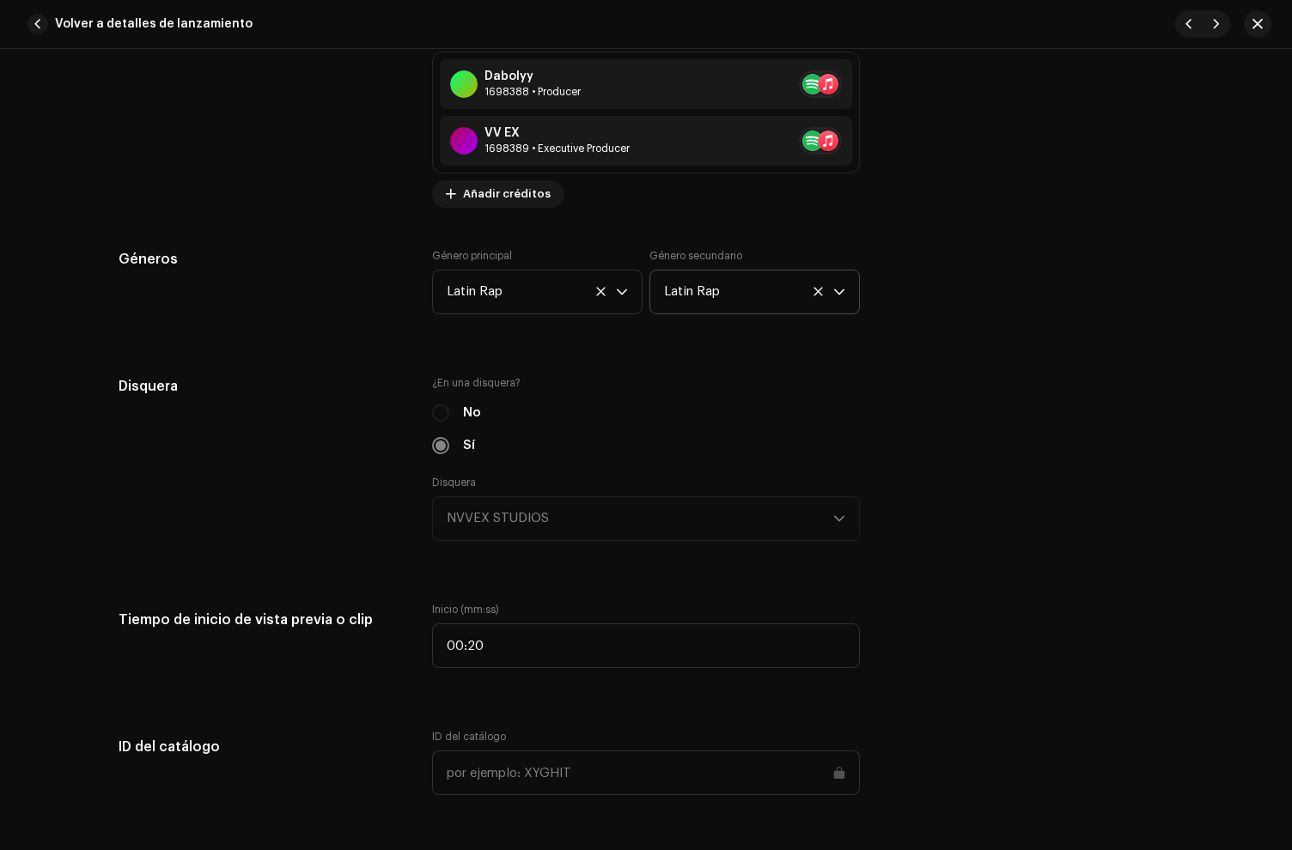
click at [818, 290] on icon at bounding box center [818, 291] width 11 height 11
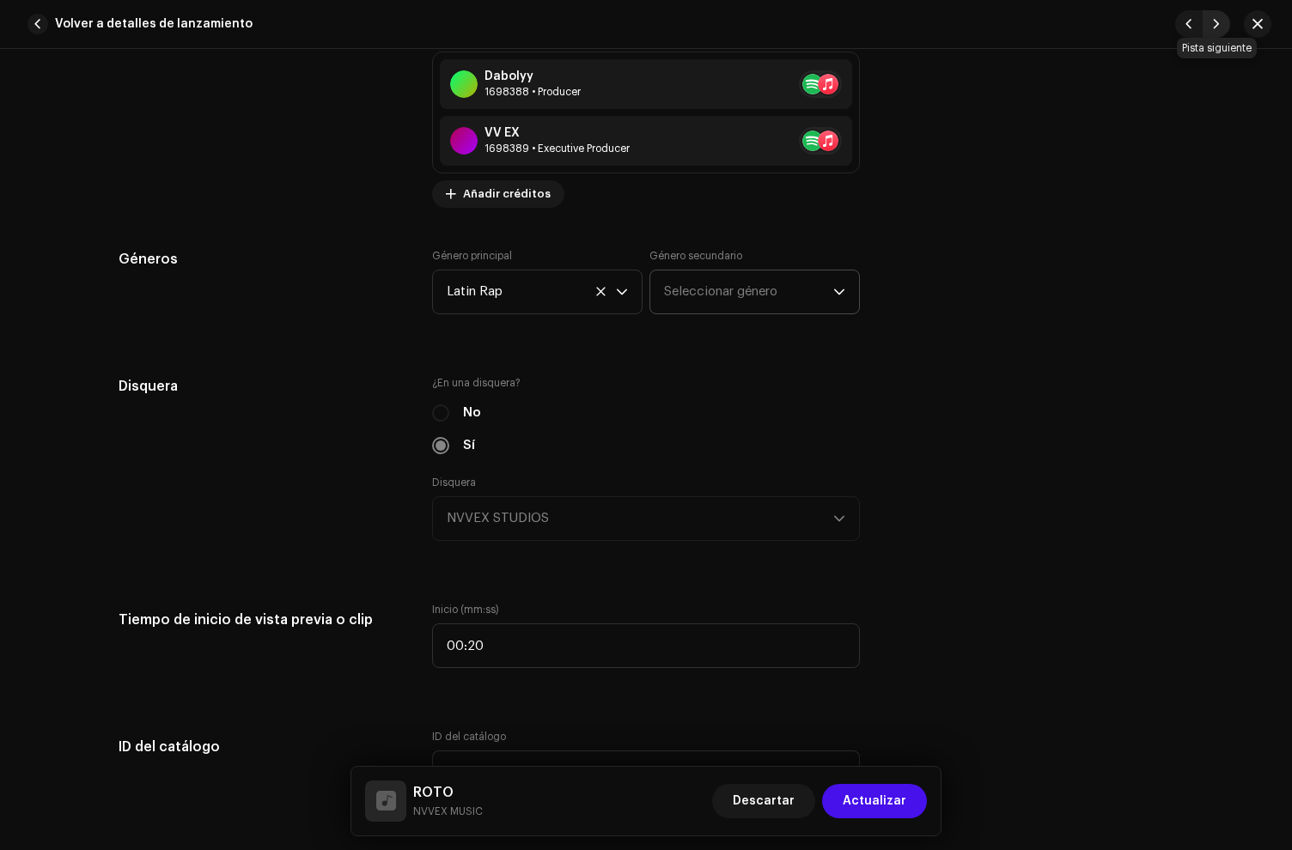
click at [1221, 24] on button "button" at bounding box center [1216, 23] width 27 height 27
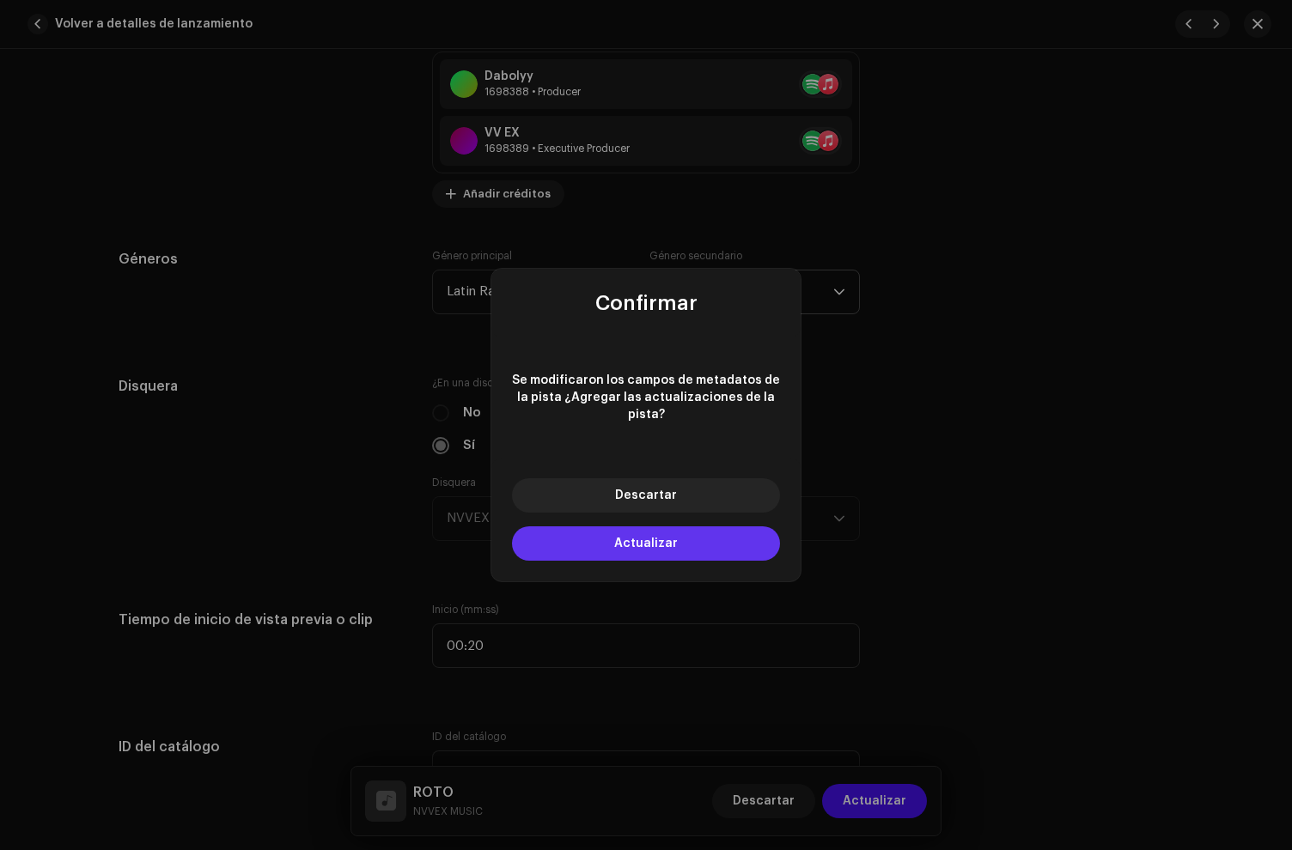
click at [669, 546] on button "Actualizar" at bounding box center [646, 544] width 268 height 34
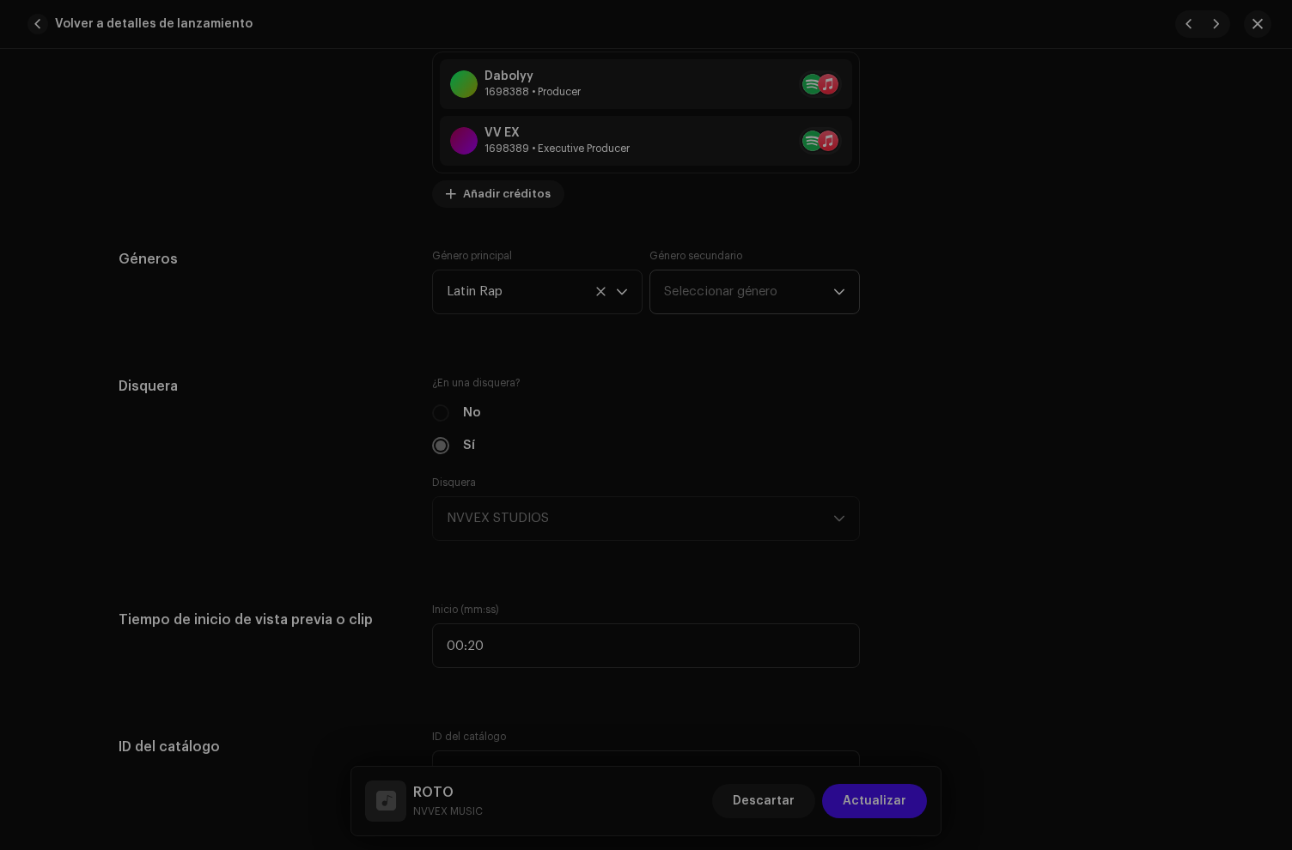
type input "QZYFZ2513752"
type input "[DEMOGRAPHIC_DATA] Me Dijo"
type input "00:15"
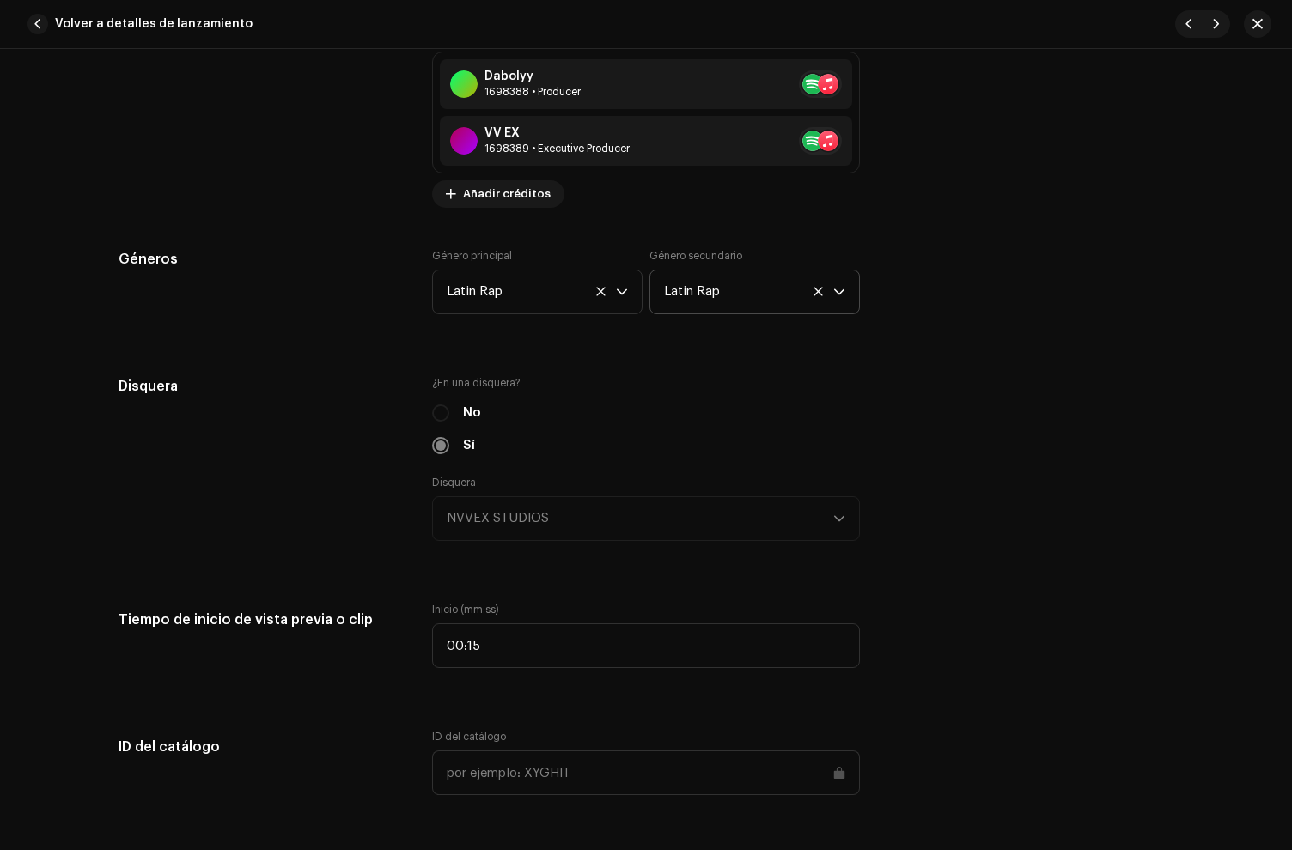
click at [814, 292] on icon at bounding box center [817, 291] width 9 height 9
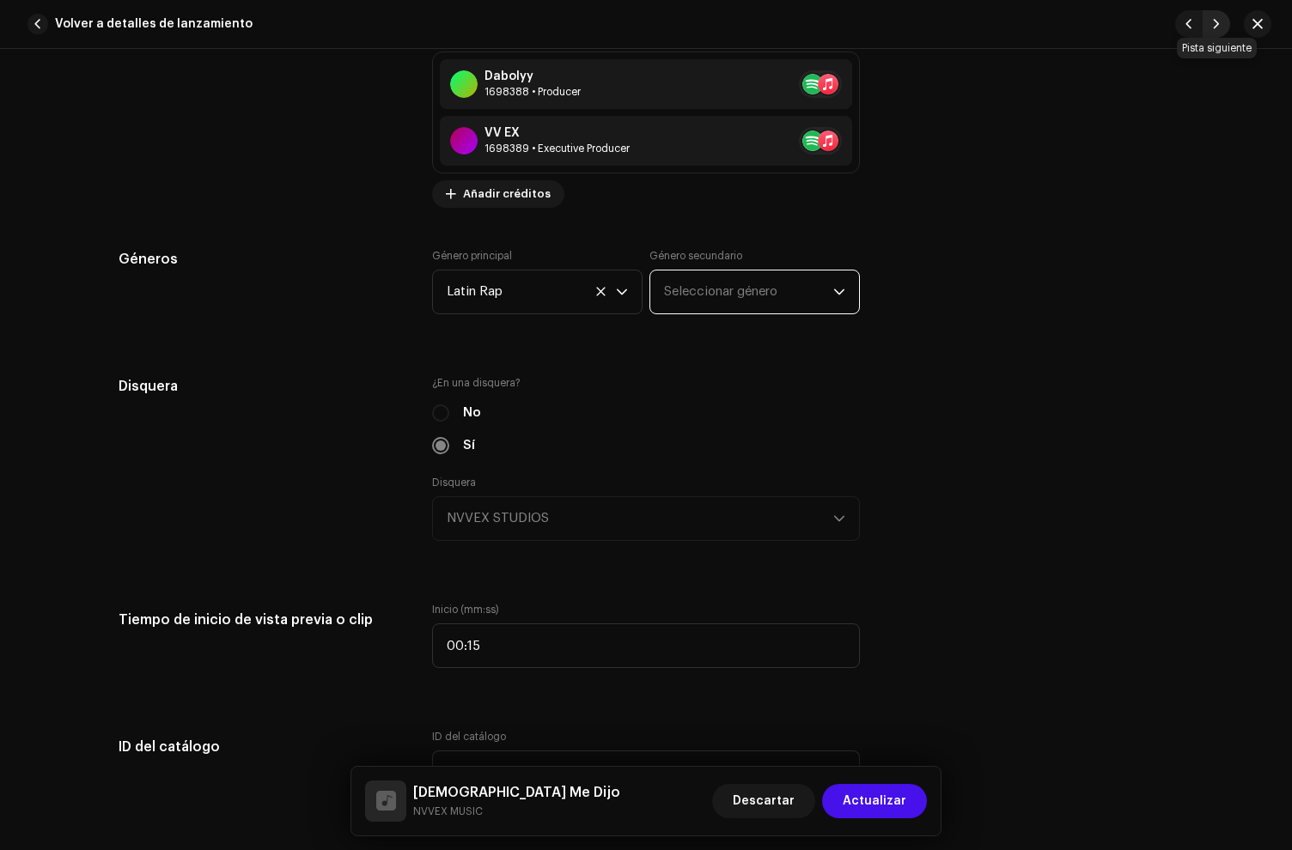
click at [1211, 27] on span "button" at bounding box center [1216, 24] width 10 height 14
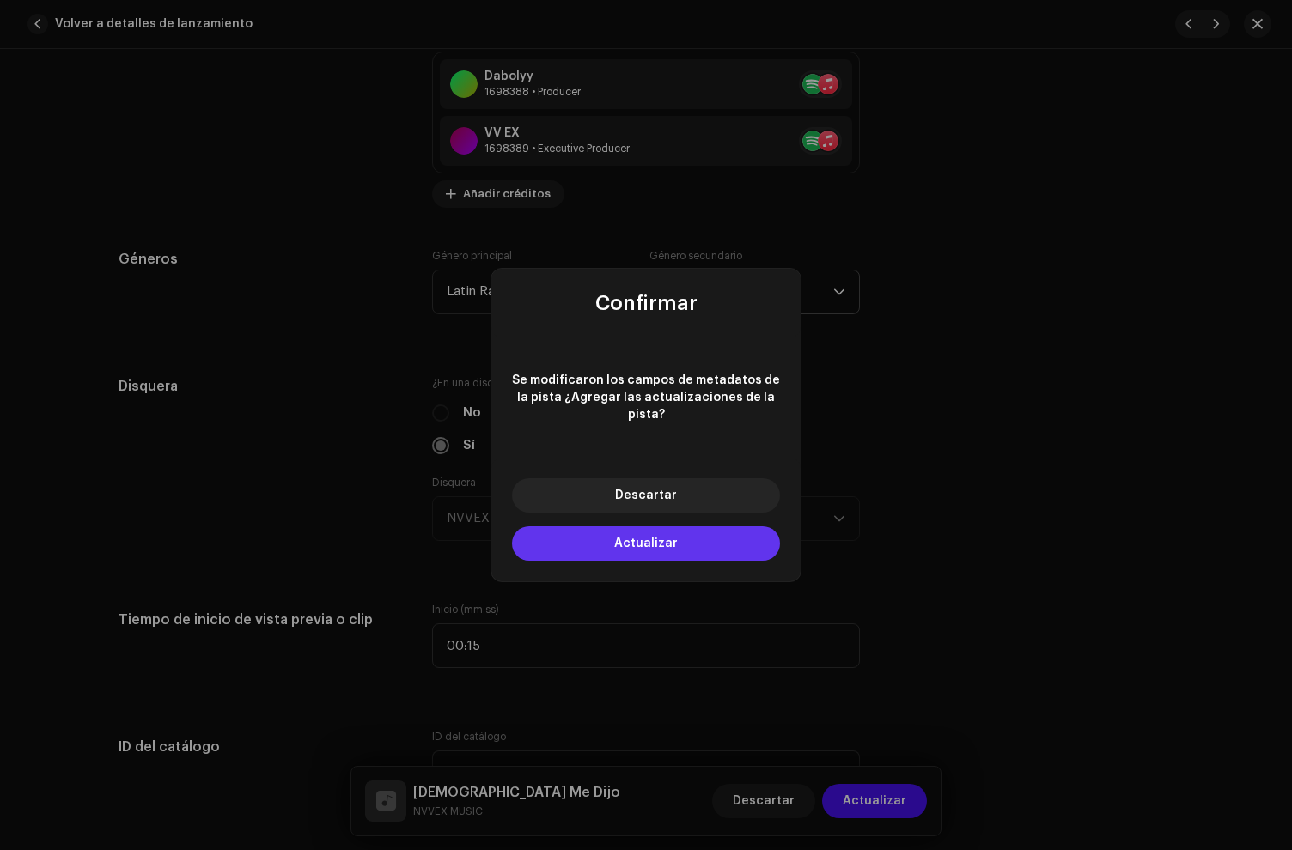
click at [632, 545] on button "Actualizar" at bounding box center [646, 544] width 268 height 34
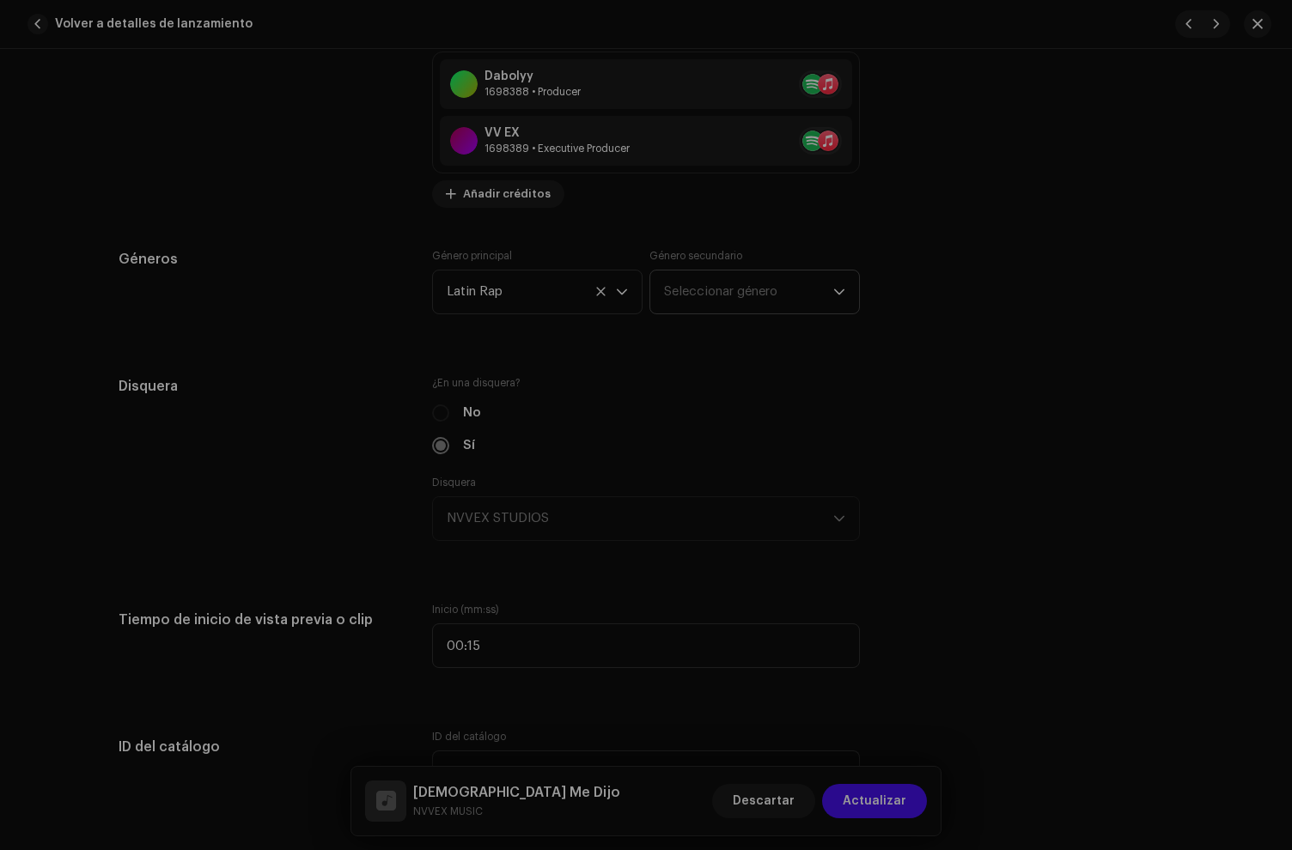
type input "QZYFZ2513753"
type input "Careta"
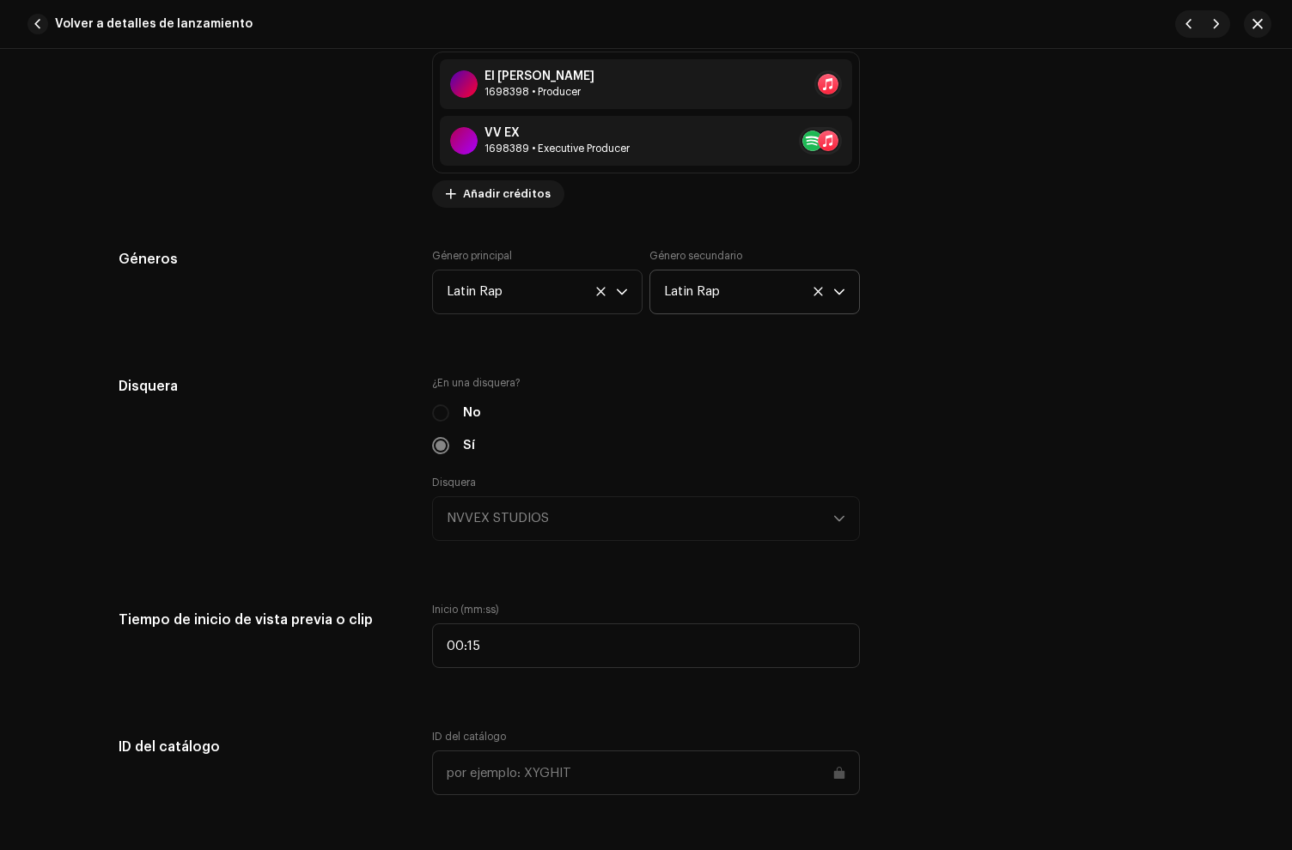
click at [813, 292] on icon at bounding box center [817, 291] width 9 height 9
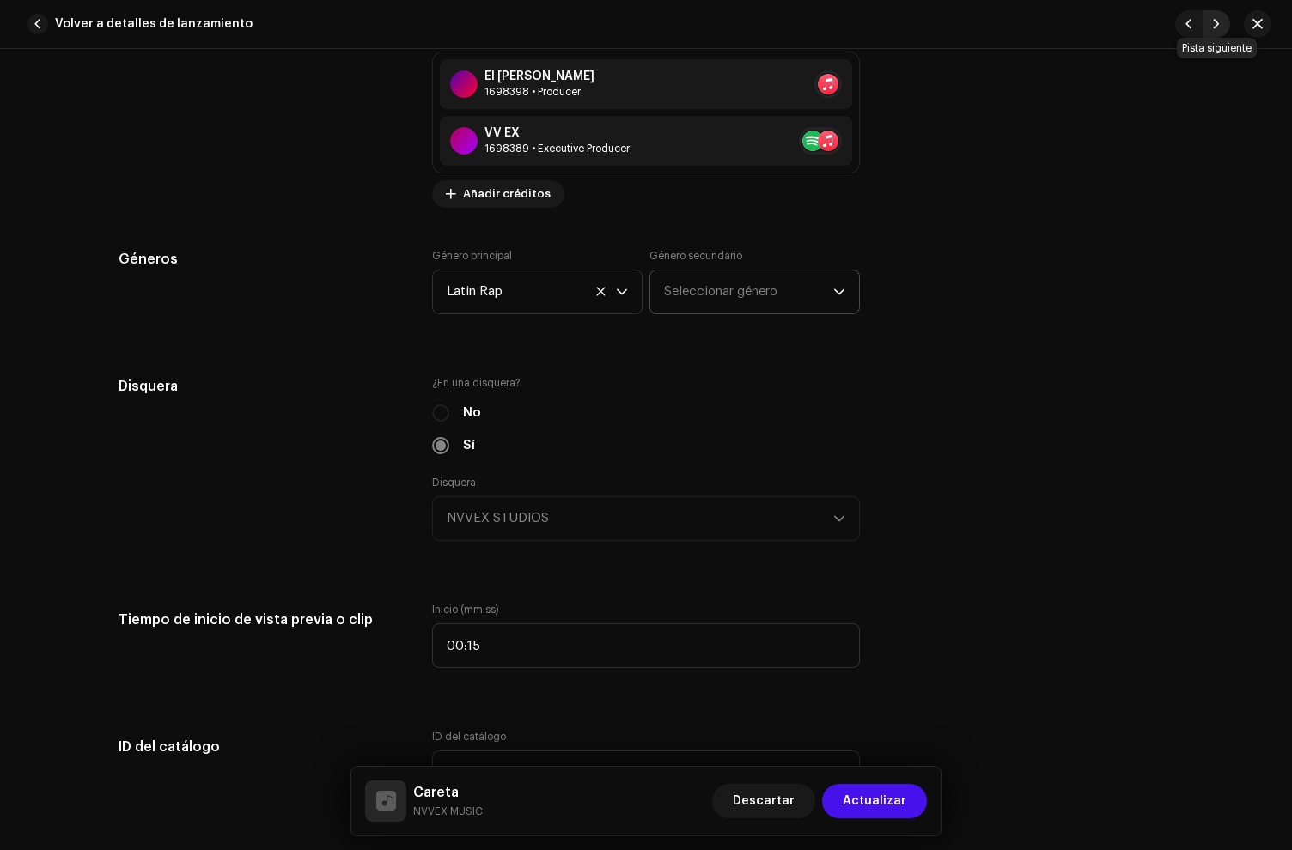
click at [1213, 21] on span "button" at bounding box center [1216, 24] width 10 height 14
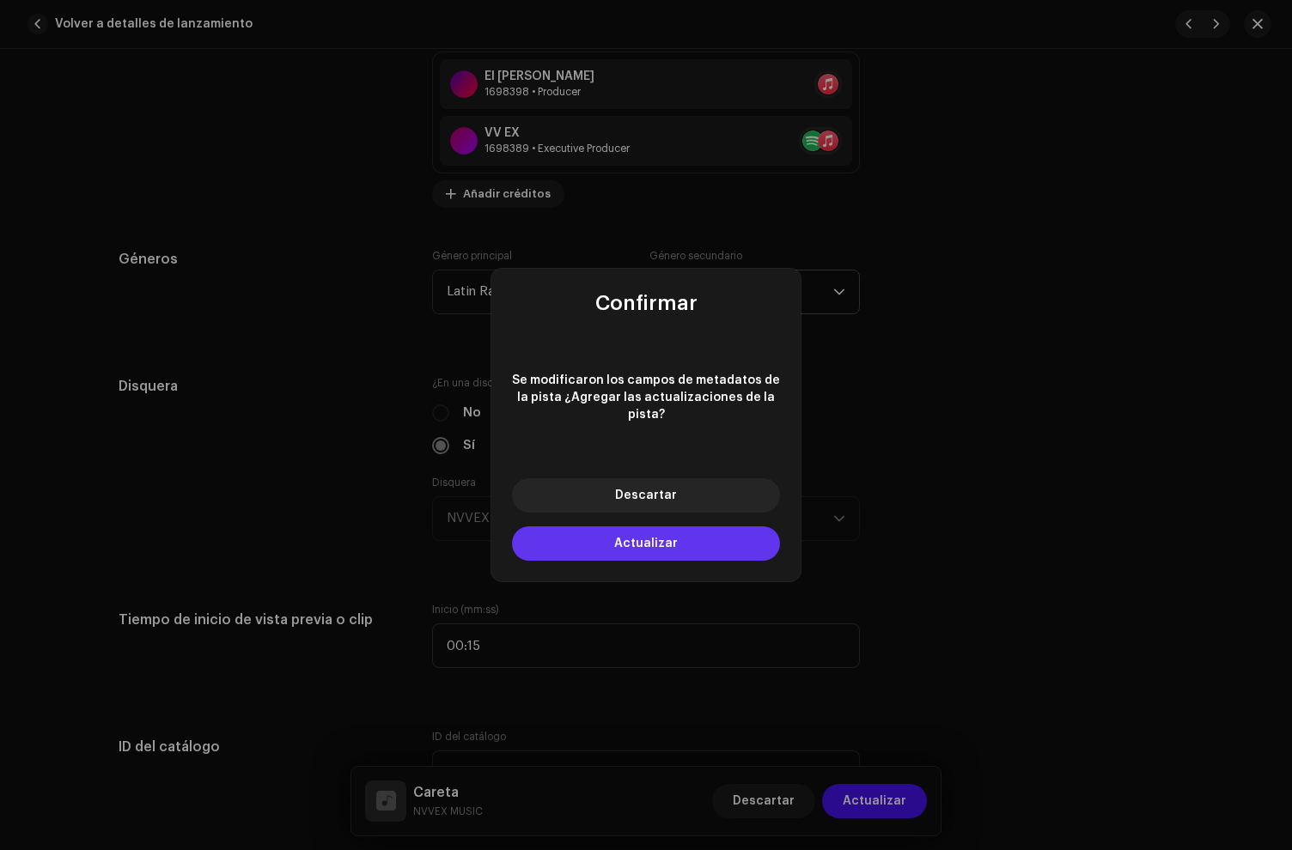
click at [714, 527] on button "Actualizar" at bounding box center [646, 544] width 268 height 34
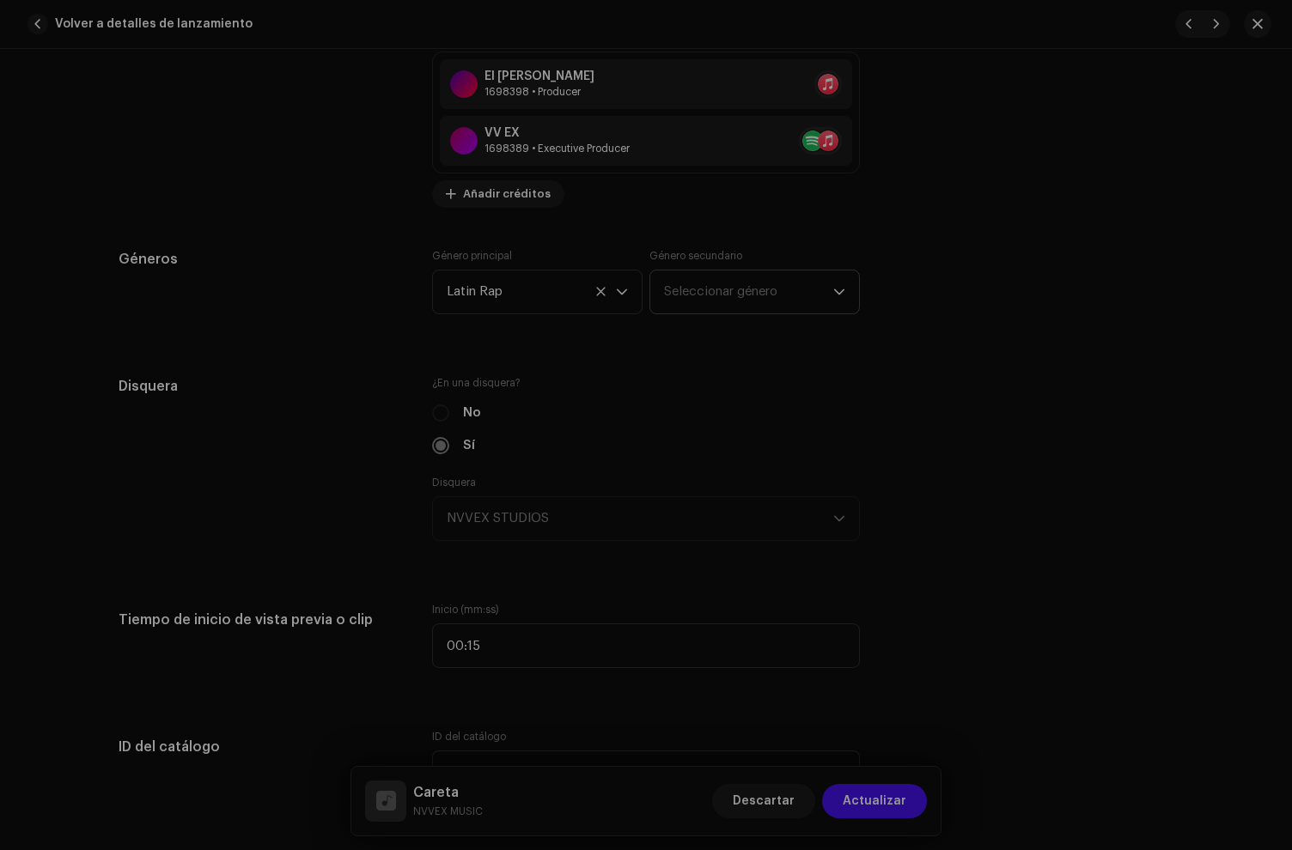
type input "QZYFZ2513754"
type input "Codigo"
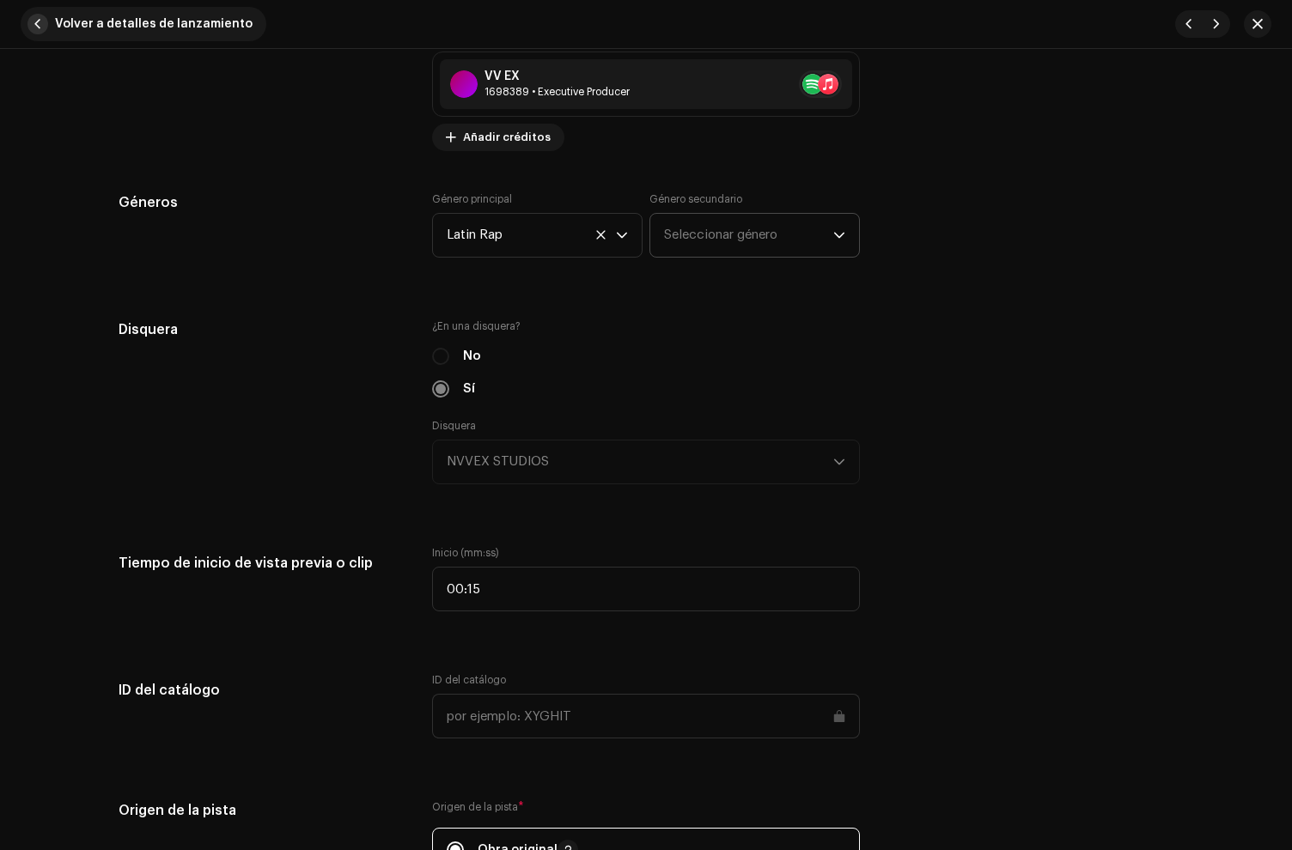
click at [33, 21] on span "button" at bounding box center [37, 24] width 21 height 21
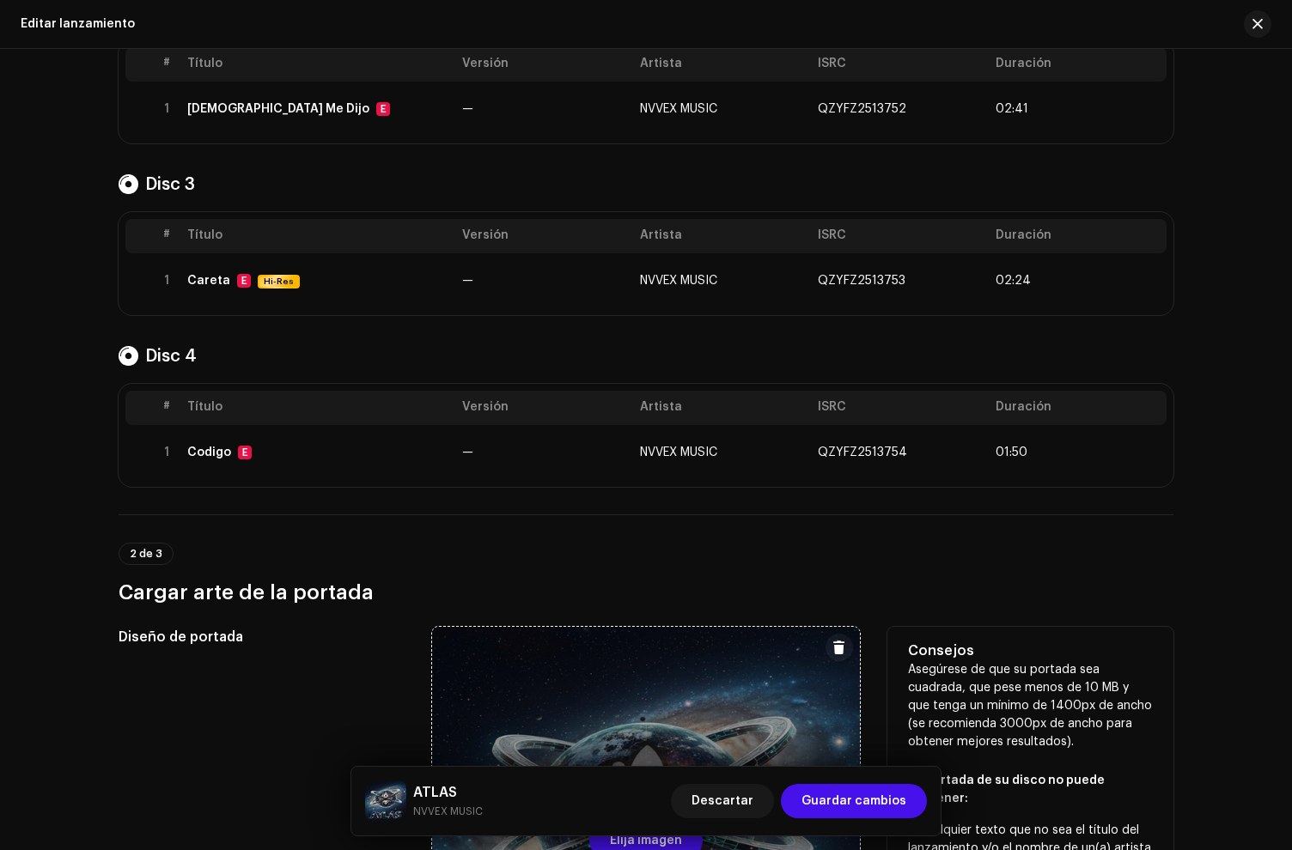
scroll to position [446, 0]
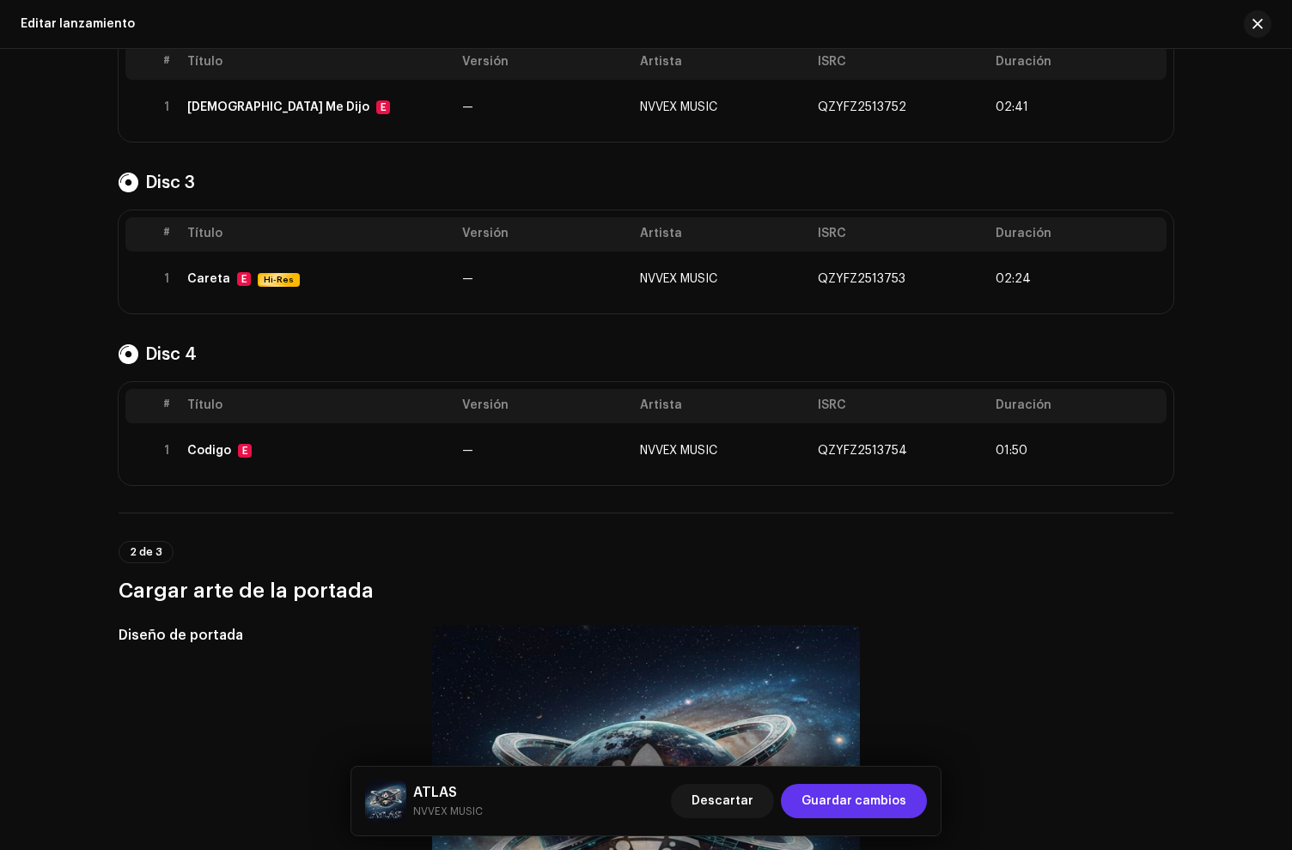
click at [857, 806] on span "Guardar cambios" at bounding box center [853, 801] width 105 height 34
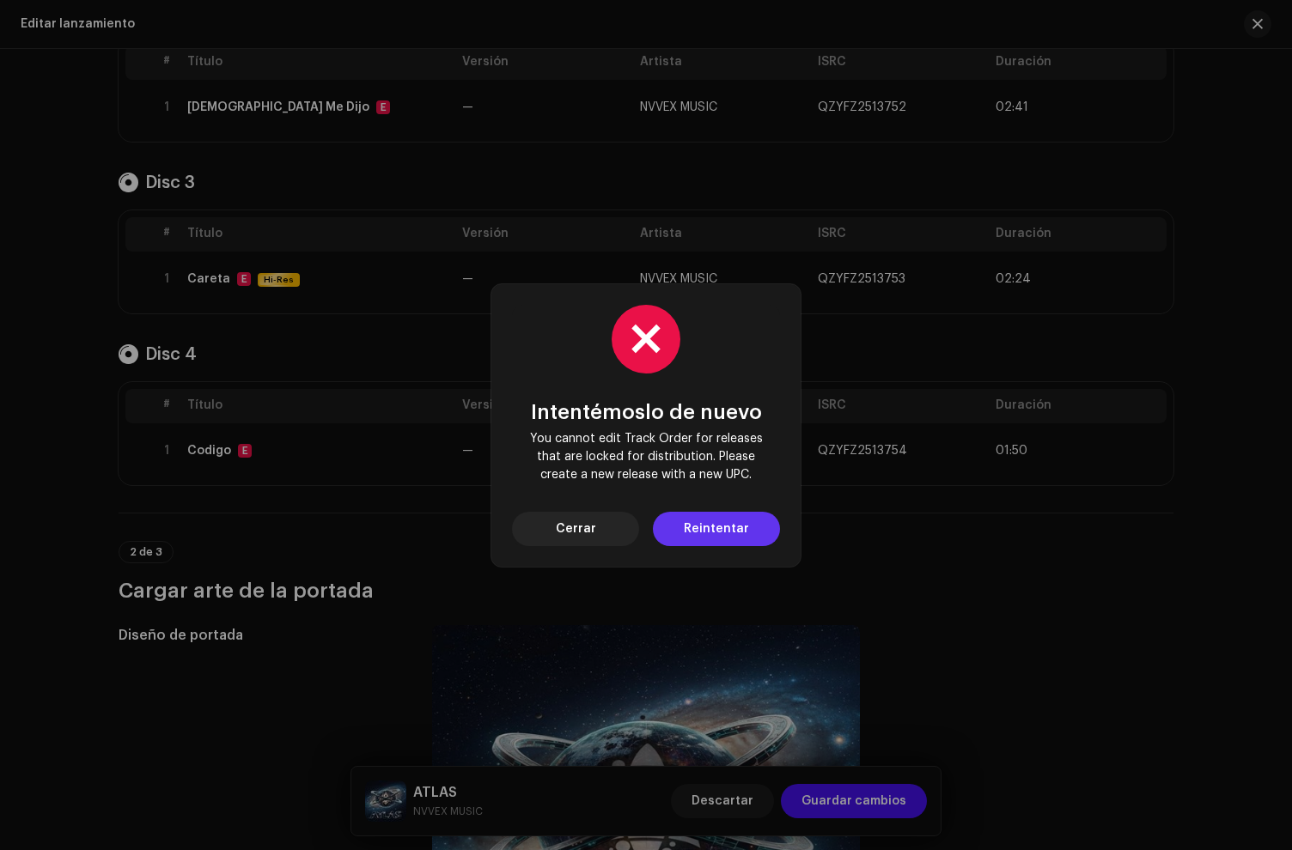
click at [716, 514] on span "Reintentar" at bounding box center [716, 529] width 65 height 34
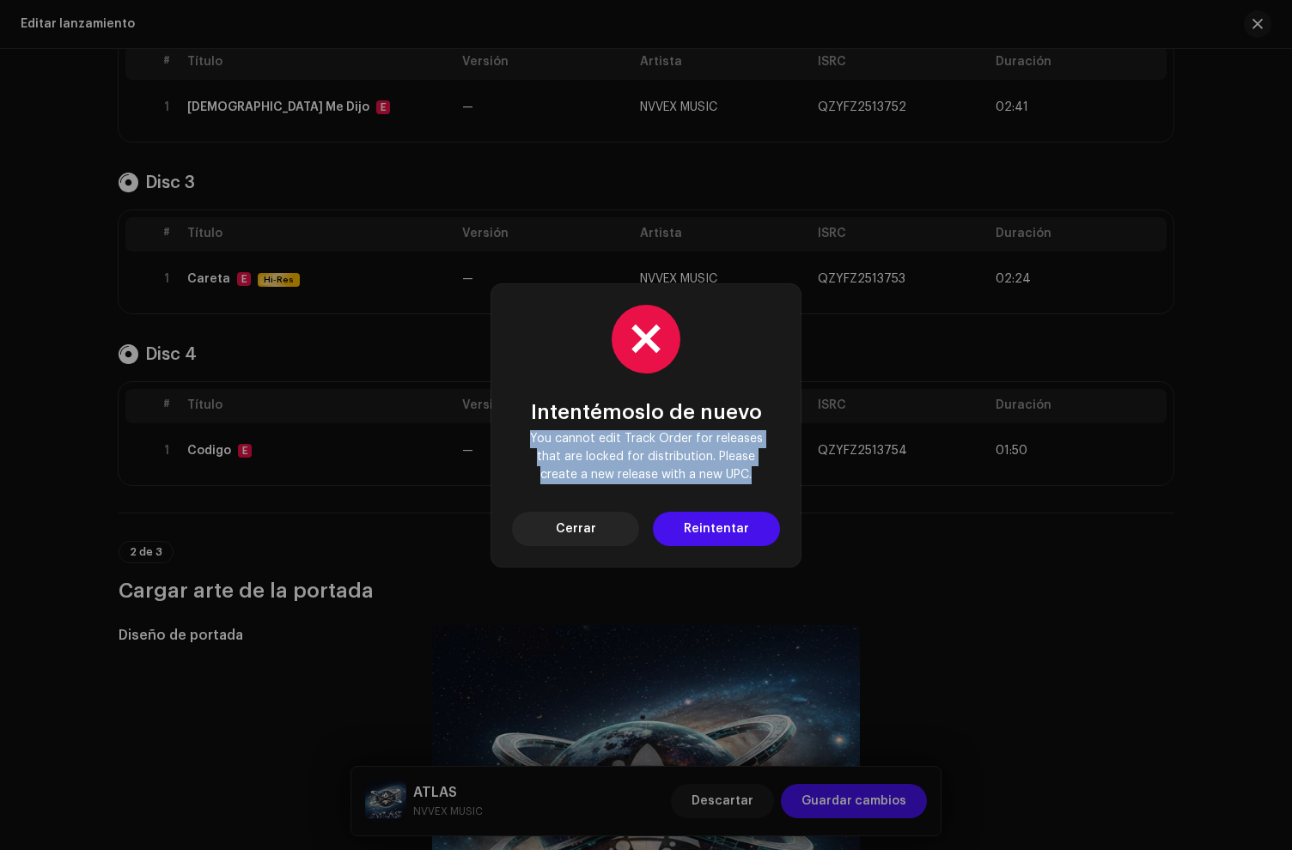
drag, startPoint x: 773, startPoint y: 487, endPoint x: 500, endPoint y: 445, distance: 276.4
click at [500, 445] on div "Intentémoslo de nuevo You cannot edit Track Order for releases that are locked …" at bounding box center [645, 425] width 309 height 283
copy span "You cannot edit Track Order for releases that are locked for distribution. Plea…"
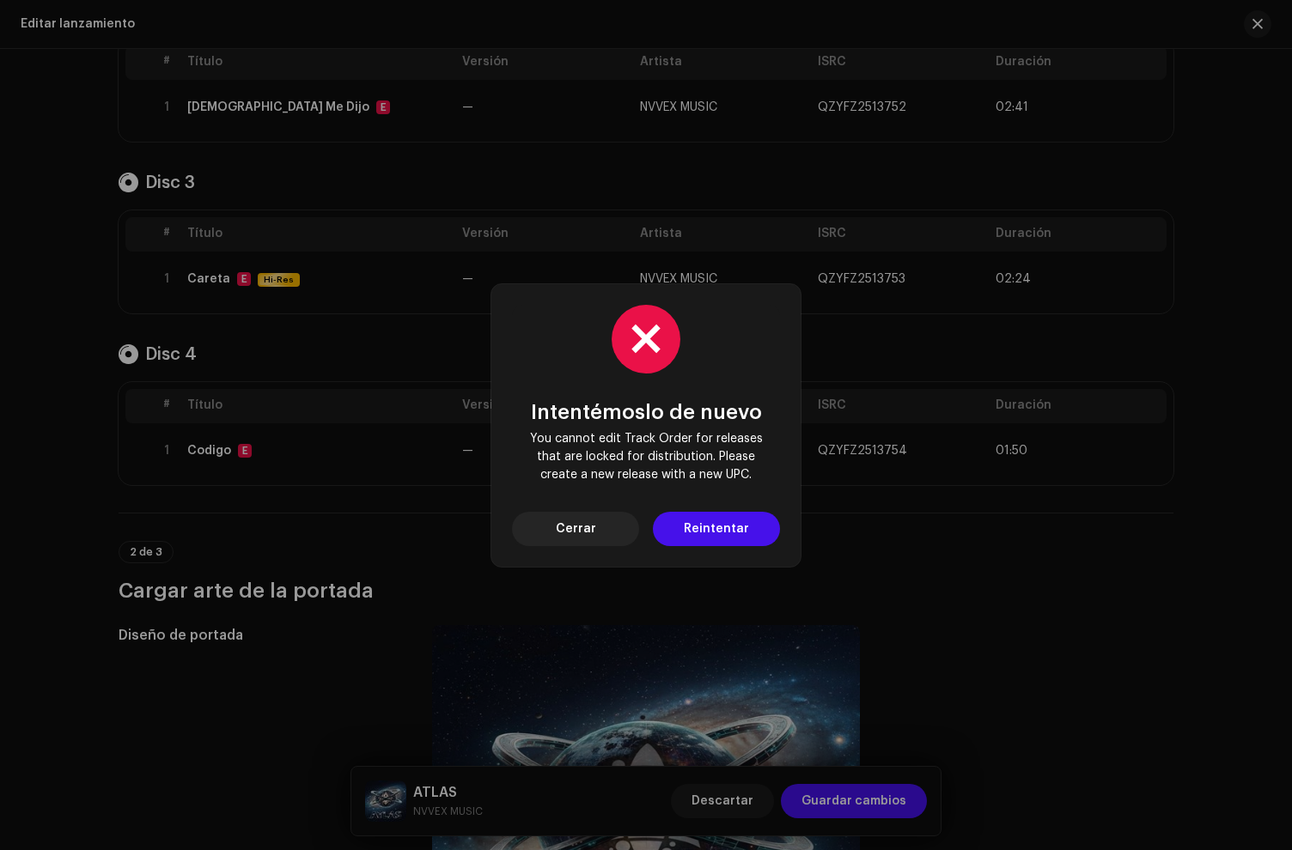
click at [1007, 544] on div "Intentémoslo de nuevo You cannot edit Track Order for releases that are locked …" at bounding box center [646, 425] width 1292 height 850
click at [674, 526] on button "Reintentar" at bounding box center [716, 529] width 127 height 34
drag, startPoint x: 566, startPoint y: 545, endPoint x: 567, endPoint y: 515, distance: 30.1
click at [566, 544] on div "Intentémoslo de nuevo You cannot edit Track Order for releases that are locked …" at bounding box center [645, 425] width 309 height 283
click at [567, 515] on span "Cerrar" at bounding box center [576, 529] width 40 height 34
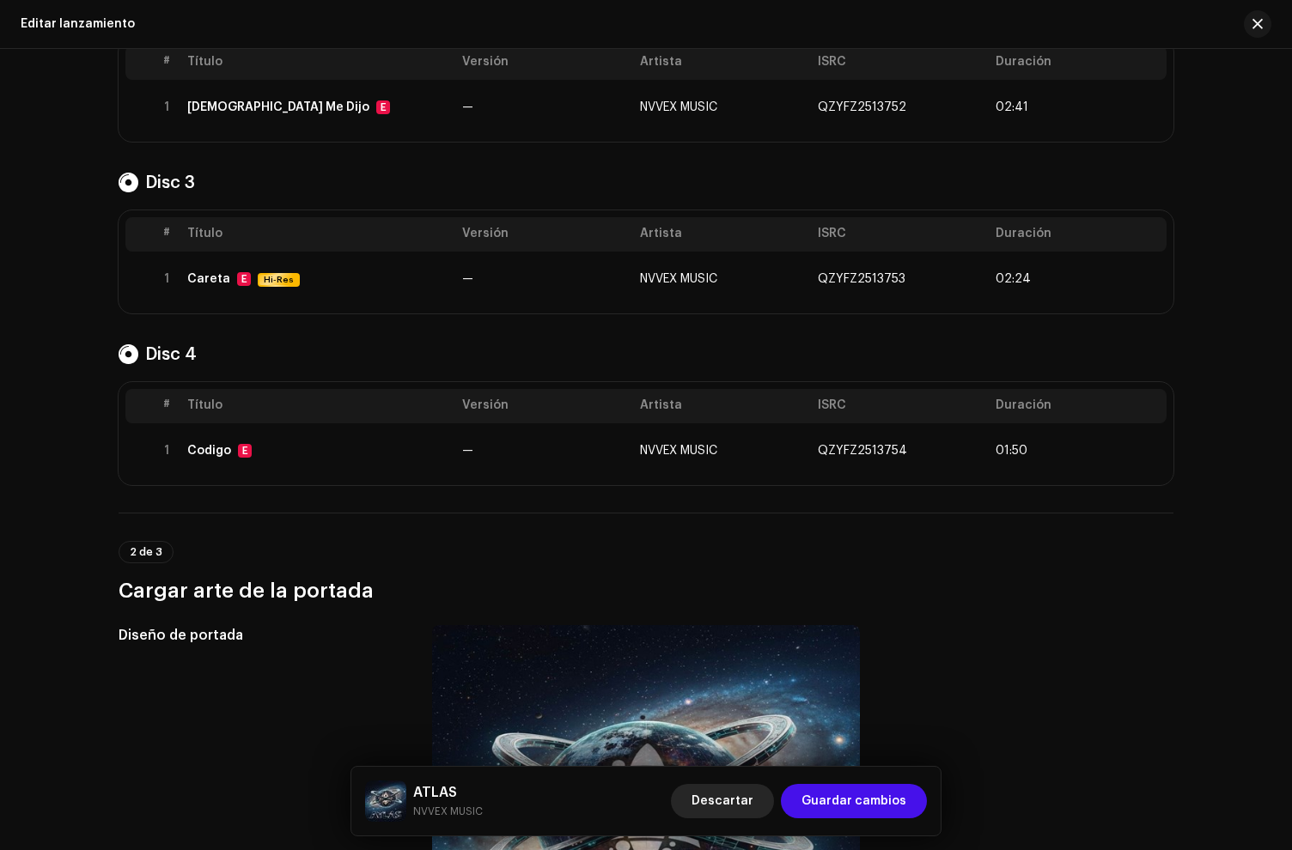
click at [742, 805] on span "Descartar" at bounding box center [722, 801] width 62 height 34
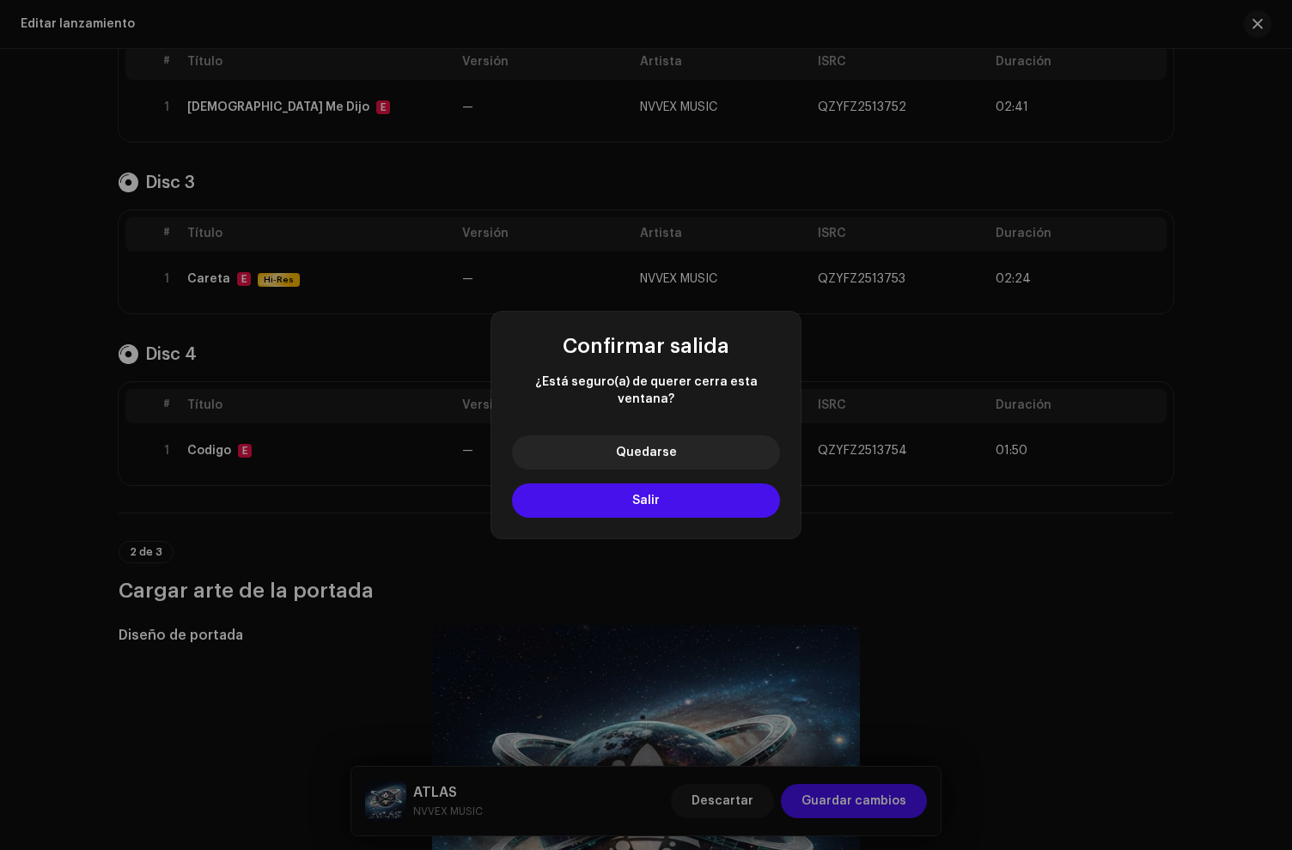
click at [658, 470] on div "Quedarse Salir" at bounding box center [645, 480] width 309 height 117
click at [655, 495] on span "Salir" at bounding box center [645, 501] width 27 height 12
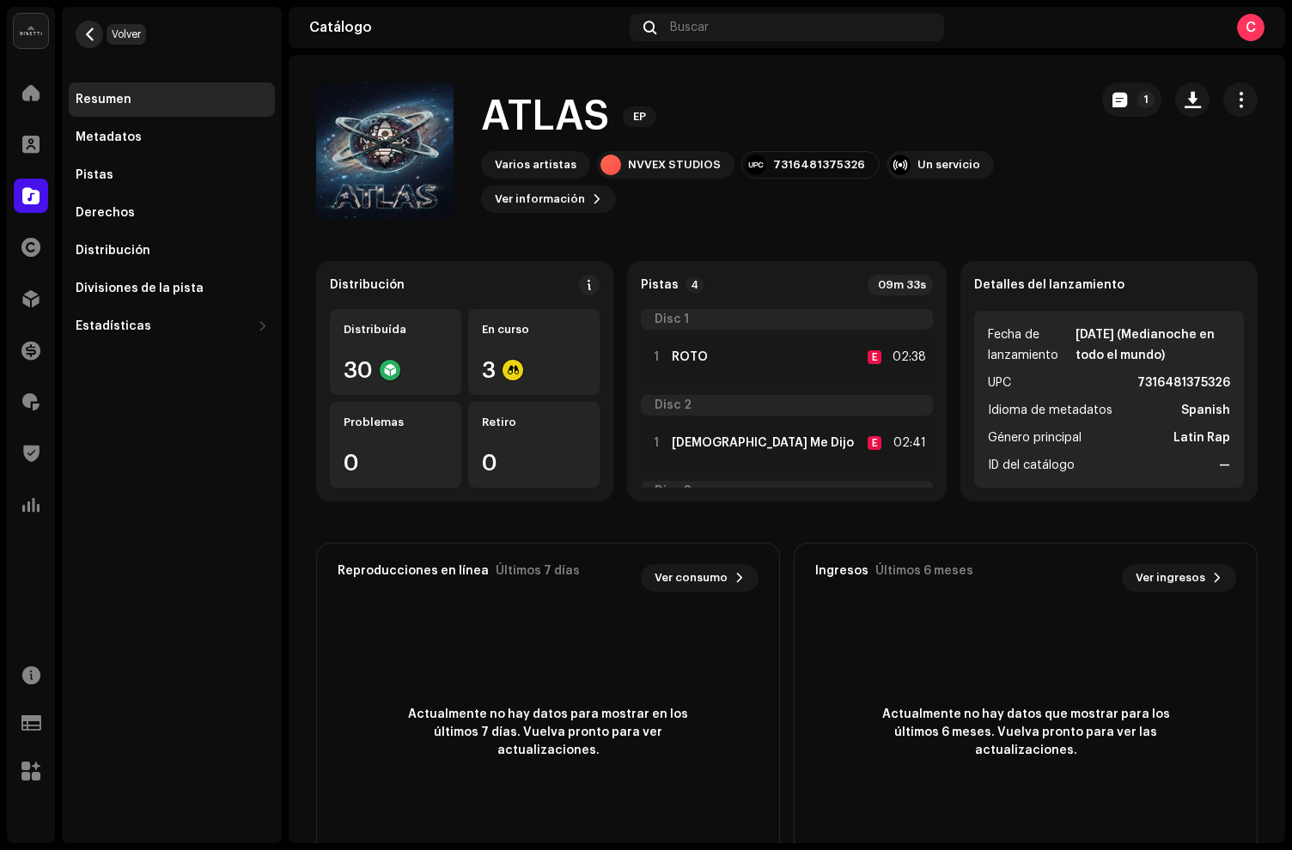
click at [100, 34] on button "button" at bounding box center [89, 34] width 27 height 27
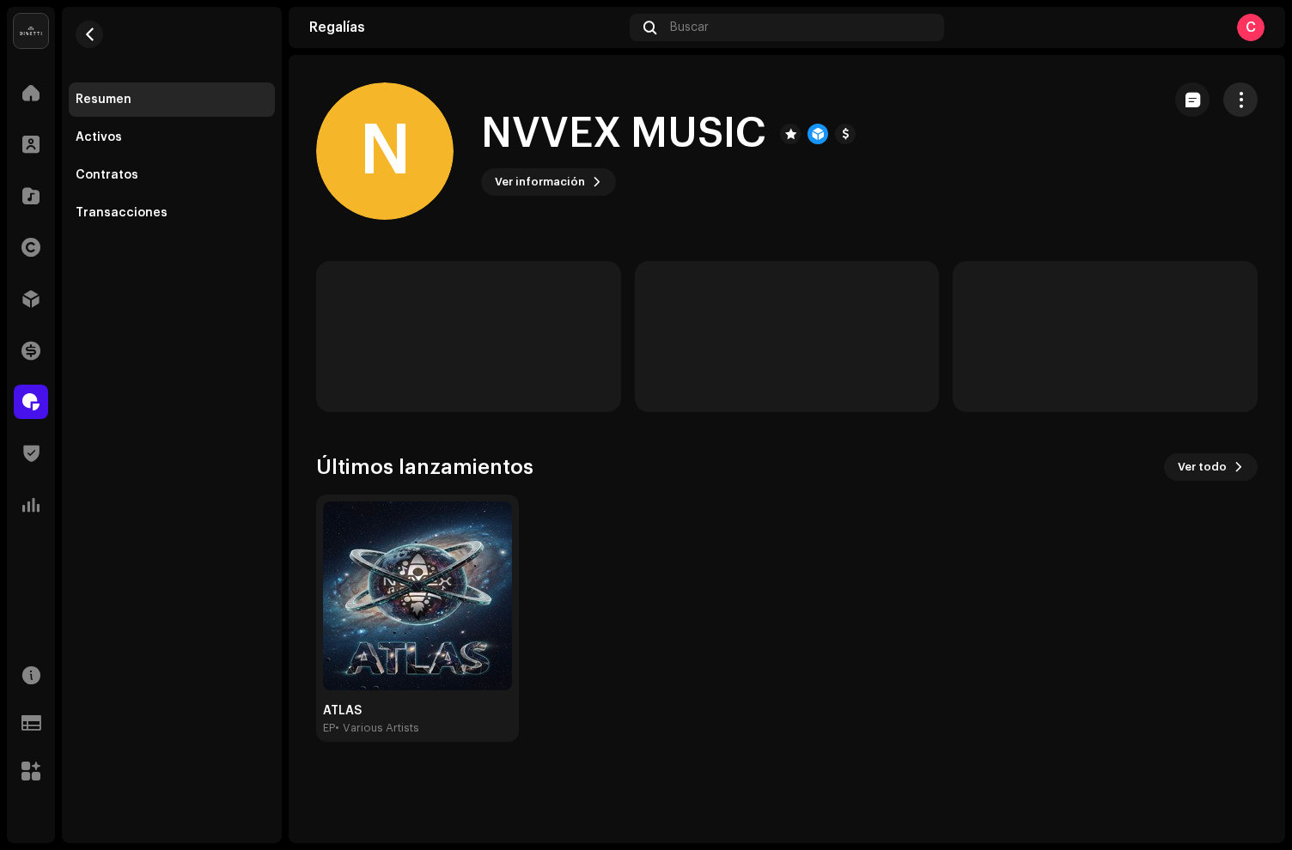
click at [1238, 98] on span "button" at bounding box center [1241, 100] width 16 height 14
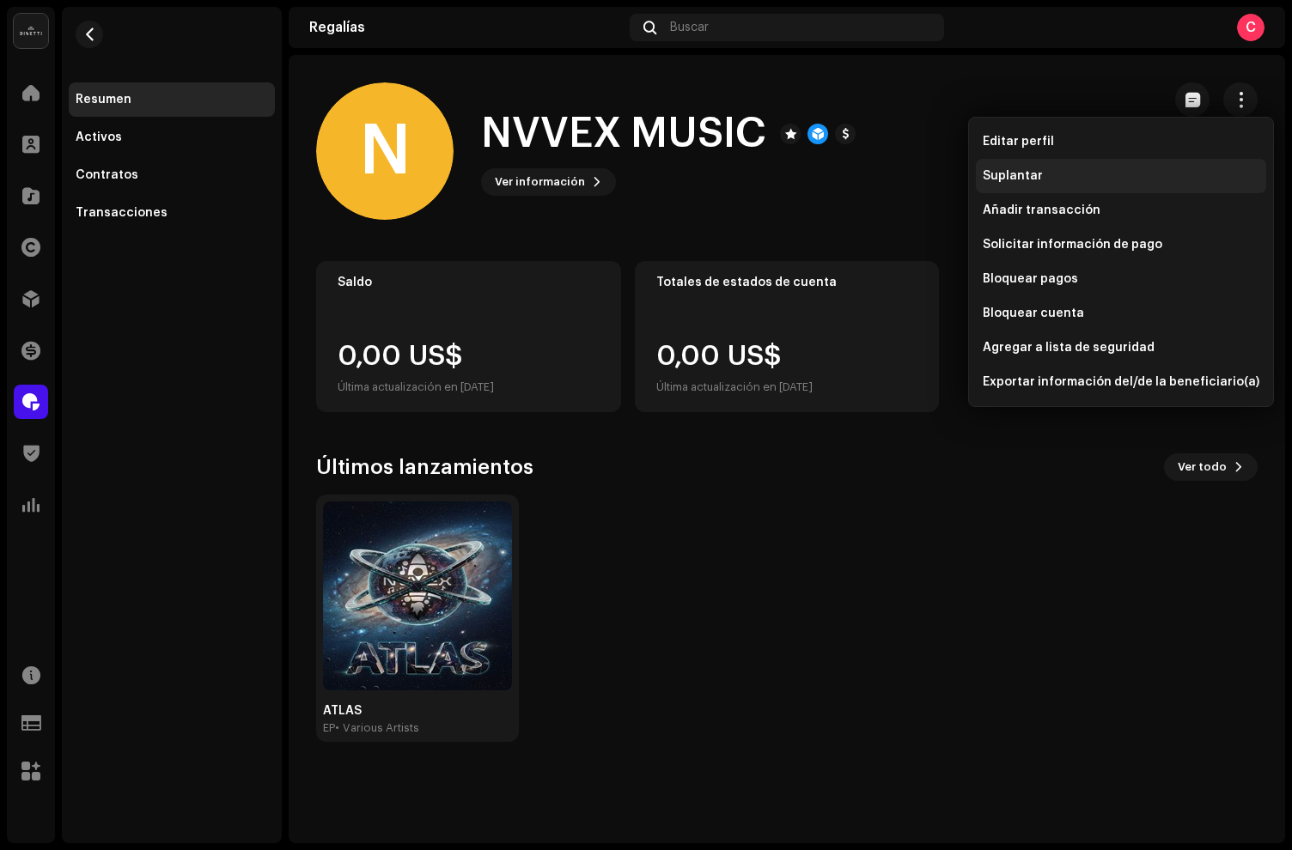
click at [1024, 175] on span "Suplantar" at bounding box center [1013, 176] width 60 height 14
